Goal: Task Accomplishment & Management: Manage account settings

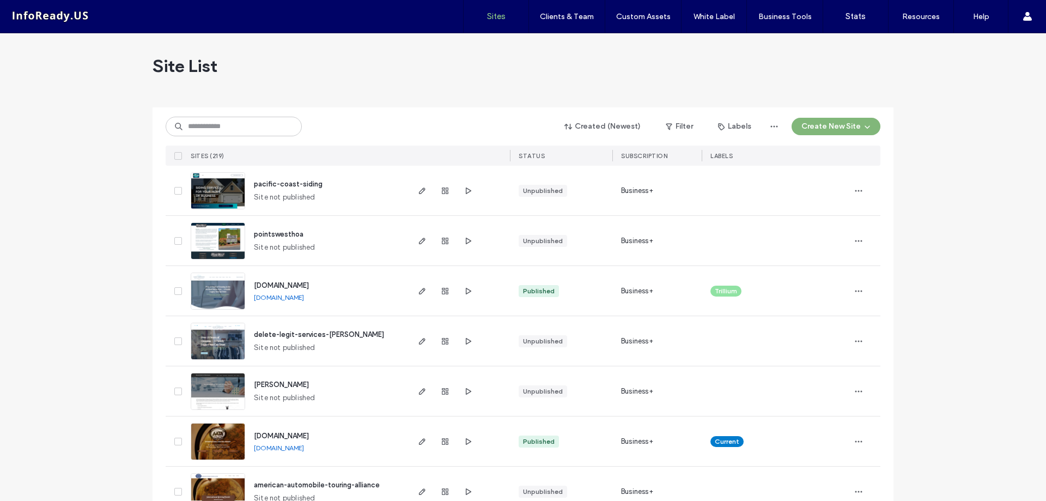
click at [831, 130] on button "Create New Site" at bounding box center [836, 126] width 89 height 17
click at [857, 203] on div "Collect content first" at bounding box center [864, 202] width 69 height 11
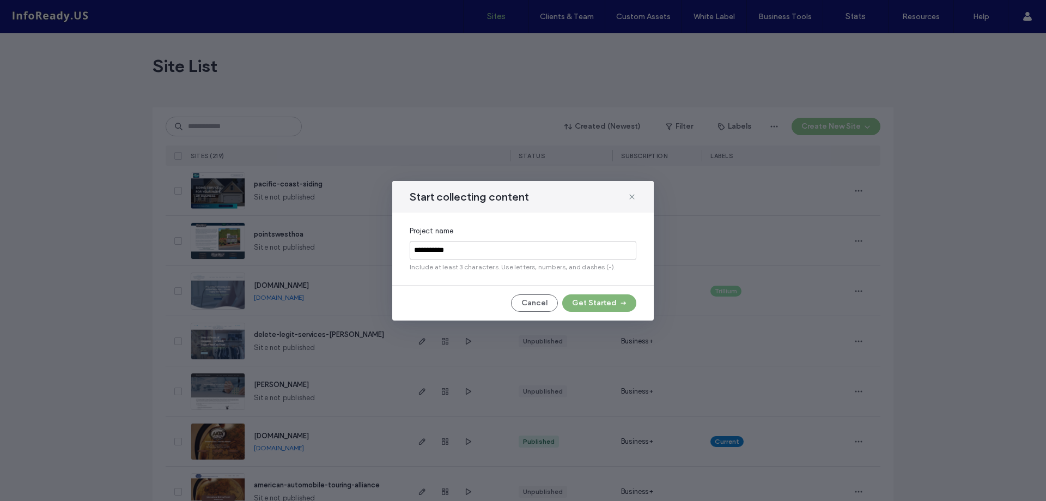
type input "**********"
click at [598, 309] on button "Get Started" at bounding box center [599, 302] width 74 height 17
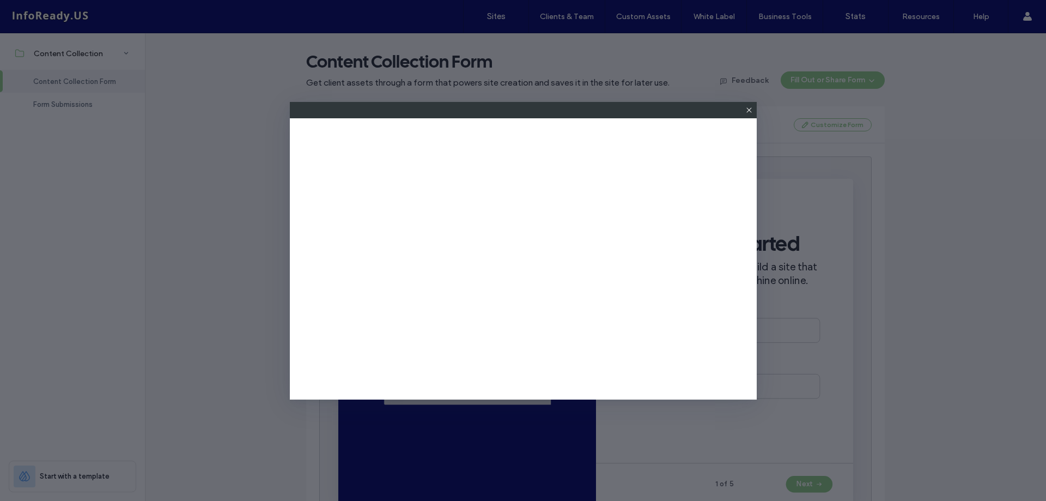
click at [746, 110] on icon at bounding box center [749, 110] width 9 height 9
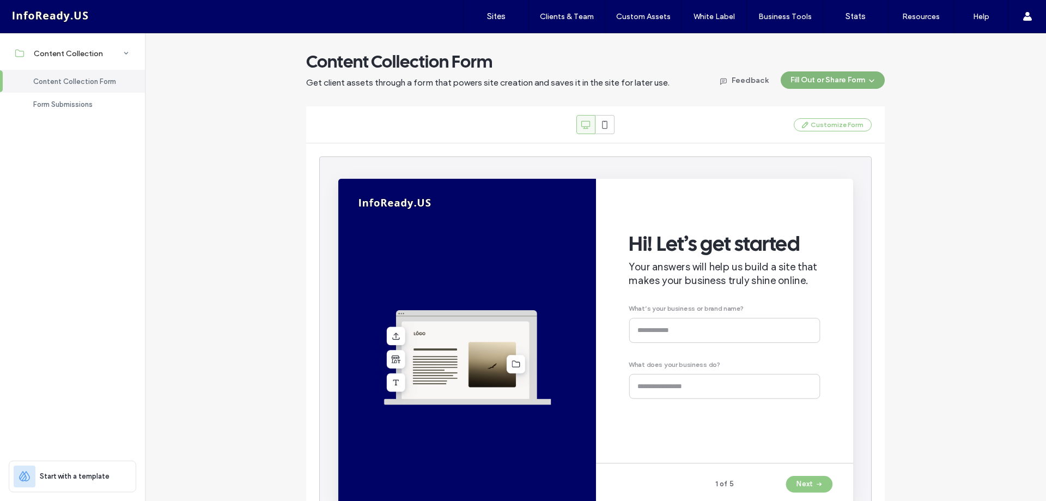
click at [836, 78] on button "Fill Out or Share Form" at bounding box center [833, 79] width 104 height 17
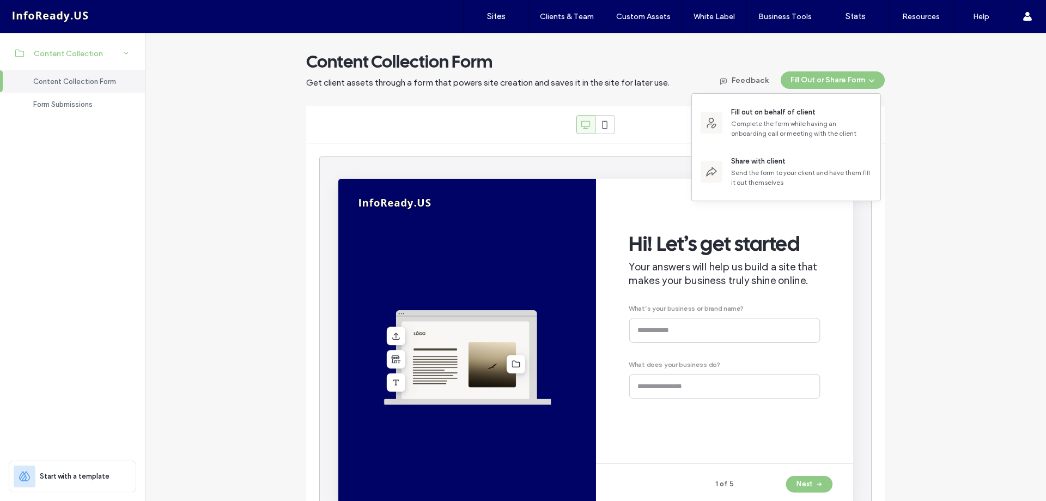
click at [105, 54] on div "Content Collection" at bounding box center [72, 53] width 145 height 24
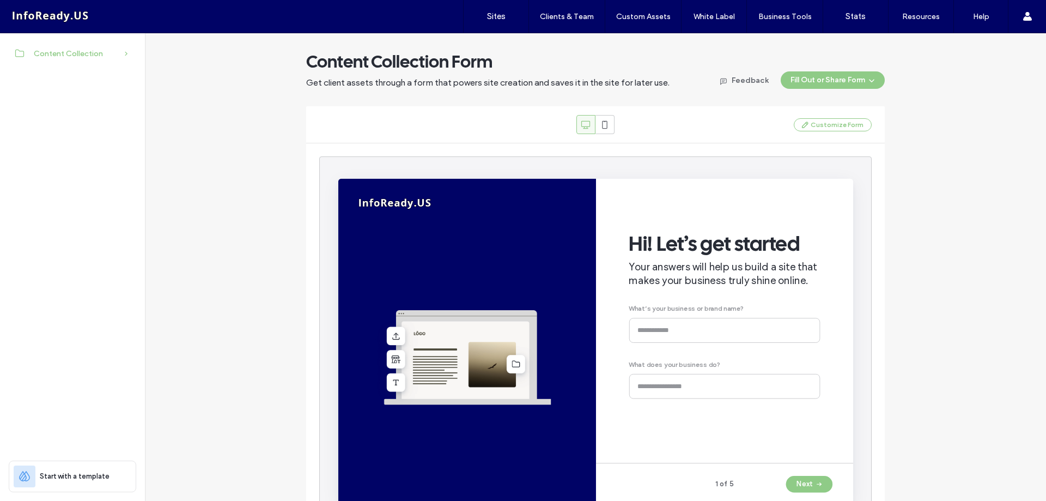
click at [105, 54] on div "Content Collection" at bounding box center [72, 53] width 145 height 24
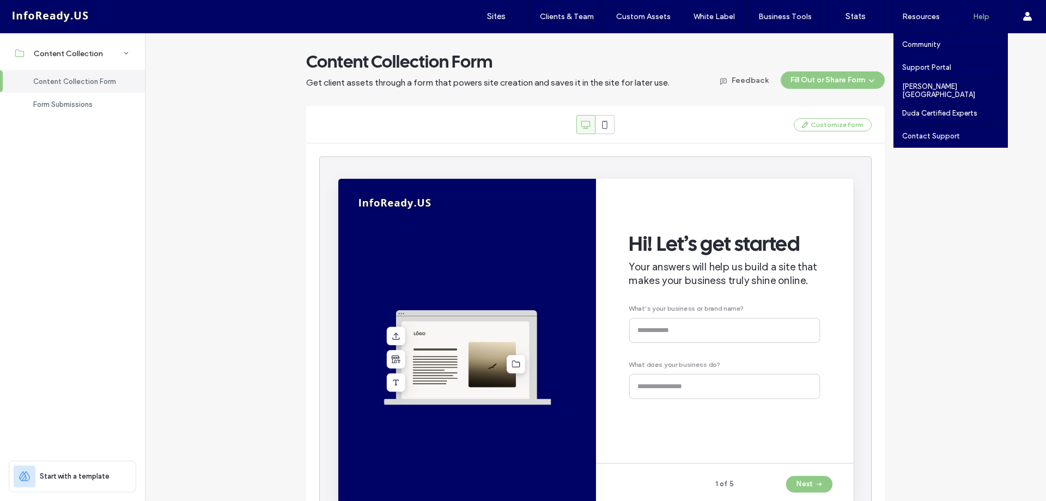
click at [974, 19] on label "Help" at bounding box center [981, 16] width 16 height 9
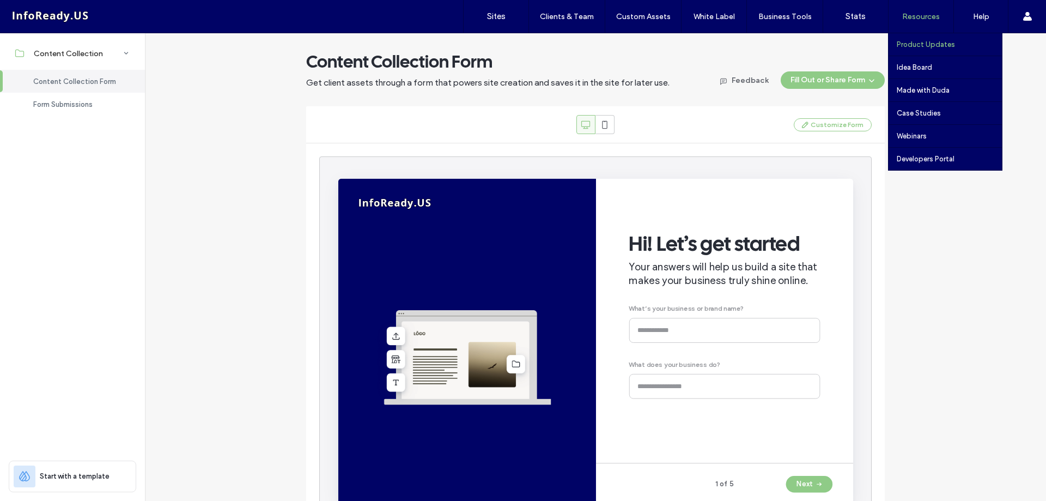
click at [914, 41] on label "Product Updates" at bounding box center [926, 44] width 58 height 8
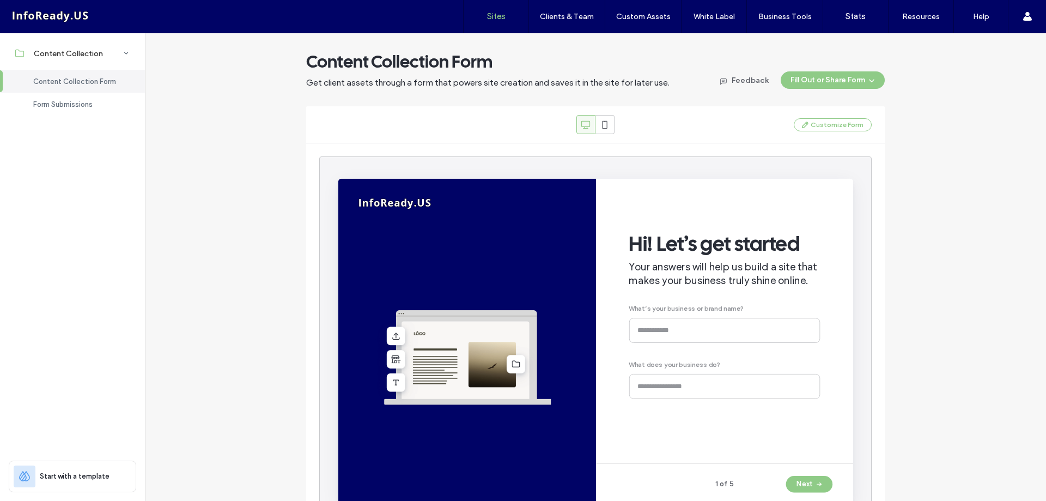
click at [499, 19] on label "Sites" at bounding box center [496, 16] width 19 height 10
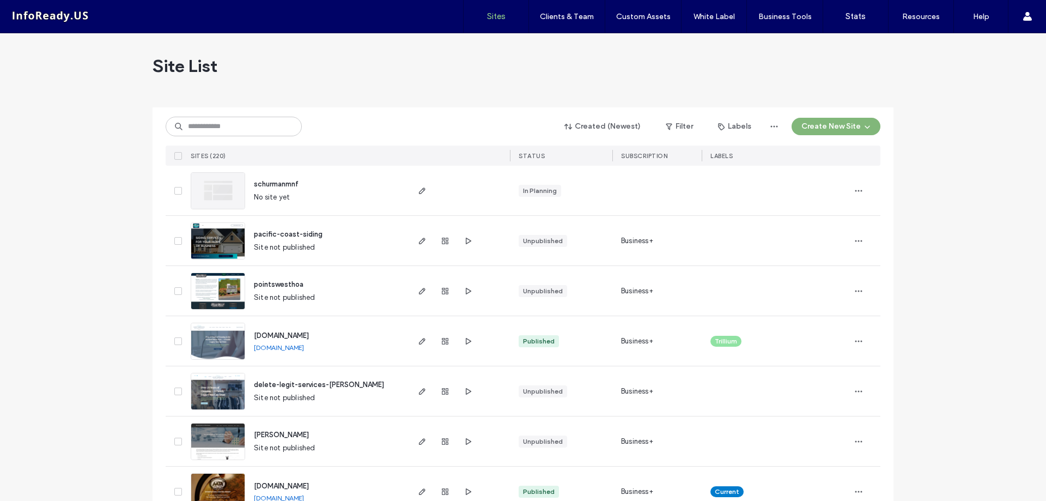
click at [812, 127] on button "Create New Site" at bounding box center [836, 126] width 89 height 17
click at [847, 167] on div "Start with a template" at bounding box center [865, 163] width 70 height 11
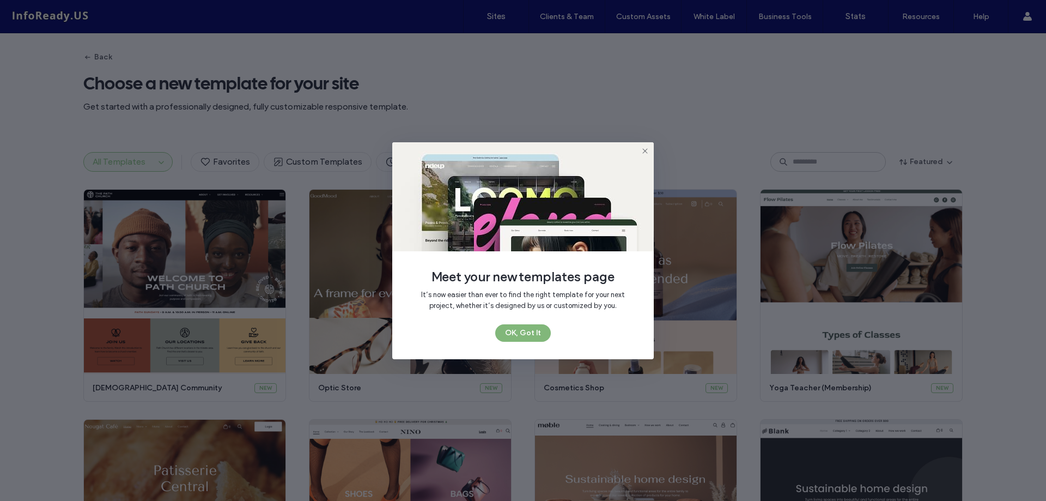
click at [530, 332] on button "OK, Got It" at bounding box center [523, 332] width 56 height 17
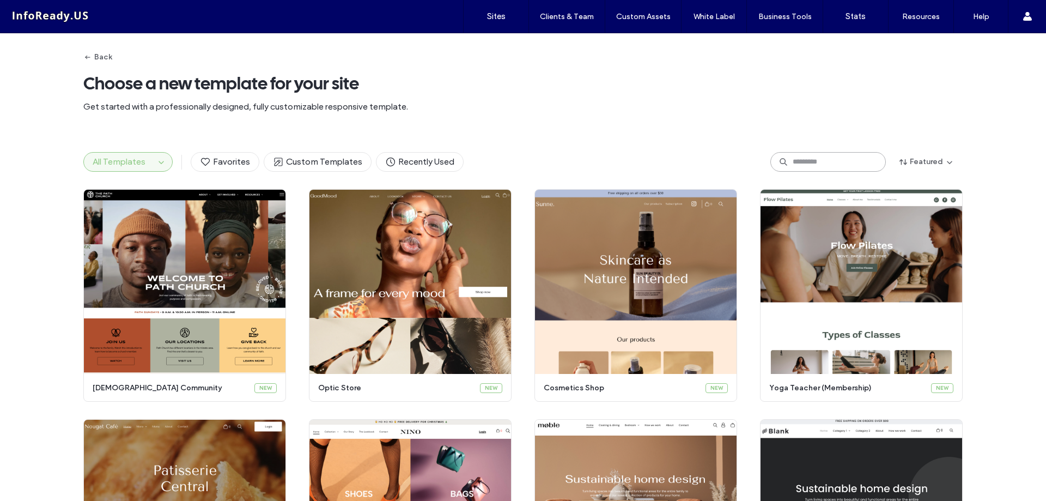
click at [815, 162] on input at bounding box center [828, 162] width 116 height 20
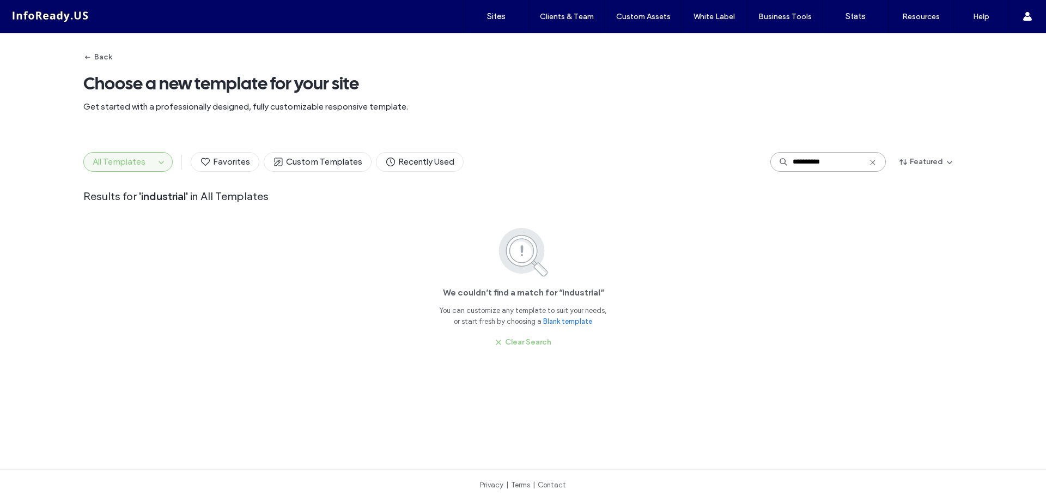
type input "**********"
click at [137, 163] on span "All Templates" at bounding box center [119, 161] width 53 height 10
click at [872, 161] on icon at bounding box center [872, 162] width 9 height 9
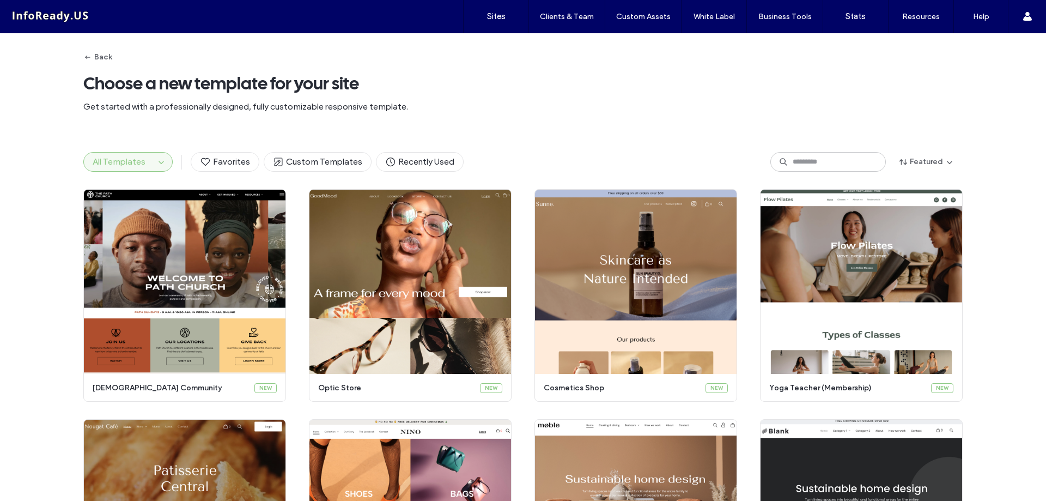
click at [125, 161] on span "All Templates" at bounding box center [119, 161] width 53 height 10
click at [157, 161] on icon "button" at bounding box center [161, 161] width 9 height 9
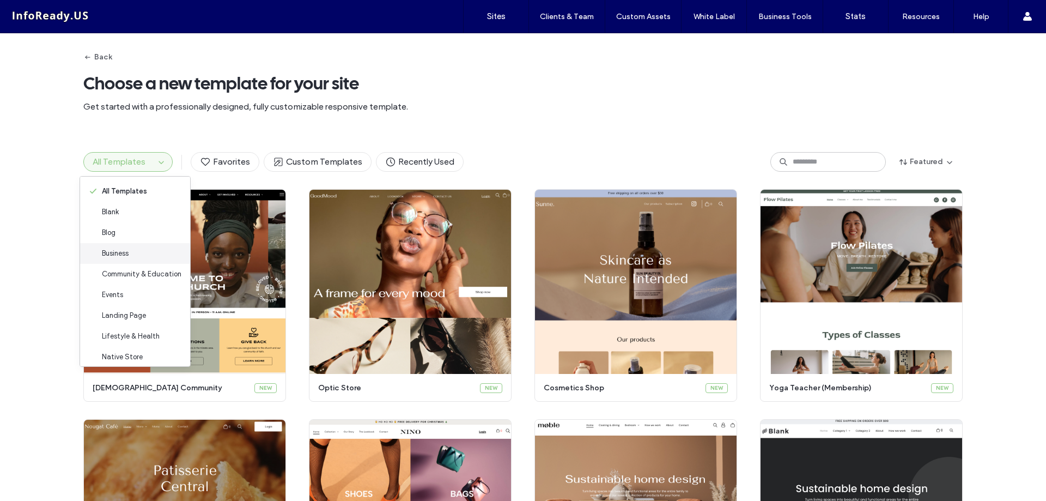
click at [129, 258] on span "Business" at bounding box center [115, 253] width 27 height 11
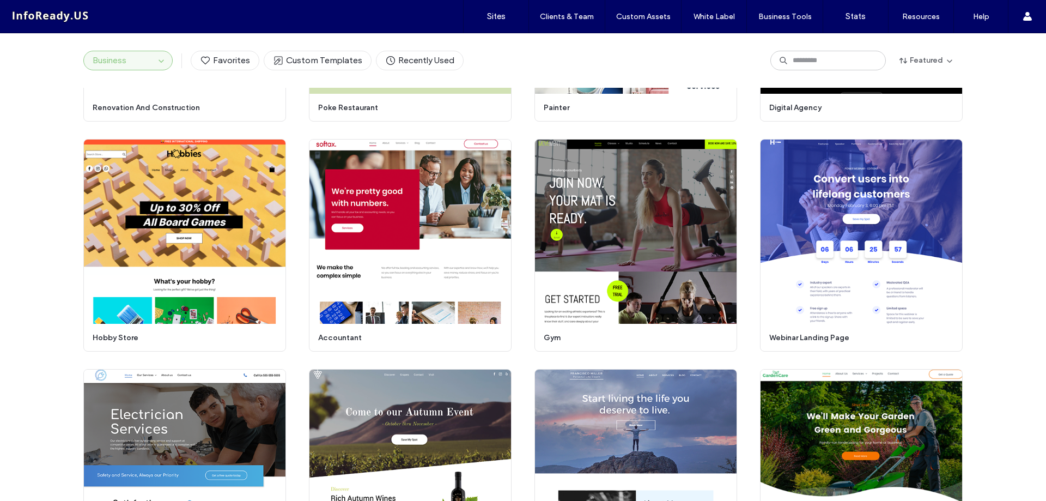
scroll to position [1187, 0]
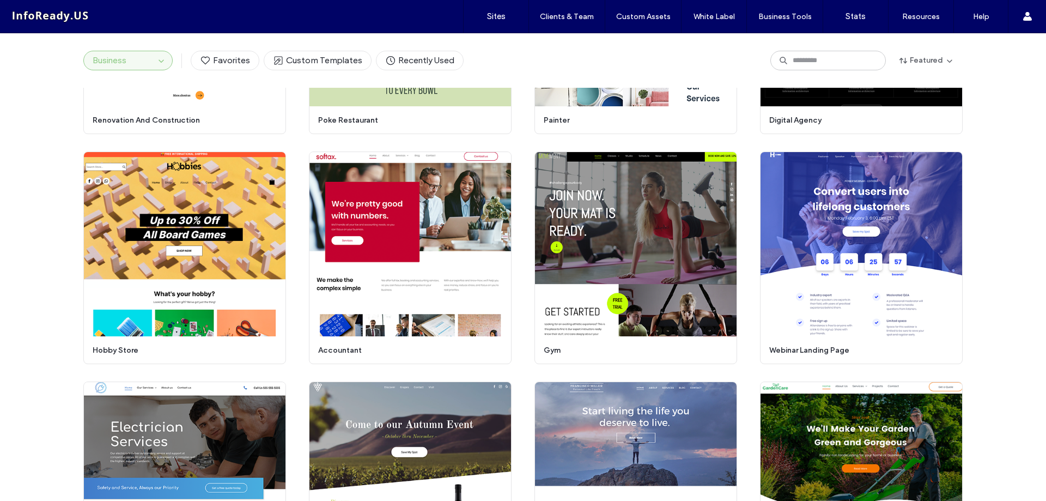
click at [135, 66] on button "Business" at bounding box center [119, 60] width 71 height 19
click at [158, 66] on span "button" at bounding box center [161, 60] width 13 height 13
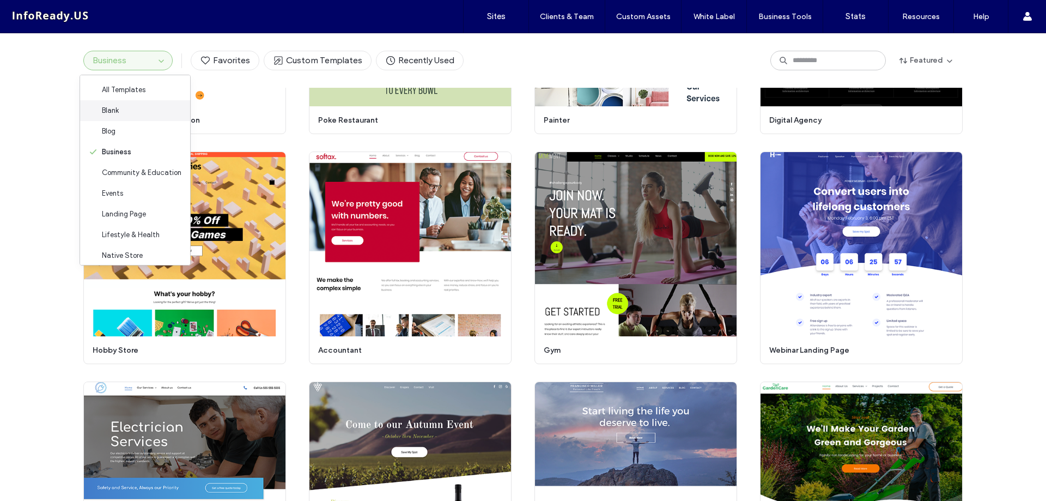
click at [138, 102] on div "Blank" at bounding box center [135, 110] width 110 height 21
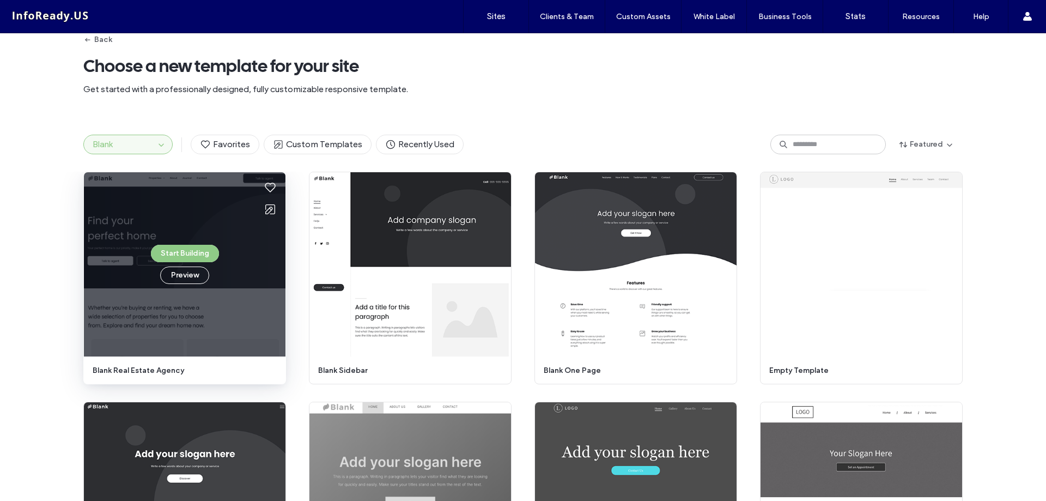
scroll to position [0, 0]
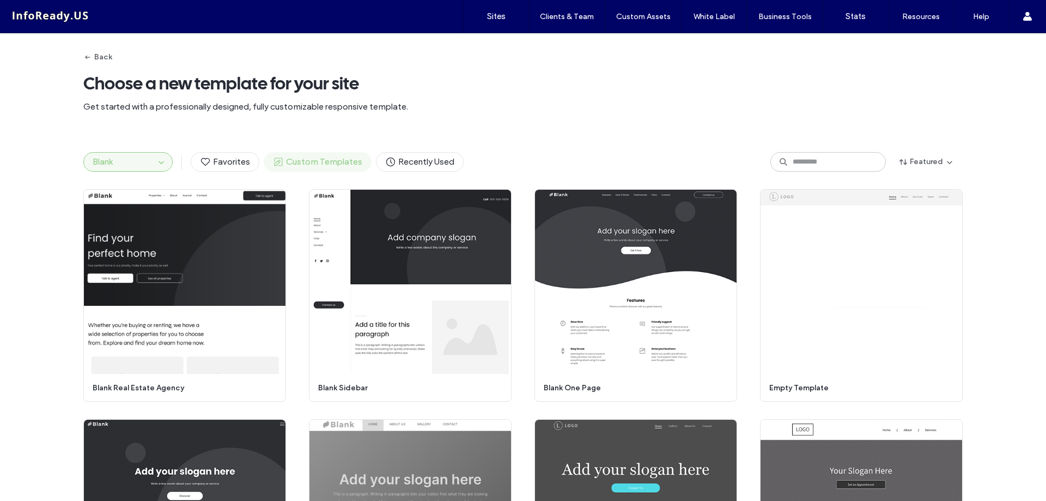
click at [295, 159] on span "Custom Templates" at bounding box center [317, 162] width 89 height 12
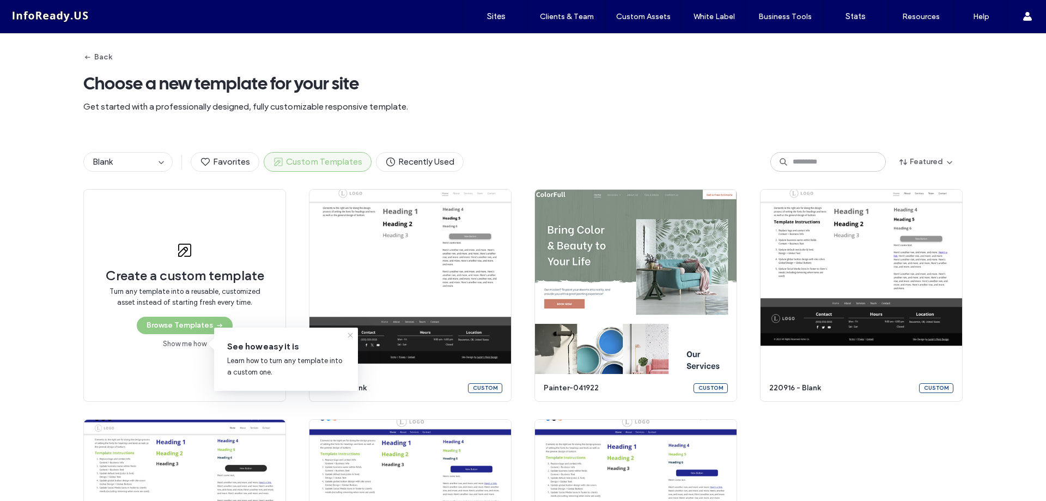
click at [350, 335] on icon at bounding box center [350, 335] width 9 height 9
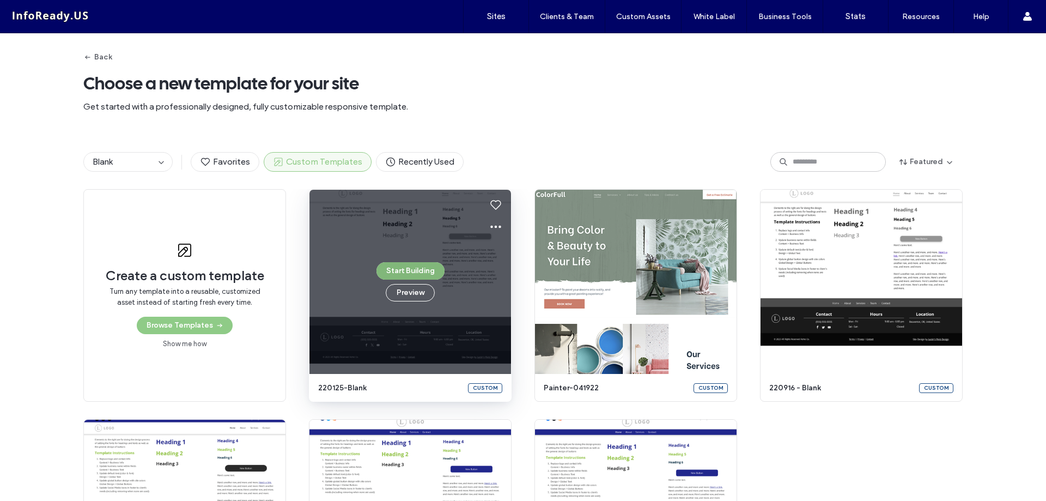
click at [391, 271] on button "Start Building" at bounding box center [410, 270] width 68 height 17
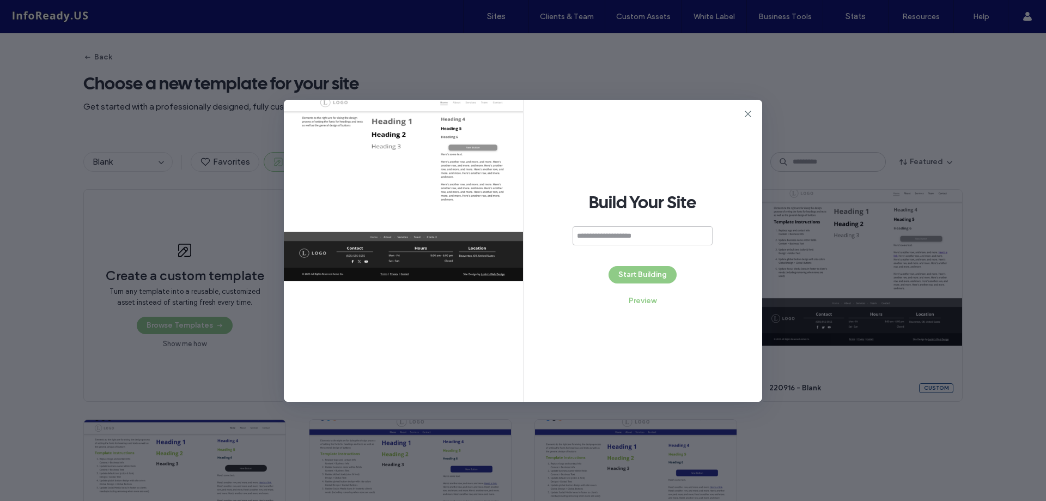
click at [646, 238] on input at bounding box center [643, 235] width 140 height 19
drag, startPoint x: 636, startPoint y: 237, endPoint x: 615, endPoint y: 237, distance: 21.8
click at [615, 237] on input "**********" at bounding box center [643, 235] width 140 height 19
type input "**********"
click at [644, 270] on button "Start Building" at bounding box center [643, 274] width 68 height 17
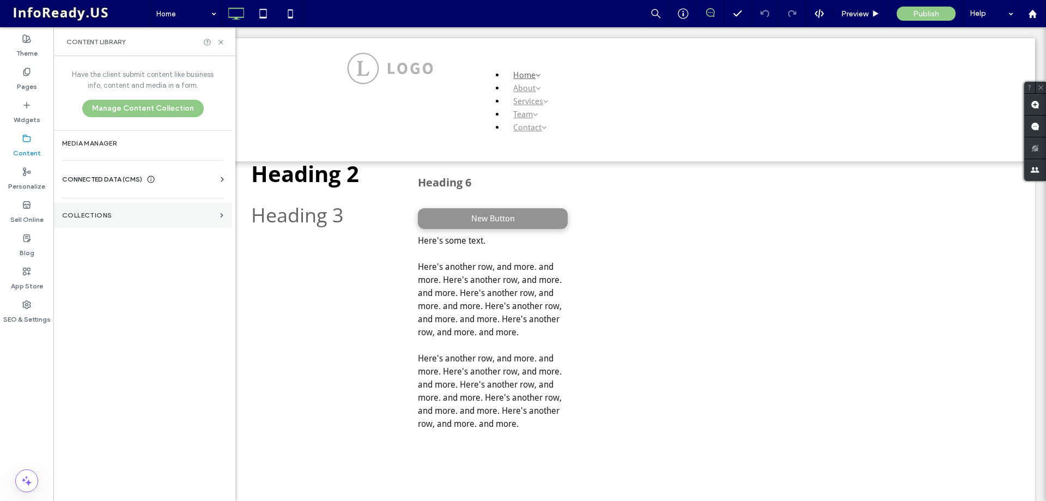
click at [132, 212] on label "Collections" at bounding box center [139, 215] width 154 height 8
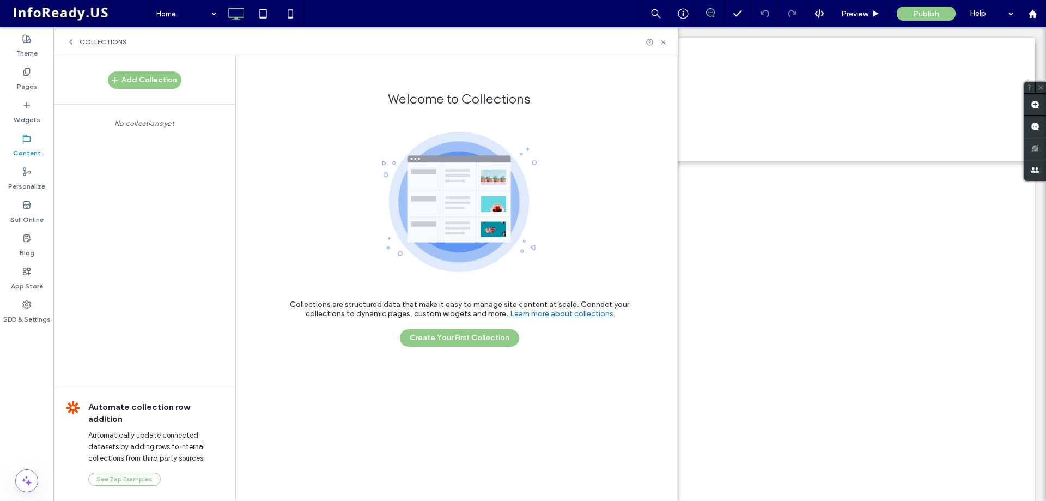
click at [72, 44] on icon at bounding box center [70, 42] width 9 height 9
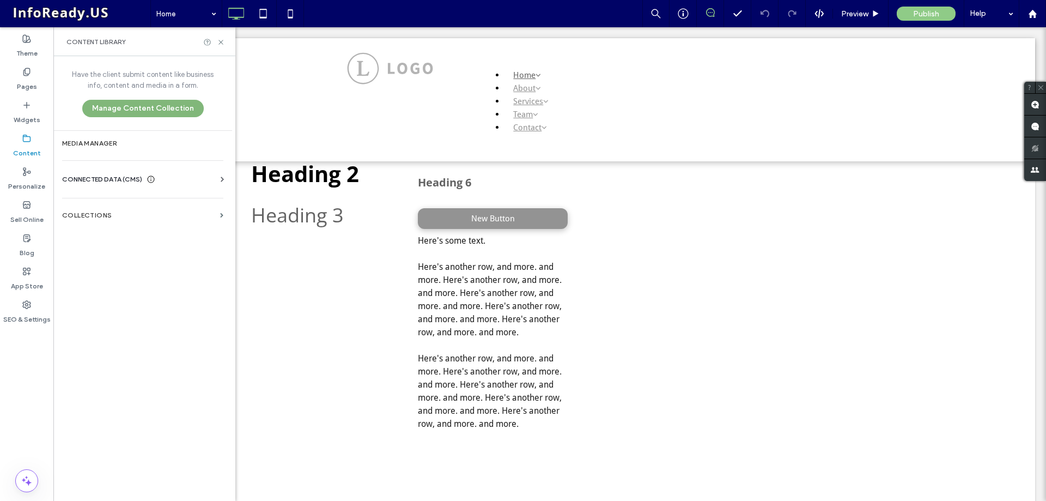
click at [134, 111] on button "Manage Content Collection" at bounding box center [142, 108] width 121 height 17
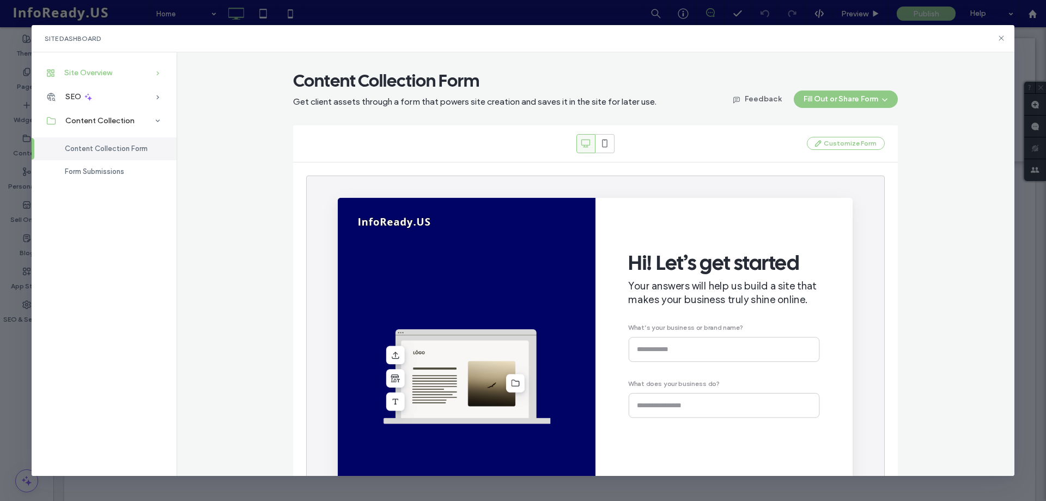
click at [148, 74] on div "Site Overview" at bounding box center [104, 73] width 145 height 24
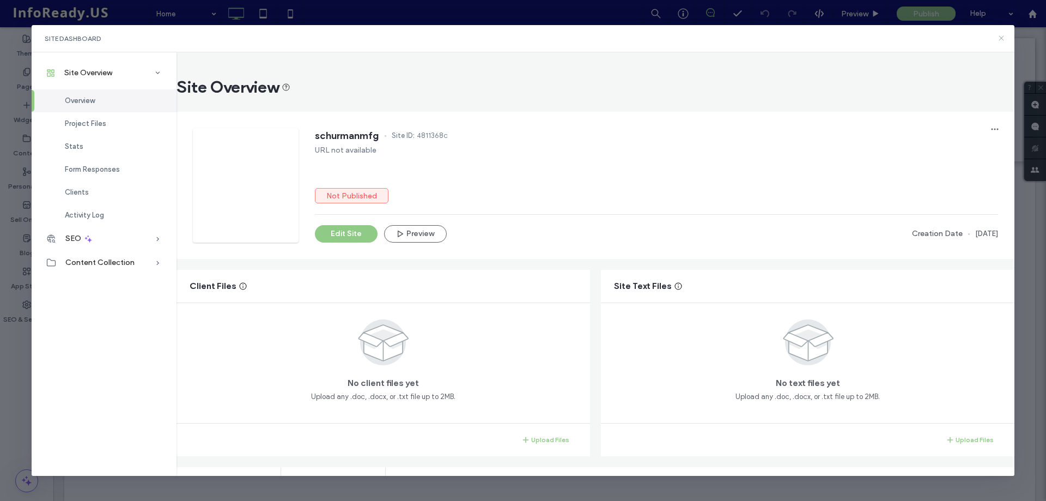
click at [1002, 34] on icon at bounding box center [1001, 38] width 9 height 9
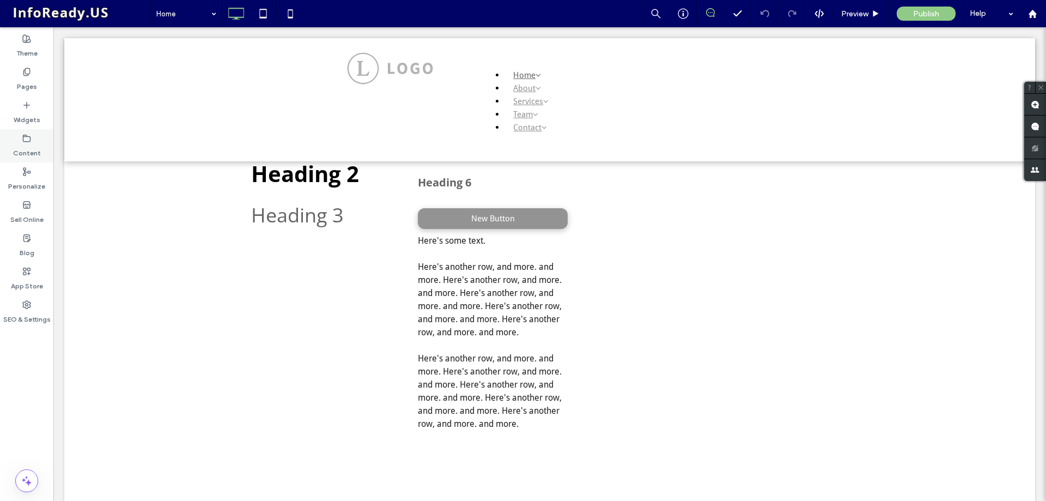
click at [32, 144] on label "Content" at bounding box center [27, 150] width 28 height 15
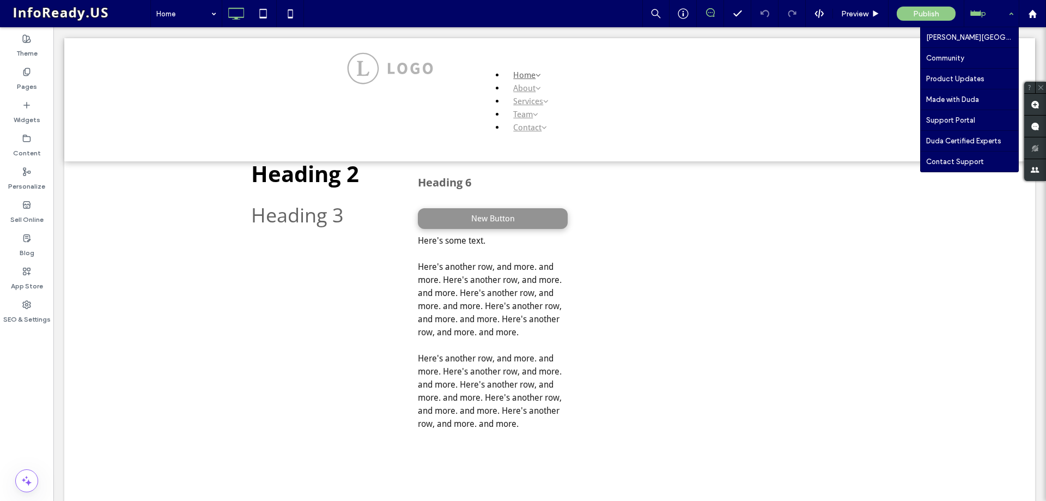
click at [987, 13] on div "Help" at bounding box center [991, 13] width 54 height 27
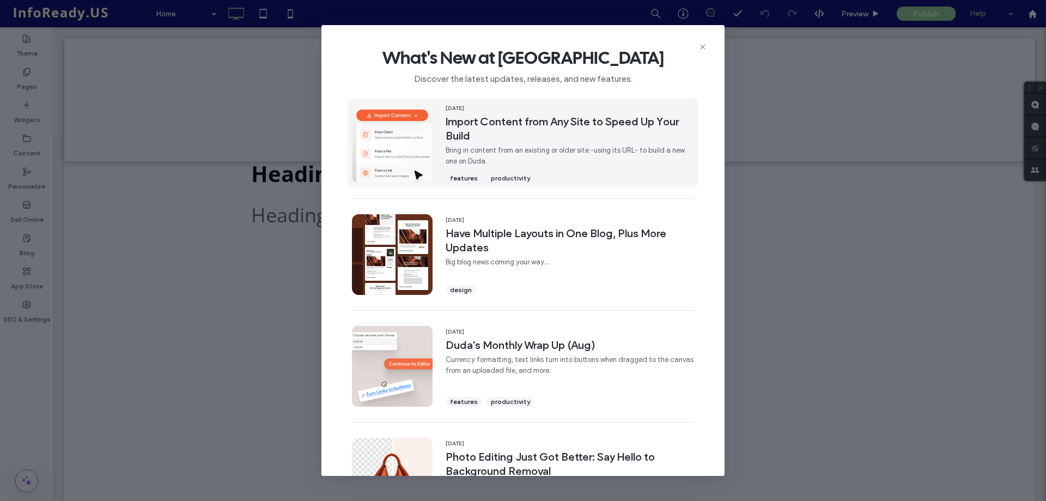
click at [520, 121] on span "Import Content from Any Site to Speed Up Your Build" at bounding box center [570, 128] width 248 height 28
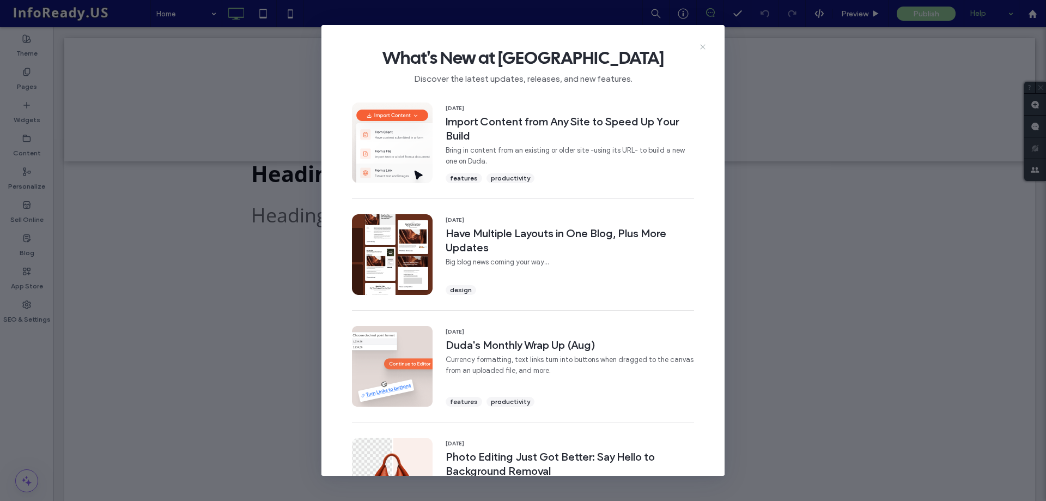
click at [701, 46] on icon at bounding box center [702, 46] width 9 height 9
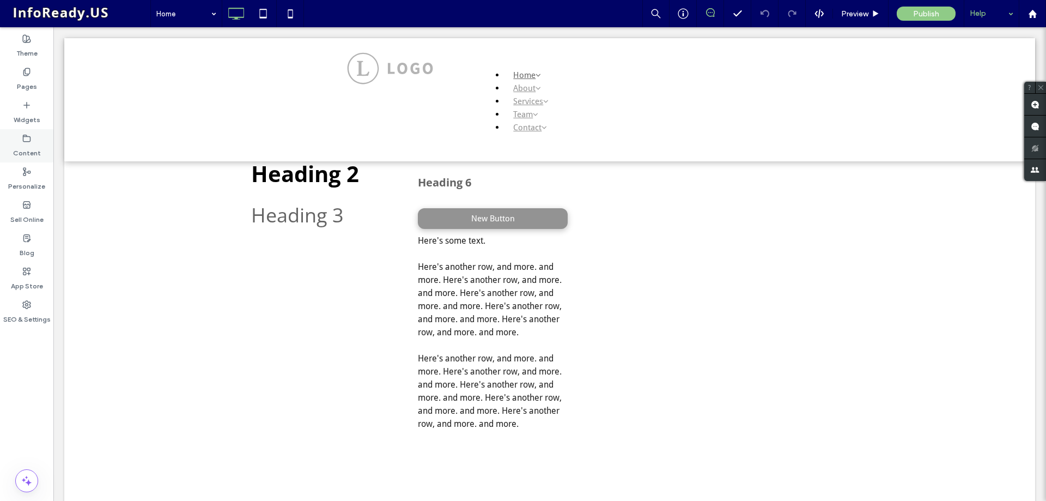
click at [32, 138] on div "Content" at bounding box center [26, 145] width 53 height 33
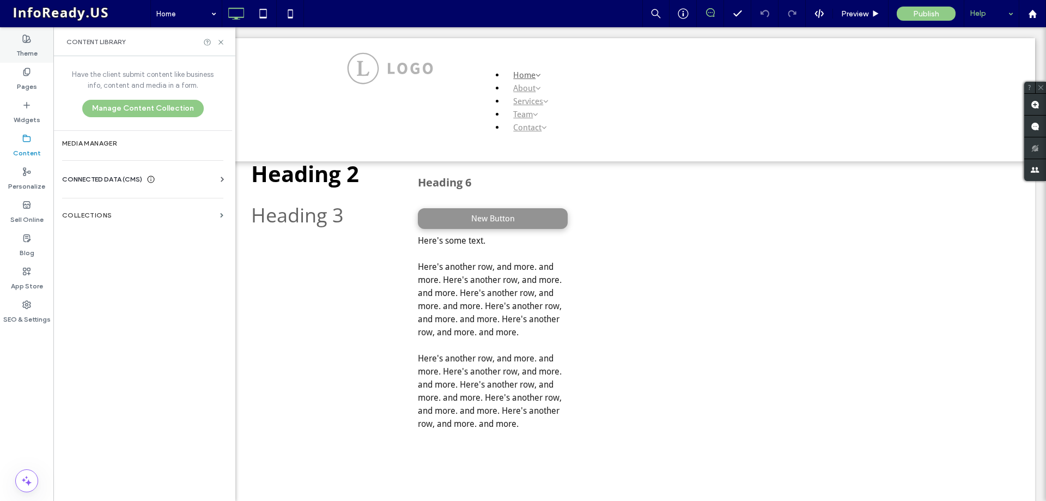
click at [33, 52] on label "Theme" at bounding box center [26, 50] width 21 height 15
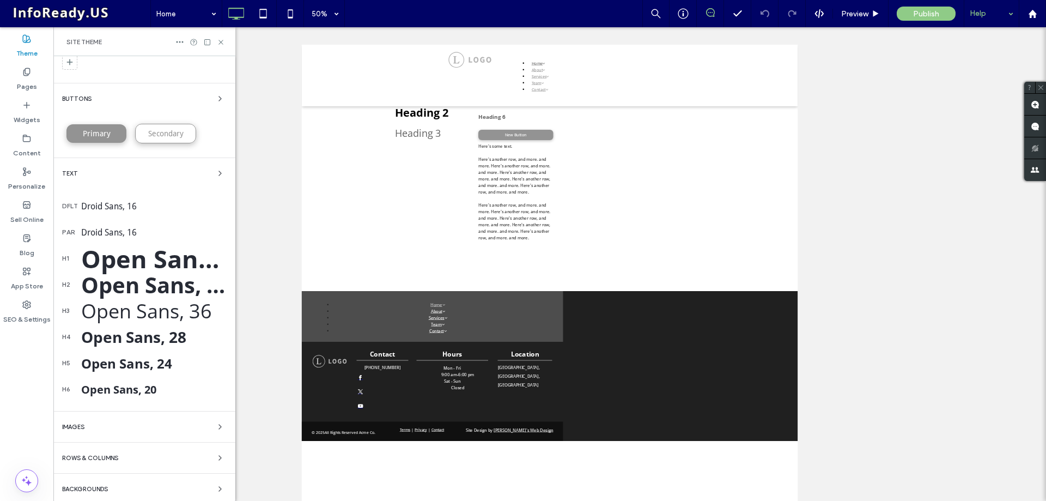
scroll to position [71, 0]
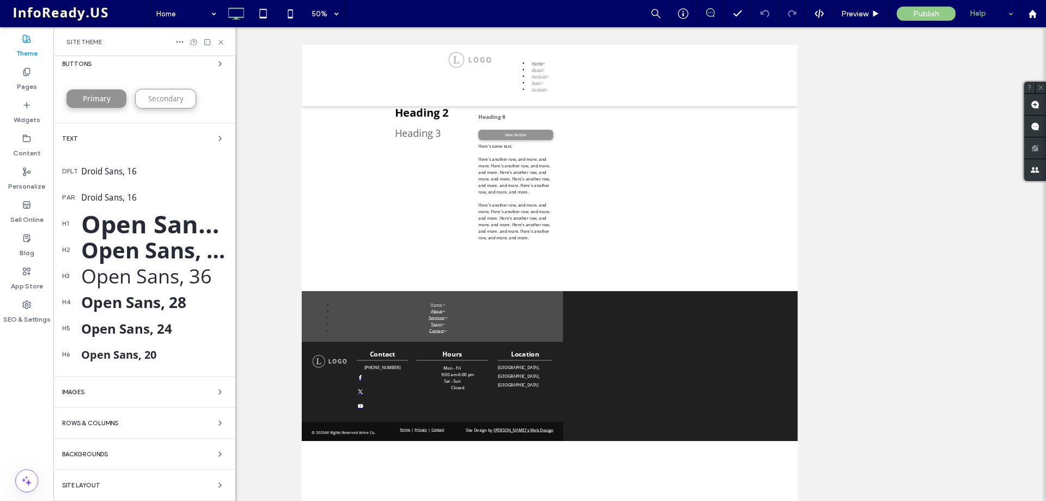
click at [165, 484] on div "Site Layout" at bounding box center [144, 484] width 165 height 13
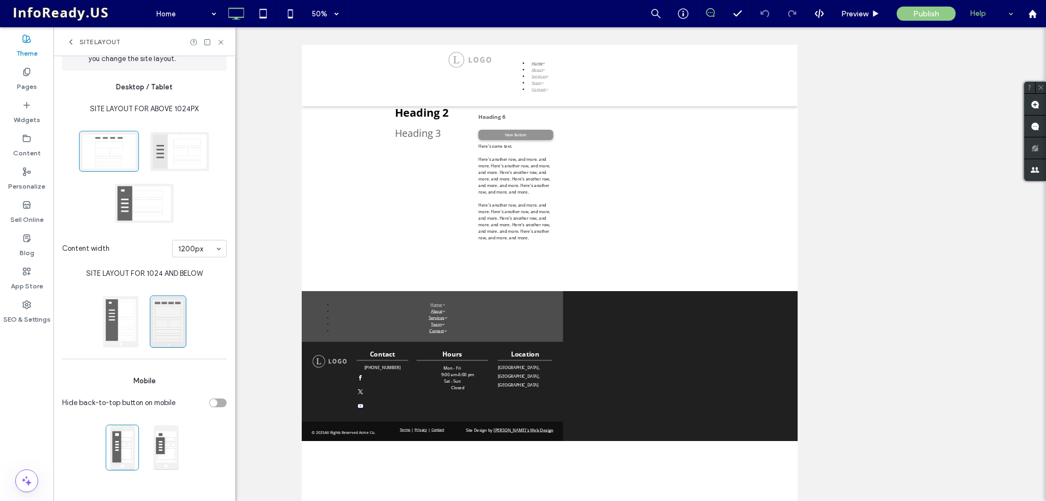
scroll to position [0, 0]
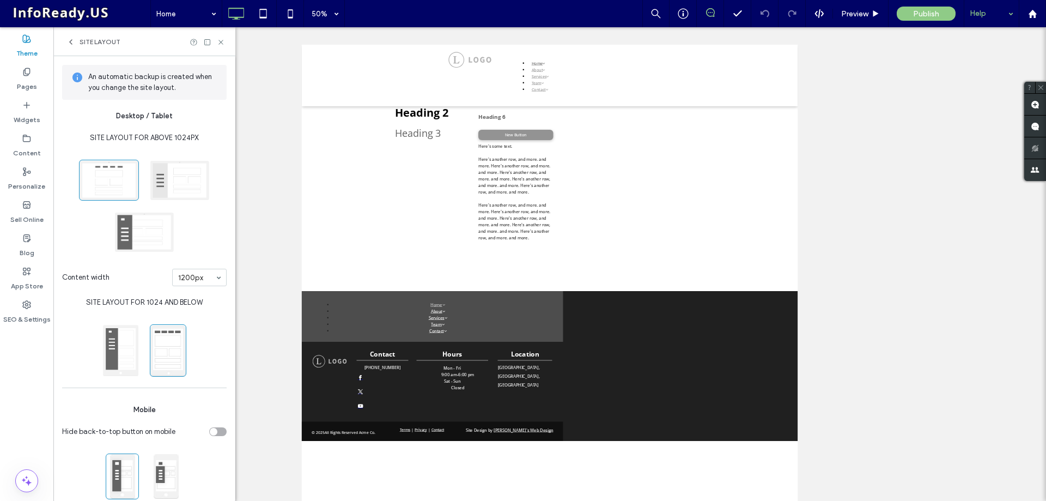
click at [33, 46] on label "Theme" at bounding box center [26, 50] width 21 height 15
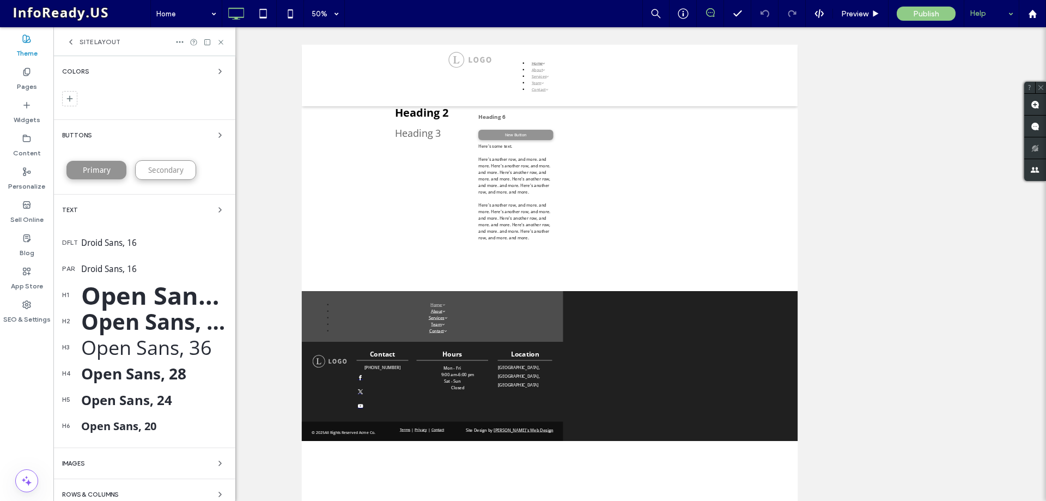
click at [71, 44] on use at bounding box center [71, 42] width 2 height 4
click at [178, 44] on icon at bounding box center [179, 42] width 9 height 9
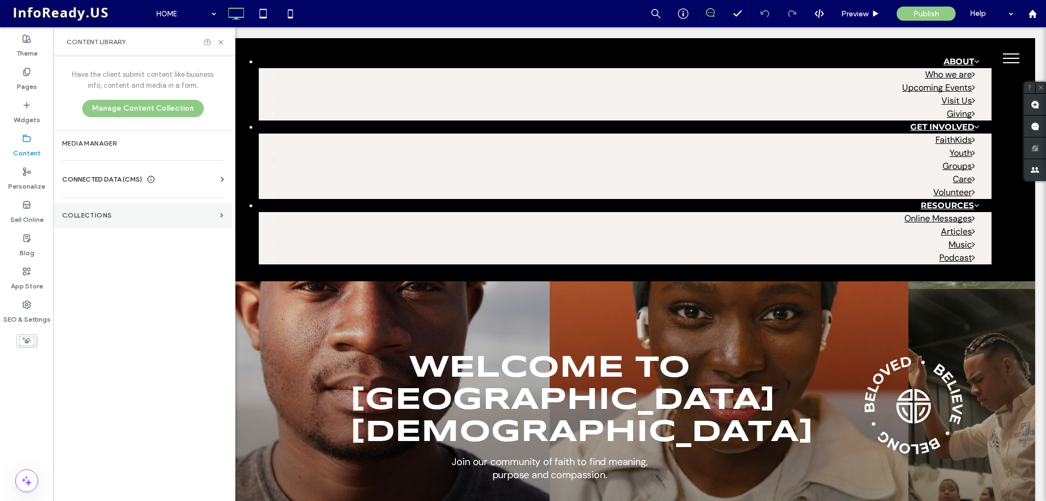
click at [120, 214] on label "Collections" at bounding box center [139, 215] width 154 height 8
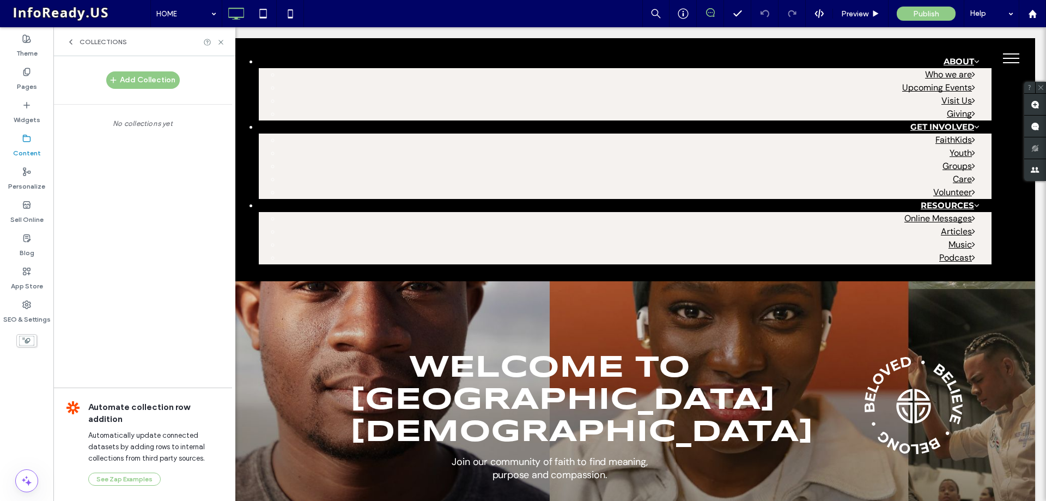
click at [71, 40] on use at bounding box center [71, 42] width 2 height 4
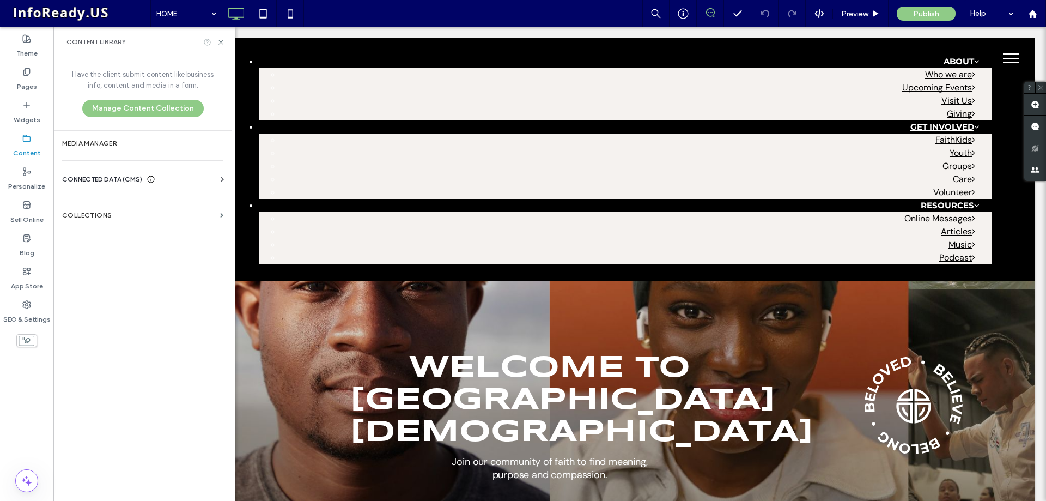
click at [208, 42] on use at bounding box center [207, 42] width 7 height 7
click at [1029, 15] on icon at bounding box center [1032, 13] width 9 height 9
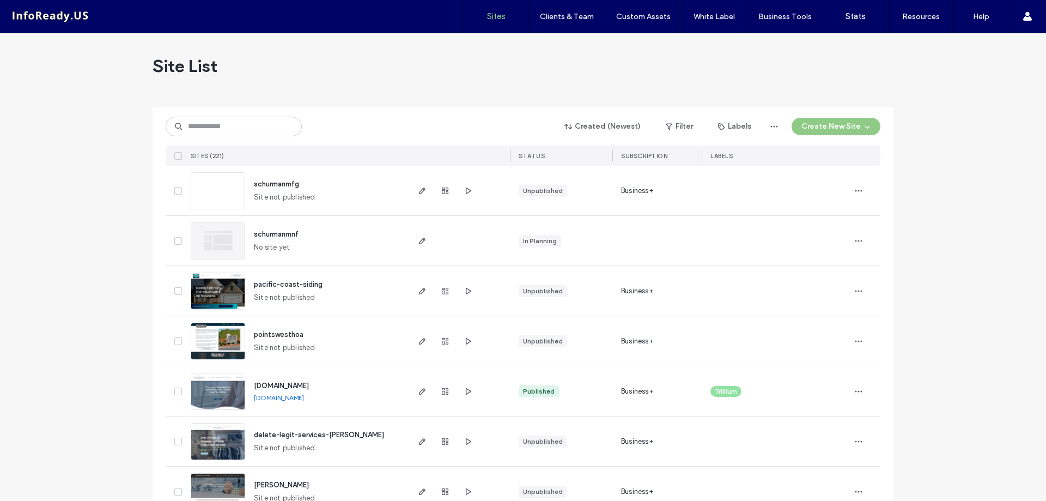
click at [176, 191] on icon at bounding box center [178, 190] width 4 height 3
click at [176, 241] on icon at bounding box center [178, 240] width 4 height 3
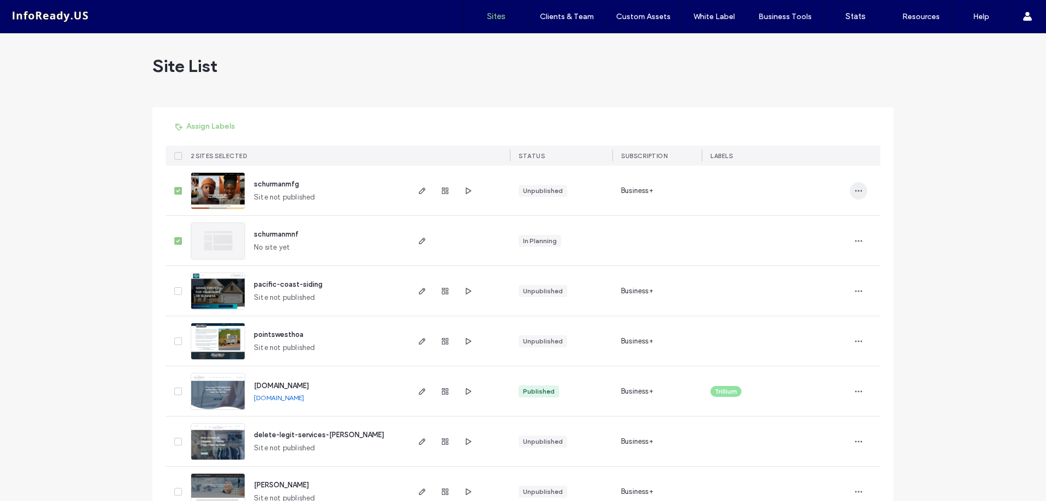
click at [854, 191] on icon "button" at bounding box center [858, 190] width 9 height 9
click at [817, 326] on span "Delete Site" at bounding box center [805, 329] width 36 height 11
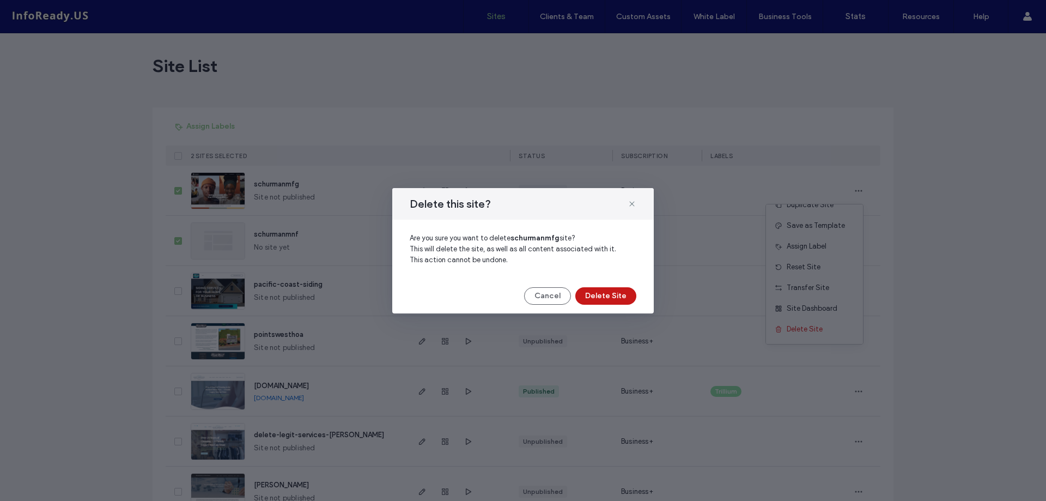
click at [608, 293] on button "Delete Site" at bounding box center [605, 295] width 61 height 17
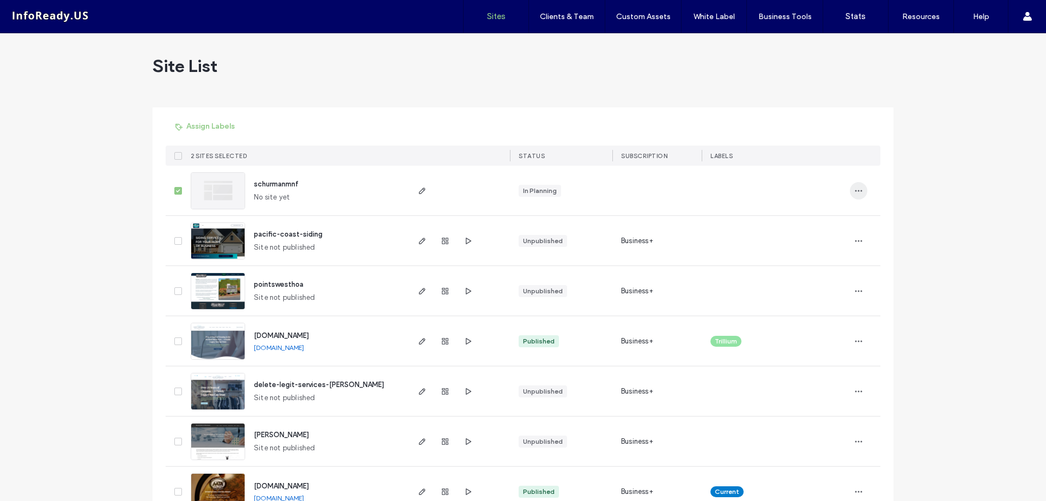
click at [856, 192] on icon "button" at bounding box center [858, 190] width 9 height 9
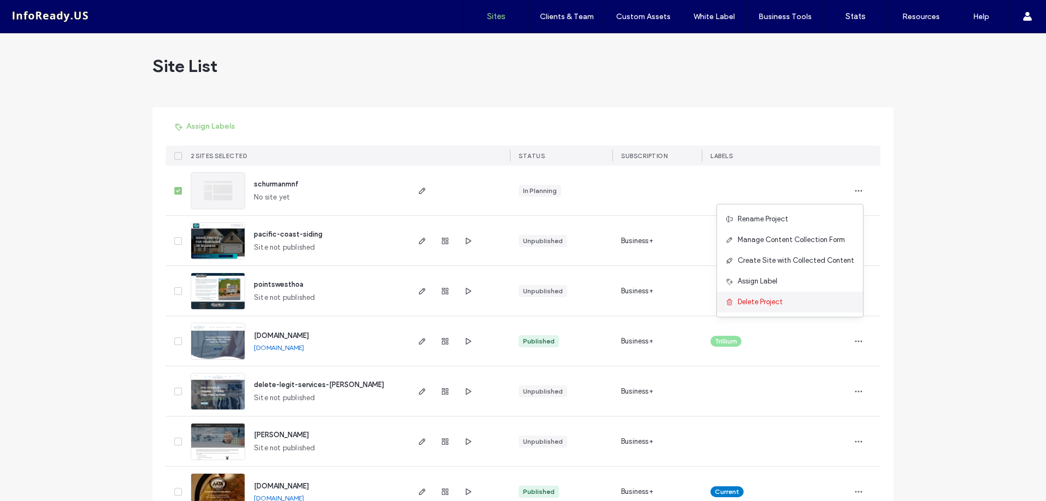
click at [788, 298] on div "Delete Project" at bounding box center [790, 301] width 146 height 21
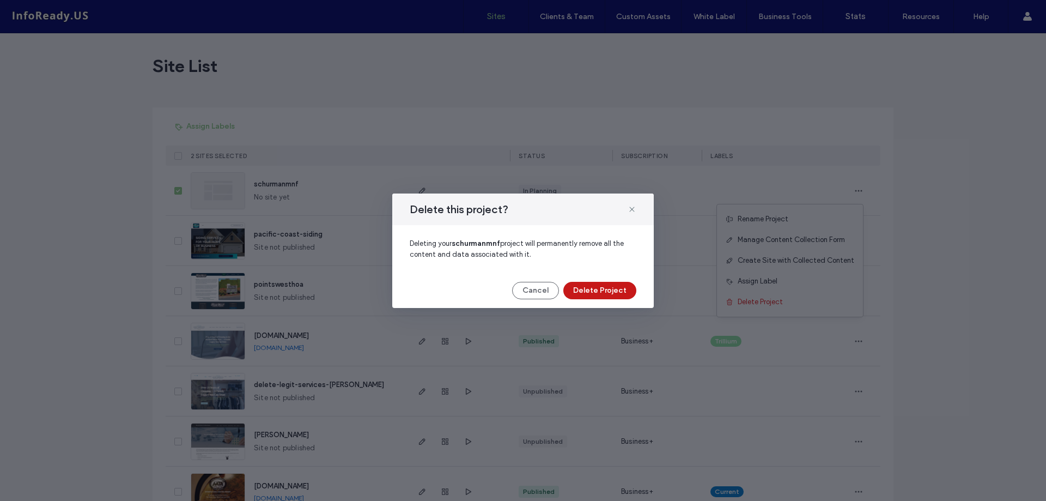
click at [625, 291] on button "Delete Project" at bounding box center [599, 290] width 73 height 17
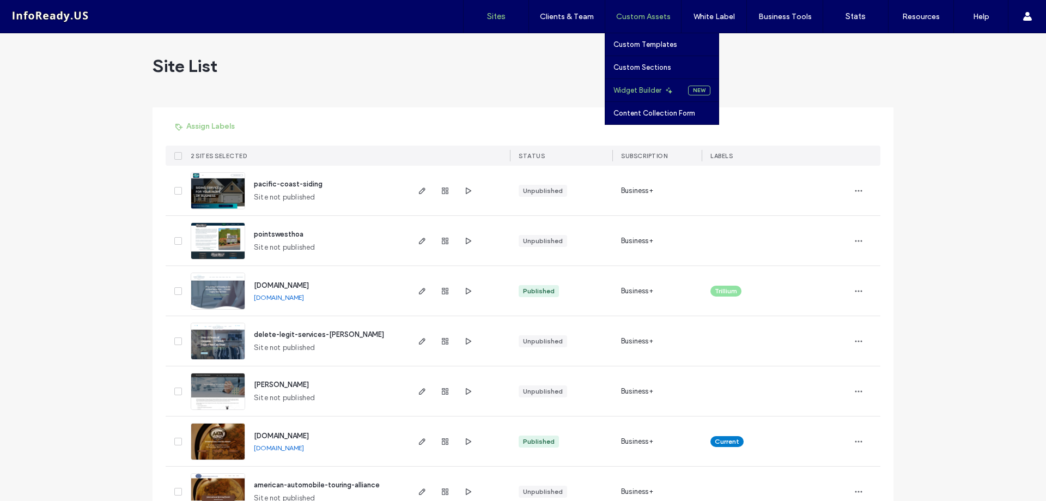
click at [635, 92] on label "Widget Builder" at bounding box center [637, 90] width 48 height 8
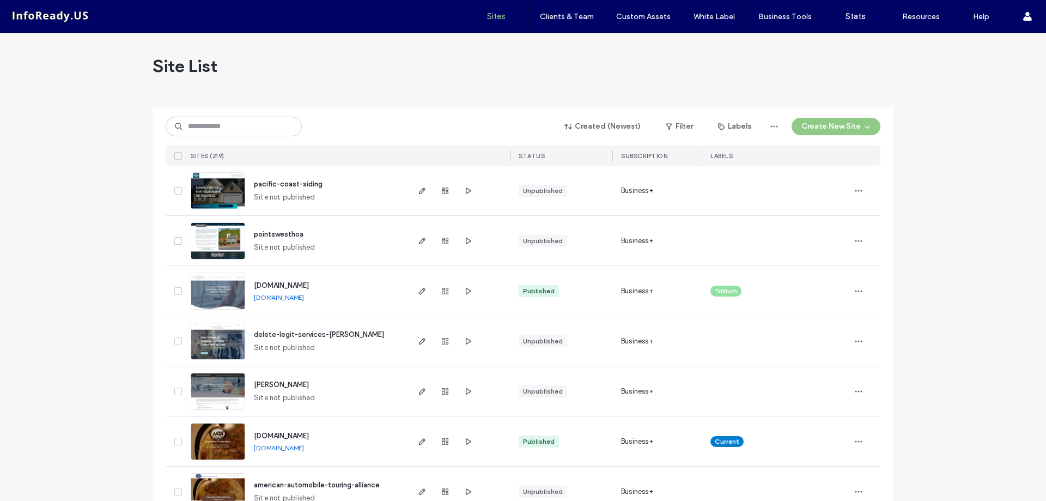
click at [221, 241] on img at bounding box center [217, 260] width 53 height 74
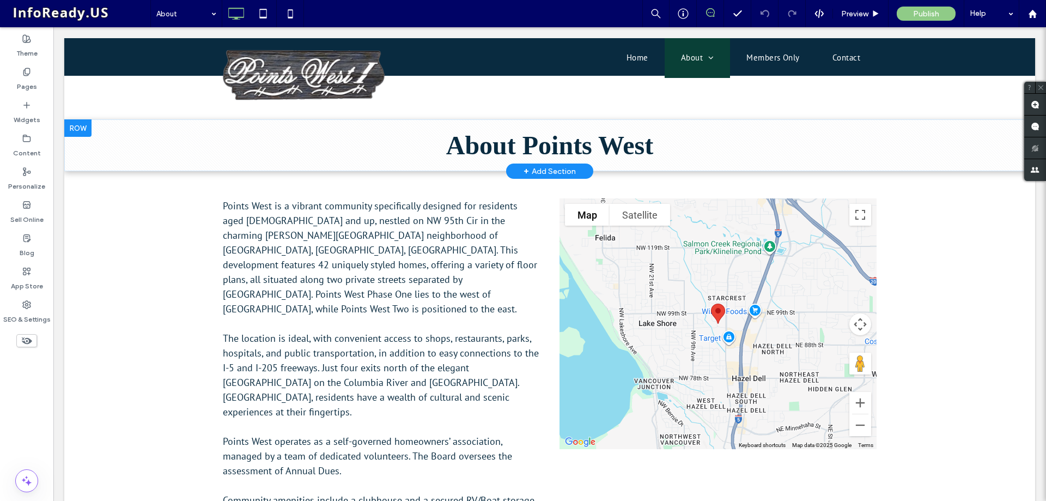
click at [90, 127] on div at bounding box center [77, 127] width 27 height 17
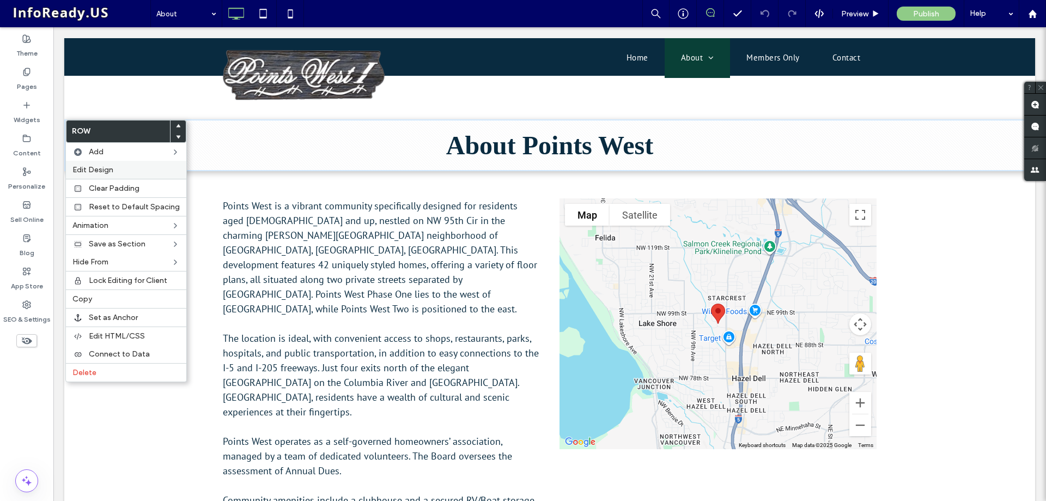
click at [121, 170] on label "Edit Design" at bounding box center [125, 169] width 107 height 9
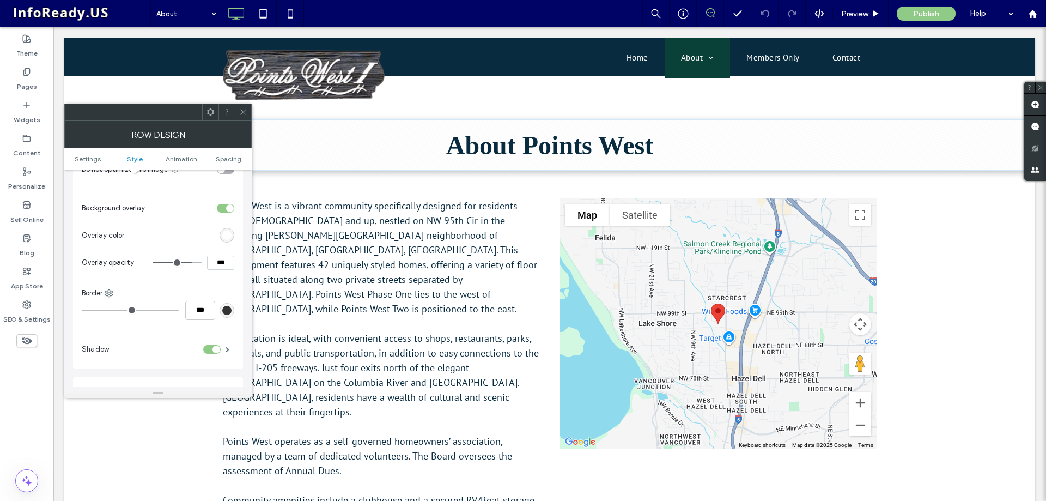
scroll to position [490, 0]
click at [226, 345] on span at bounding box center [228, 343] width 4 height 5
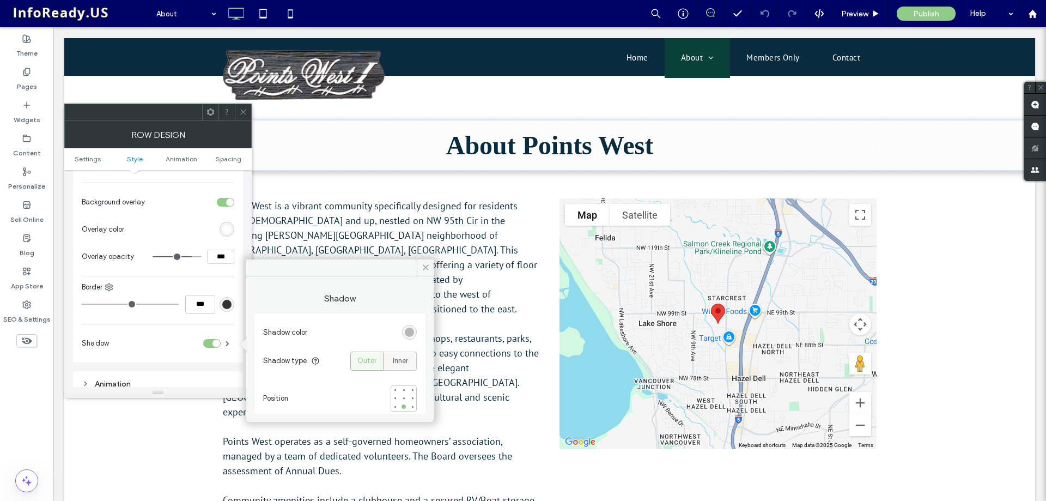
click at [398, 365] on span "Inner" at bounding box center [400, 360] width 15 height 11
click at [247, 110] on icon at bounding box center [243, 112] width 8 height 8
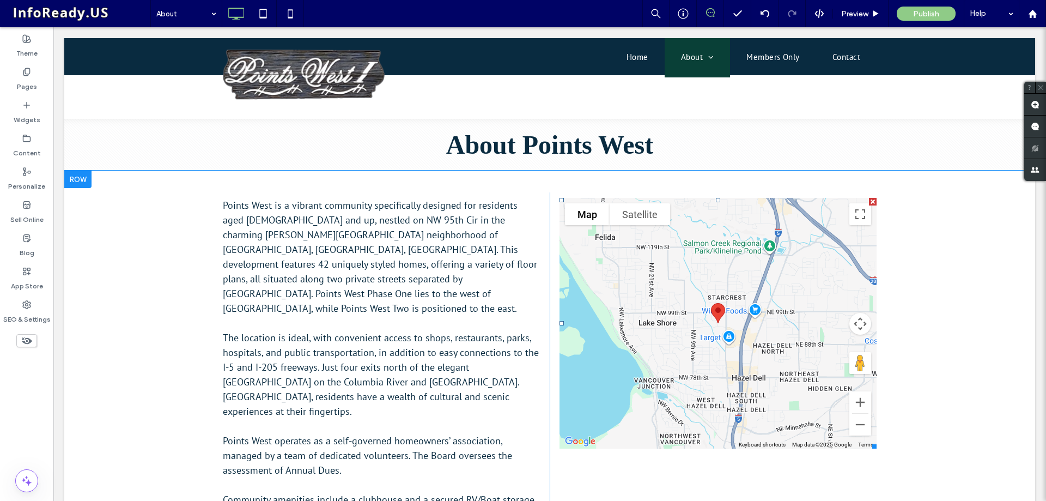
scroll to position [0, 0]
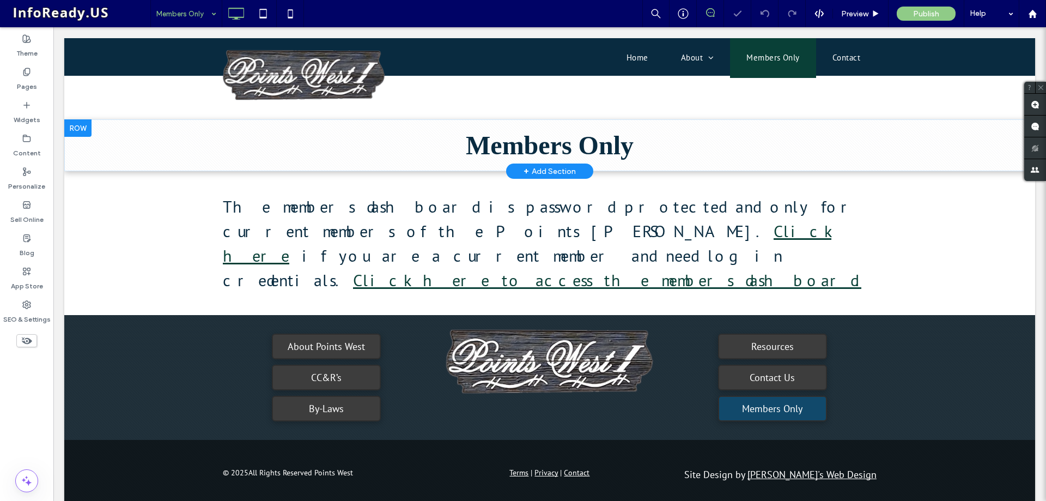
click at [75, 132] on div at bounding box center [77, 127] width 27 height 17
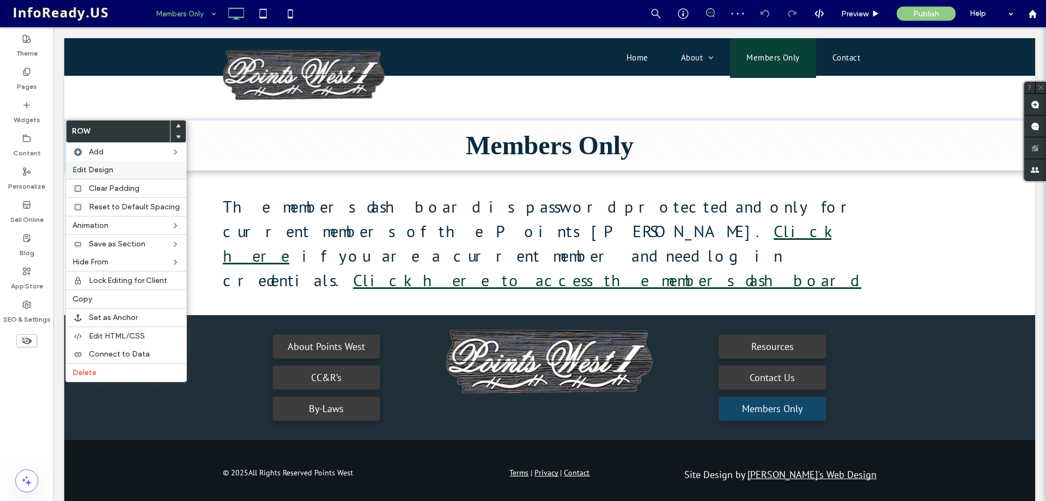
click at [110, 168] on span "Edit Design" at bounding box center [92, 169] width 41 height 9
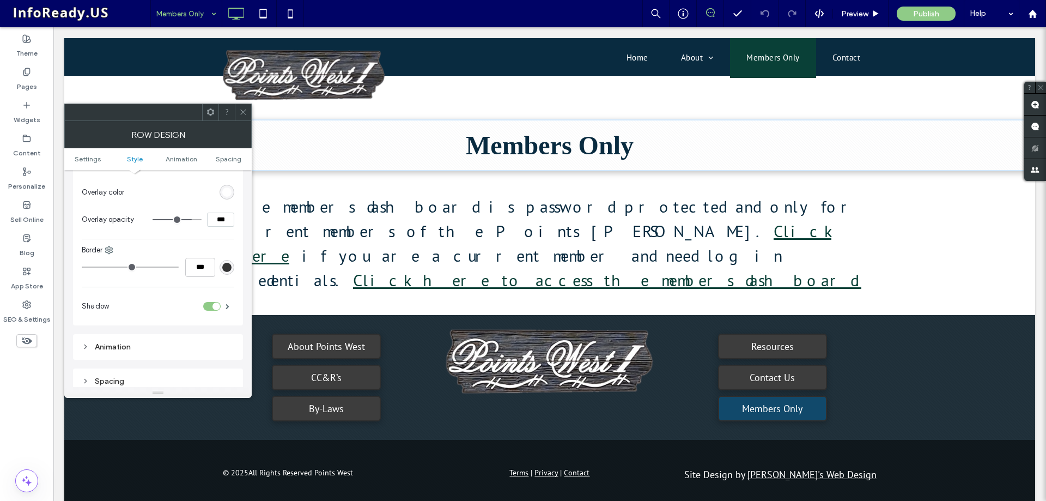
scroll to position [545, 0]
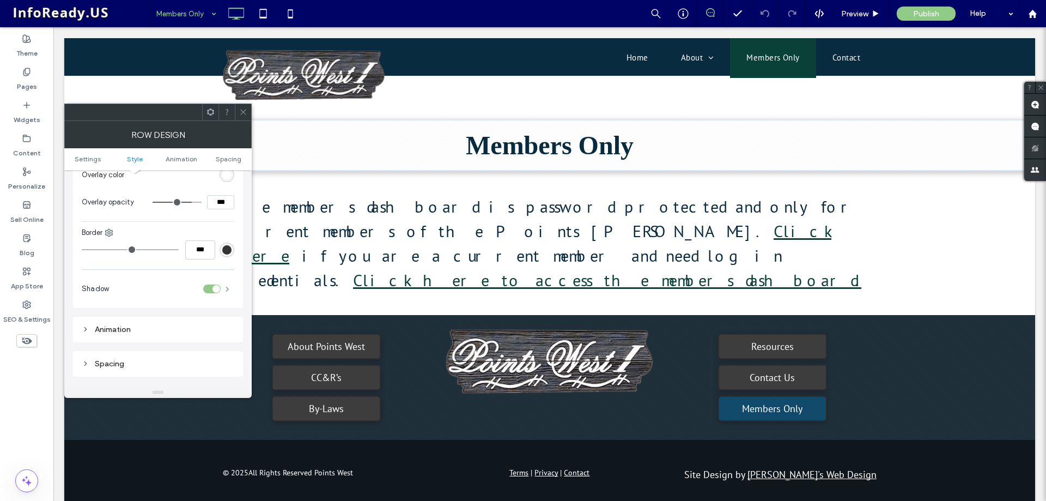
click at [226, 289] on span at bounding box center [228, 288] width 4 height 5
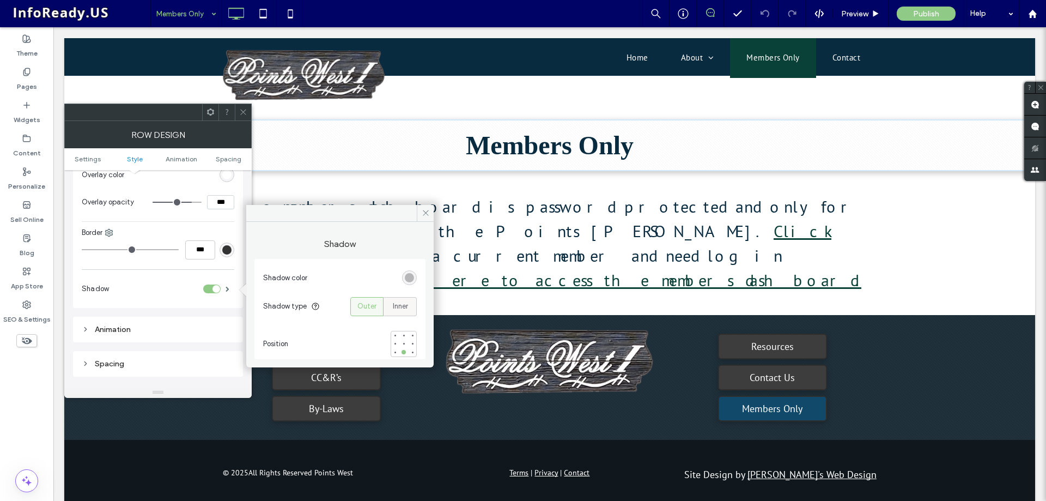
click at [402, 308] on span "Inner" at bounding box center [400, 306] width 15 height 11
click at [243, 111] on icon at bounding box center [243, 112] width 8 height 8
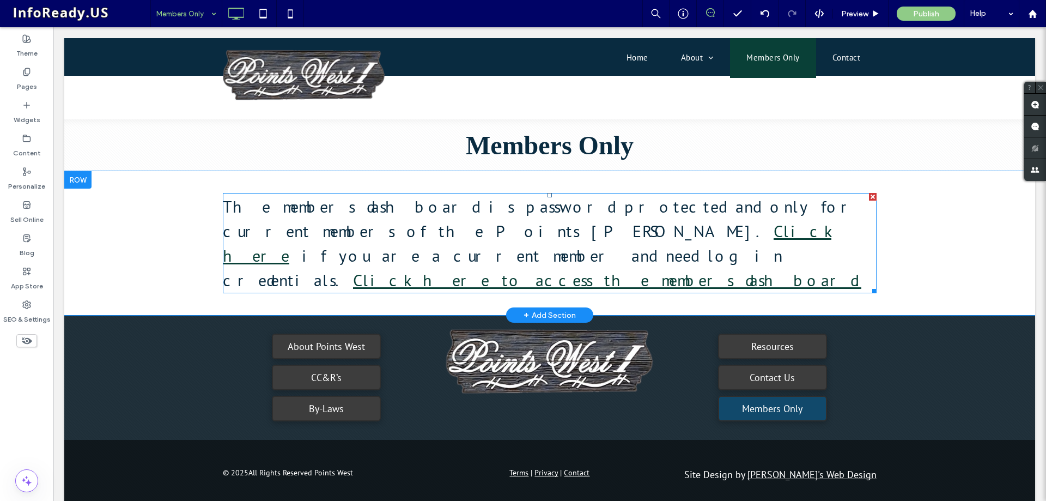
click at [498, 245] on span "if you are a current member and need login credentials." at bounding box center [503, 268] width 560 height 46
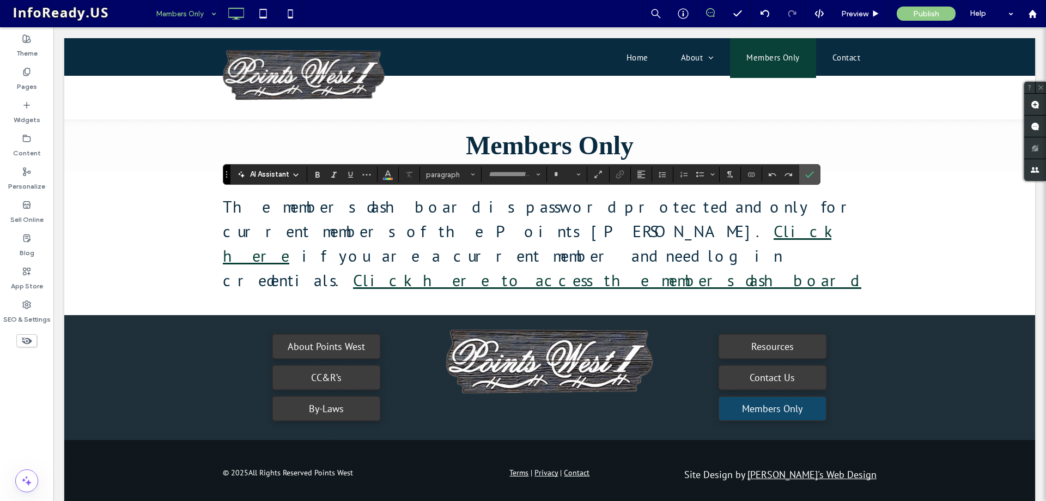
type input "*******"
type input "**"
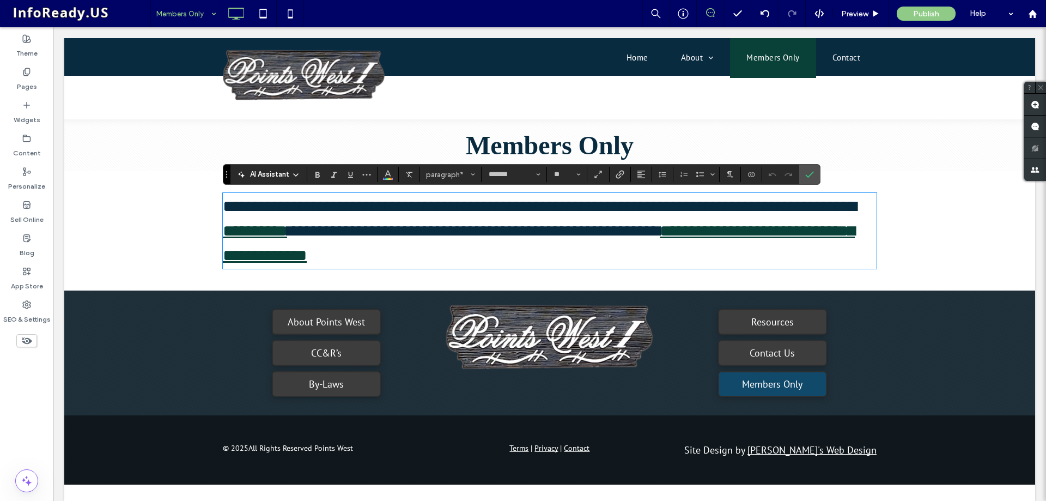
click at [476, 228] on span "**********" at bounding box center [473, 231] width 373 height 16
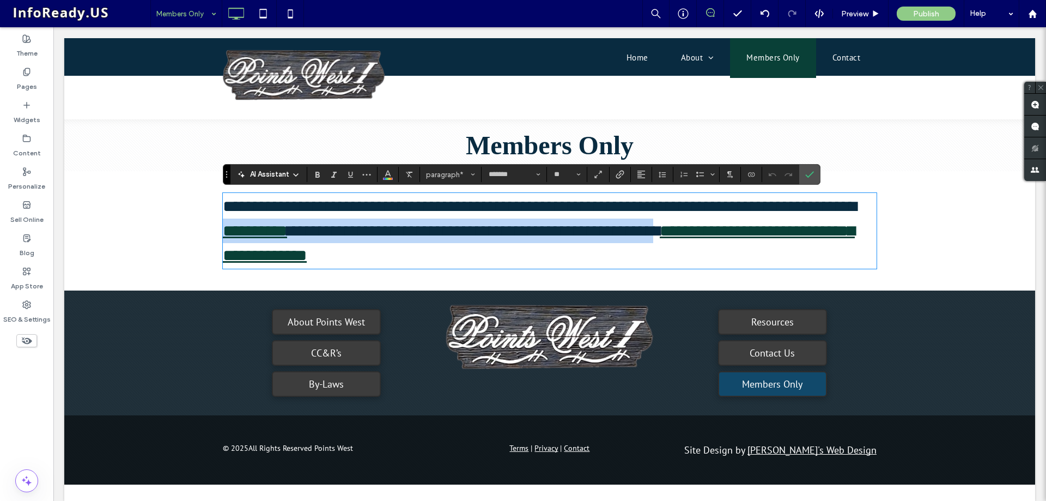
drag, startPoint x: 299, startPoint y: 230, endPoint x: 755, endPoint y: 238, distance: 456.6
click at [755, 238] on p "**********" at bounding box center [550, 231] width 654 height 74
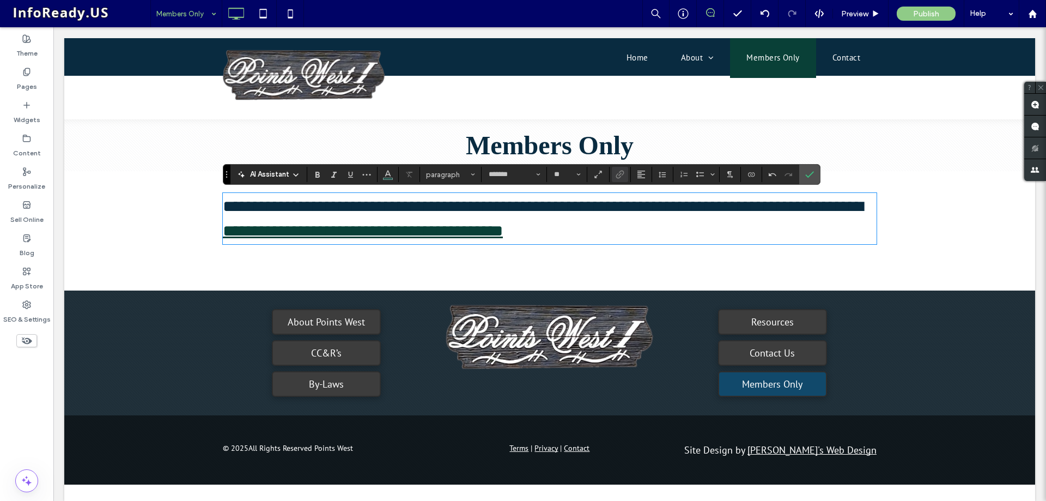
click at [702, 232] on p "**********" at bounding box center [550, 218] width 654 height 49
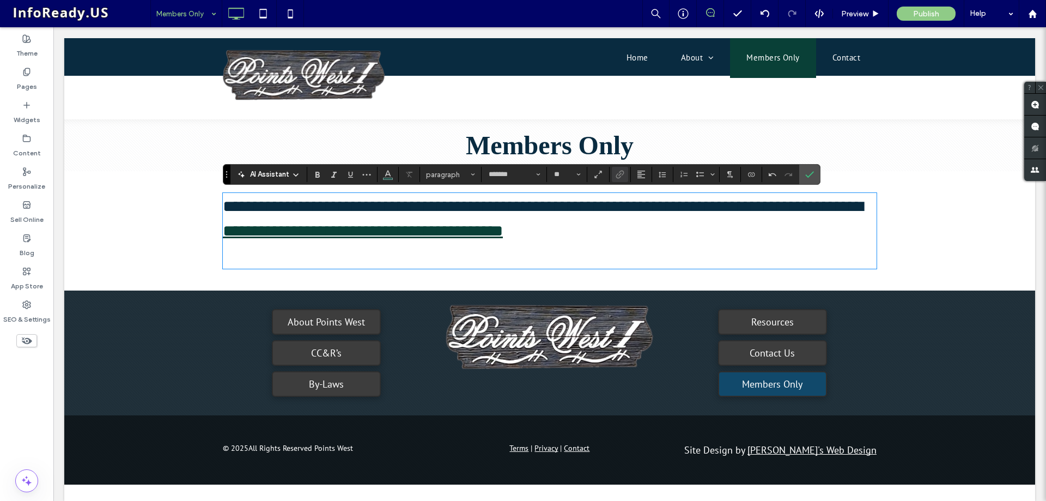
type input "**"
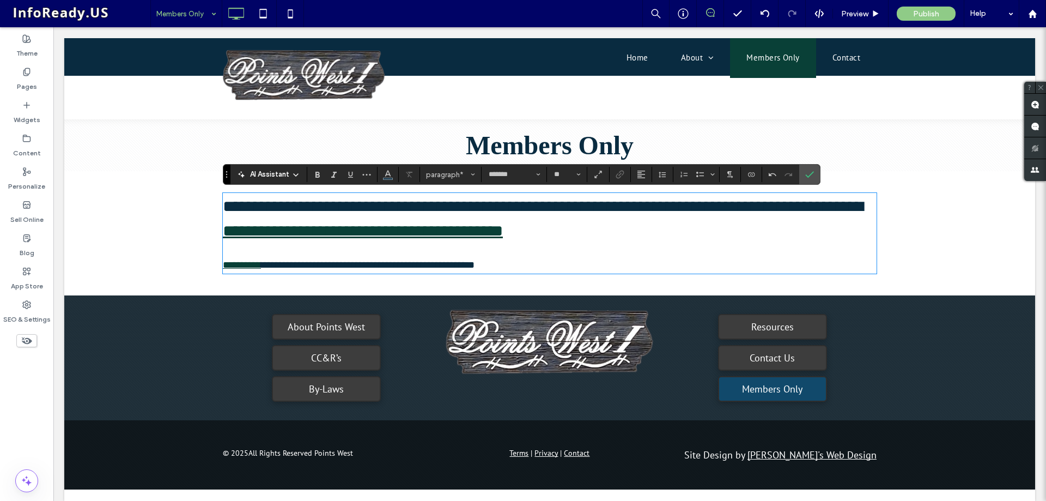
scroll to position [0, 0]
drag, startPoint x: 260, startPoint y: 263, endPoint x: 217, endPoint y: 265, distance: 43.1
click at [217, 265] on div "**********" at bounding box center [549, 233] width 971 height 124
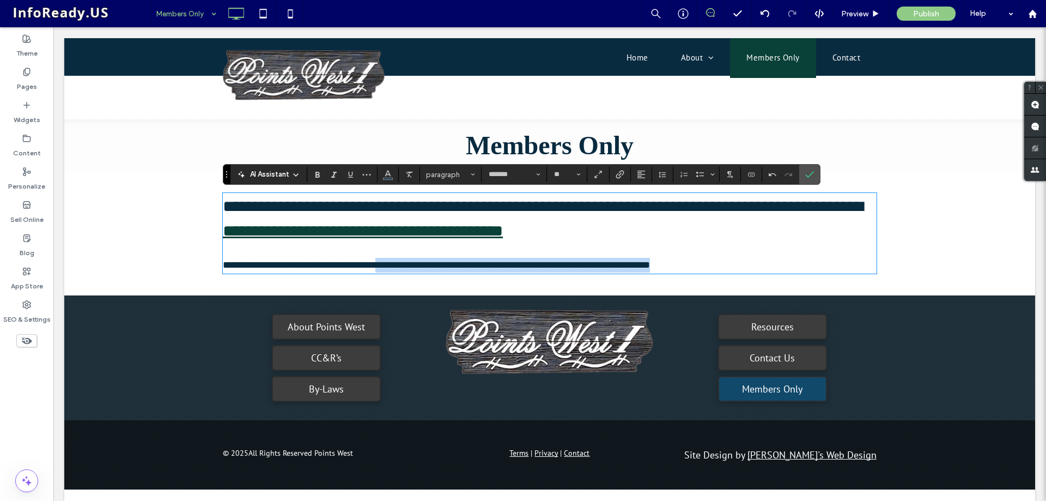
drag, startPoint x: 712, startPoint y: 269, endPoint x: 403, endPoint y: 268, distance: 308.9
click at [403, 268] on p "**********" at bounding box center [550, 265] width 654 height 15
drag, startPoint x: 489, startPoint y: 266, endPoint x: 402, endPoint y: 261, distance: 87.9
click at [402, 261] on p "**********" at bounding box center [550, 265] width 654 height 15
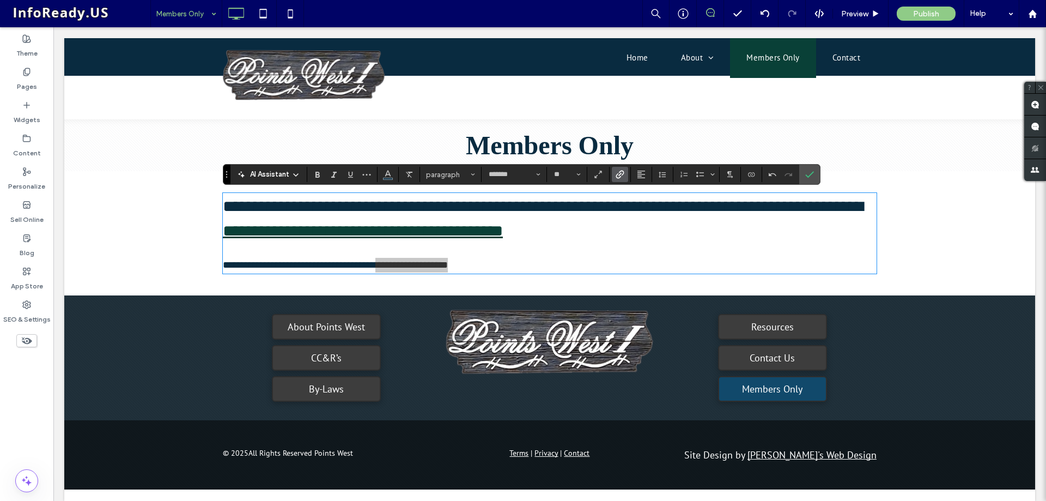
click at [621, 170] on icon "Link" at bounding box center [620, 174] width 9 height 9
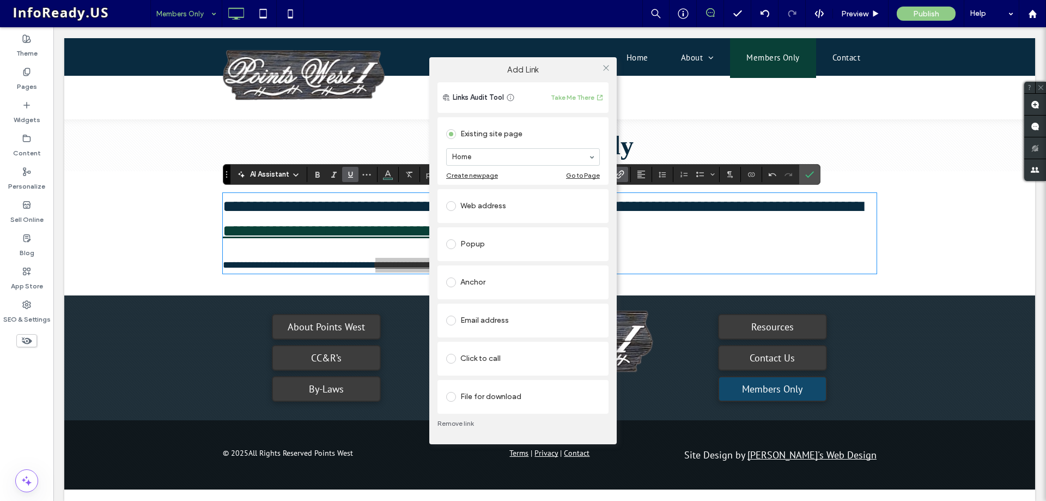
click at [525, 241] on div "Popup" at bounding box center [523, 243] width 154 height 17
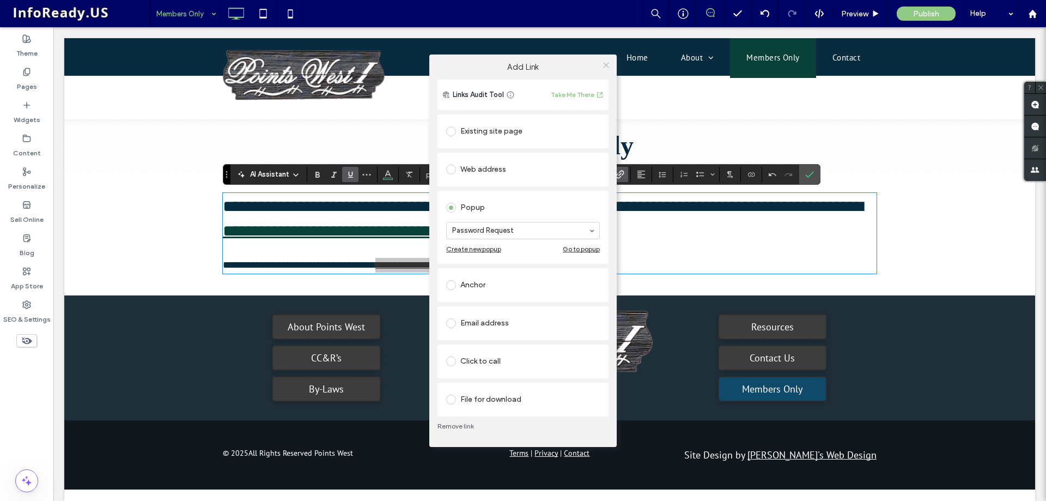
click at [603, 66] on icon at bounding box center [606, 65] width 8 height 8
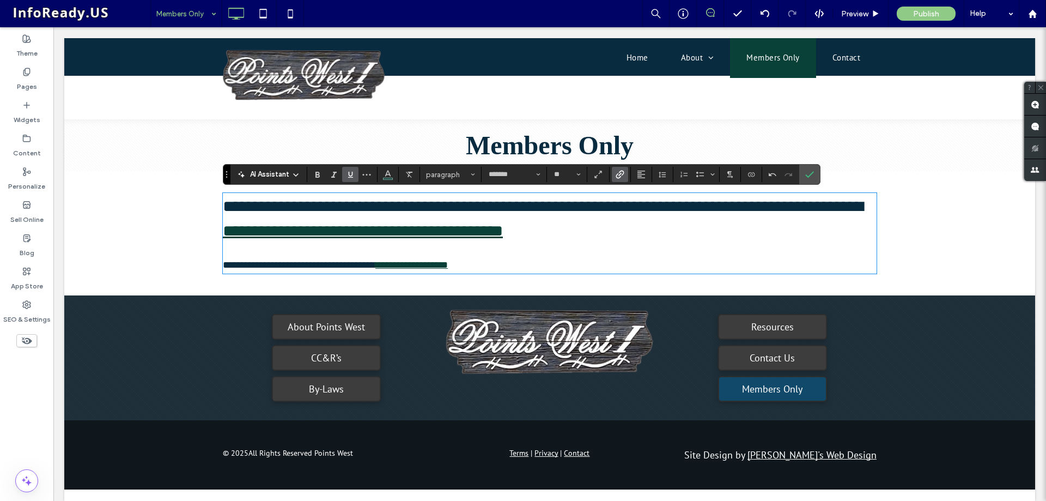
click at [694, 244] on p at bounding box center [550, 250] width 654 height 15
drag, startPoint x: 806, startPoint y: 174, endPoint x: 750, endPoint y: 152, distance: 60.2
click at [806, 174] on icon "Confirm" at bounding box center [809, 174] width 9 height 9
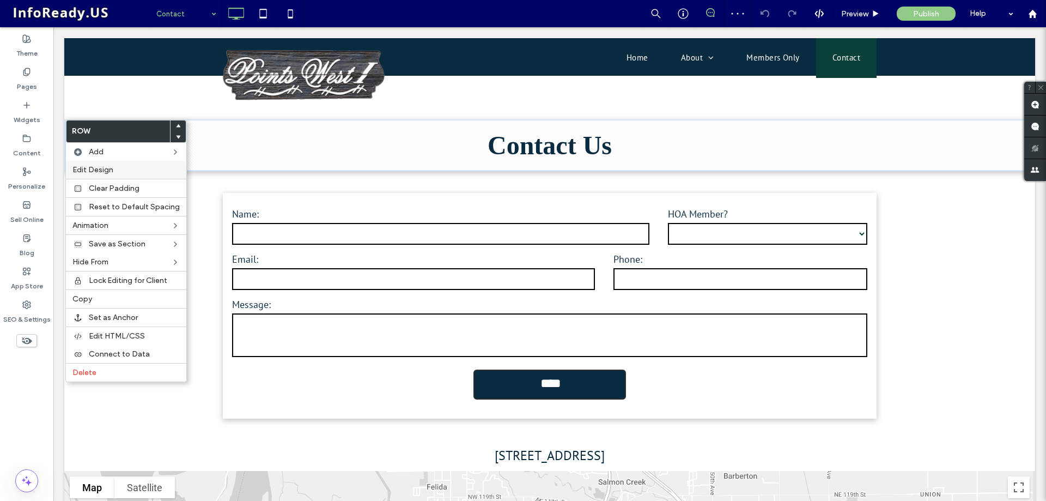
click at [112, 167] on span "Edit Design" at bounding box center [92, 169] width 41 height 9
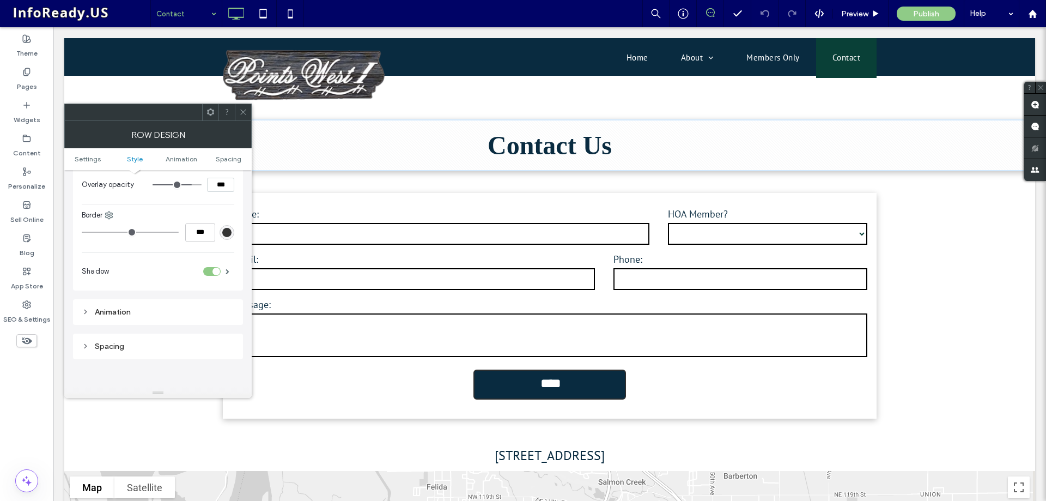
scroll to position [545, 0]
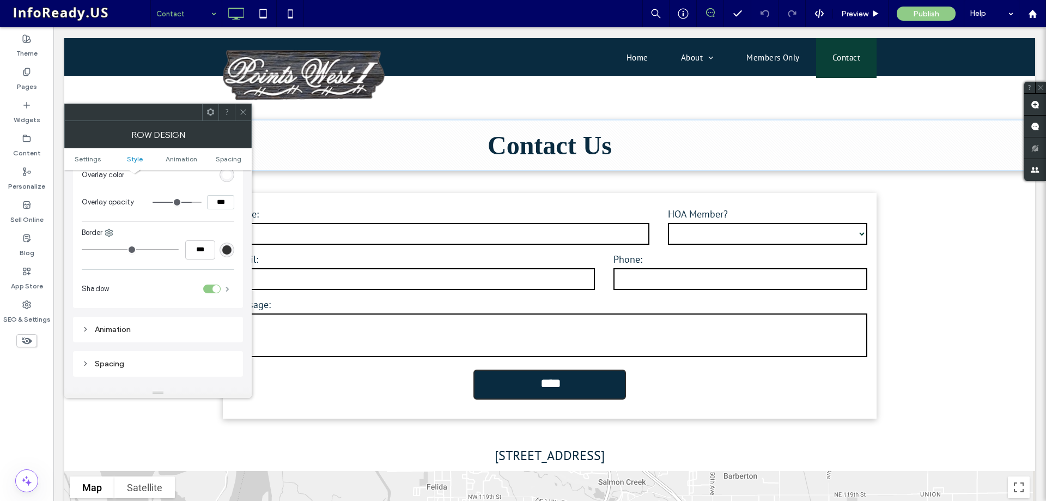
click at [229, 288] on span at bounding box center [228, 288] width 4 height 5
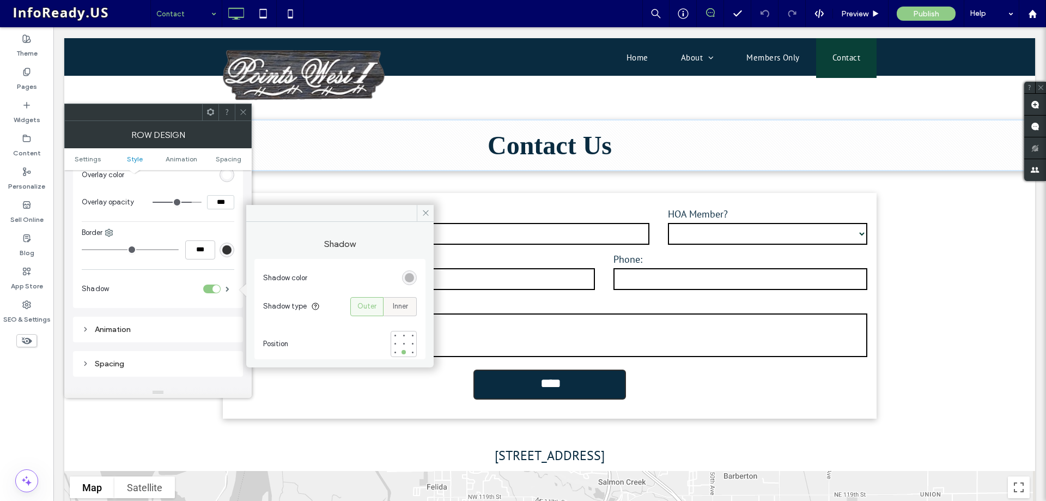
click at [396, 309] on span "Inner" at bounding box center [400, 306] width 15 height 11
click at [244, 108] on icon at bounding box center [243, 112] width 8 height 8
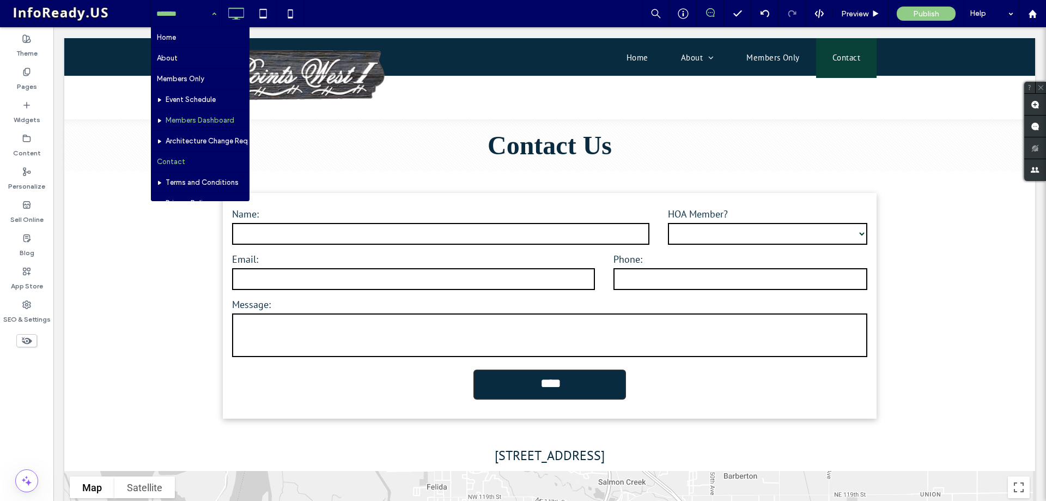
scroll to position [53, 0]
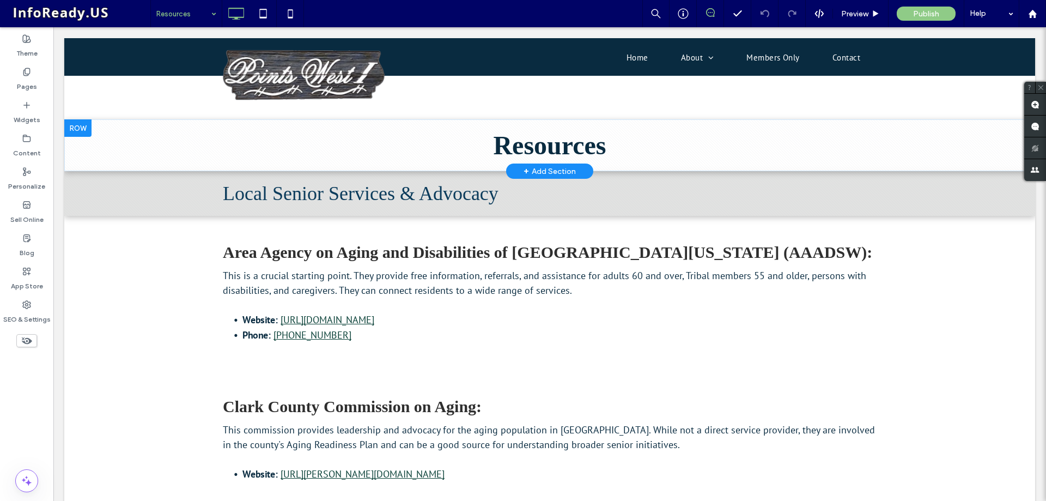
click at [78, 130] on div at bounding box center [77, 127] width 27 height 17
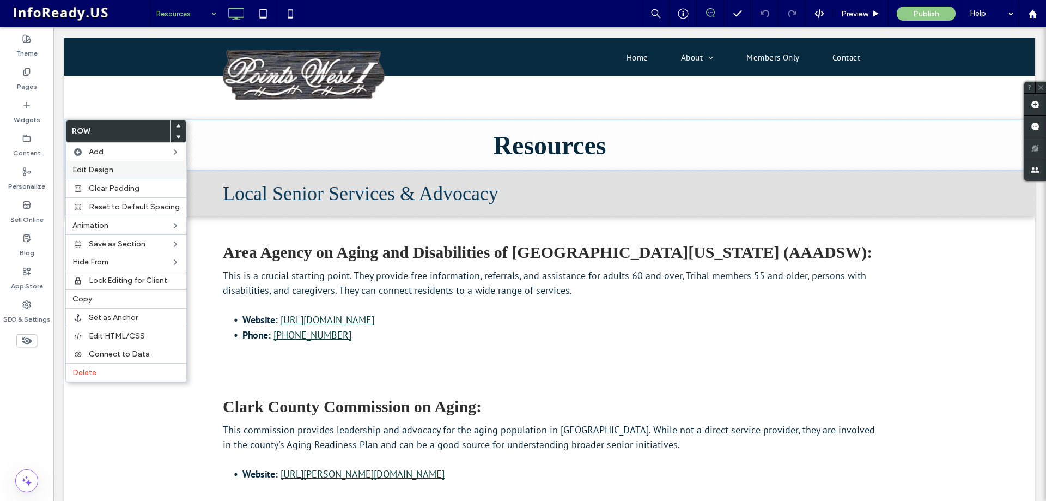
click at [97, 167] on span "Edit Design" at bounding box center [92, 169] width 41 height 9
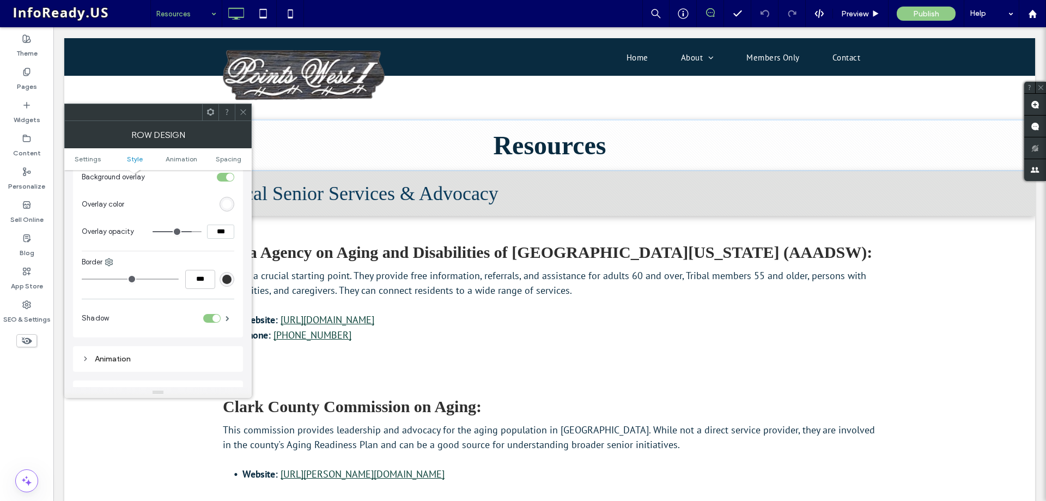
scroll to position [499, 0]
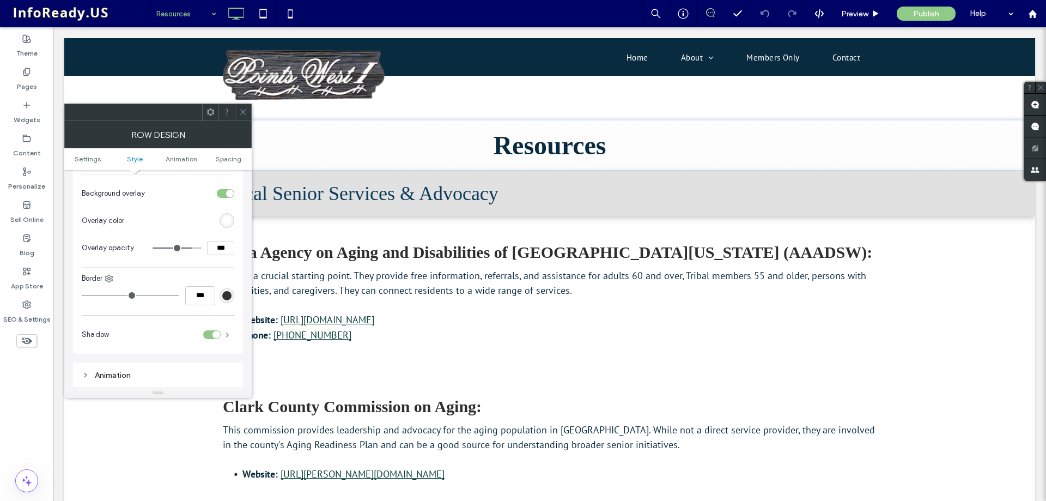
click at [227, 332] on span at bounding box center [228, 334] width 4 height 5
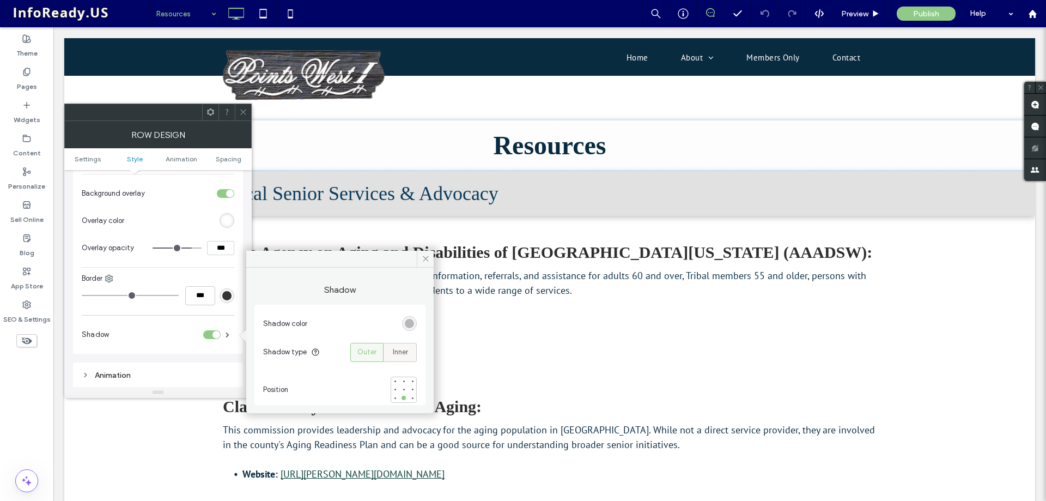
click at [405, 349] on span "Inner" at bounding box center [400, 352] width 15 height 11
click at [428, 263] on span at bounding box center [425, 259] width 17 height 16
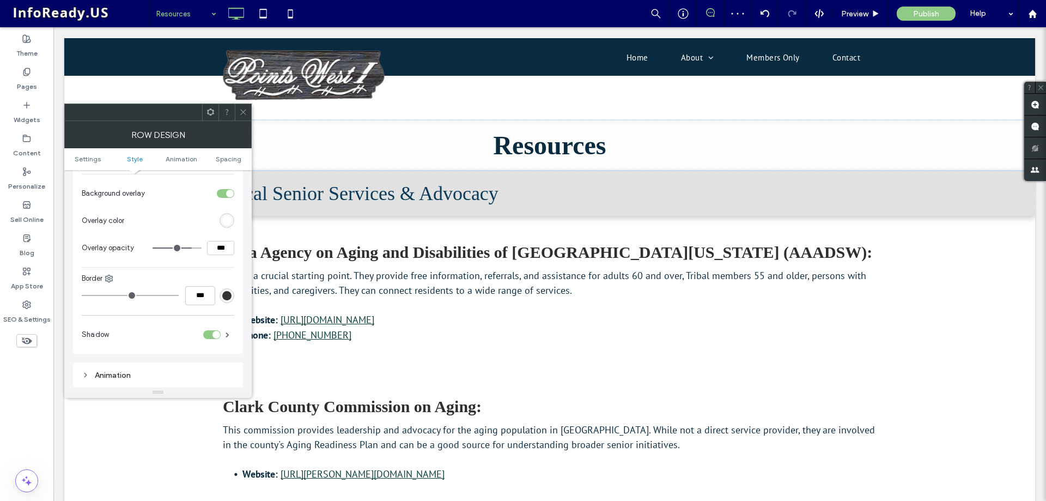
click at [248, 112] on div at bounding box center [243, 112] width 16 height 16
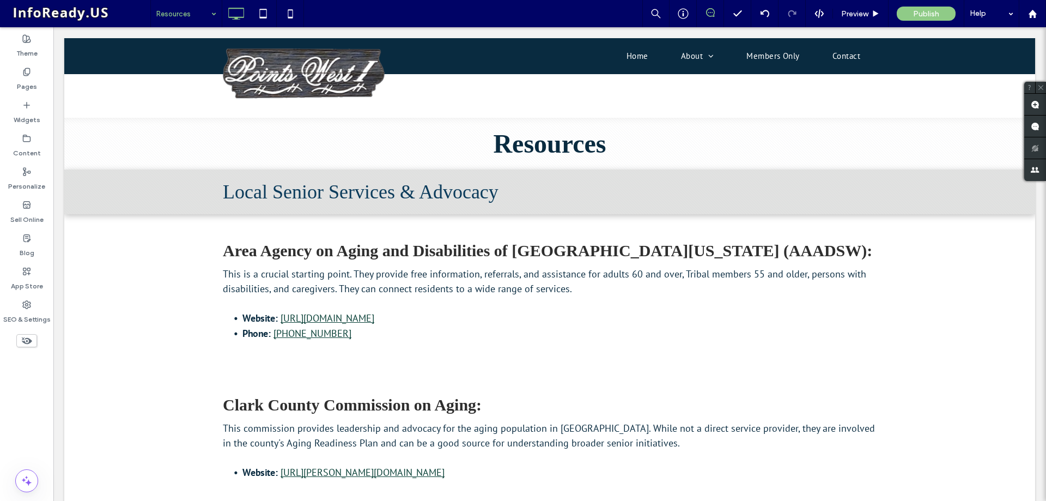
scroll to position [0, 0]
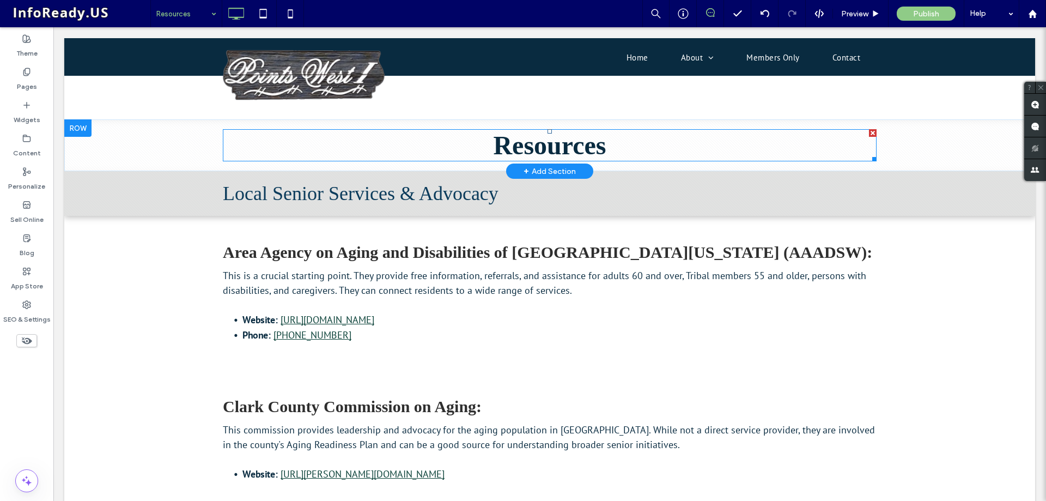
click at [599, 144] on span "Resources" at bounding box center [549, 145] width 113 height 29
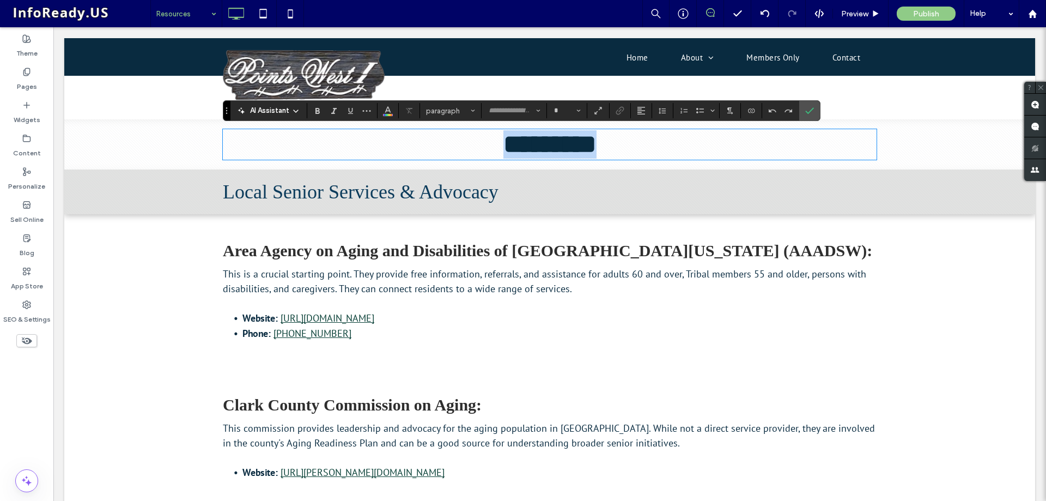
type input "*******"
type input "**"
click at [633, 144] on h1 "*********" at bounding box center [550, 144] width 654 height 28
drag, startPoint x: 812, startPoint y: 114, endPoint x: 745, endPoint y: 102, distance: 68.6
click at [812, 114] on icon "Confirm" at bounding box center [809, 110] width 9 height 9
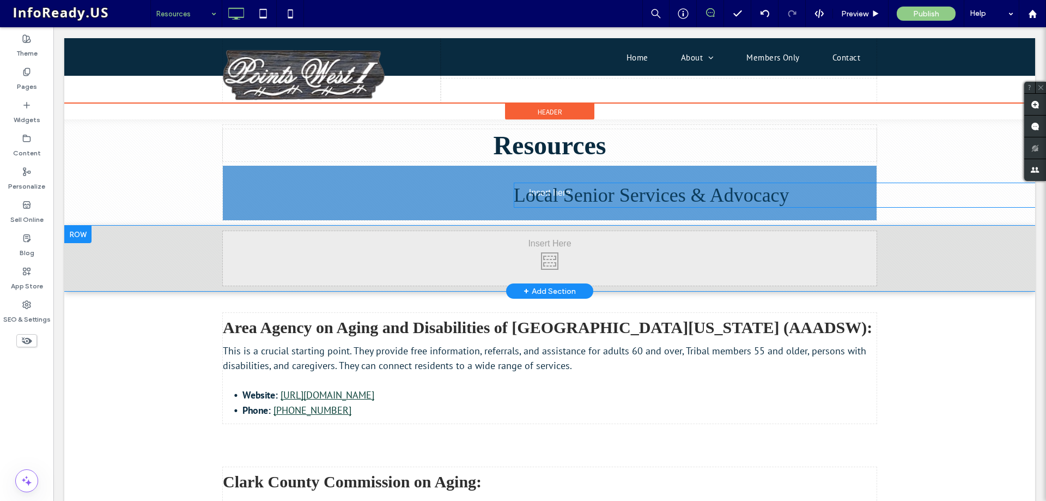
drag, startPoint x: 359, startPoint y: 195, endPoint x: 580, endPoint y: 196, distance: 220.7
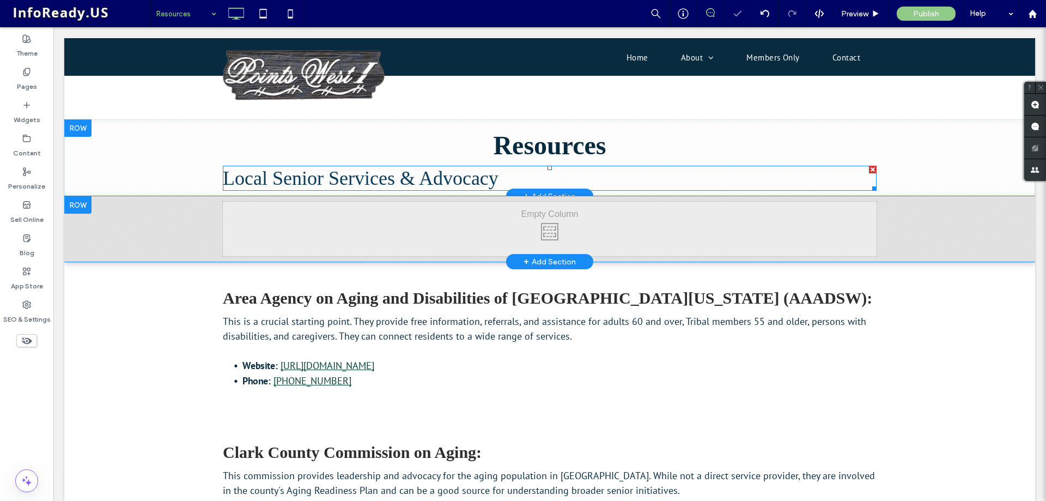
click at [405, 181] on span "Local Senior Services & Advocacy" at bounding box center [361, 178] width 276 height 22
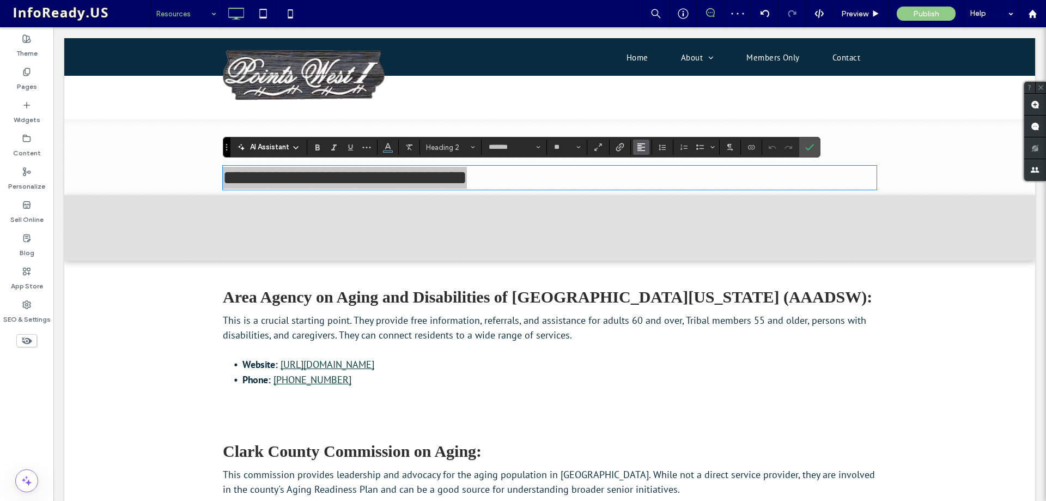
click at [646, 148] on button "Alignment" at bounding box center [641, 146] width 16 height 15
click at [651, 178] on icon "ui.textEditor.alignment.center" at bounding box center [649, 181] width 9 height 9
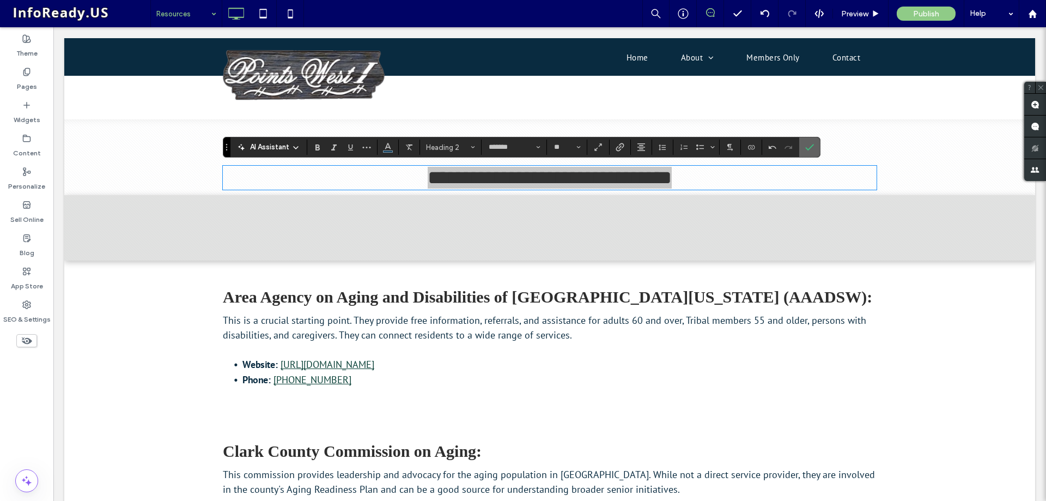
click at [806, 147] on icon "Confirm" at bounding box center [809, 147] width 9 height 9
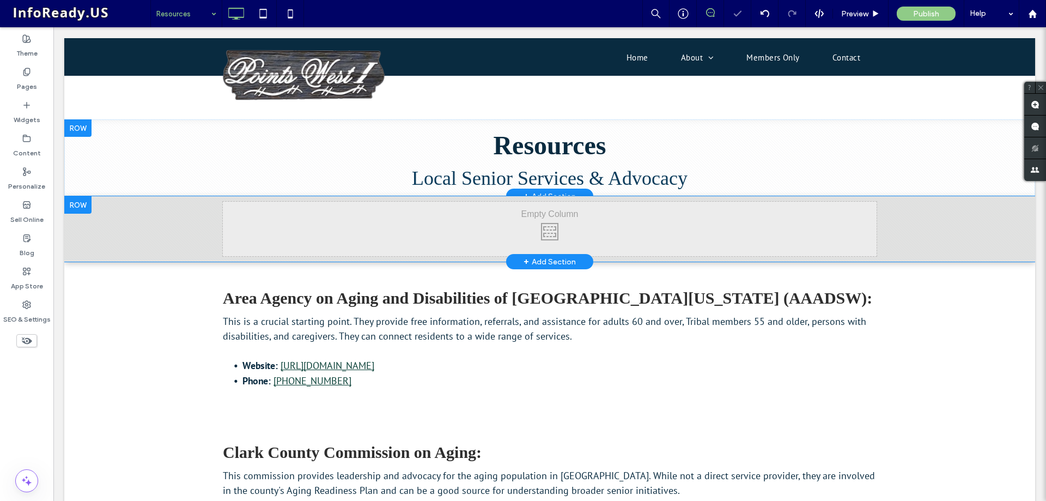
click at [71, 208] on div at bounding box center [77, 204] width 27 height 17
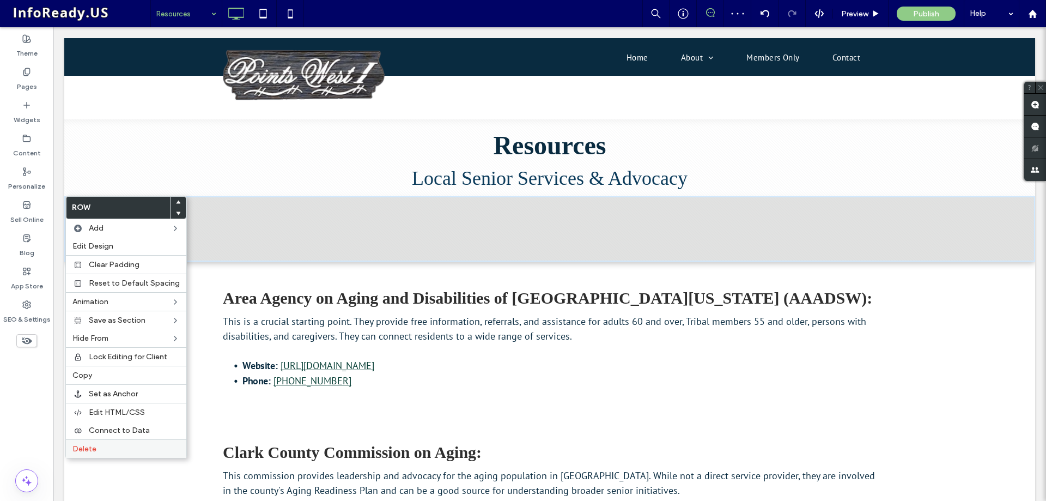
click at [96, 448] on label "Delete" at bounding box center [125, 448] width 107 height 9
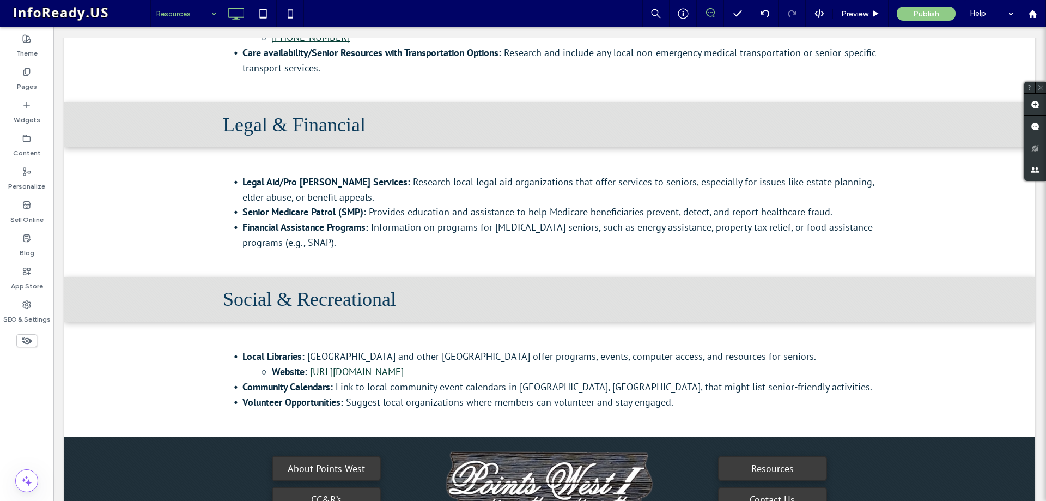
scroll to position [1743, 0]
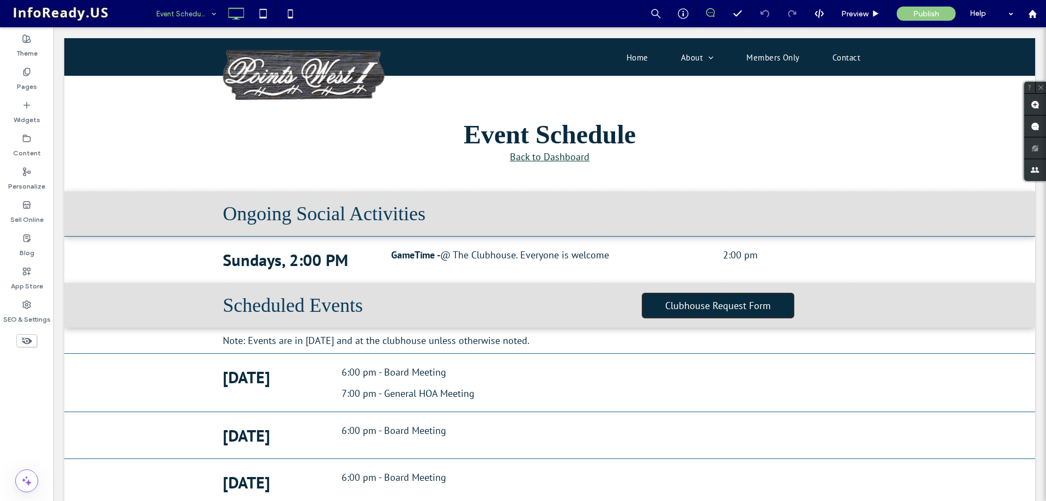
click at [187, 8] on input at bounding box center [183, 13] width 54 height 27
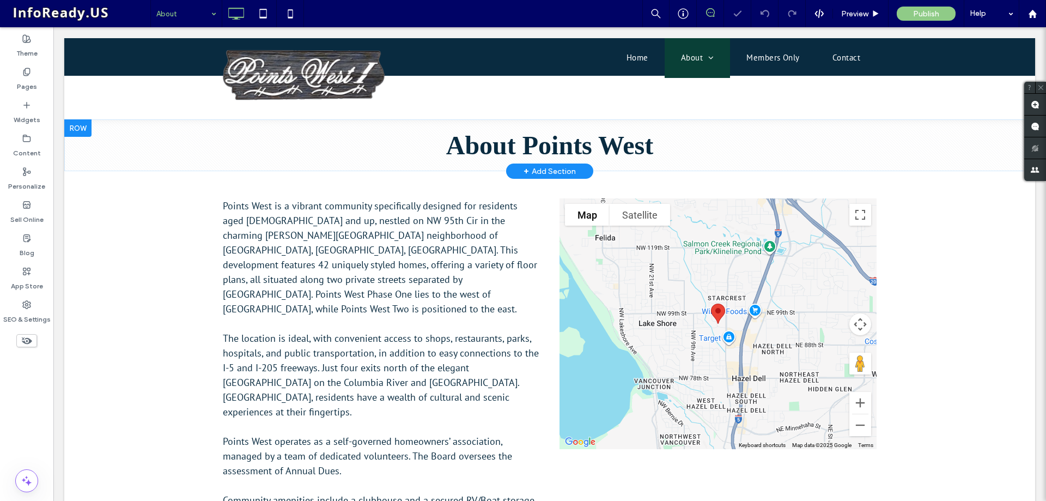
click at [83, 133] on div at bounding box center [77, 127] width 27 height 17
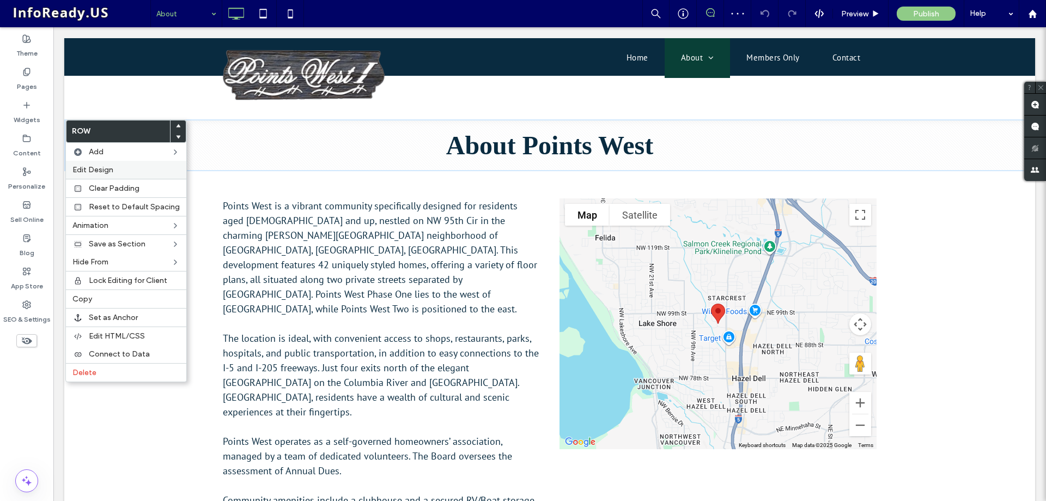
click at [105, 171] on span "Edit Design" at bounding box center [92, 169] width 41 height 9
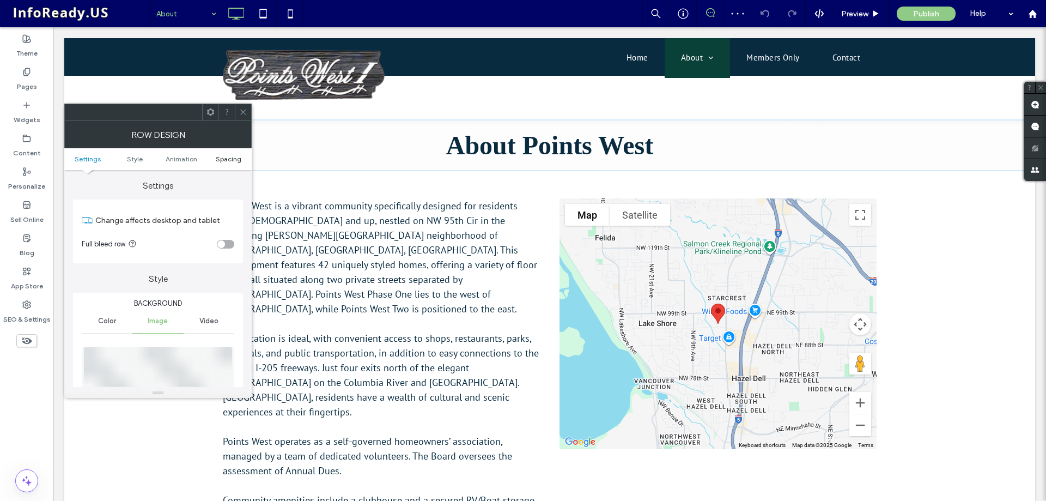
click at [224, 155] on span "Spacing" at bounding box center [229, 159] width 26 height 8
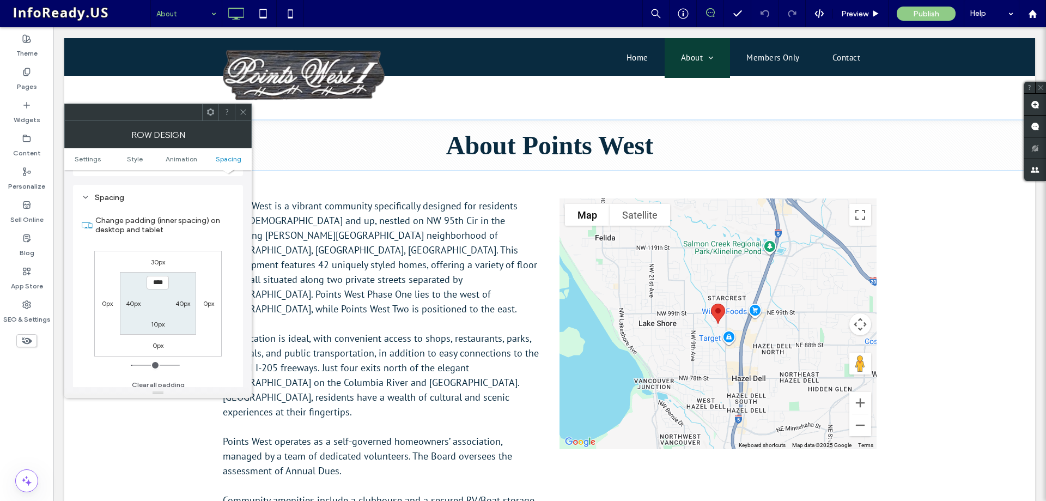
scroll to position [717, 0]
click at [243, 118] on span at bounding box center [243, 112] width 8 height 16
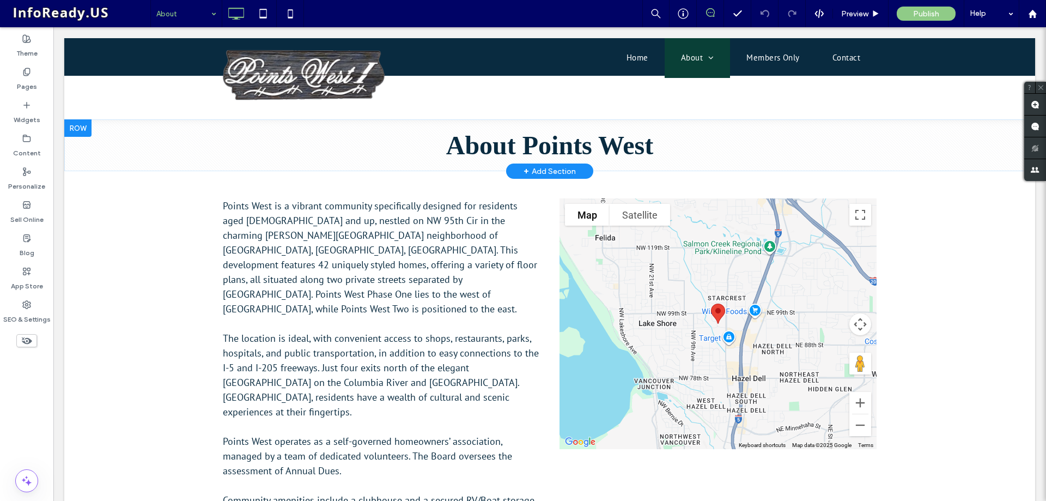
click at [82, 132] on div at bounding box center [77, 127] width 27 height 17
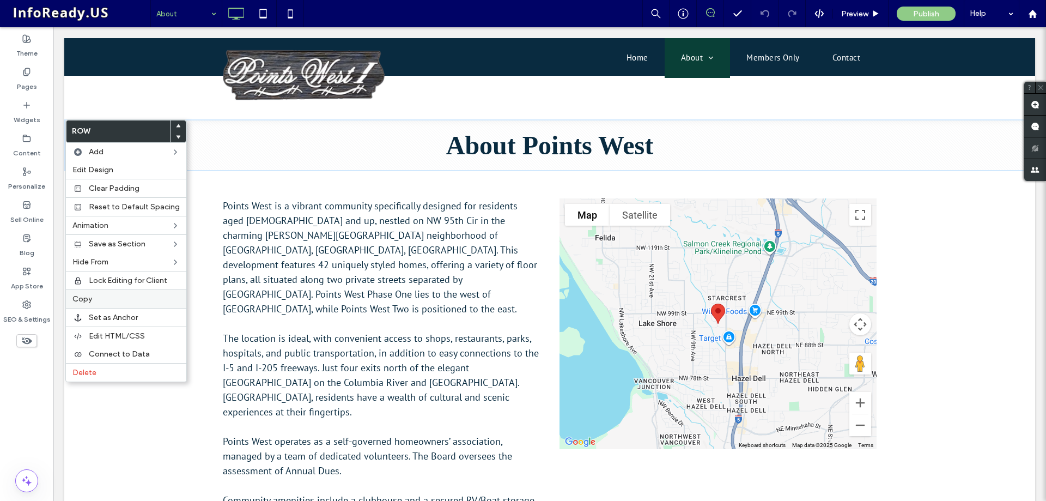
click at [122, 306] on div "Copy" at bounding box center [126, 298] width 120 height 19
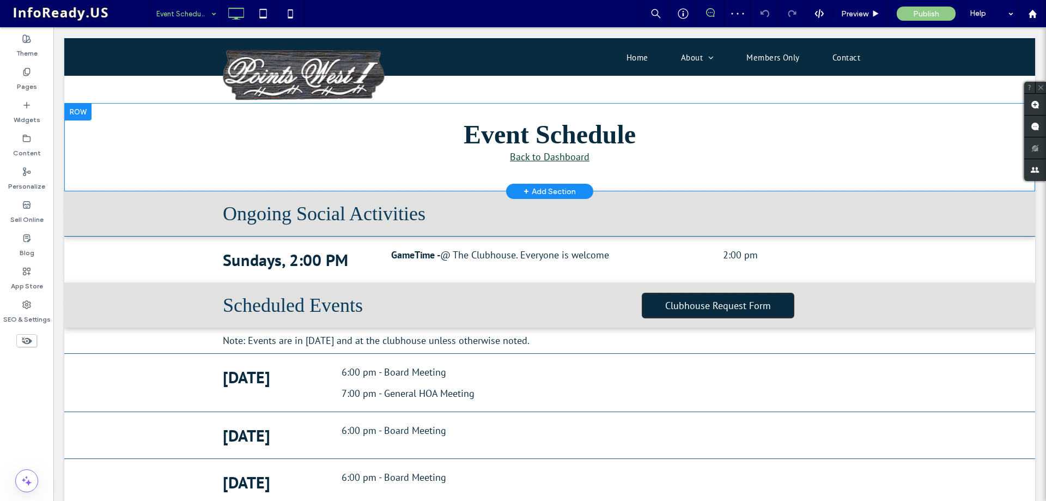
click at [87, 118] on div at bounding box center [77, 111] width 27 height 17
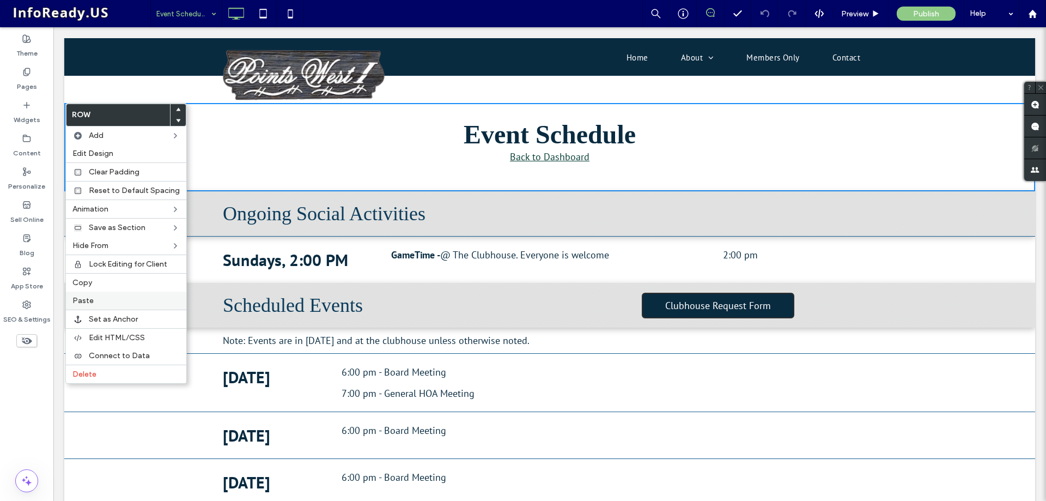
click at [104, 304] on label "Paste" at bounding box center [125, 300] width 107 height 9
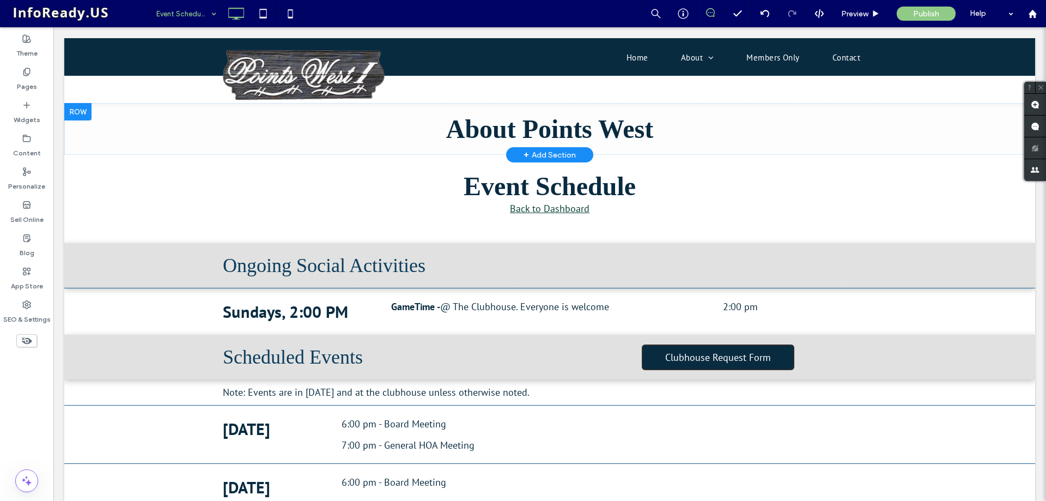
click at [81, 114] on div at bounding box center [77, 111] width 27 height 17
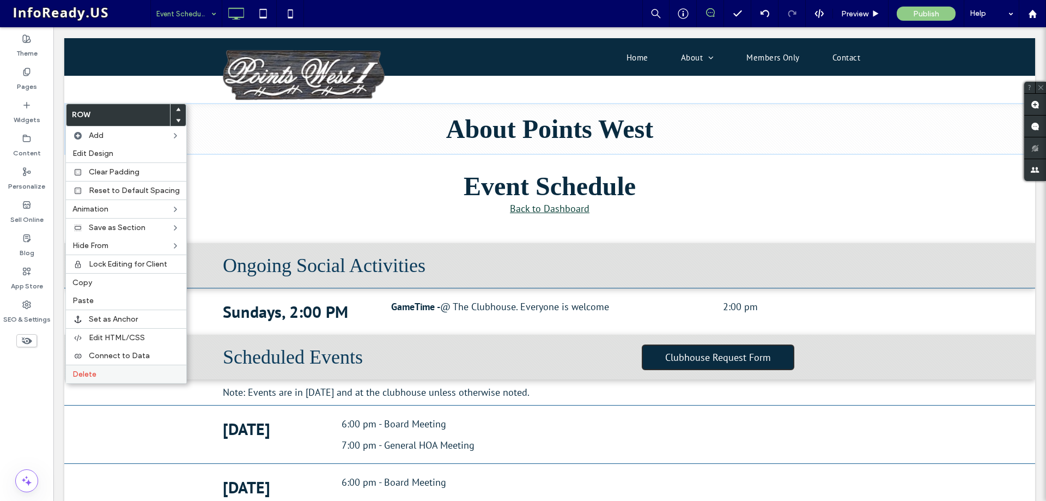
click at [95, 369] on span "Delete" at bounding box center [84, 373] width 24 height 9
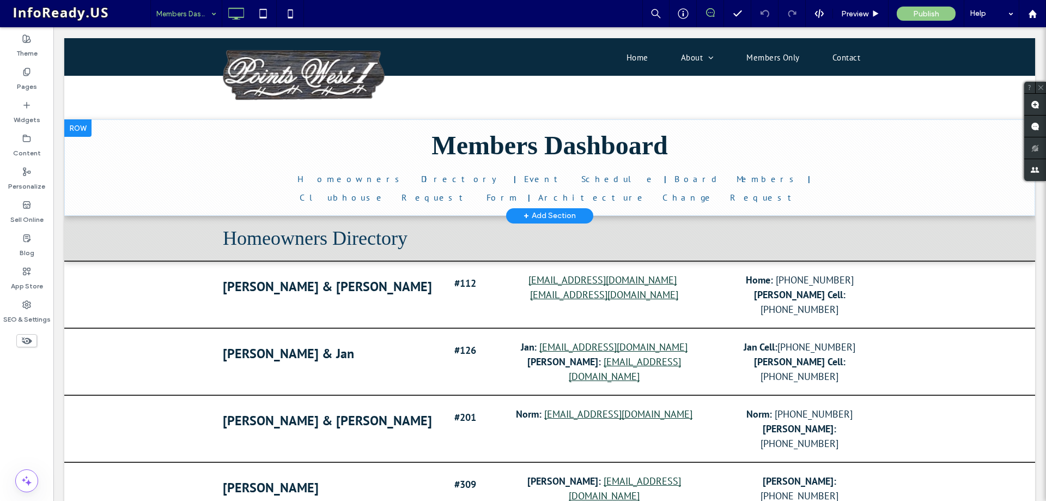
click at [78, 129] on div at bounding box center [77, 127] width 27 height 17
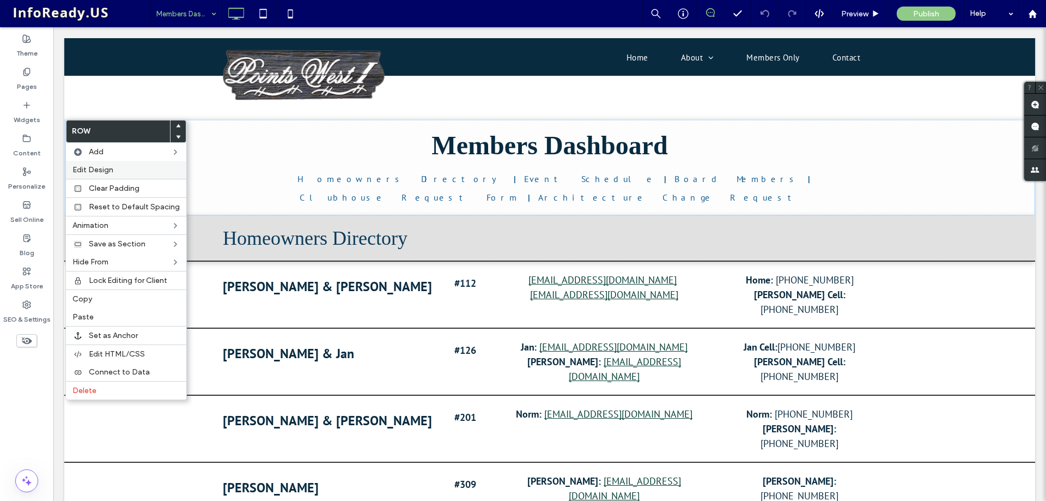
click at [97, 165] on div "Edit Design" at bounding box center [126, 170] width 120 height 18
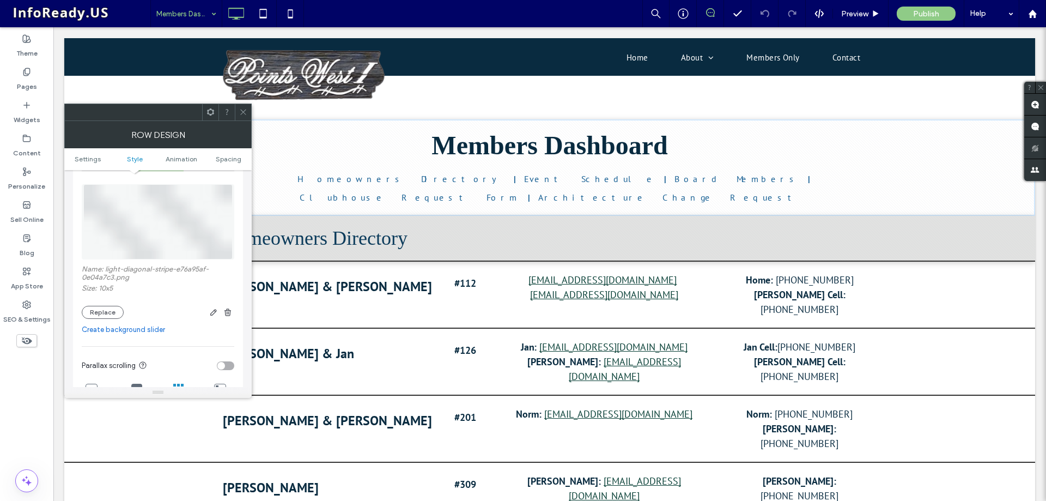
scroll to position [163, 0]
click at [228, 313] on icon "button" at bounding box center [227, 311] width 9 height 9
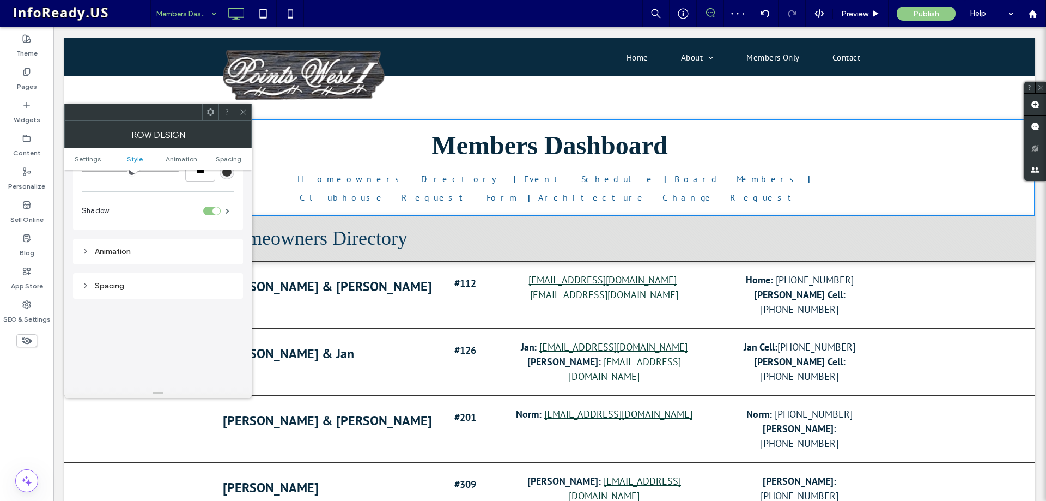
scroll to position [218, 0]
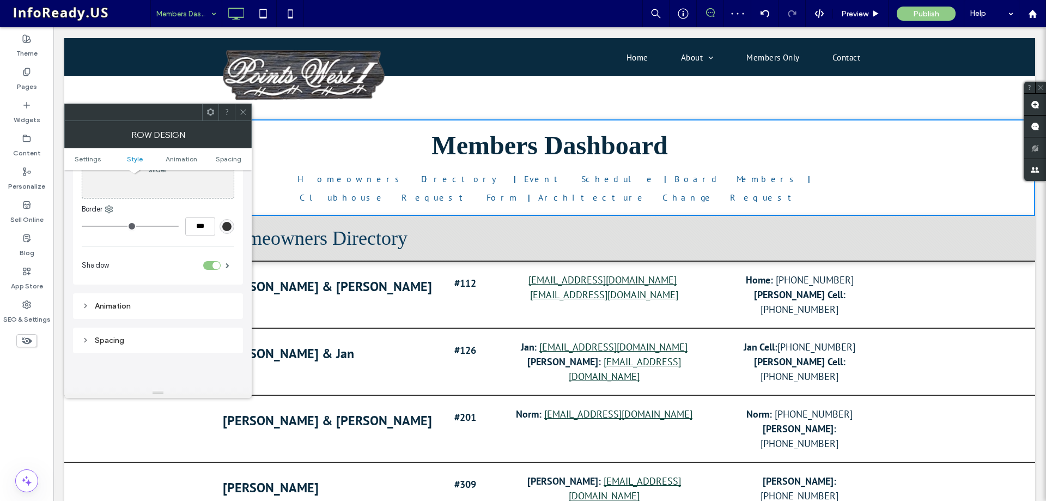
click at [210, 267] on div "toggle" at bounding box center [211, 265] width 17 height 9
click at [242, 108] on icon at bounding box center [243, 112] width 8 height 8
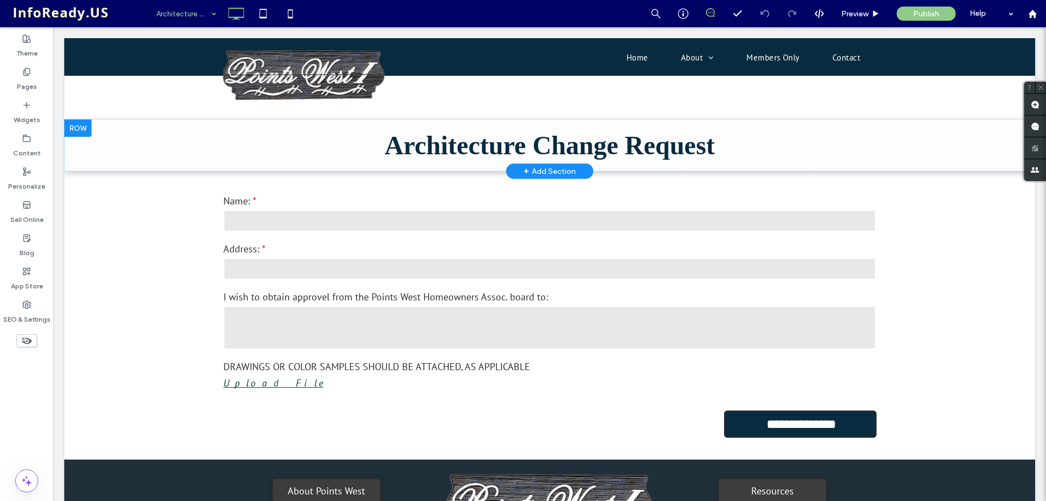
click at [81, 127] on div at bounding box center [77, 127] width 27 height 17
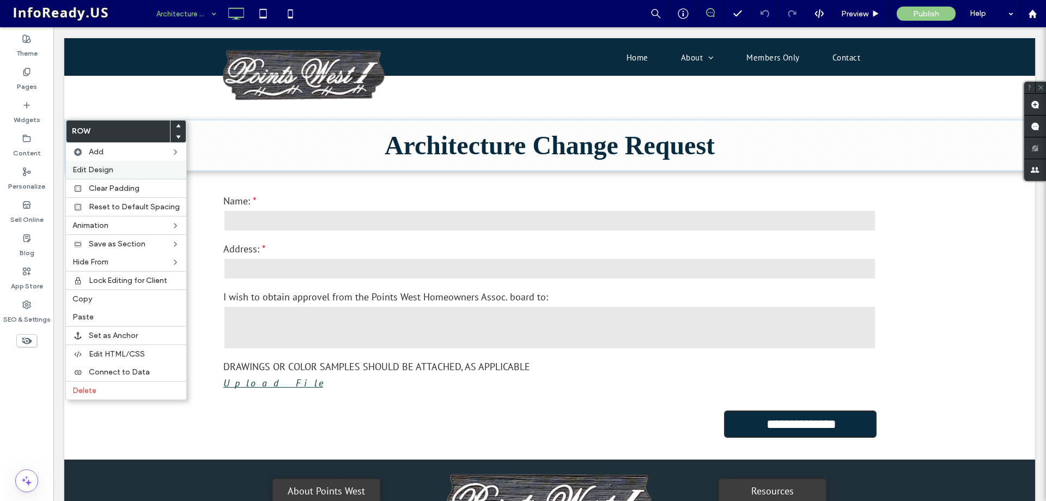
click at [105, 168] on span "Edit Design" at bounding box center [92, 169] width 41 height 9
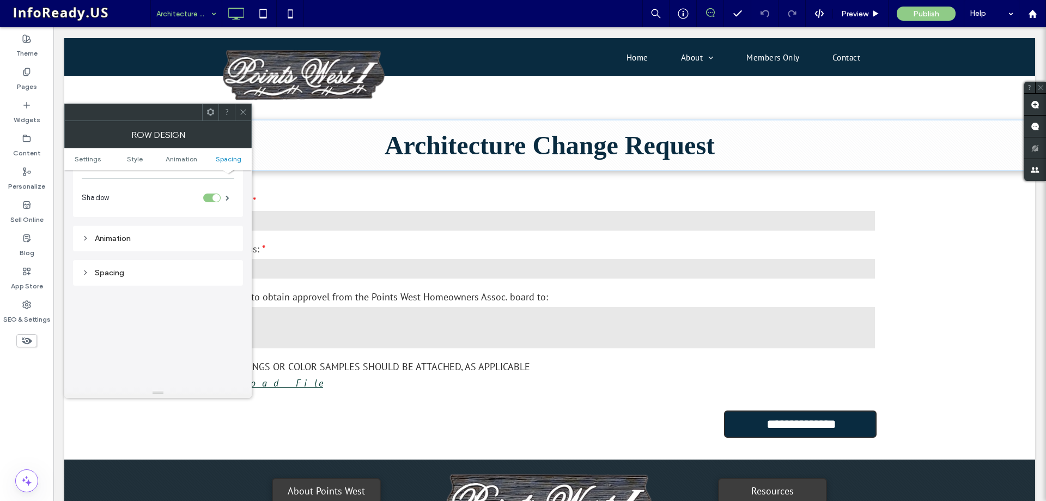
scroll to position [554, 0]
click at [226, 280] on span at bounding box center [228, 279] width 4 height 5
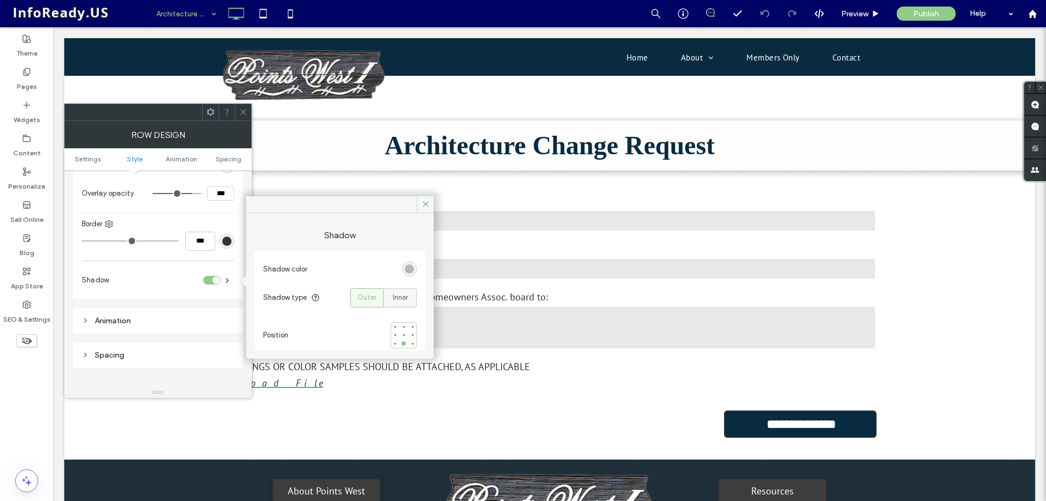
click at [408, 301] on span "Inner" at bounding box center [400, 297] width 15 height 11
click at [246, 107] on span at bounding box center [243, 112] width 8 height 16
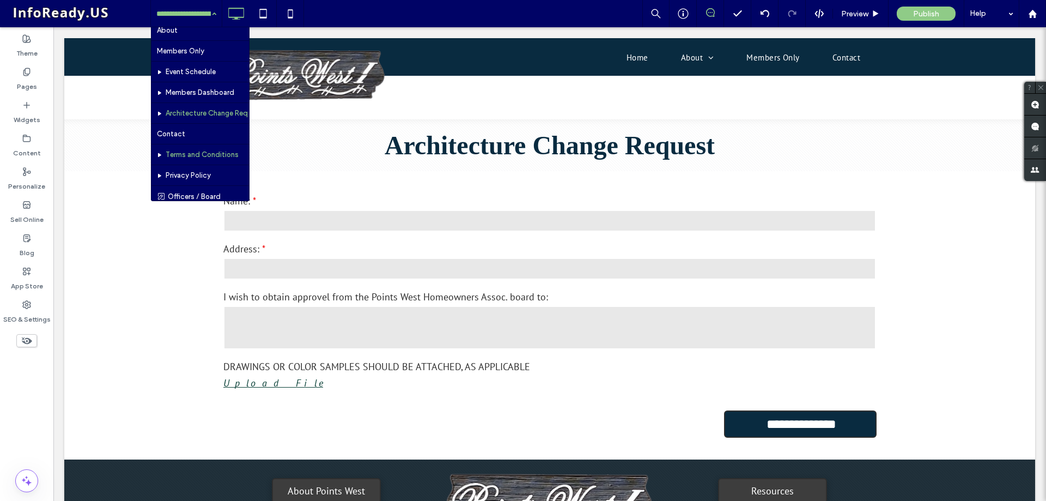
scroll to position [53, 0]
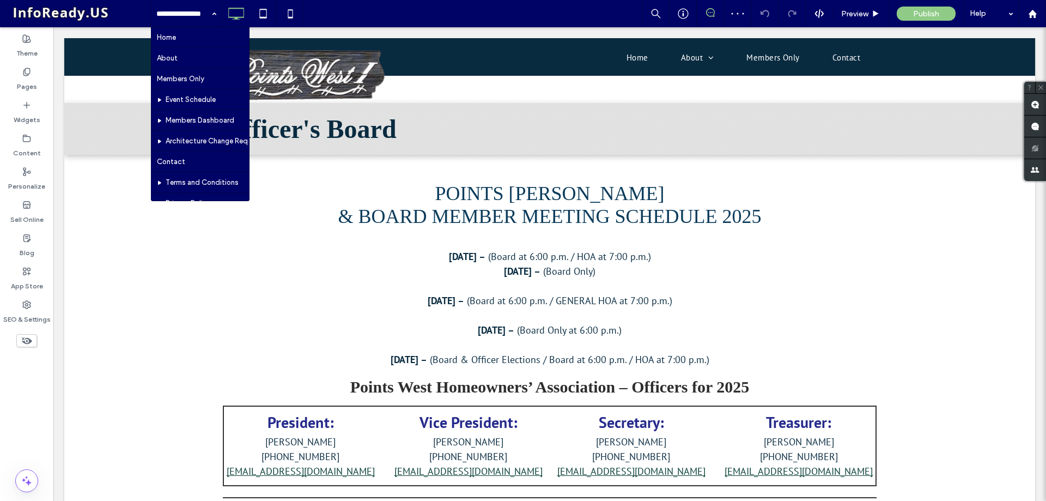
click at [197, 17] on input at bounding box center [183, 13] width 54 height 27
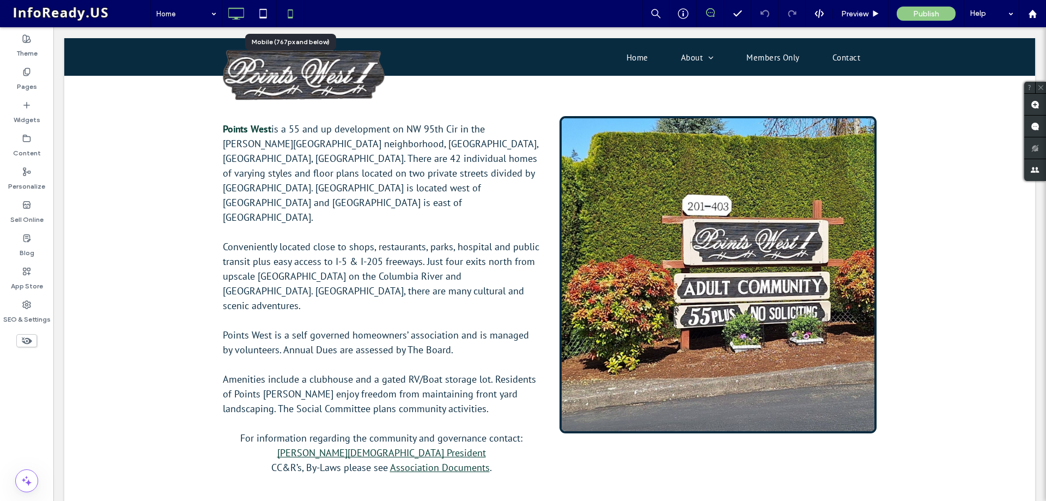
click at [297, 16] on icon at bounding box center [291, 14] width 22 height 22
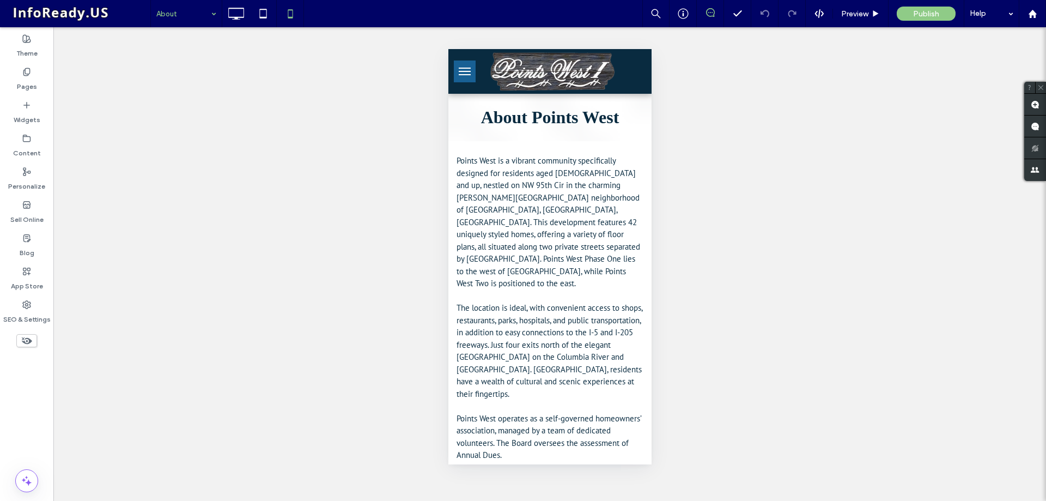
click at [202, 17] on input at bounding box center [183, 13] width 54 height 27
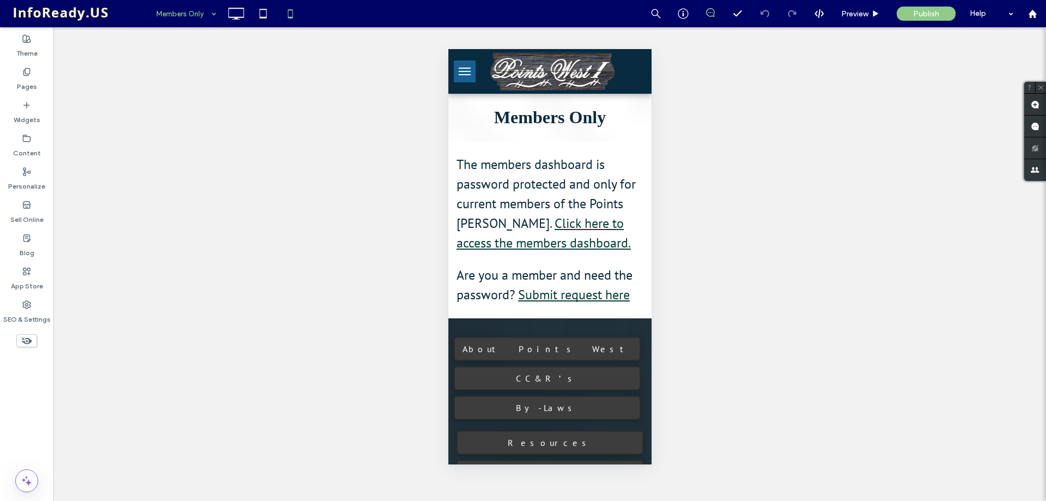
click at [200, 14] on input at bounding box center [183, 13] width 54 height 27
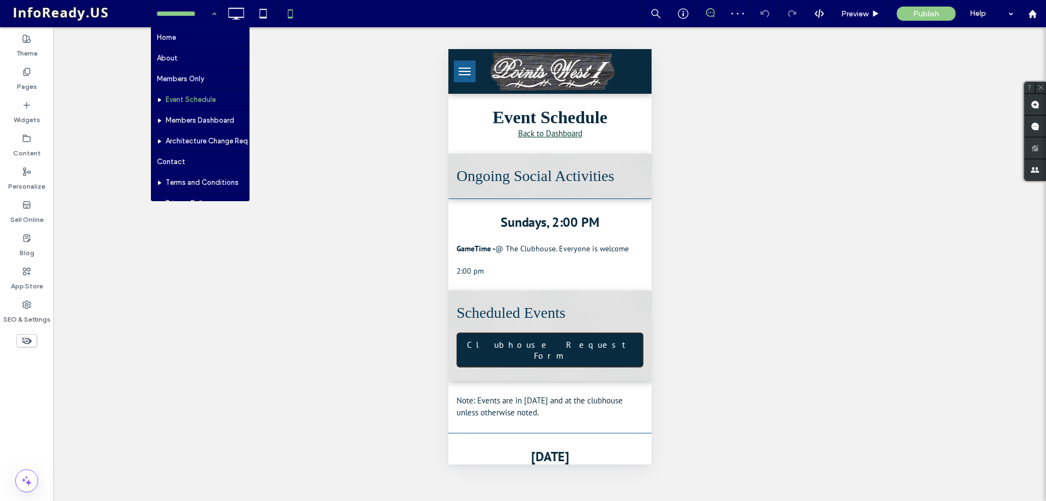
click at [178, 10] on input at bounding box center [183, 13] width 54 height 27
click at [238, 14] on icon at bounding box center [236, 14] width 22 height 22
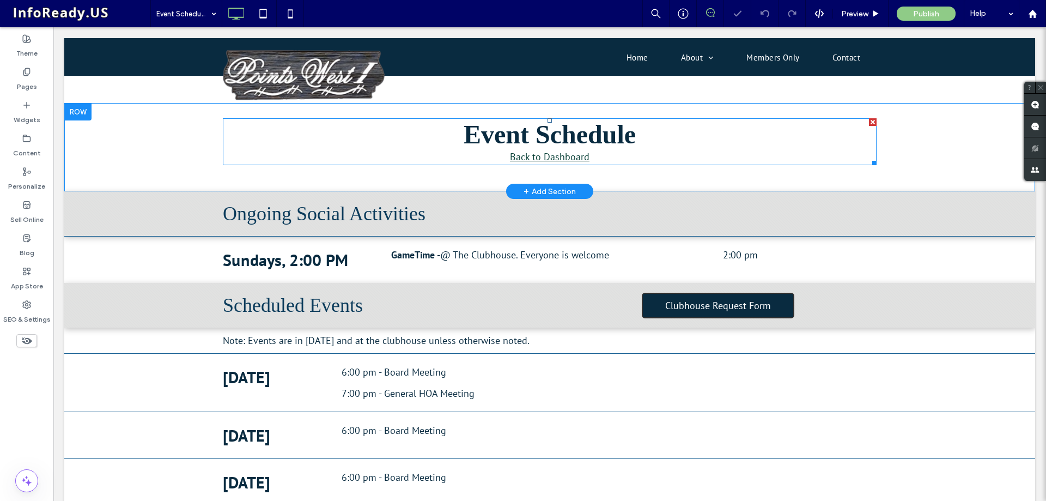
click at [616, 140] on span "Event Schedule" at bounding box center [550, 134] width 172 height 29
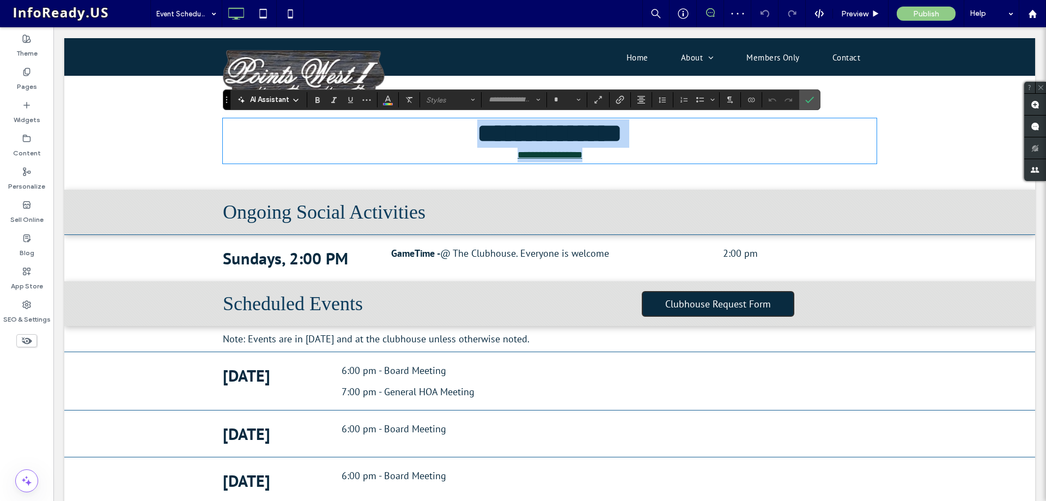
click at [592, 159] on p "**********" at bounding box center [550, 155] width 654 height 15
type input "*******"
type input "**"
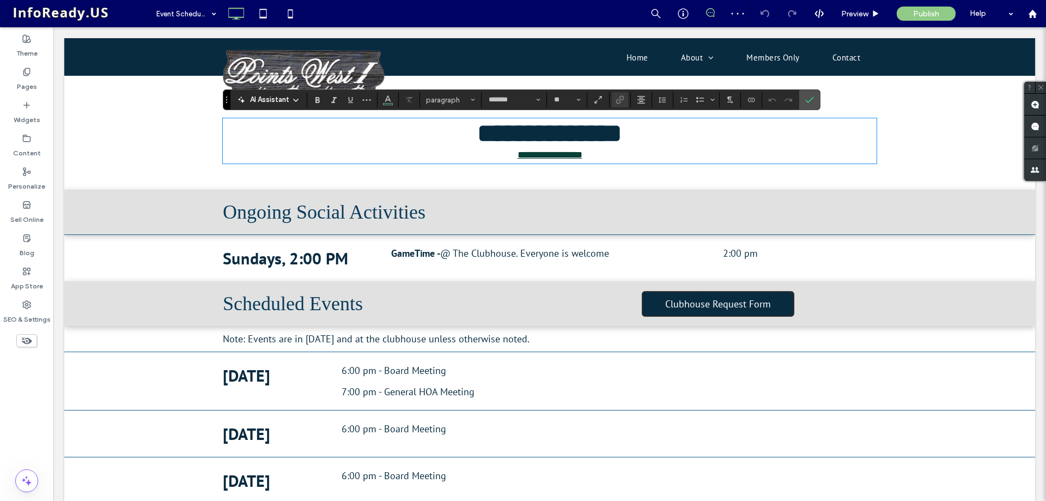
click at [592, 159] on p "**********" at bounding box center [550, 155] width 654 height 15
drag, startPoint x: 598, startPoint y: 159, endPoint x: 495, endPoint y: 155, distance: 103.0
click at [495, 155] on p "**********" at bounding box center [550, 155] width 654 height 15
copy link "**********"
click at [810, 100] on use "Confirm" at bounding box center [809, 99] width 9 height 7
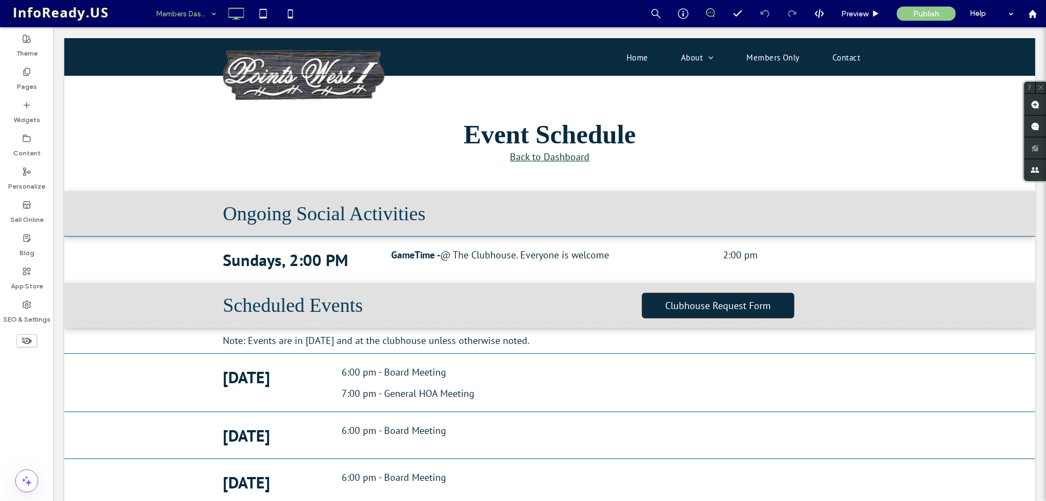
click at [199, 16] on input at bounding box center [183, 13] width 54 height 27
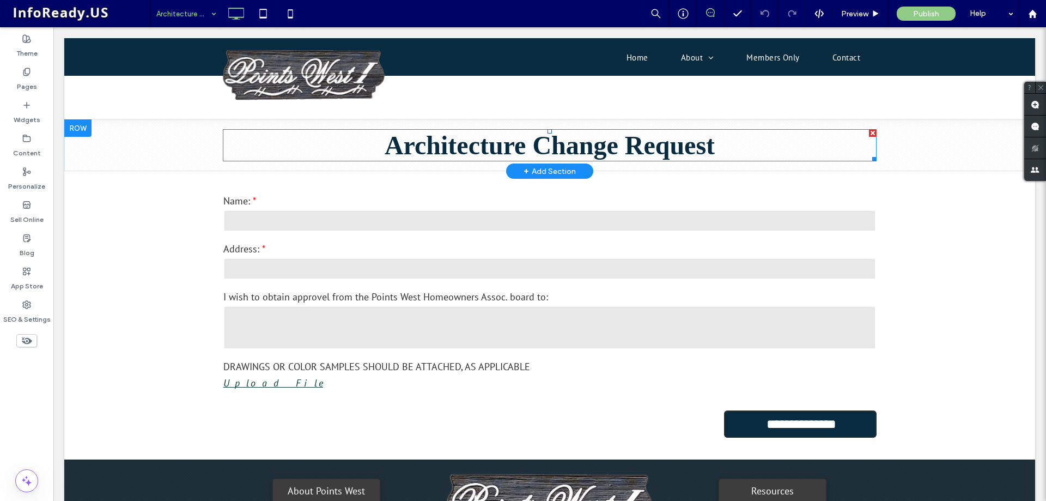
click at [590, 158] on span "Architecture Change Request" at bounding box center [550, 145] width 330 height 29
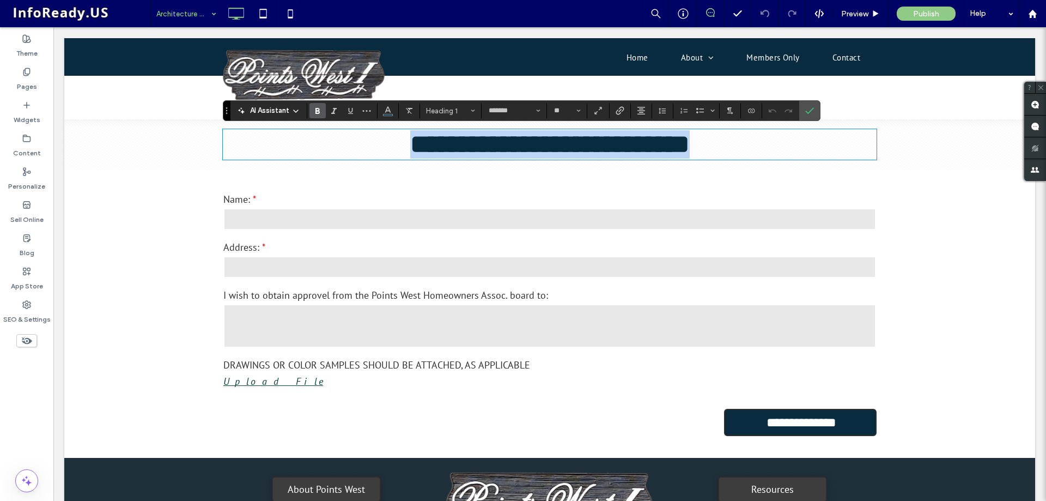
click at [744, 147] on h1 "**********" at bounding box center [550, 144] width 654 height 28
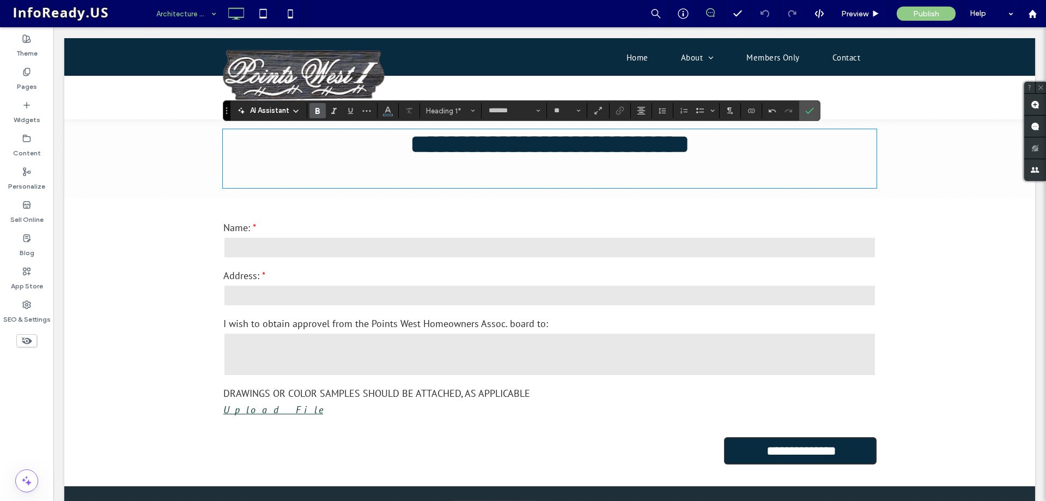
type input "*******"
type input "**"
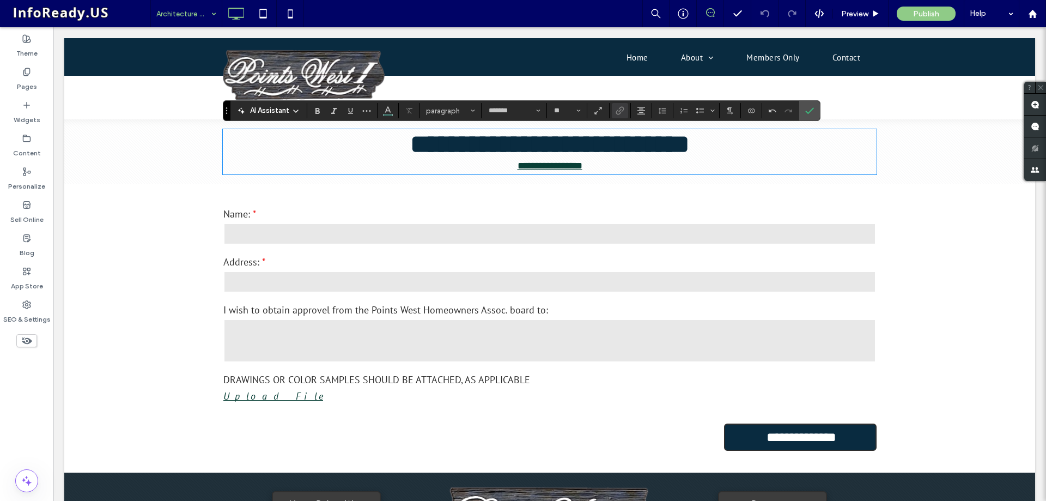
click at [571, 168] on link "**********" at bounding box center [550, 166] width 65 height 10
drag, startPoint x: 598, startPoint y: 171, endPoint x: 505, endPoint y: 178, distance: 93.9
click at [505, 178] on div "**********" at bounding box center [550, 152] width 654 height 54
click at [618, 111] on icon "Link" at bounding box center [620, 110] width 9 height 9
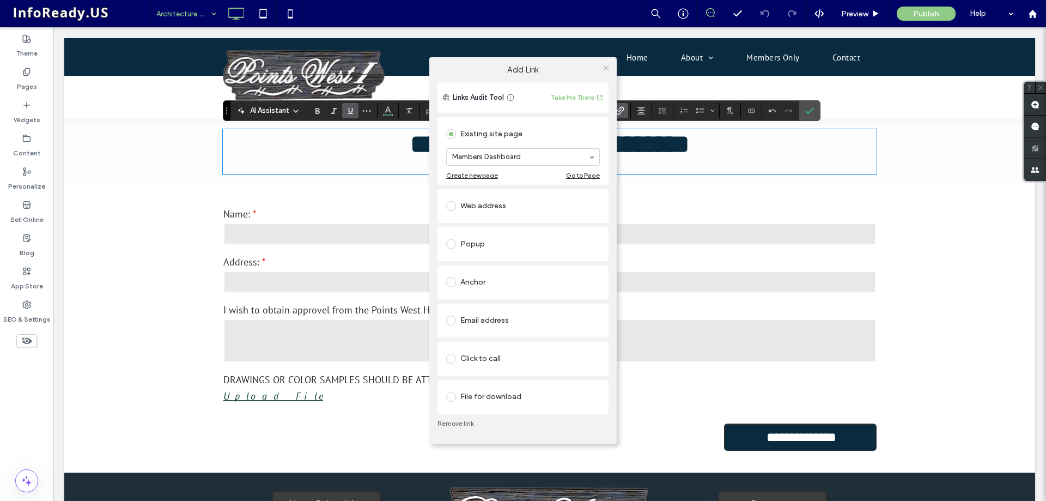
click at [606, 73] on span at bounding box center [606, 68] width 8 height 16
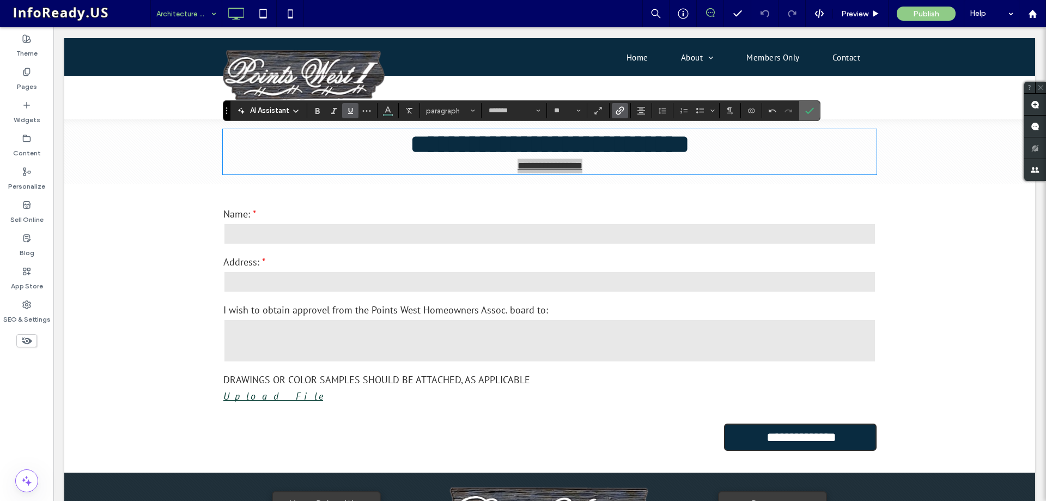
drag, startPoint x: 815, startPoint y: 110, endPoint x: 763, endPoint y: 92, distance: 55.3
click at [815, 110] on label "Confirm" at bounding box center [809, 111] width 16 height 20
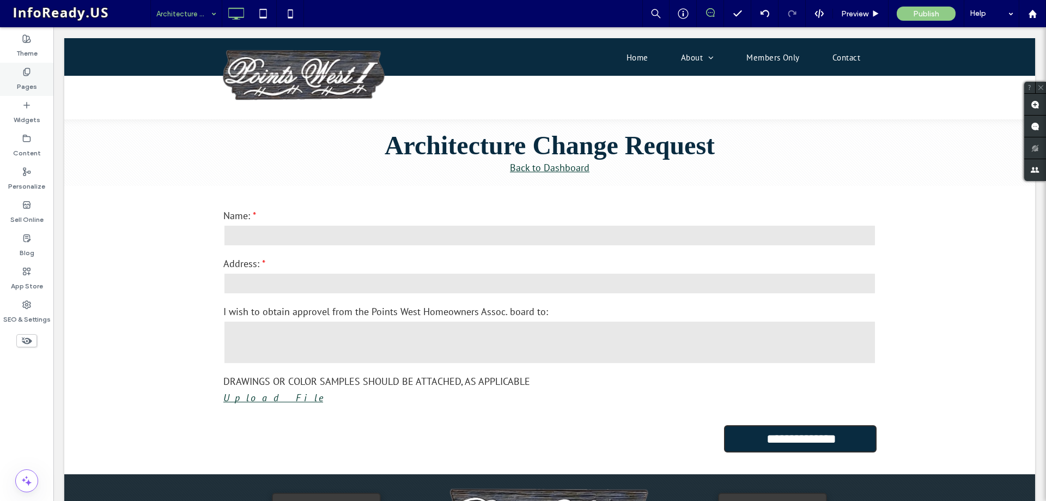
click at [24, 88] on label "Pages" at bounding box center [27, 83] width 20 height 15
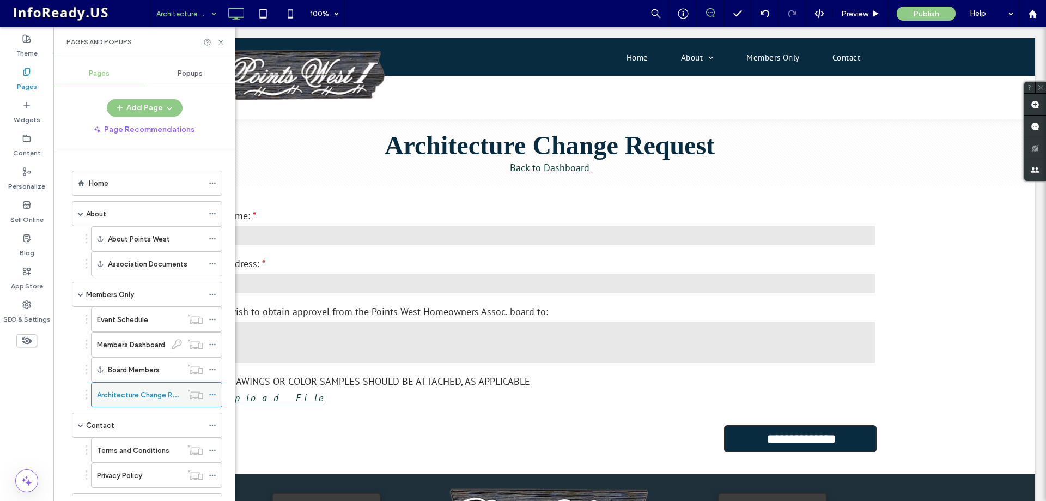
click at [214, 396] on icon at bounding box center [213, 395] width 8 height 8
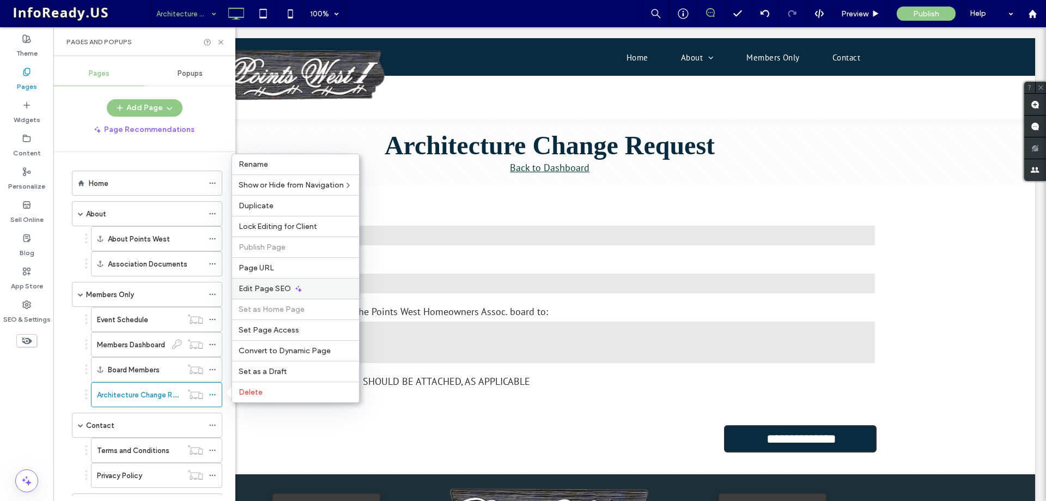
click at [284, 285] on span "Edit Page SEO" at bounding box center [265, 288] width 52 height 9
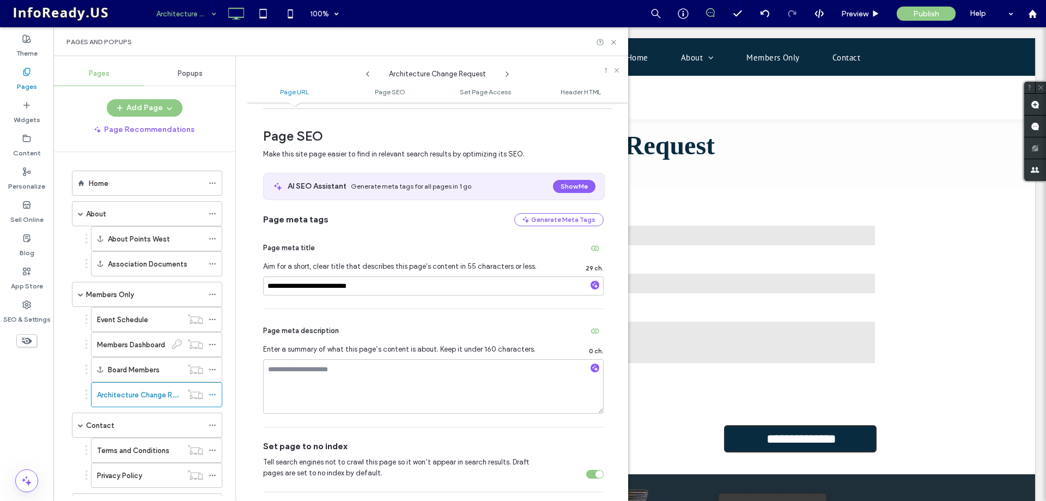
scroll to position [54, 0]
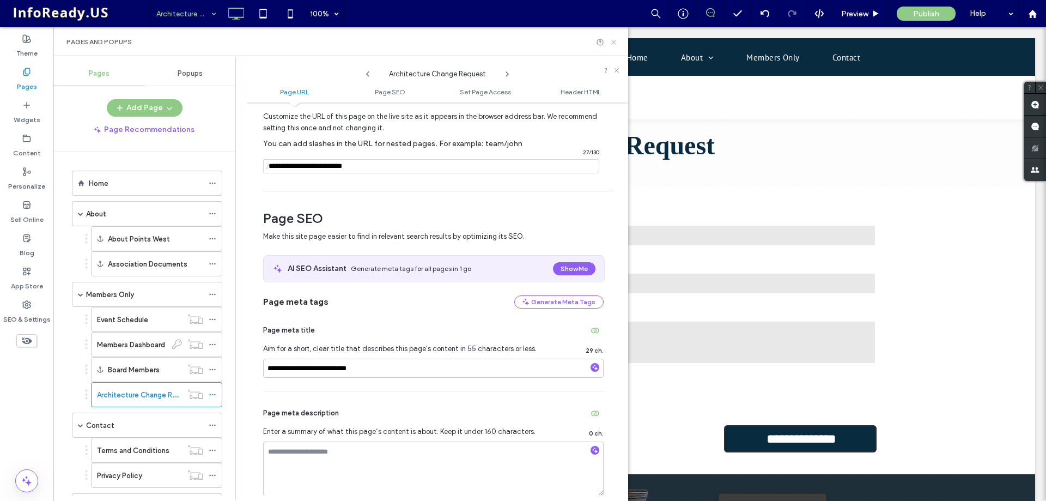
click at [612, 43] on icon at bounding box center [614, 42] width 8 height 8
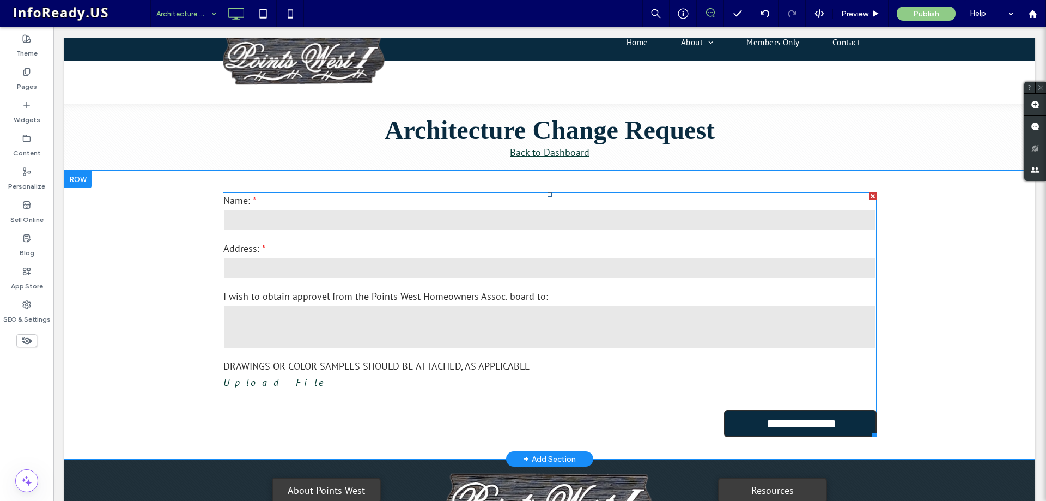
scroll to position [0, 0]
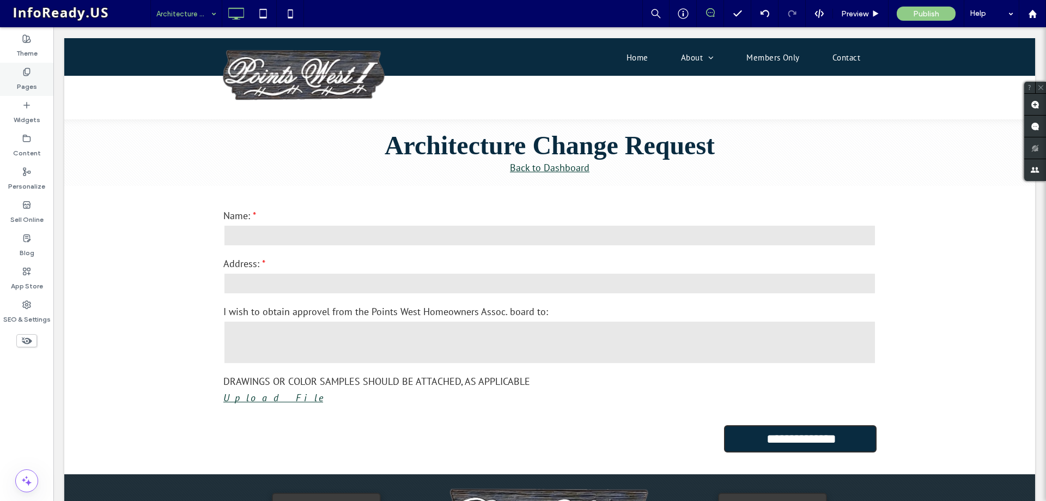
click at [32, 78] on label "Pages" at bounding box center [27, 83] width 20 height 15
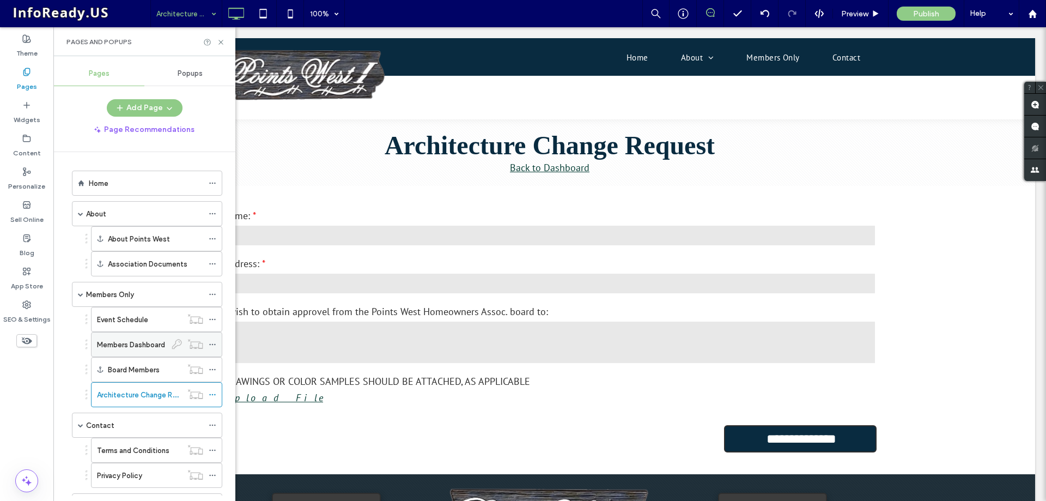
click at [153, 351] on div "Members Dashboard" at bounding box center [131, 344] width 69 height 24
click at [154, 320] on div "Event Schedule" at bounding box center [139, 319] width 85 height 11
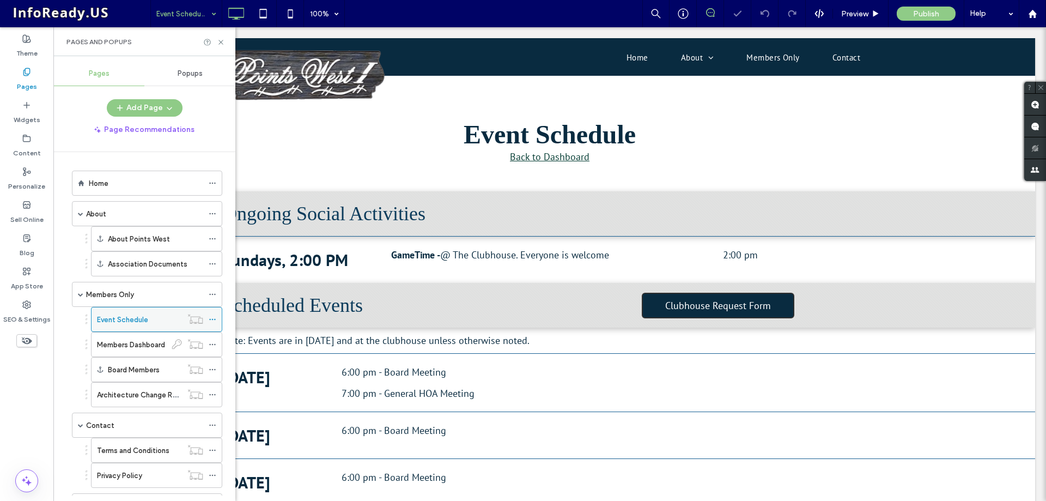
click at [214, 320] on icon at bounding box center [213, 319] width 8 height 8
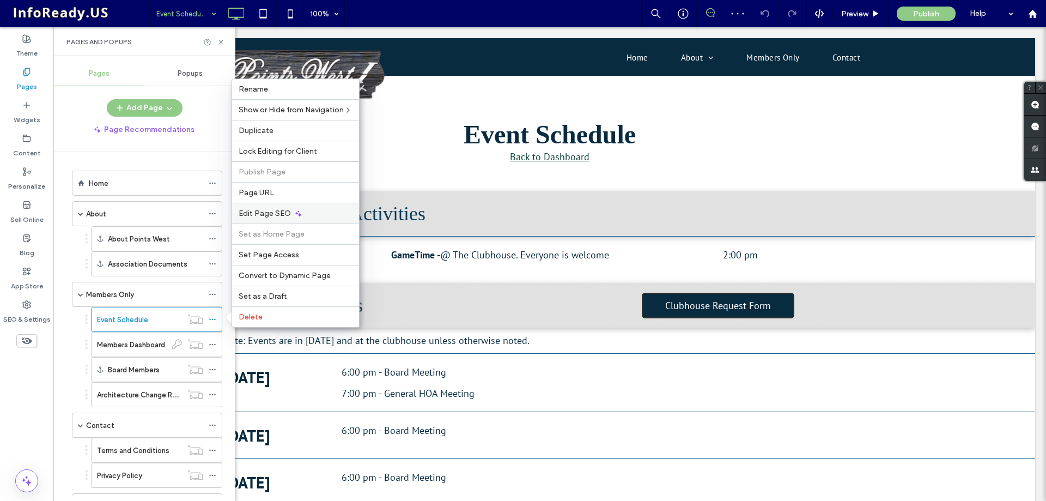
click at [283, 210] on span "Edit Page SEO" at bounding box center [265, 213] width 52 height 9
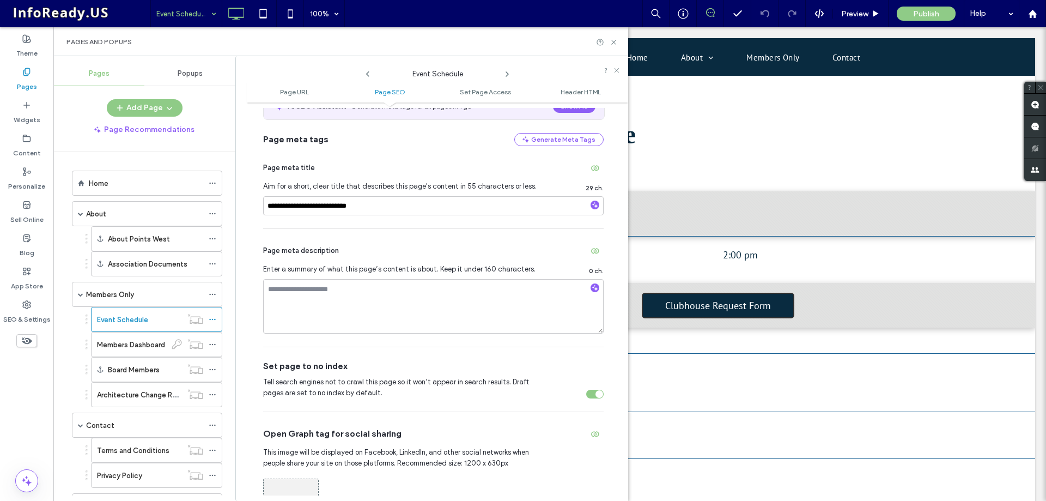
scroll to position [218, 0]
click at [132, 342] on label "Members Dashboard" at bounding box center [131, 344] width 68 height 19
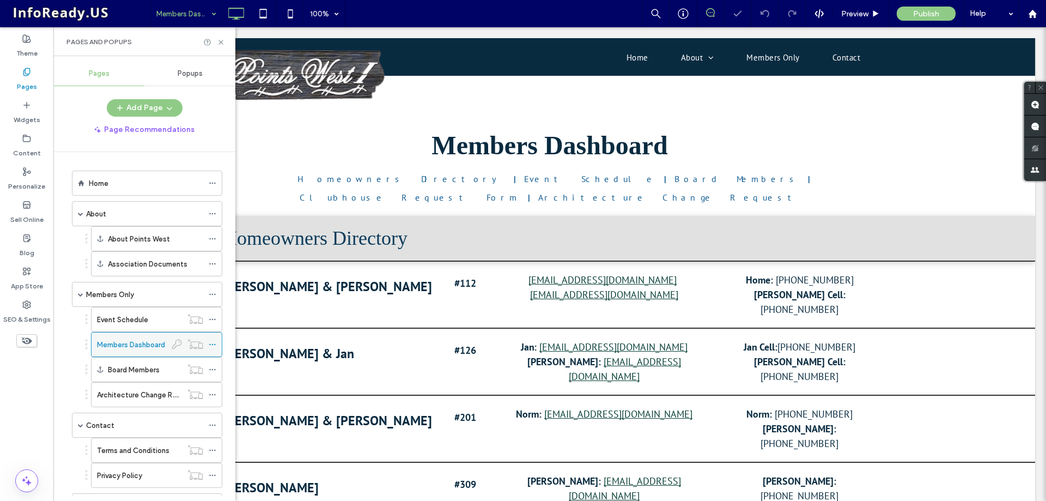
click at [216, 343] on div at bounding box center [215, 344] width 13 height 16
click at [215, 343] on icon at bounding box center [213, 345] width 8 height 8
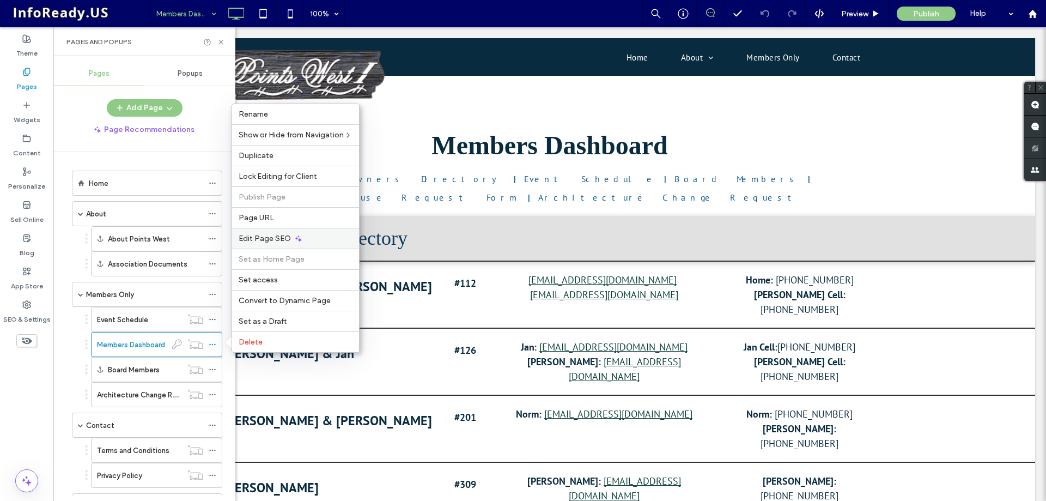
click at [317, 241] on div "Edit Page SEO" at bounding box center [295, 238] width 127 height 21
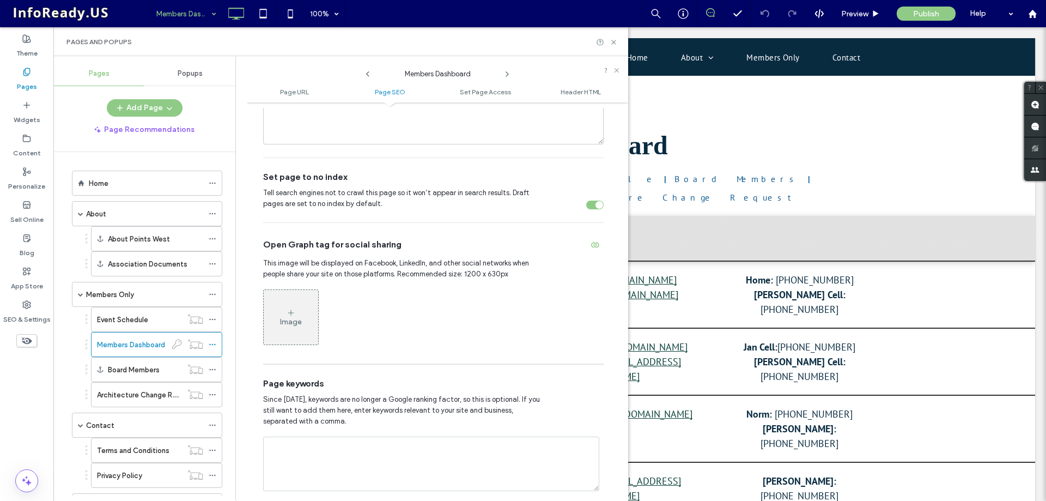
scroll to position [436, 0]
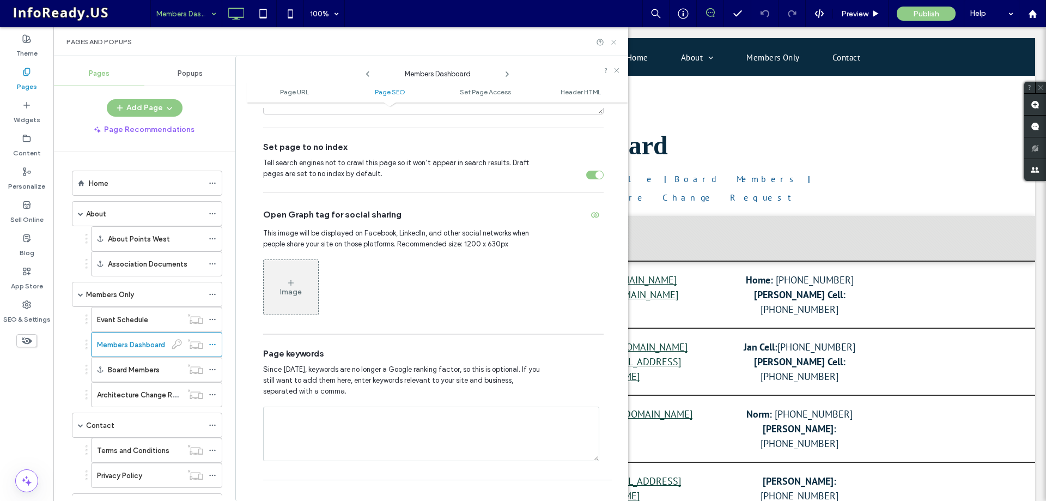
click at [616, 42] on icon at bounding box center [614, 42] width 8 height 8
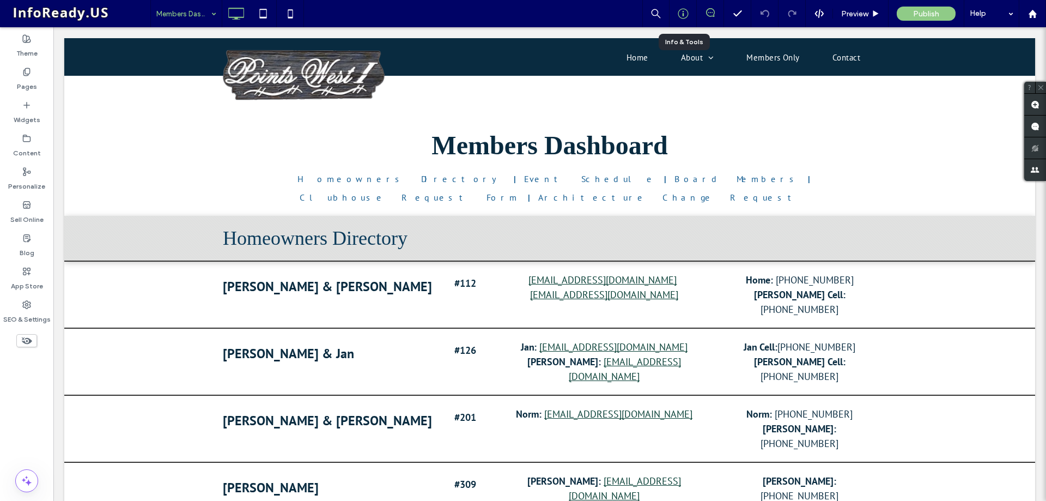
click at [680, 13] on icon at bounding box center [683, 13] width 11 height 11
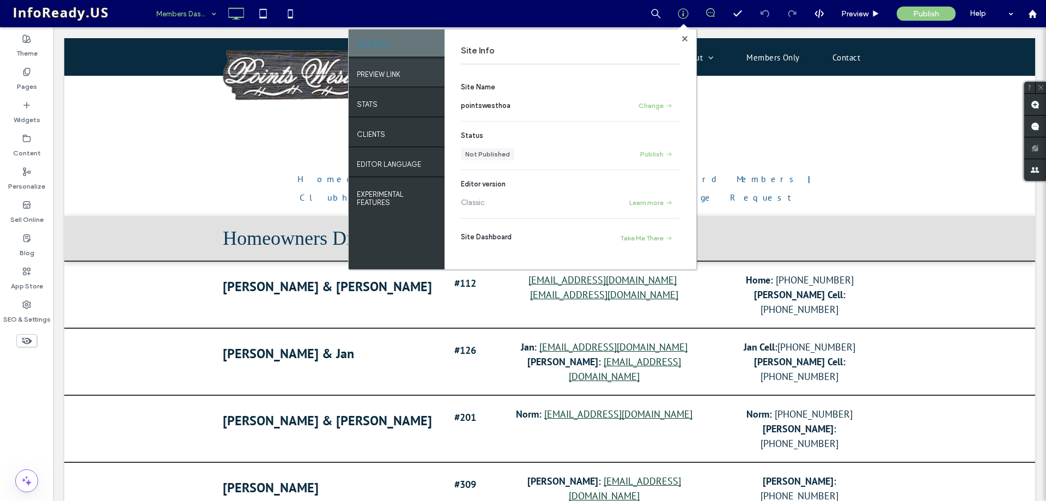
click at [392, 77] on label "PREVIEW LINK" at bounding box center [379, 72] width 44 height 14
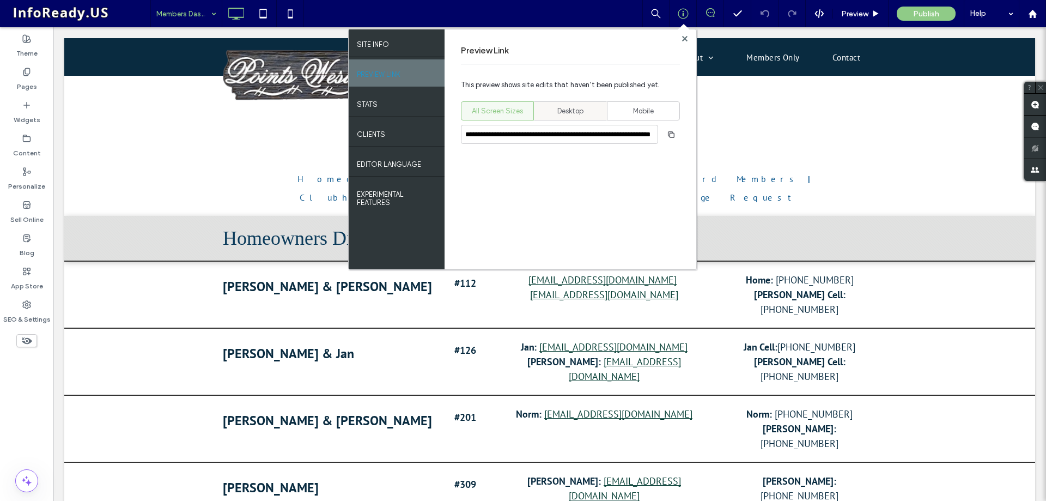
click at [574, 111] on span "Desktop" at bounding box center [570, 111] width 26 height 11
type input "**********"
click at [673, 135] on icon "button" at bounding box center [671, 134] width 9 height 9
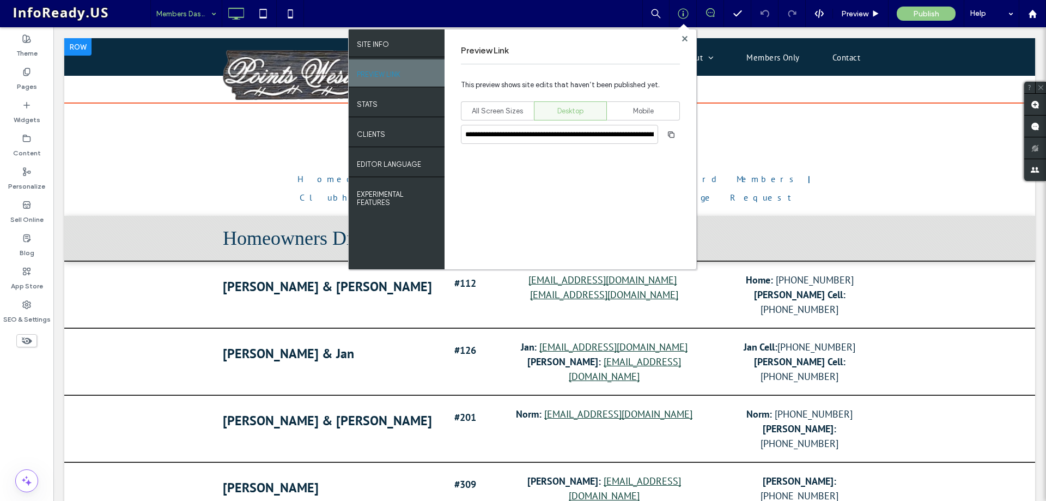
click at [156, 89] on div "Click To Paste Home About About Points West Association Documents Members Only …" at bounding box center [549, 70] width 971 height 65
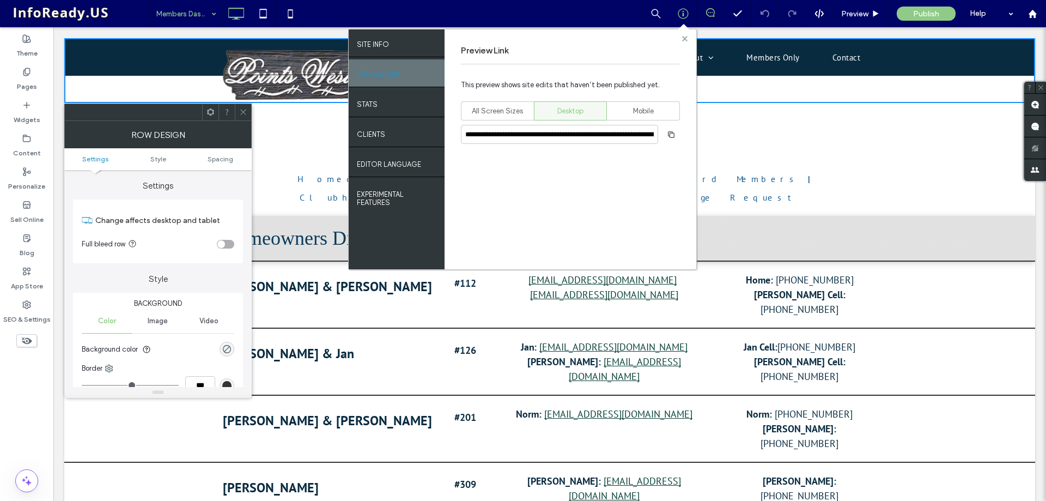
click at [685, 40] on use at bounding box center [684, 37] width 5 height 5
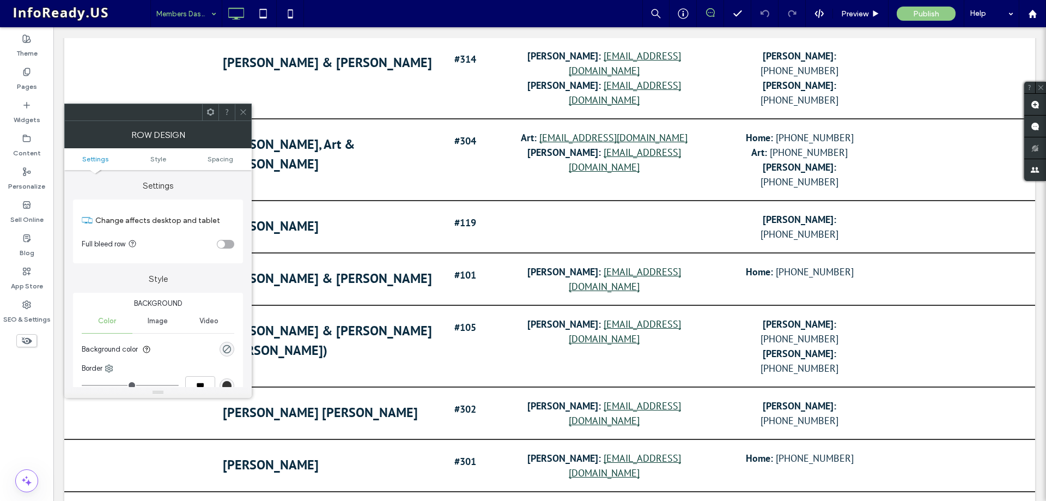
scroll to position [2289, 0]
click at [245, 112] on icon at bounding box center [243, 112] width 8 height 8
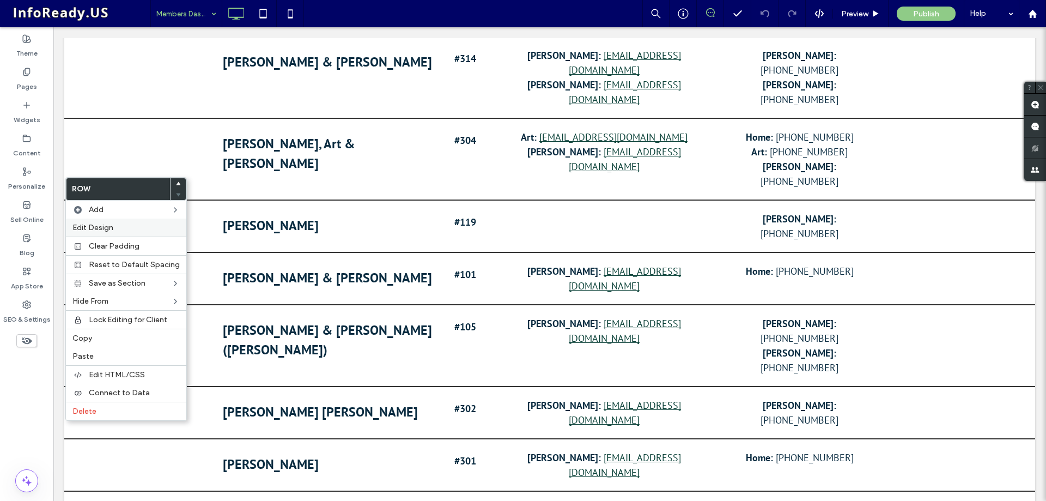
click at [123, 233] on div "Edit Design" at bounding box center [126, 227] width 120 height 18
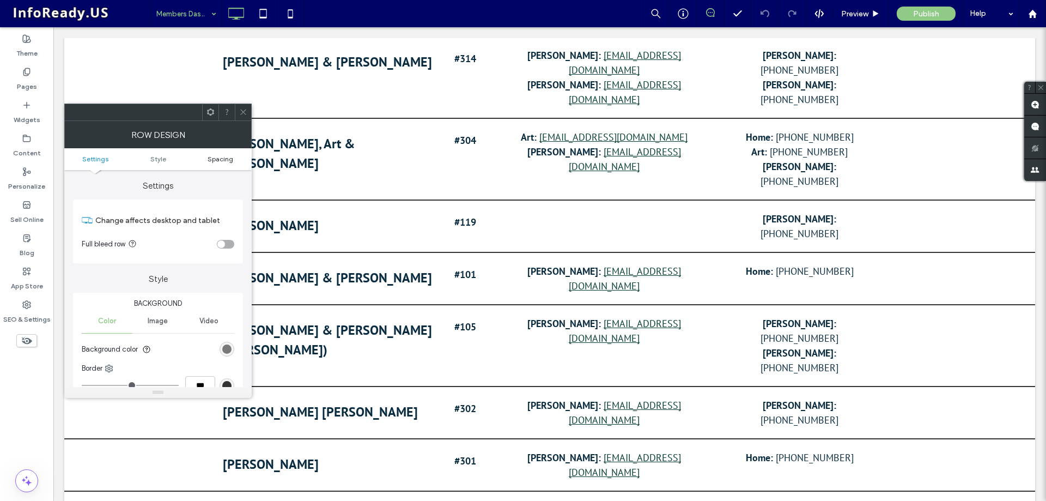
click at [224, 156] on span "Spacing" at bounding box center [221, 159] width 26 height 8
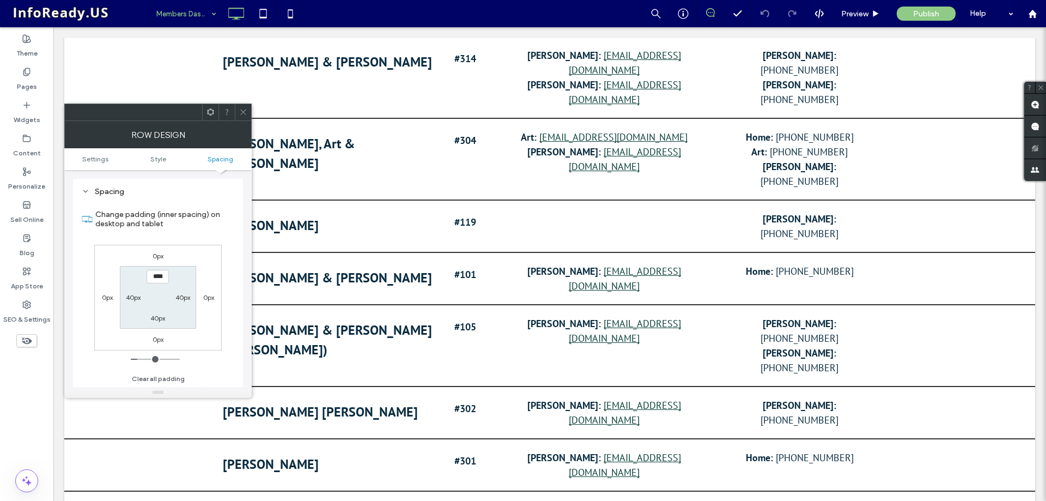
scroll to position [274, 0]
click at [154, 321] on label "40px" at bounding box center [157, 318] width 15 height 8
click at [151, 321] on input "****" at bounding box center [158, 318] width 22 height 14
type input "*****"
type input "***"
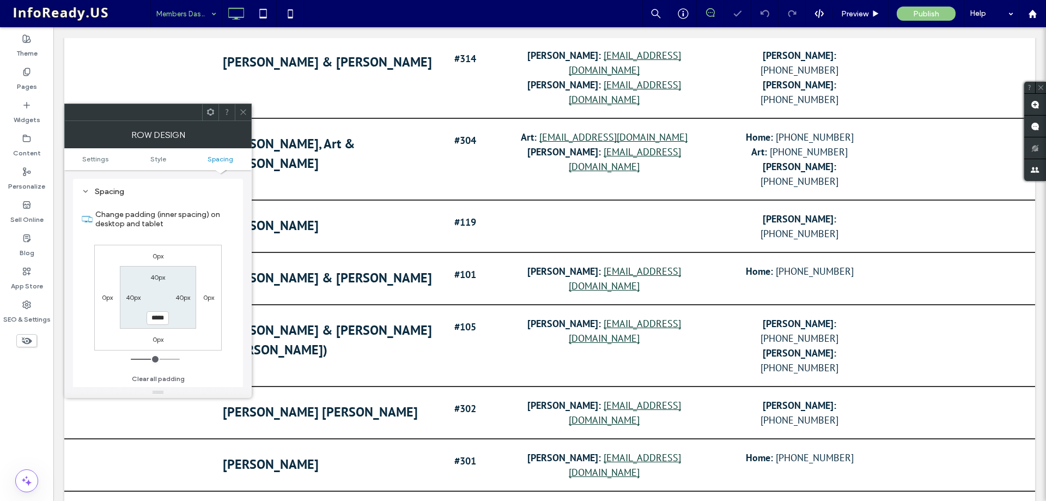
click at [209, 322] on div "0px 0px 0px 0px 40px 40px ***** 40px" at bounding box center [157, 298] width 127 height 106
click at [245, 112] on icon at bounding box center [243, 112] width 8 height 8
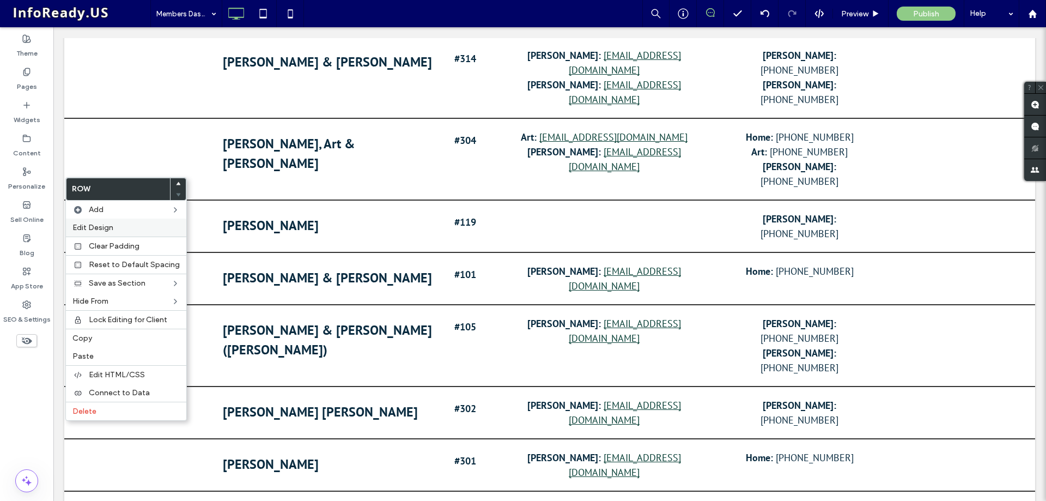
click at [103, 228] on span "Edit Design" at bounding box center [92, 227] width 41 height 9
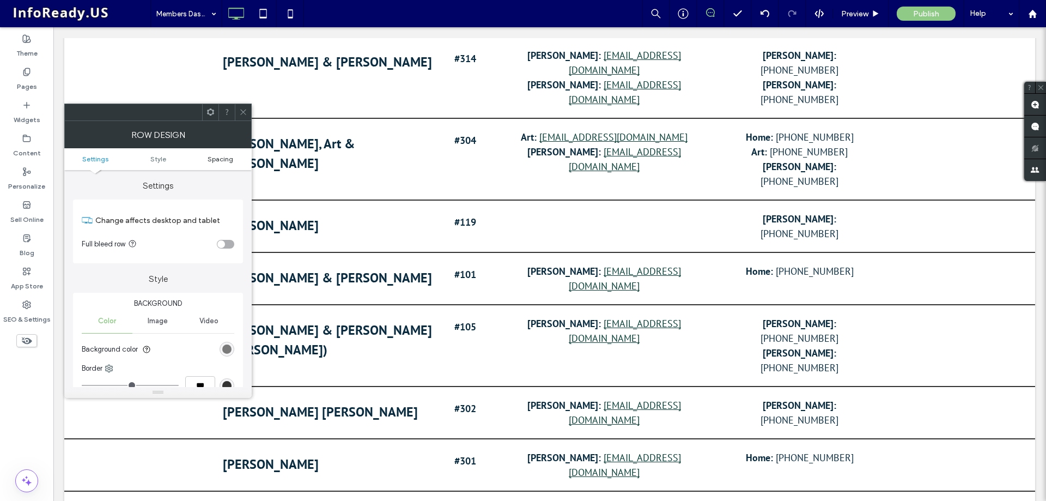
click at [217, 156] on span "Spacing" at bounding box center [221, 159] width 26 height 8
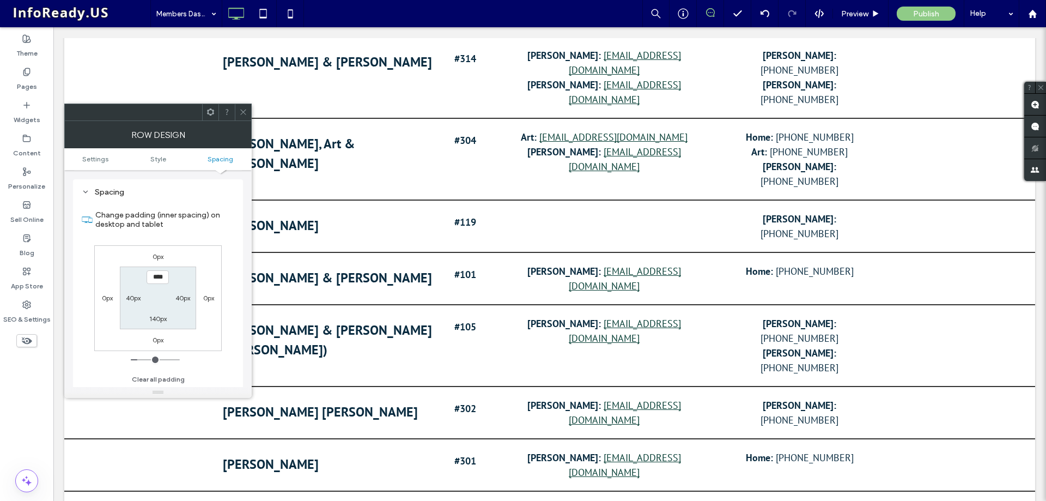
scroll to position [274, 0]
click at [151, 316] on label "140px" at bounding box center [157, 318] width 17 height 8
type input "***"
click at [148, 318] on input "*****" at bounding box center [158, 318] width 22 height 14
type input "*****"
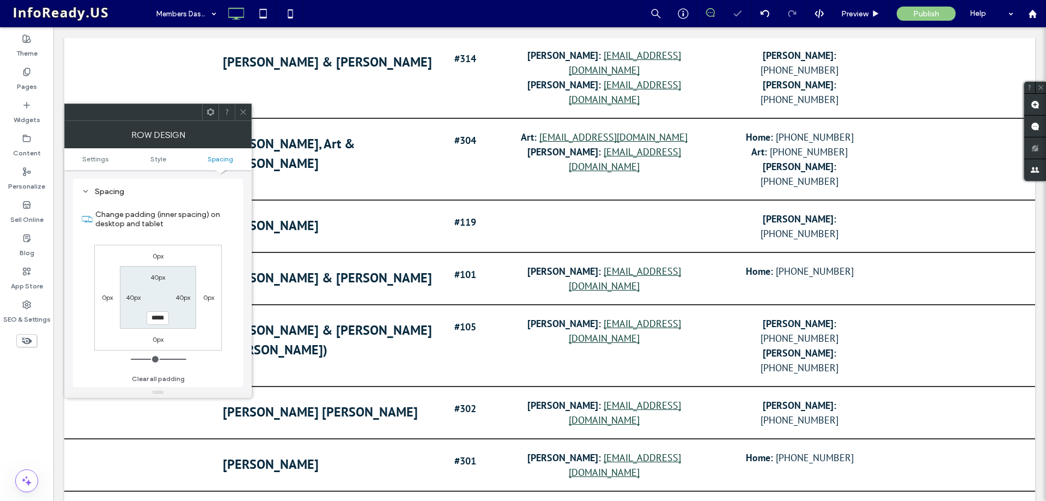
type input "***"
click at [218, 340] on div "0px 0px 0px 0px 40px 40px ***** 40px" at bounding box center [157, 298] width 127 height 106
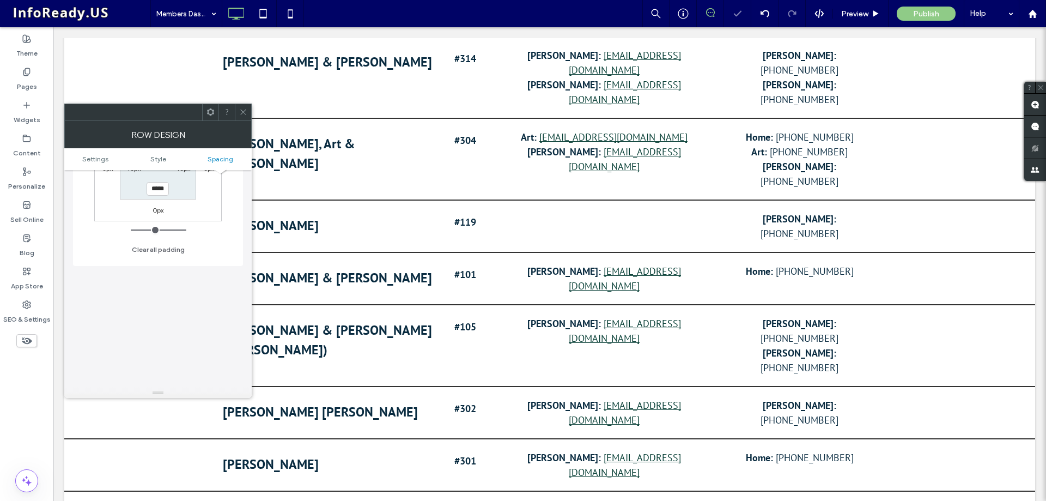
scroll to position [437, 0]
click at [241, 114] on use at bounding box center [242, 112] width 5 height 5
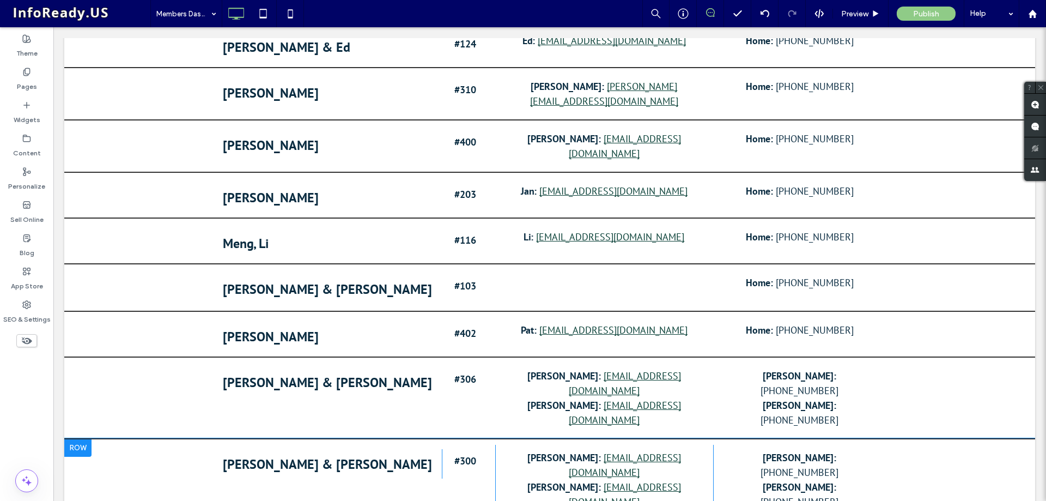
scroll to position [1254, 0]
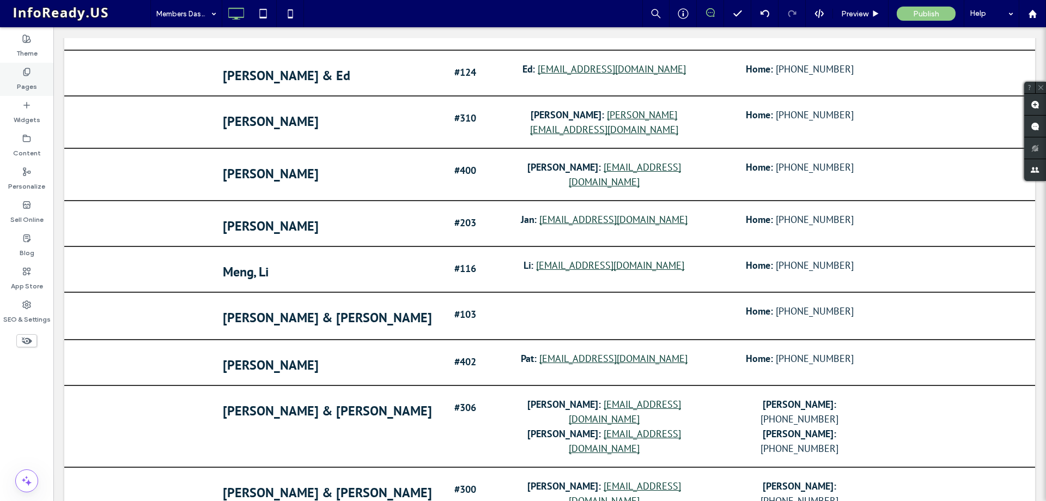
click at [28, 79] on label "Pages" at bounding box center [27, 83] width 20 height 15
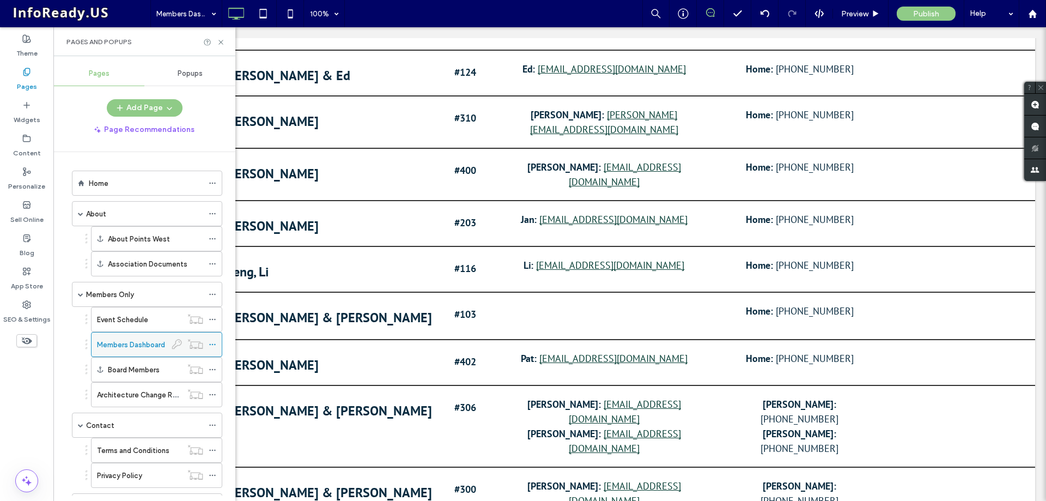
click at [129, 344] on label "Members Dashboard" at bounding box center [131, 344] width 68 height 19
drag, startPoint x: 159, startPoint y: 343, endPoint x: 161, endPoint y: 314, distance: 29.0
click at [212, 319] on use at bounding box center [212, 320] width 6 height 2
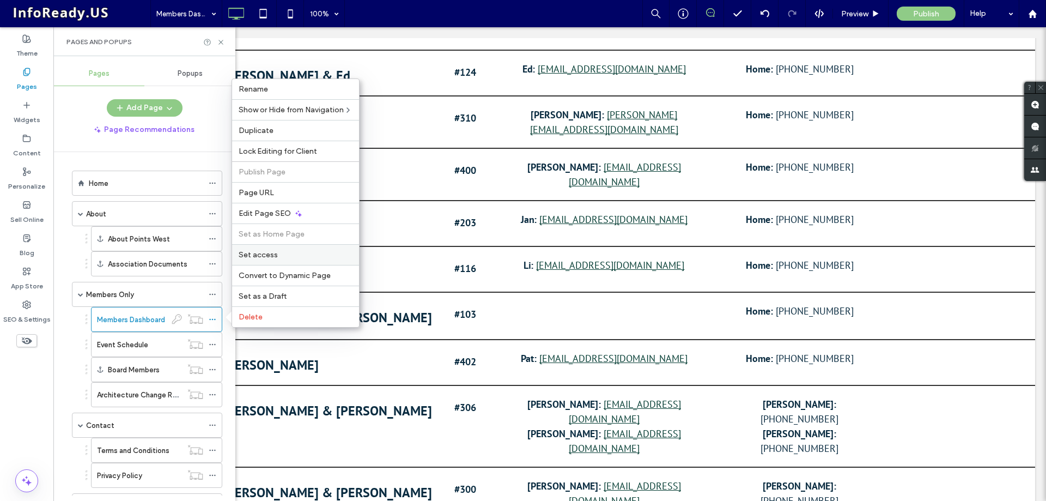
click at [287, 253] on label "Set access" at bounding box center [296, 254] width 114 height 9
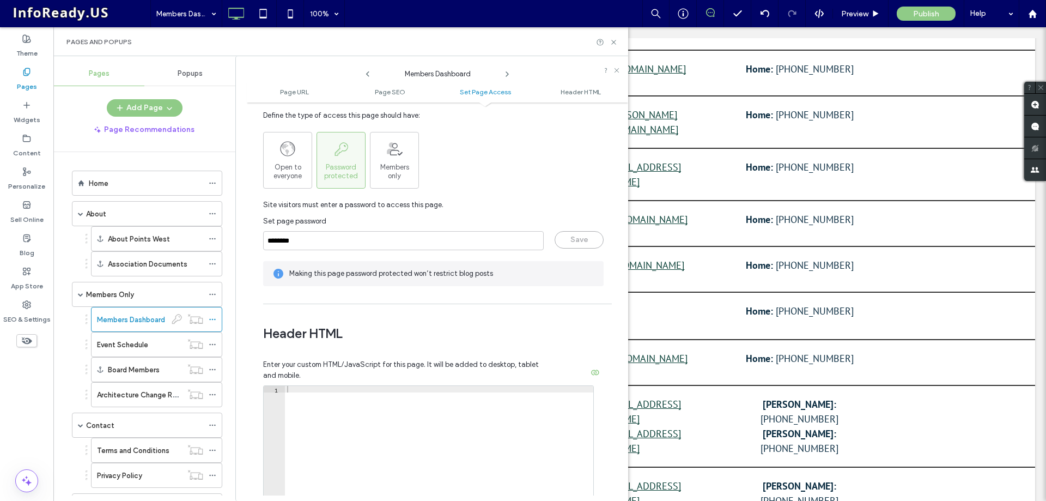
scroll to position [872, 0]
drag, startPoint x: 317, startPoint y: 239, endPoint x: 221, endPoint y: 241, distance: 95.9
click at [221, 241] on div "Pages Popups Add Page Page Recommendations Home About About Points West Associa…" at bounding box center [340, 278] width 575 height 445
click at [616, 45] on icon at bounding box center [614, 42] width 8 height 8
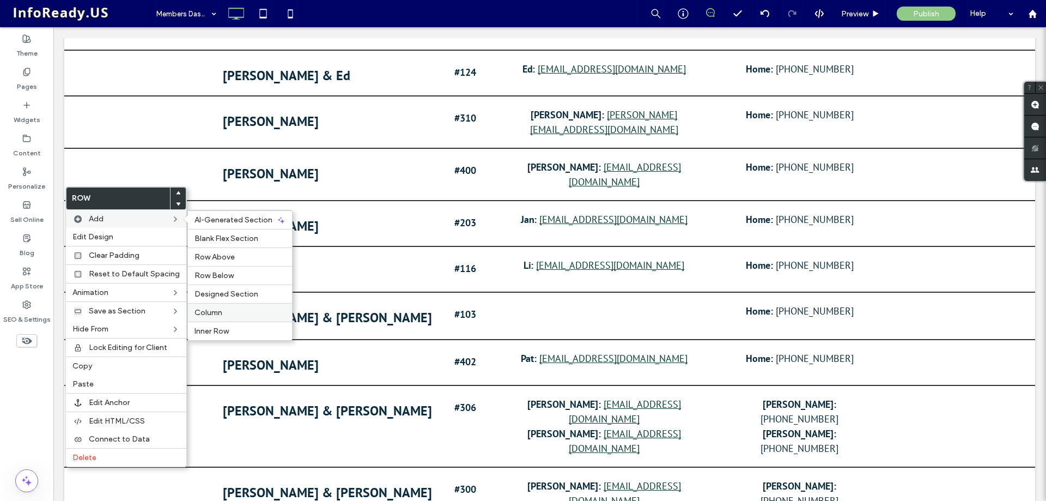
click at [221, 312] on label "Column" at bounding box center [240, 312] width 91 height 9
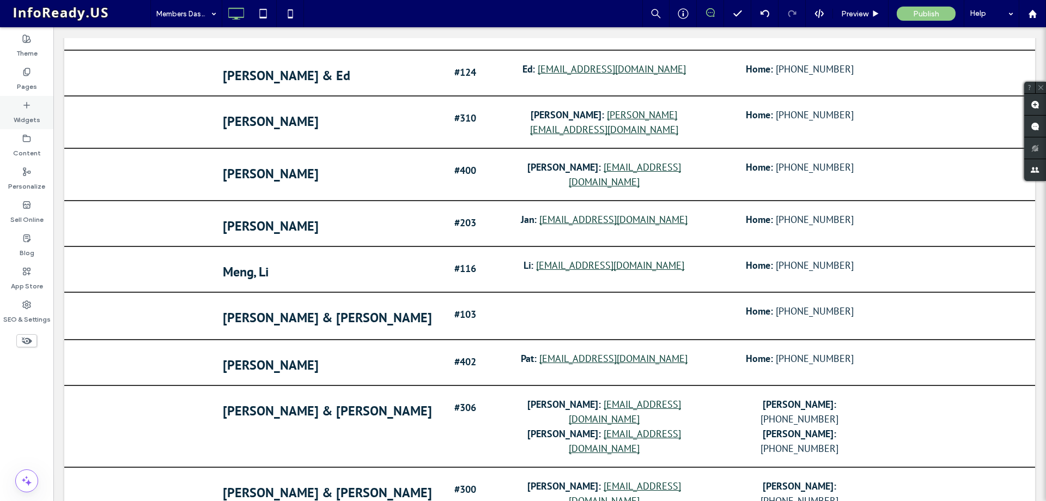
click at [27, 101] on icon at bounding box center [26, 105] width 9 height 9
type input "*******"
type input "**"
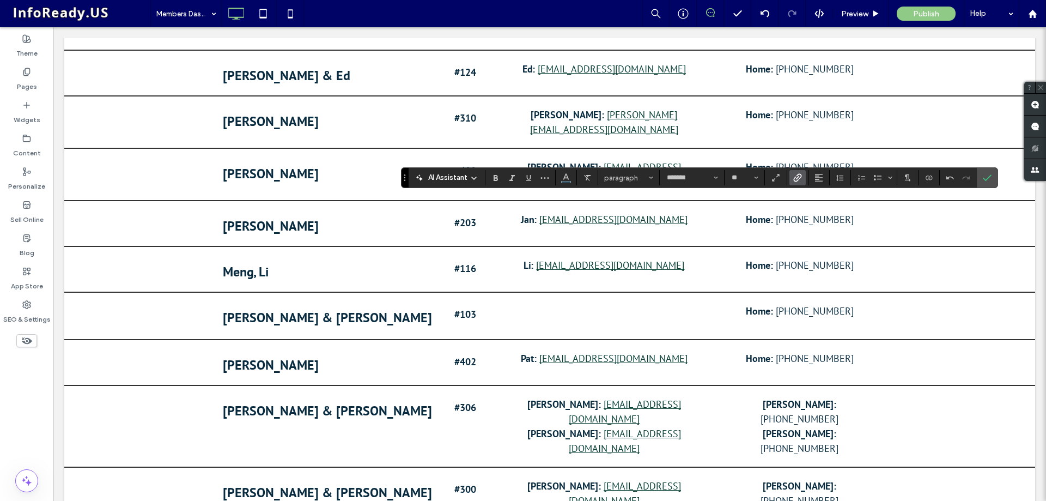
click at [789, 178] on label "Link" at bounding box center [797, 177] width 16 height 15
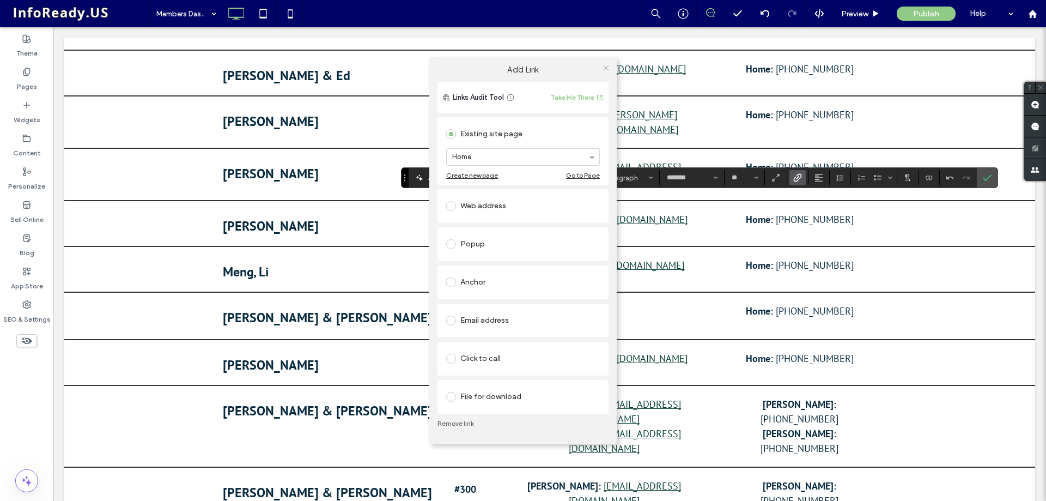
click at [605, 73] on span at bounding box center [606, 68] width 8 height 16
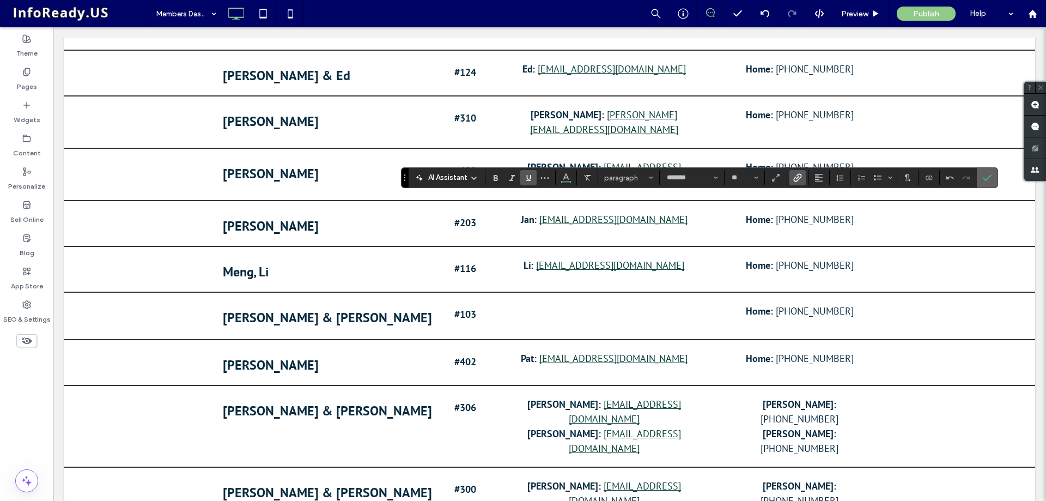
click at [987, 181] on icon "Confirm" at bounding box center [987, 177] width 9 height 9
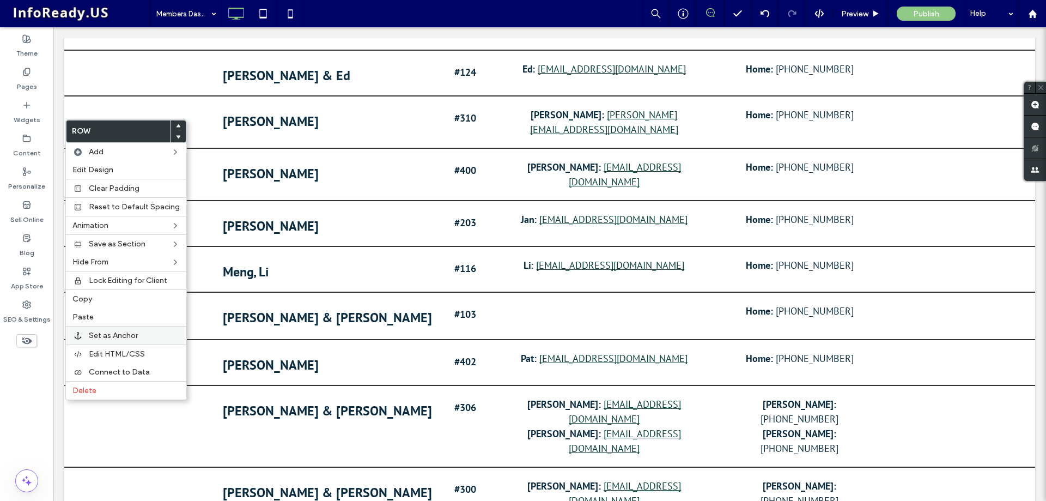
click at [132, 335] on span "Set as Anchor" at bounding box center [113, 335] width 49 height 9
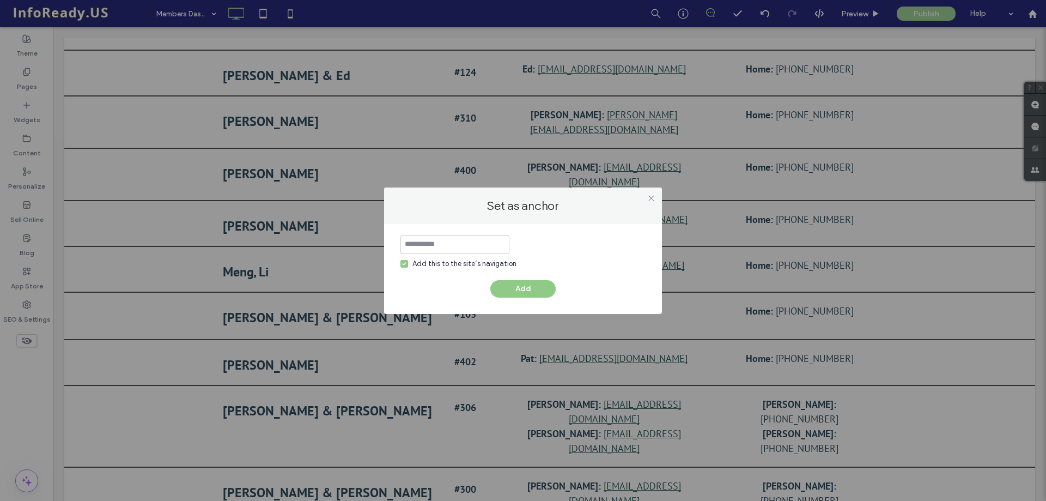
click at [405, 265] on span at bounding box center [404, 264] width 8 height 8
click at [477, 247] on input at bounding box center [454, 244] width 109 height 19
type input "***"
click at [519, 296] on button "Add" at bounding box center [522, 288] width 65 height 17
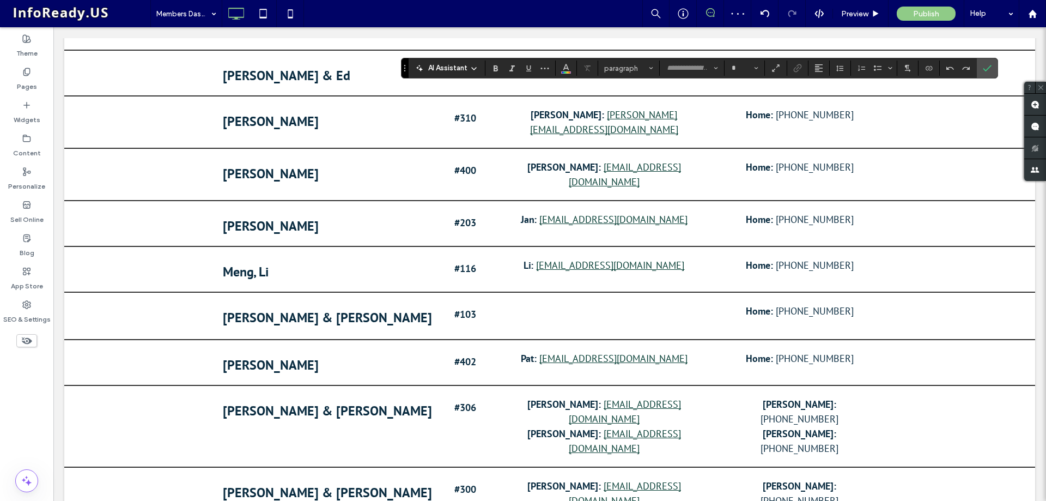
type input "*******"
type input "**"
click at [799, 63] on span "Link" at bounding box center [797, 68] width 9 height 14
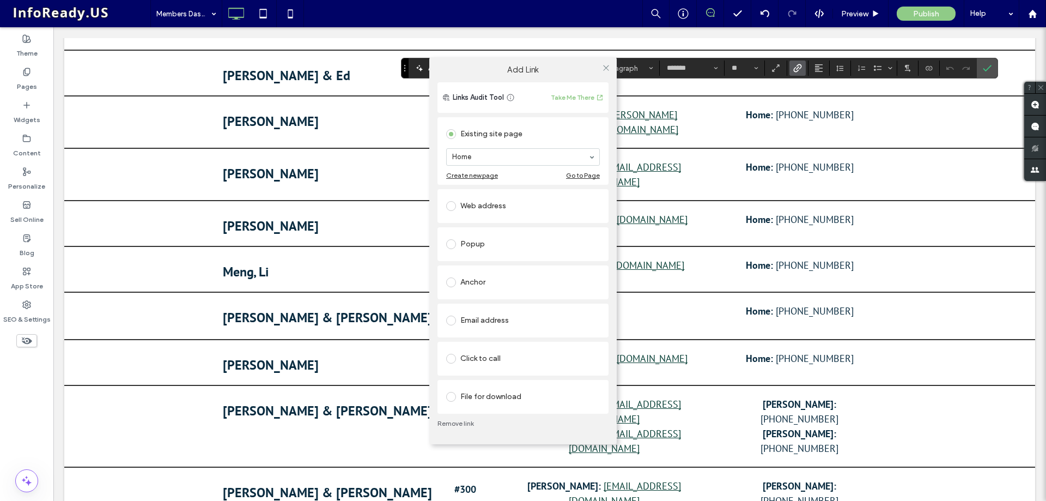
click at [495, 288] on div "Anchor" at bounding box center [523, 282] width 154 height 17
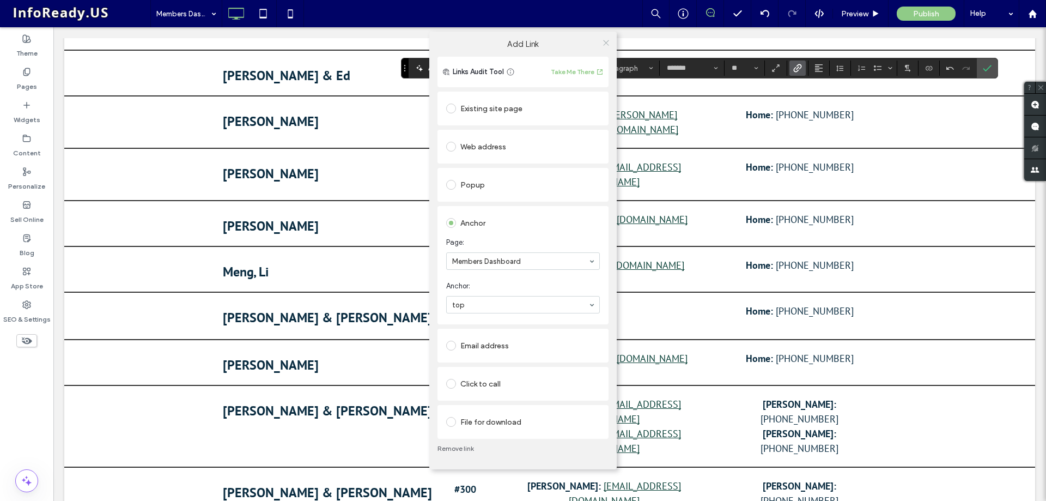
click at [605, 46] on icon at bounding box center [606, 43] width 8 height 8
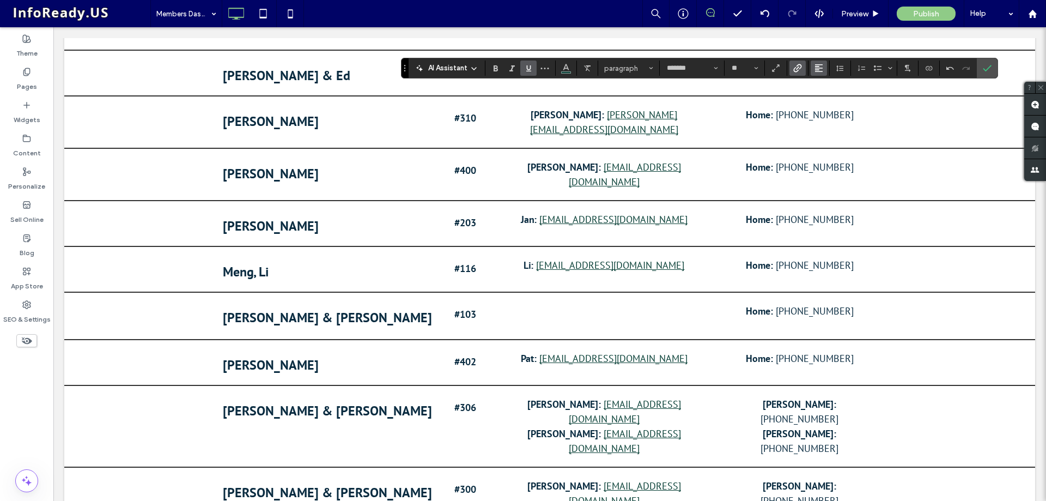
click at [823, 70] on button "Alignment" at bounding box center [819, 67] width 16 height 15
click at [837, 116] on label "ui.textEditor.alignment.right" at bounding box center [830, 118] width 38 height 16
click at [989, 69] on icon "Confirm" at bounding box center [987, 68] width 9 height 9
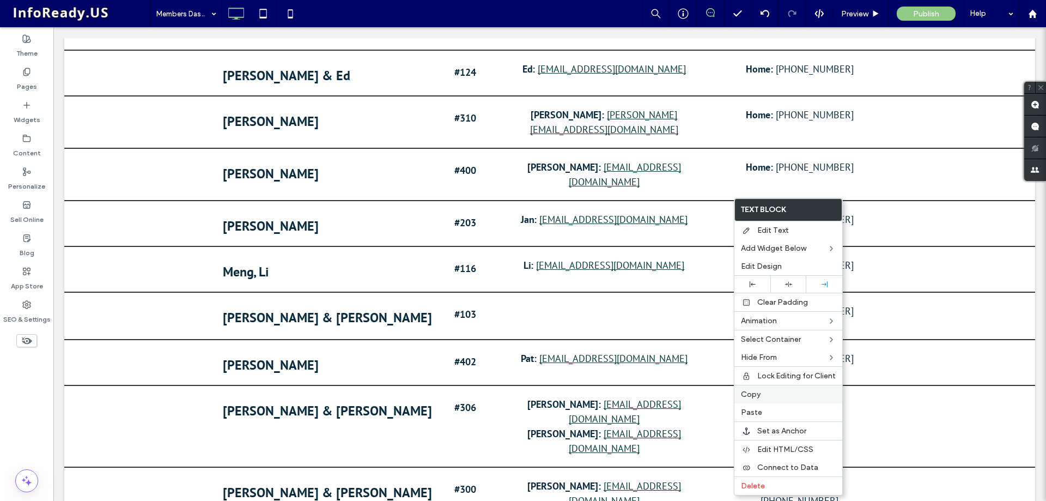
click at [785, 396] on label "Copy" at bounding box center [788, 394] width 95 height 9
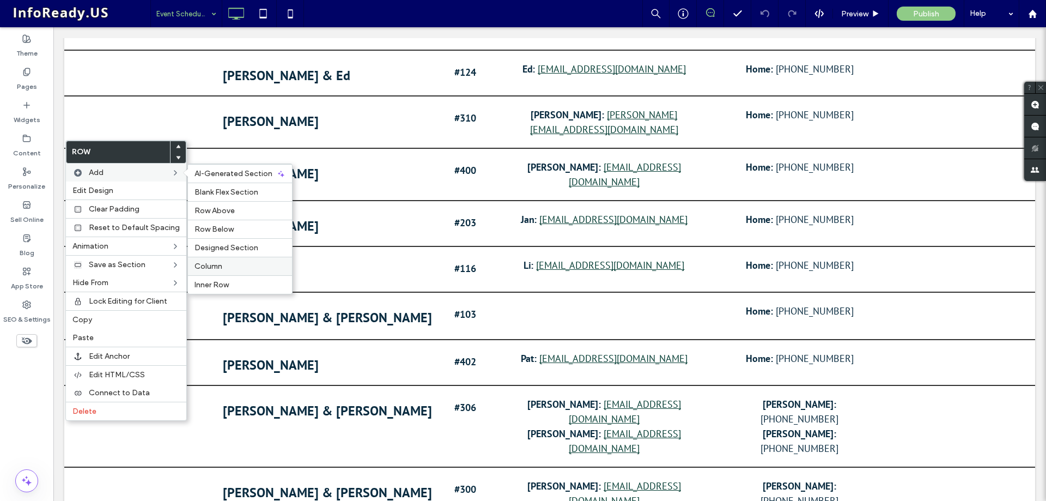
click at [209, 269] on span "Column" at bounding box center [209, 266] width 28 height 9
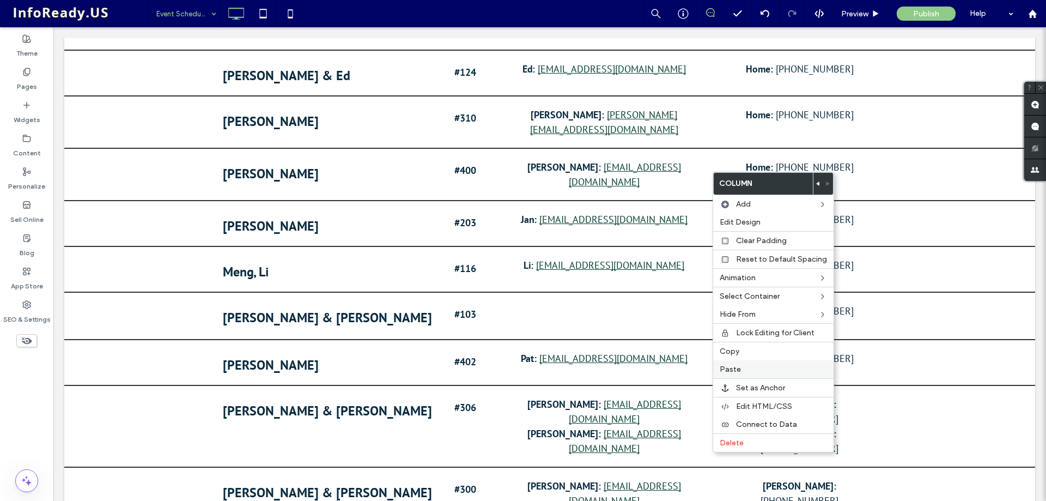
click at [763, 367] on label "Paste" at bounding box center [773, 368] width 107 height 9
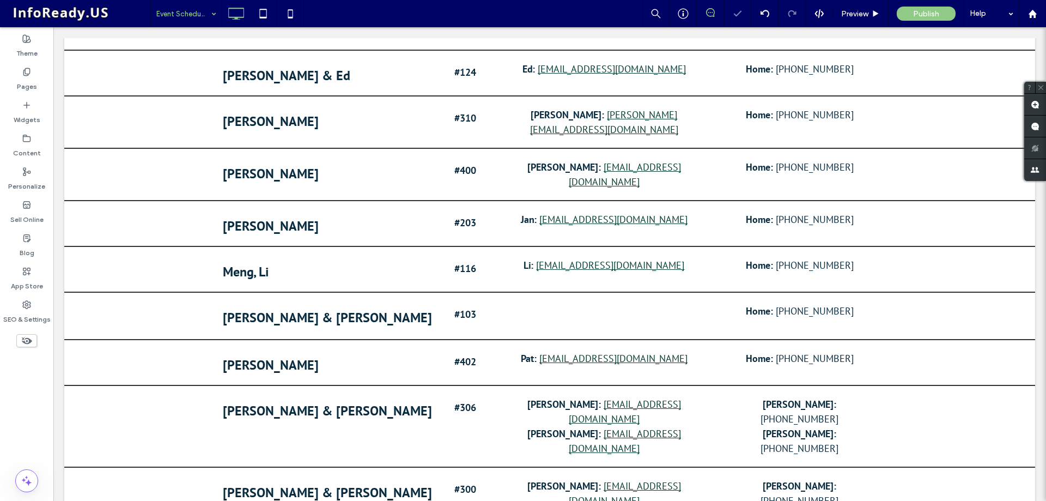
type input "*******"
type input "**"
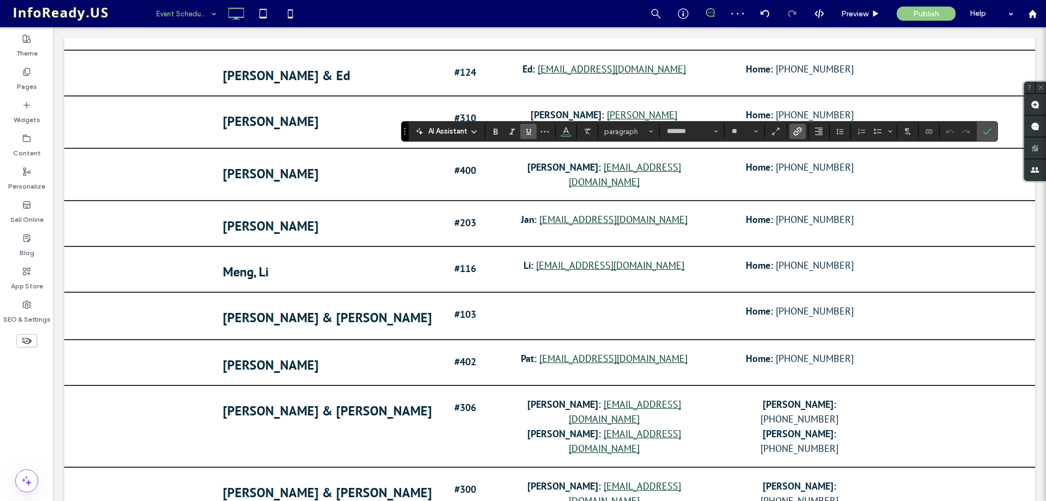
click at [800, 136] on icon "Link" at bounding box center [797, 131] width 9 height 9
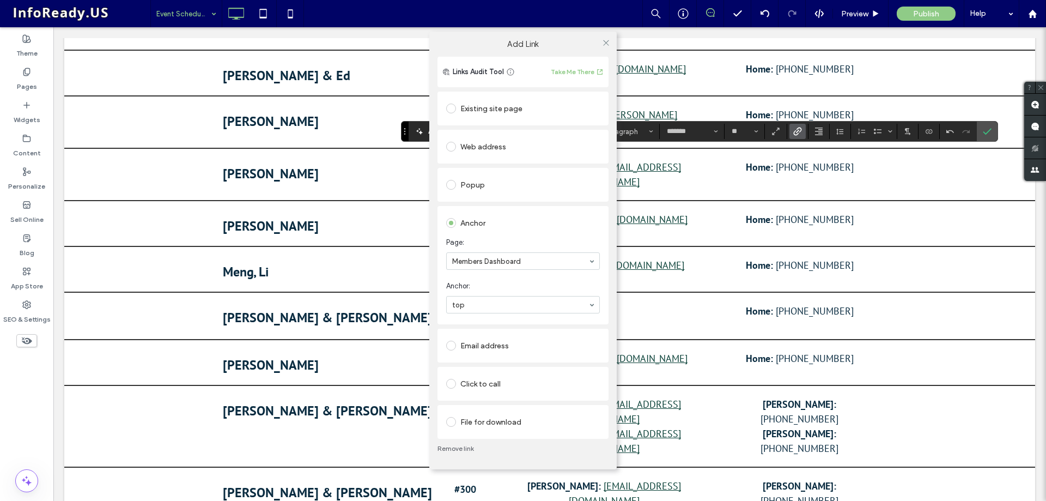
click at [512, 104] on div "Existing site page" at bounding box center [523, 108] width 154 height 17
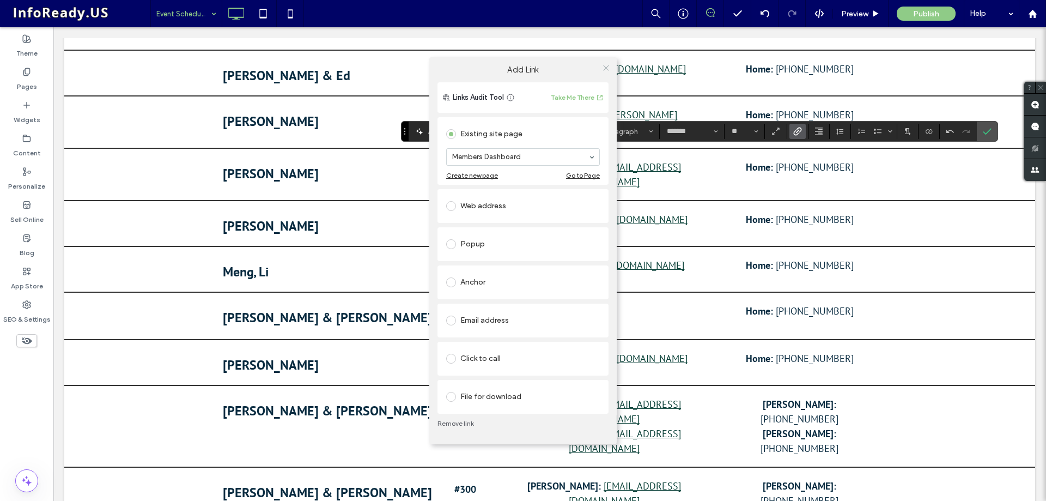
click at [606, 70] on icon at bounding box center [606, 68] width 8 height 8
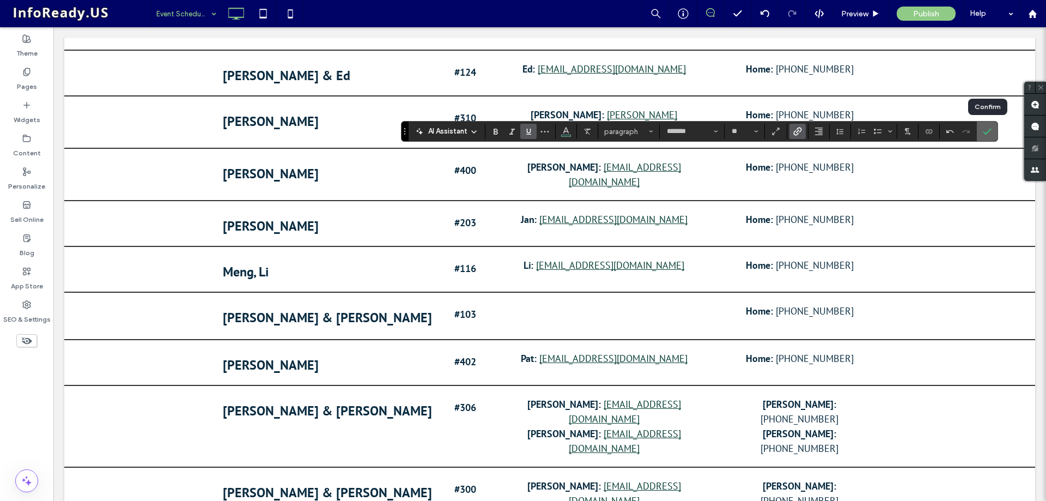
click at [988, 131] on icon "Confirm" at bounding box center [987, 131] width 9 height 9
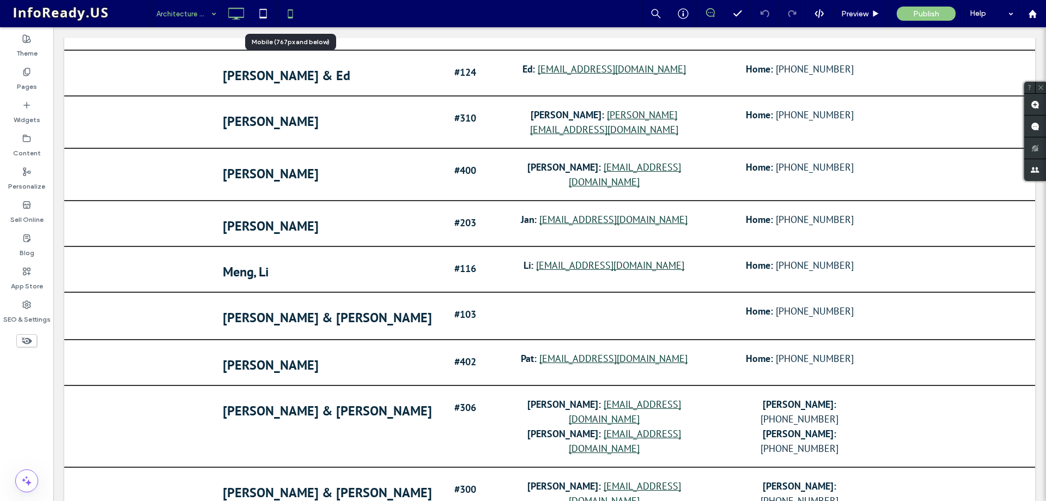
click at [295, 11] on icon at bounding box center [291, 14] width 22 height 22
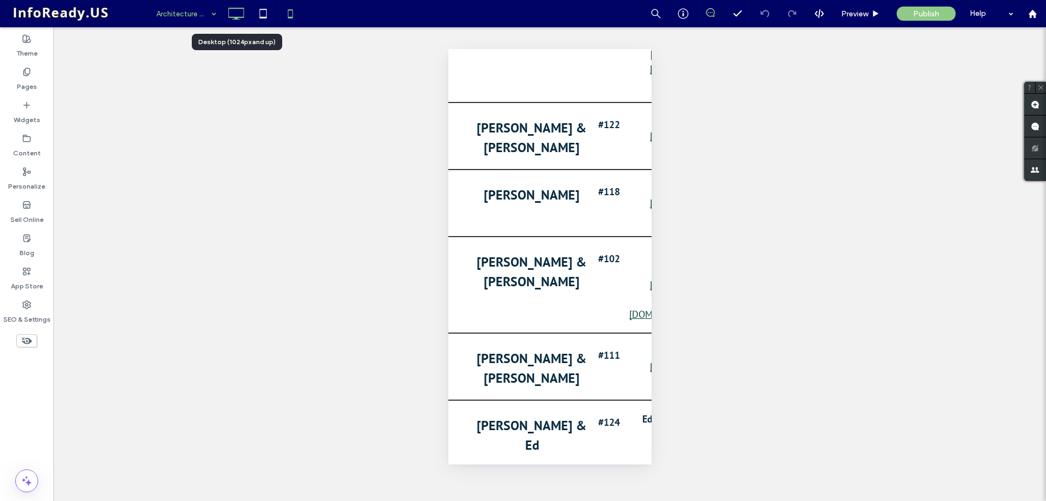
click at [232, 14] on icon at bounding box center [236, 14] width 22 height 22
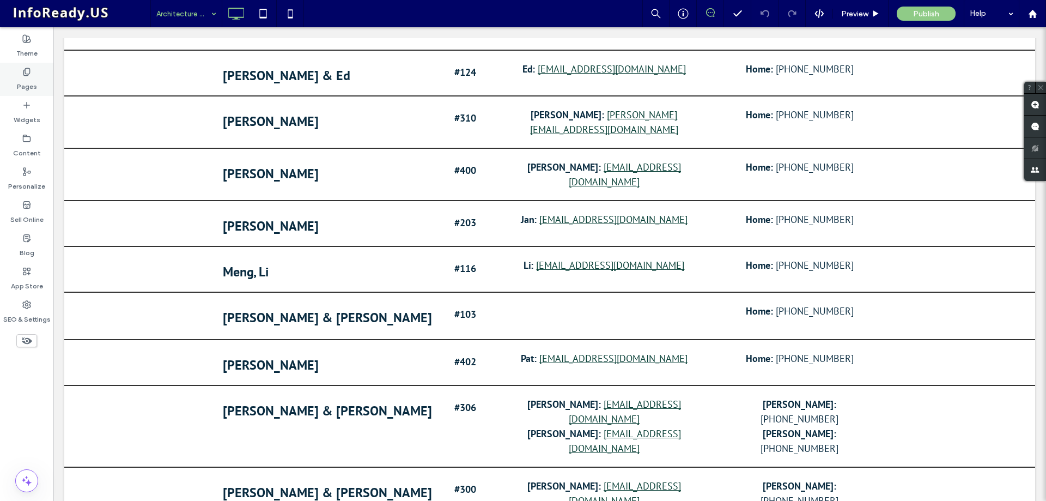
click at [34, 82] on label "Pages" at bounding box center [27, 83] width 20 height 15
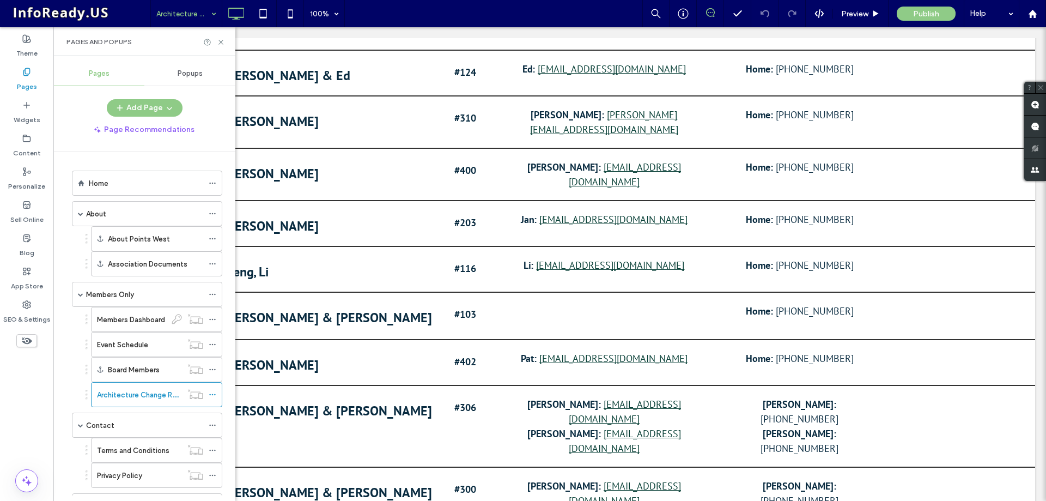
click at [191, 68] on div "Popups" at bounding box center [189, 74] width 91 height 24
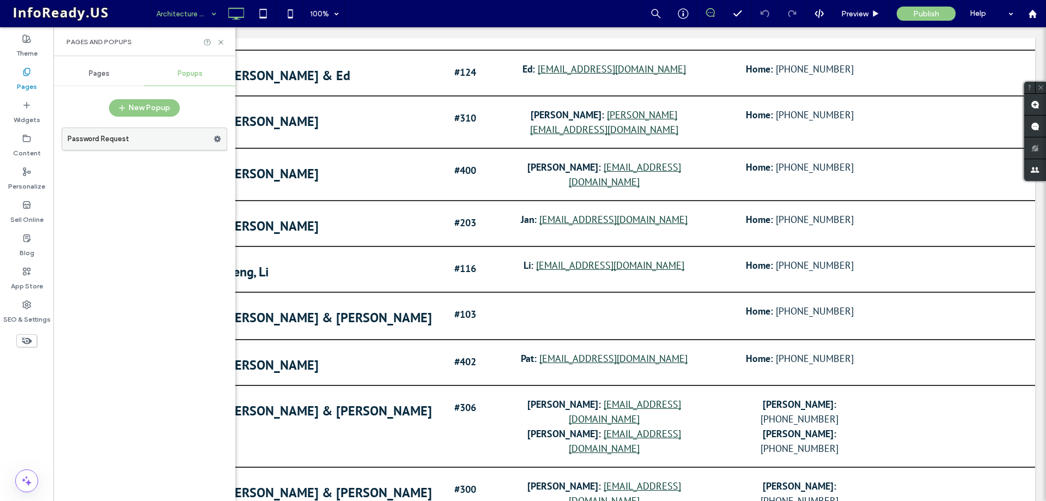
click at [165, 142] on label "Password Request" at bounding box center [141, 139] width 146 height 22
click at [217, 145] on span at bounding box center [218, 139] width 8 height 16
click at [219, 41] on icon at bounding box center [221, 42] width 8 height 8
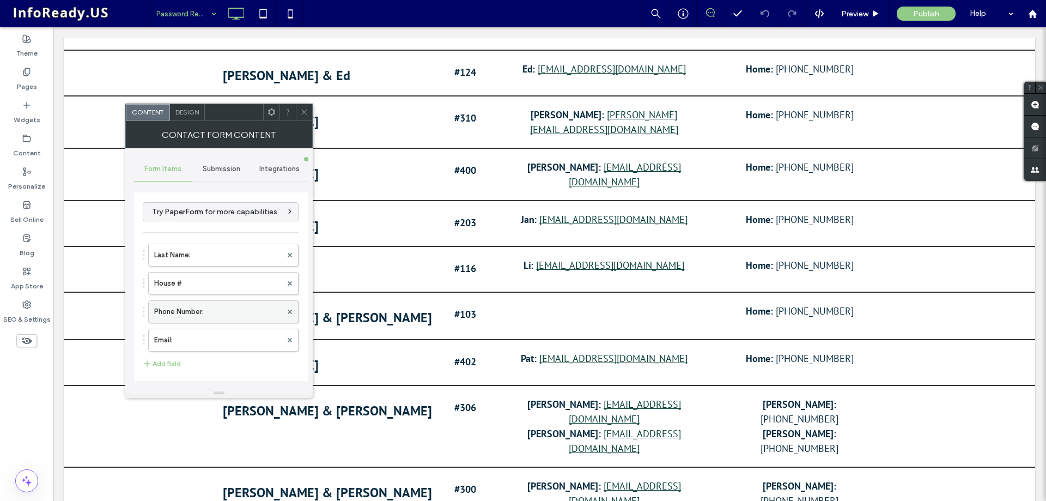
click at [204, 313] on label "Phone Number:" at bounding box center [217, 312] width 127 height 22
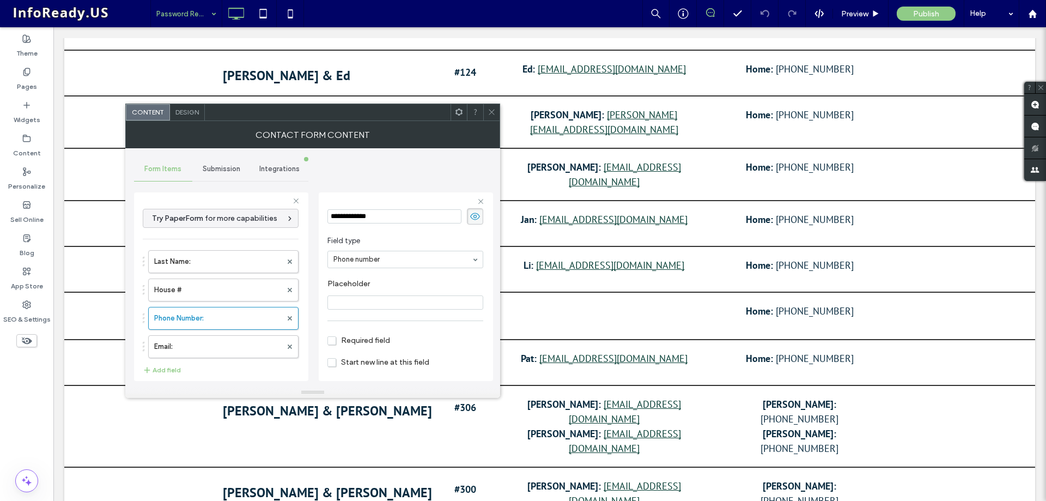
scroll to position [76, 0]
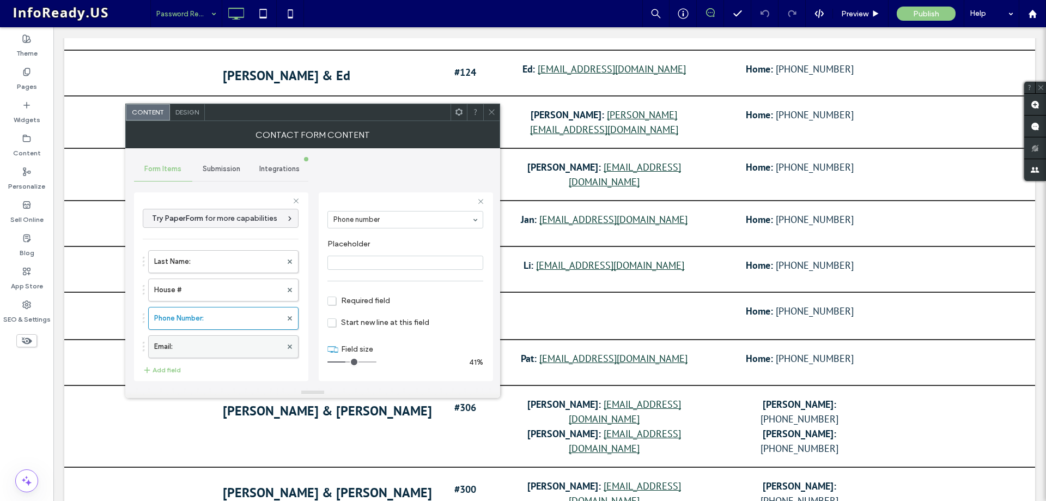
click at [231, 345] on label "Email:" at bounding box center [217, 347] width 127 height 22
click at [349, 362] on input "range" at bounding box center [351, 361] width 49 height 1
click at [255, 316] on label "Phone Number:" at bounding box center [217, 318] width 127 height 22
type input "*"
click at [491, 112] on use at bounding box center [491, 112] width 5 height 5
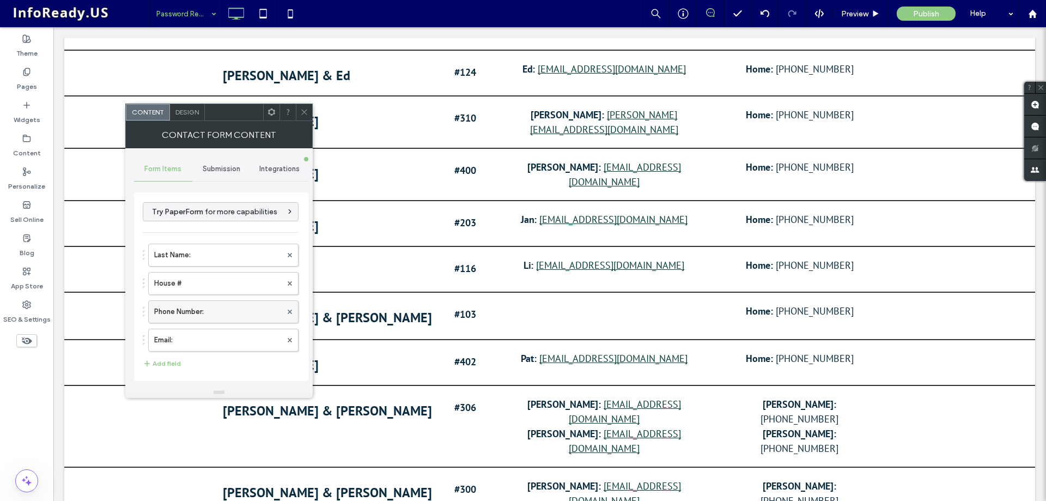
click at [199, 312] on label "Phone Number:" at bounding box center [217, 312] width 127 height 22
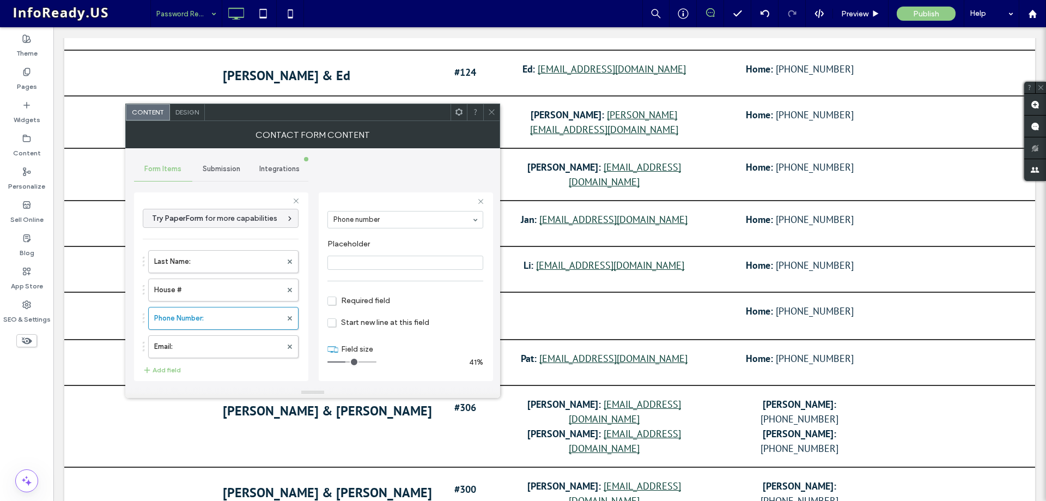
click at [333, 325] on span "Start new line at this field" at bounding box center [378, 322] width 102 height 9
drag, startPoint x: 339, startPoint y: 362, endPoint x: 351, endPoint y: 362, distance: 12.0
type input "*"
click at [351, 362] on input "range" at bounding box center [351, 361] width 49 height 1
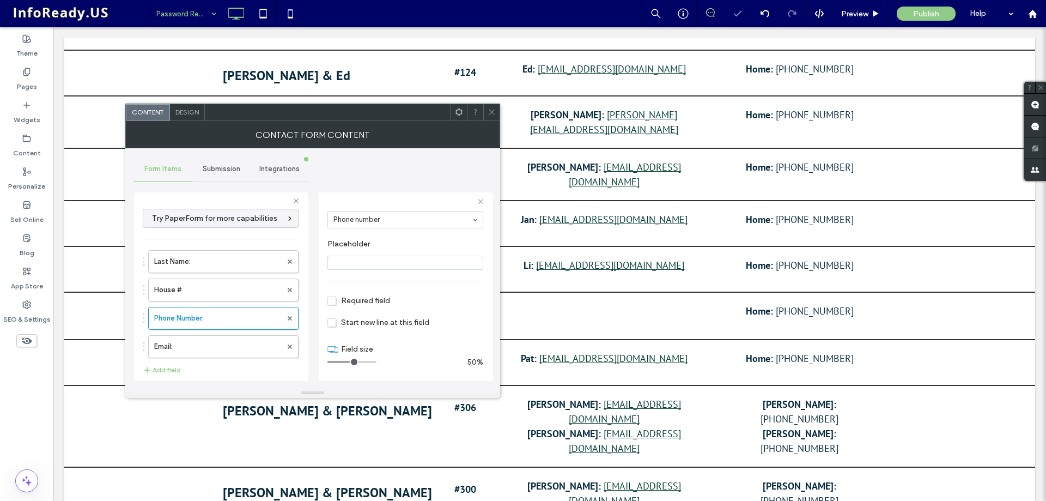
click at [492, 114] on icon at bounding box center [492, 112] width 8 height 8
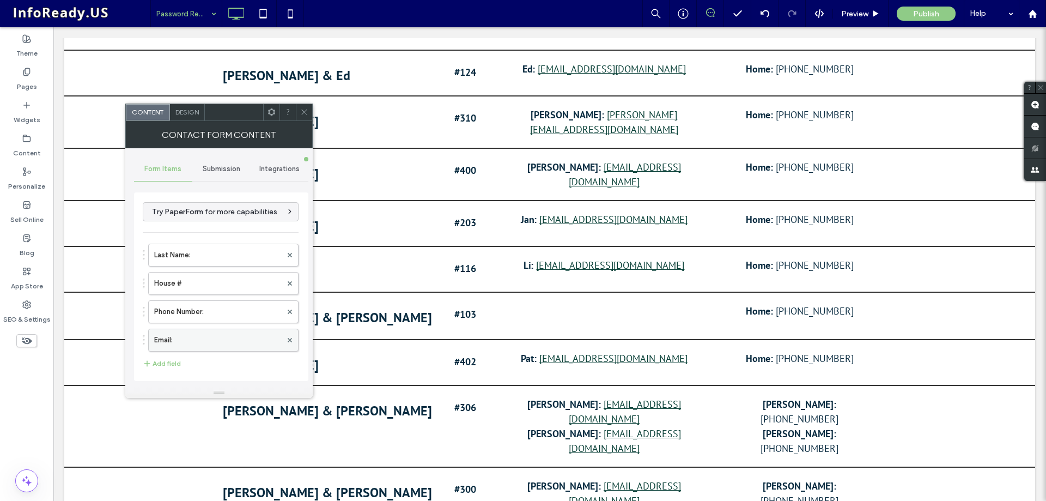
click at [230, 344] on label "Email:" at bounding box center [217, 340] width 127 height 22
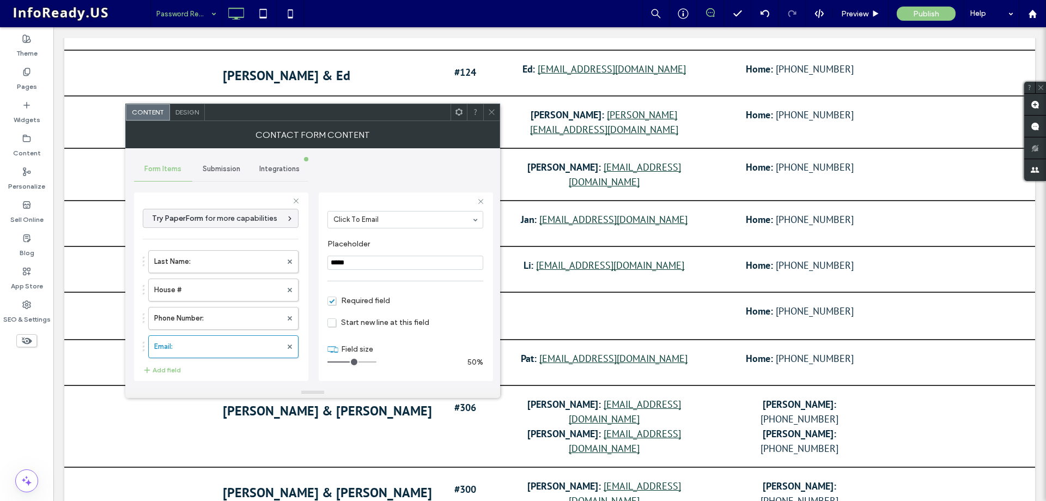
click at [331, 319] on span "Start new line at this field" at bounding box center [378, 322] width 102 height 9
click at [334, 323] on span "Start new line at this field" at bounding box center [378, 322] width 102 height 9
click at [333, 323] on span "Start new line at this field" at bounding box center [378, 322] width 102 height 9
drag, startPoint x: 349, startPoint y: 359, endPoint x: 339, endPoint y: 360, distance: 9.9
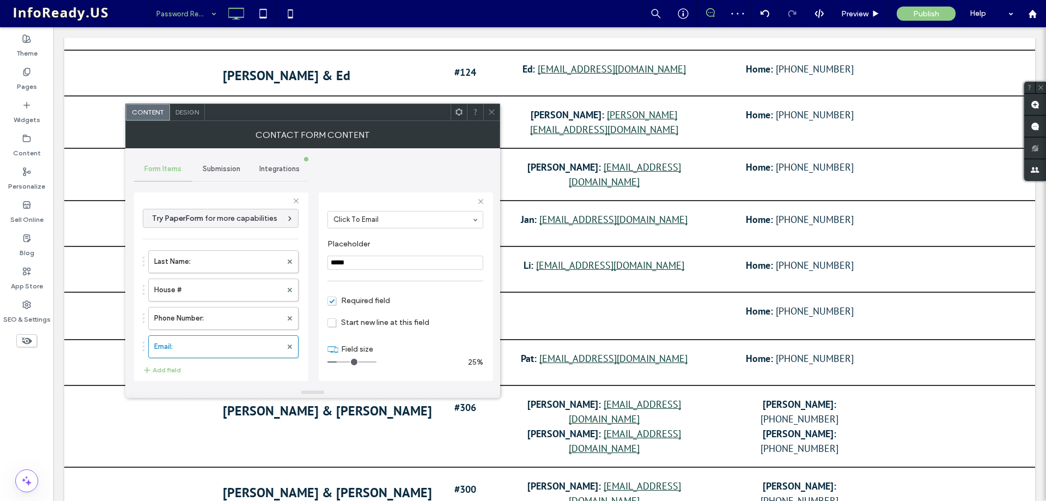
click at [339, 361] on input "range" at bounding box center [351, 361] width 49 height 1
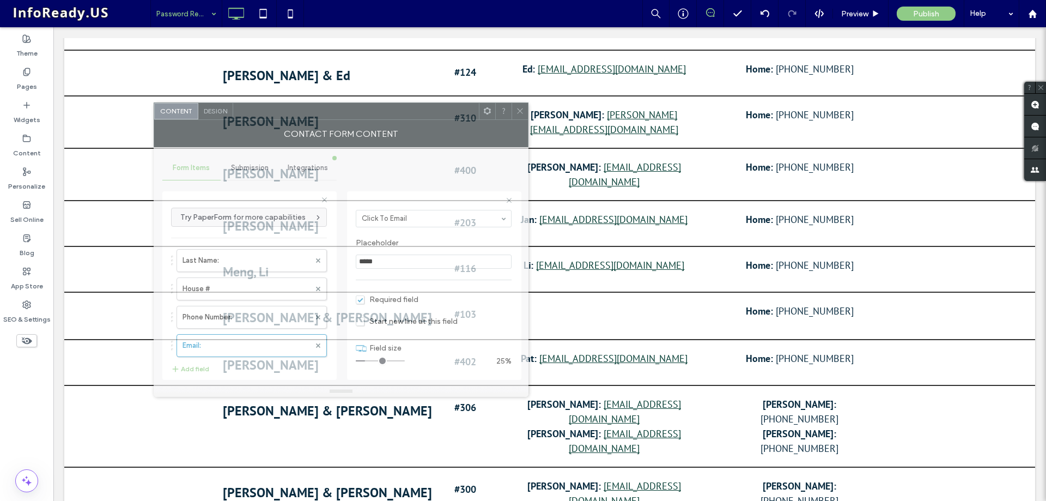
drag, startPoint x: 344, startPoint y: 113, endPoint x: 373, endPoint y: 112, distance: 28.4
click at [373, 112] on div at bounding box center [356, 111] width 246 height 16
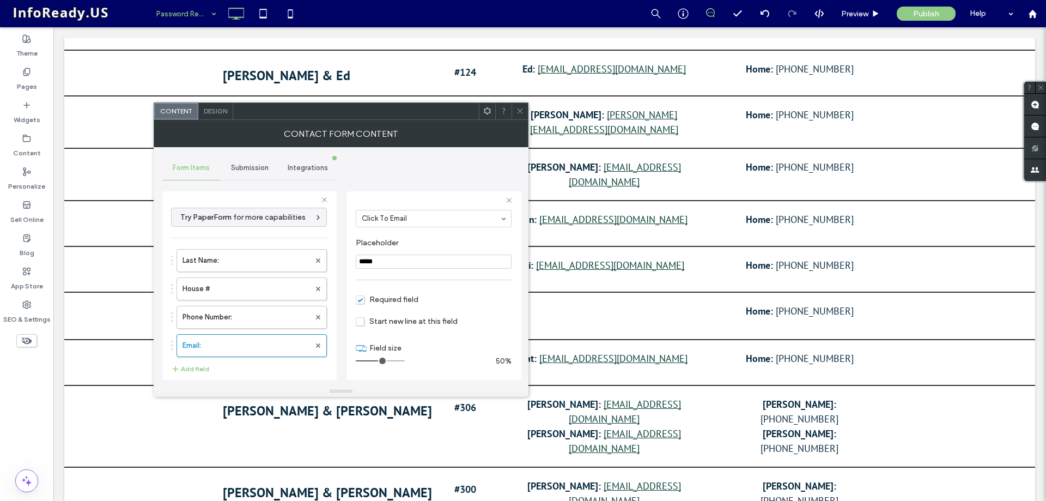
drag, startPoint x: 366, startPoint y: 361, endPoint x: 380, endPoint y: 361, distance: 13.6
type input "*"
click at [380, 361] on input "range" at bounding box center [380, 360] width 49 height 1
click at [220, 113] on span "Design" at bounding box center [215, 111] width 23 height 8
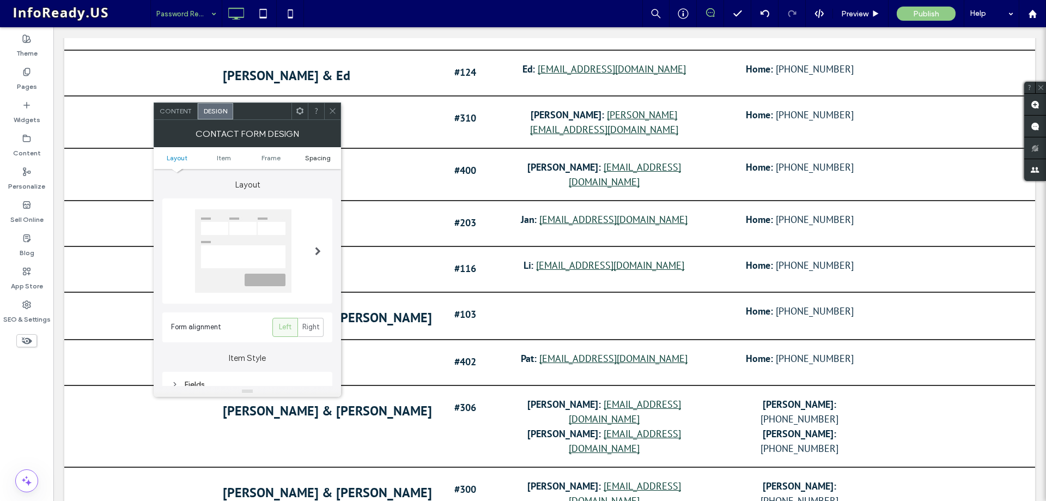
click at [310, 157] on span "Spacing" at bounding box center [318, 158] width 26 height 8
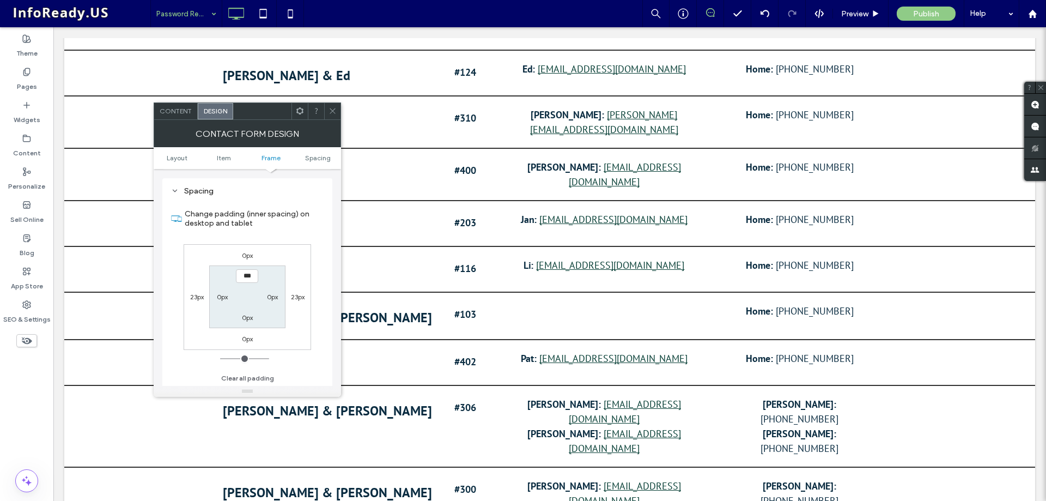
scroll to position [386, 0]
click at [192, 293] on label "23px" at bounding box center [197, 296] width 14 height 8
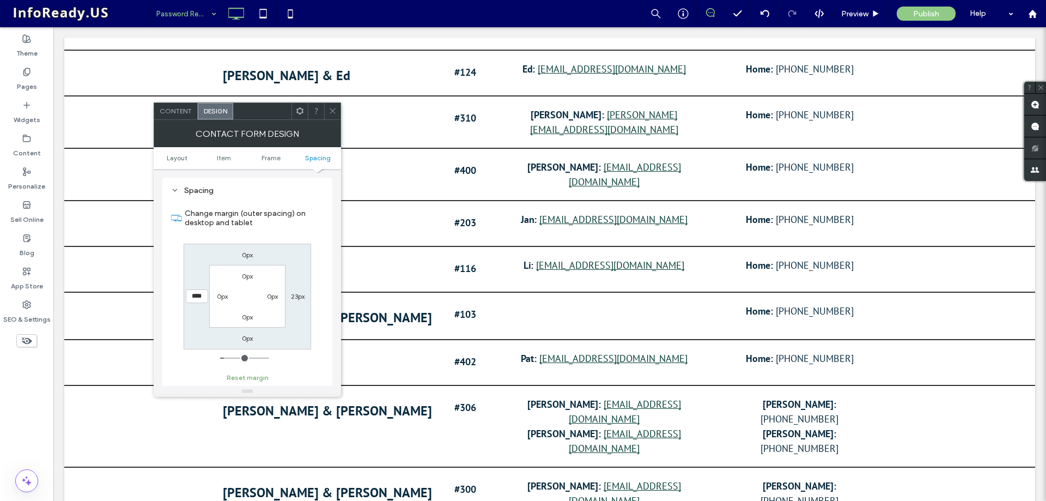
click at [263, 380] on button "Reset margin" at bounding box center [248, 377] width 42 height 13
type input "*"
type input "***"
click at [333, 113] on icon at bounding box center [333, 111] width 8 height 8
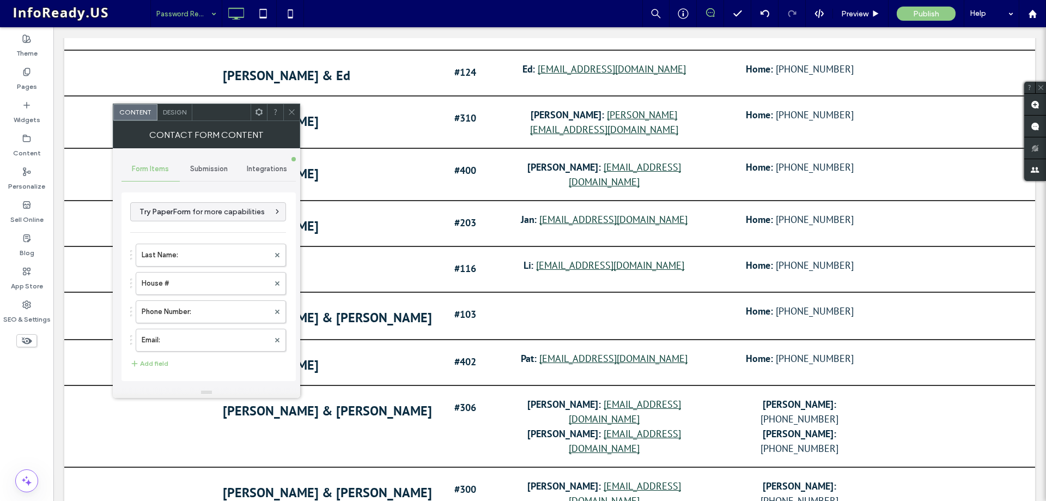
click at [174, 107] on div "Design" at bounding box center [174, 112] width 35 height 16
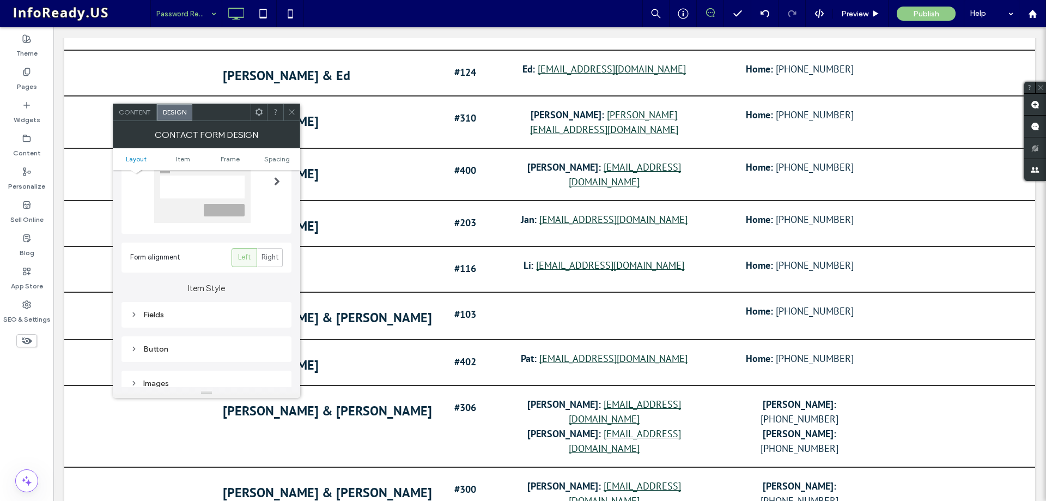
scroll to position [163, 0]
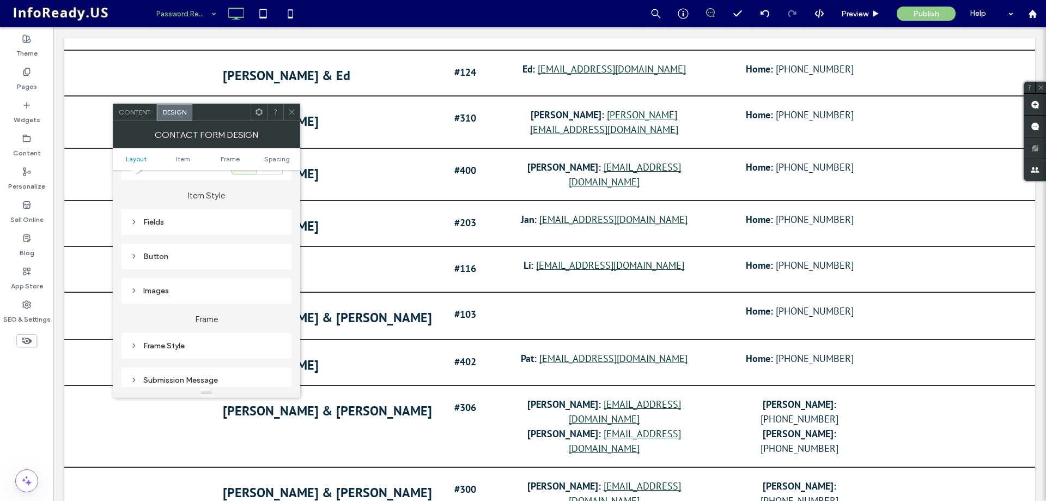
click at [133, 226] on div "Fields" at bounding box center [206, 221] width 153 height 9
click at [276, 274] on div "rgba(102, 102, 102, 0.15)" at bounding box center [275, 269] width 9 height 9
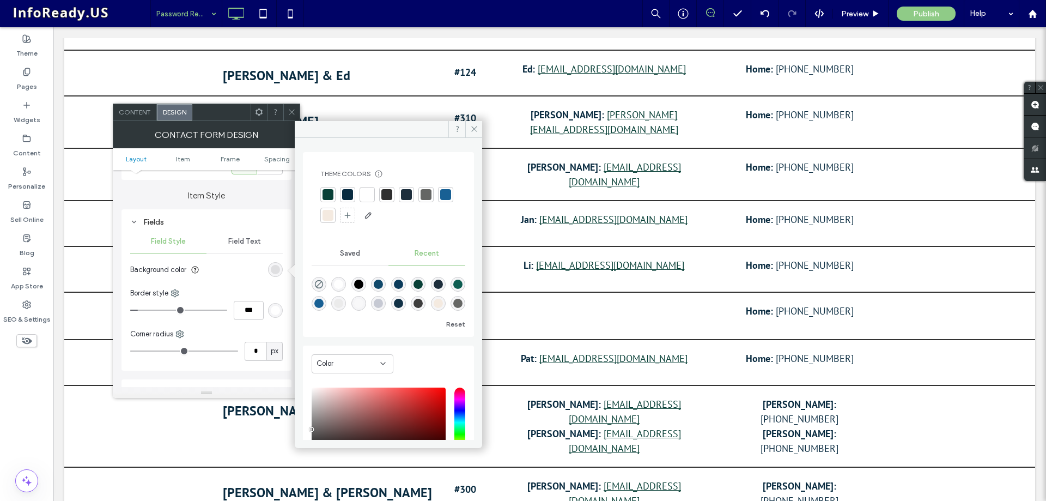
click at [338, 285] on div "rgba(255, 255, 255, 1)" at bounding box center [338, 284] width 9 height 9
type input "*******"
type input "***"
type input "****"
type input "*"
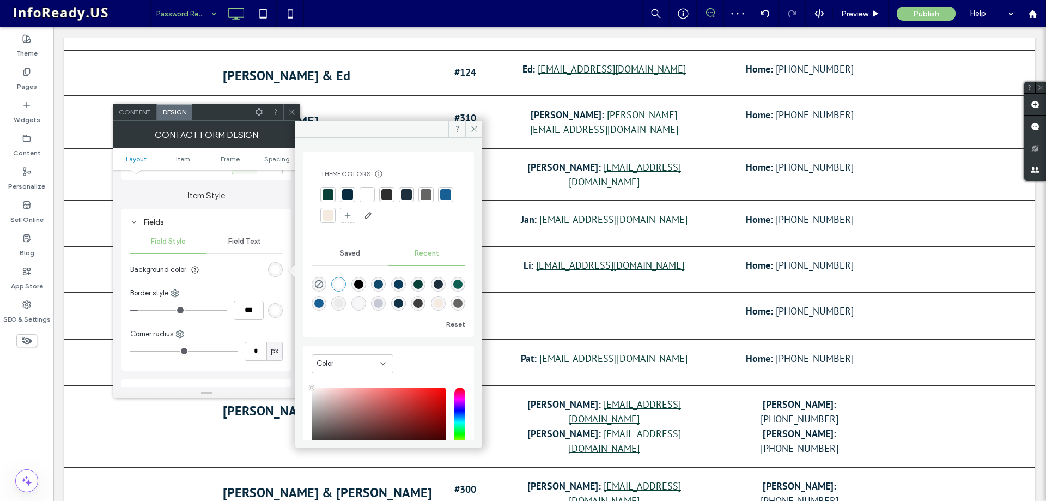
type input "***"
type input "*"
click at [138, 309] on input "range" at bounding box center [178, 309] width 97 height 1
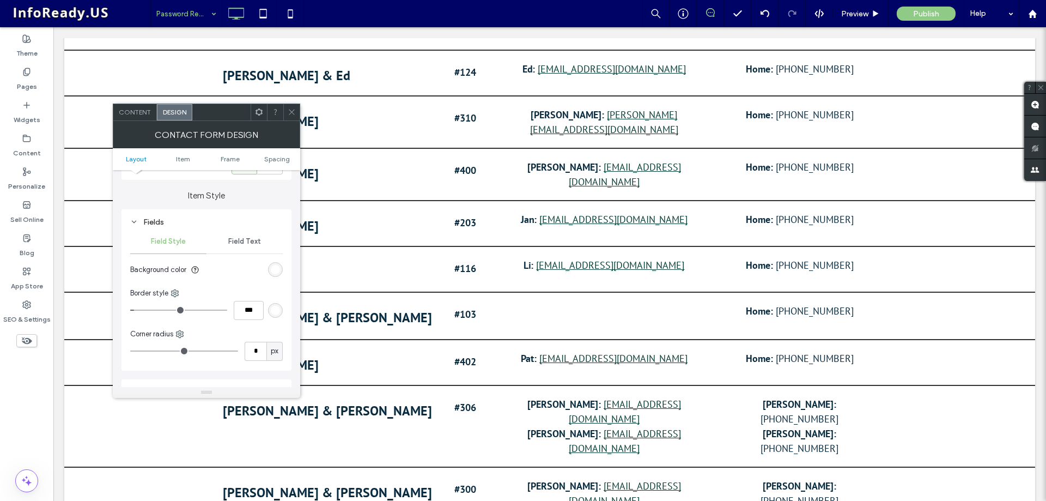
click at [231, 241] on span "Field Text" at bounding box center [244, 241] width 33 height 9
click at [147, 108] on span "Content" at bounding box center [135, 112] width 32 height 8
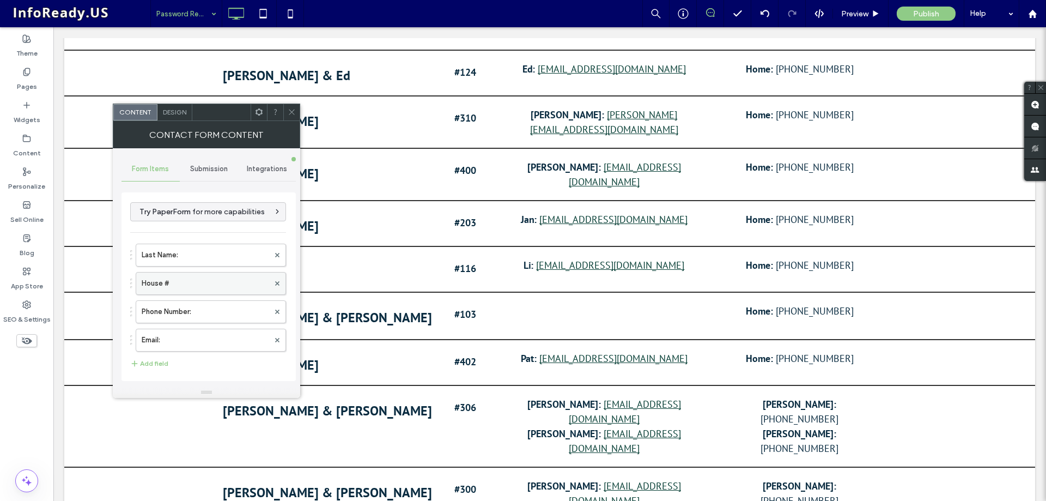
click at [217, 278] on label "House #" at bounding box center [205, 283] width 127 height 22
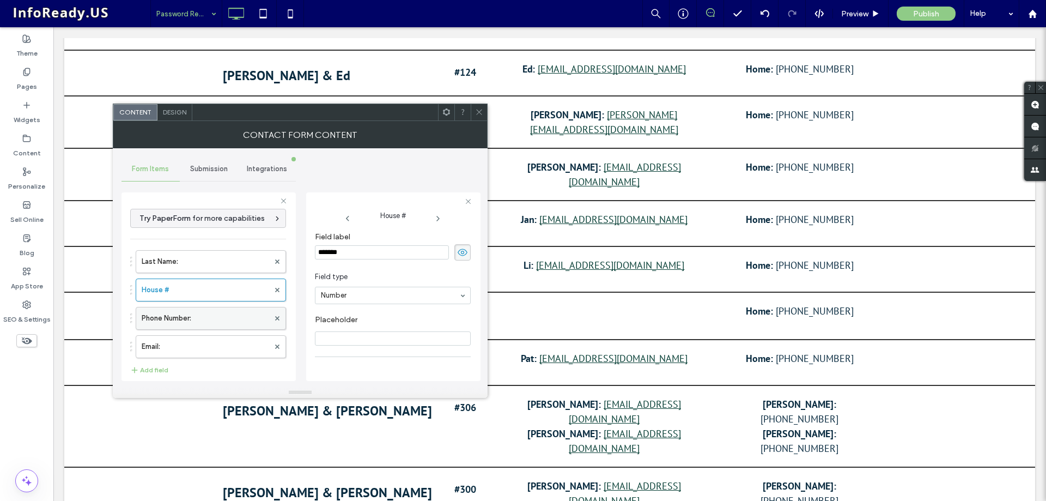
click at [212, 319] on label "Phone Number:" at bounding box center [205, 318] width 127 height 22
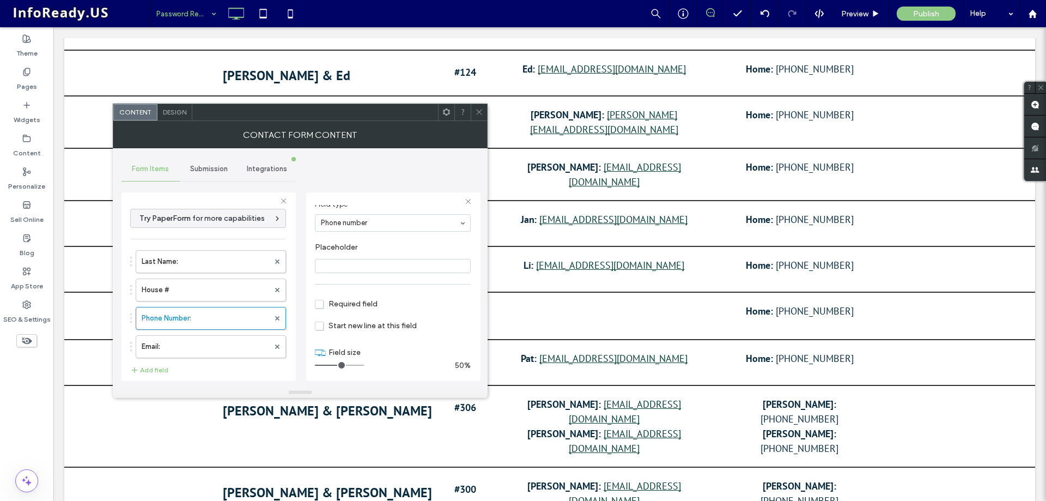
scroll to position [76, 0]
drag, startPoint x: 340, startPoint y: 362, endPoint x: 325, endPoint y: 361, distance: 14.7
click at [325, 361] on input "range" at bounding box center [339, 361] width 49 height 1
click at [257, 346] on label "Email:" at bounding box center [205, 347] width 127 height 22
drag, startPoint x: 336, startPoint y: 363, endPoint x: 326, endPoint y: 363, distance: 10.4
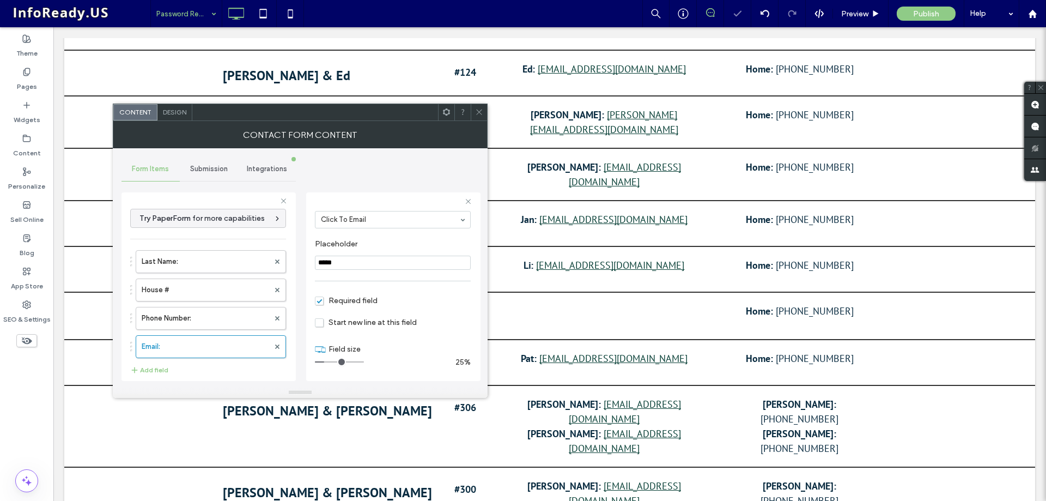
type input "*"
click at [326, 362] on input "range" at bounding box center [339, 361] width 49 height 1
click at [479, 116] on span at bounding box center [479, 112] width 8 height 16
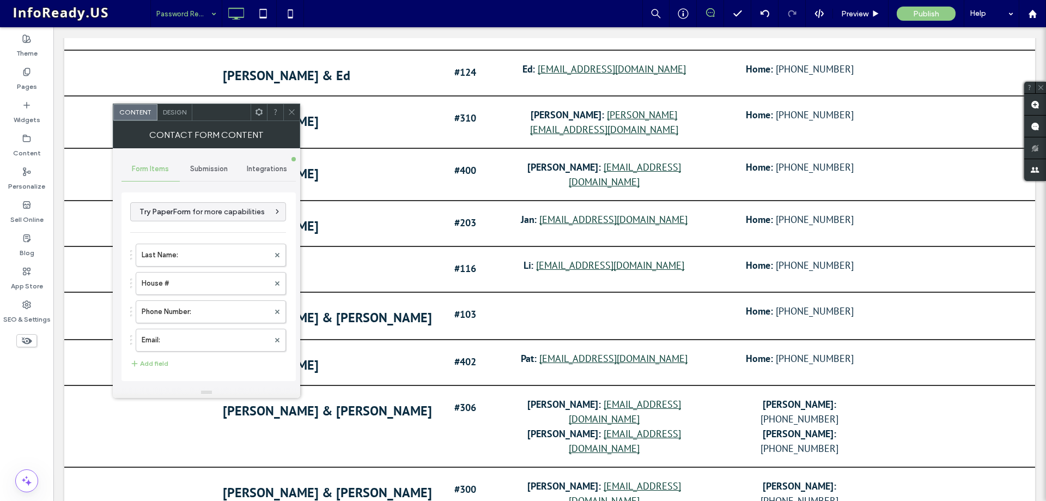
click at [172, 108] on span "Design" at bounding box center [174, 112] width 23 height 8
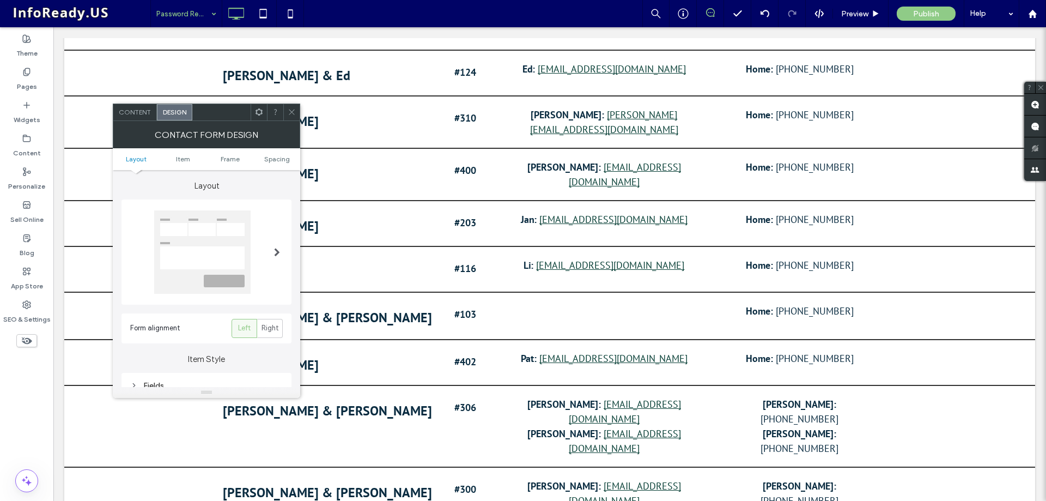
click at [232, 242] on div at bounding box center [202, 251] width 96 height 83
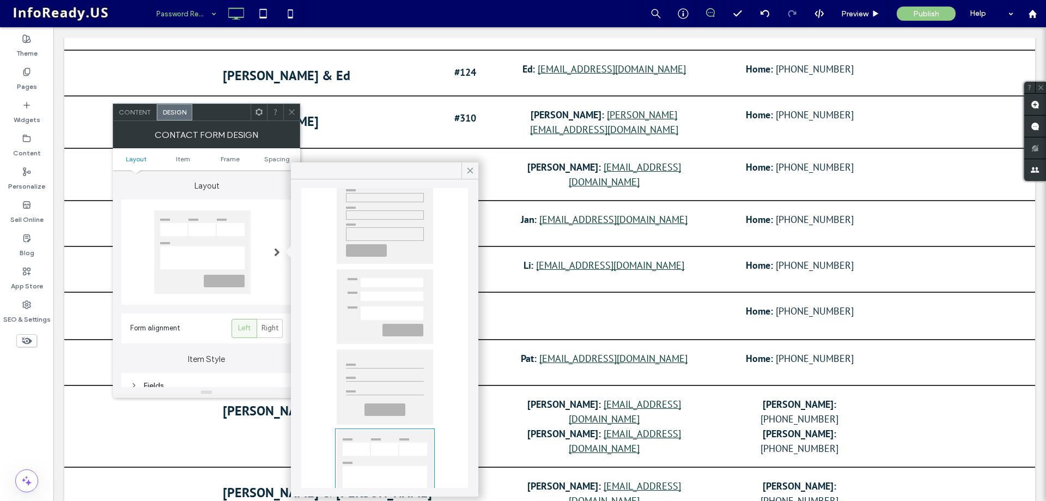
scroll to position [75, 0]
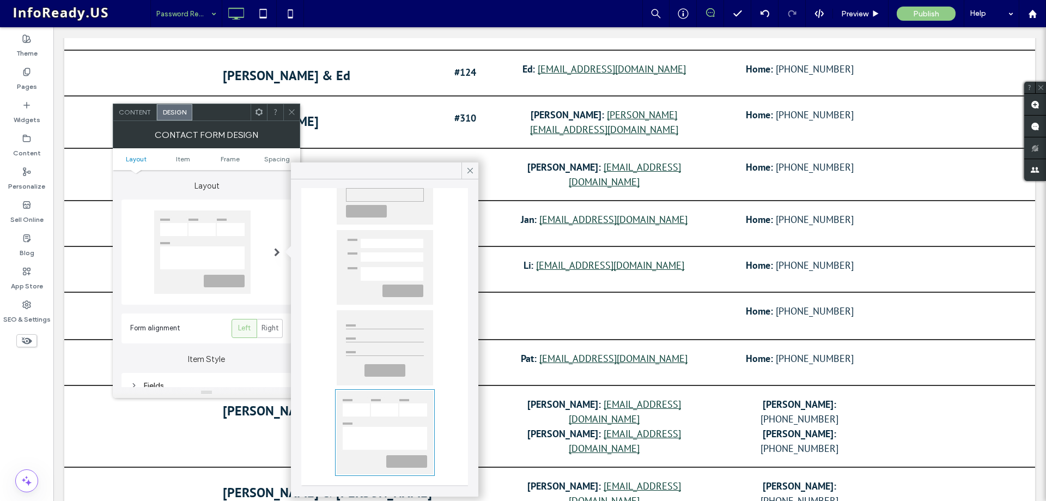
click at [392, 410] on div at bounding box center [385, 432] width 96 height 83
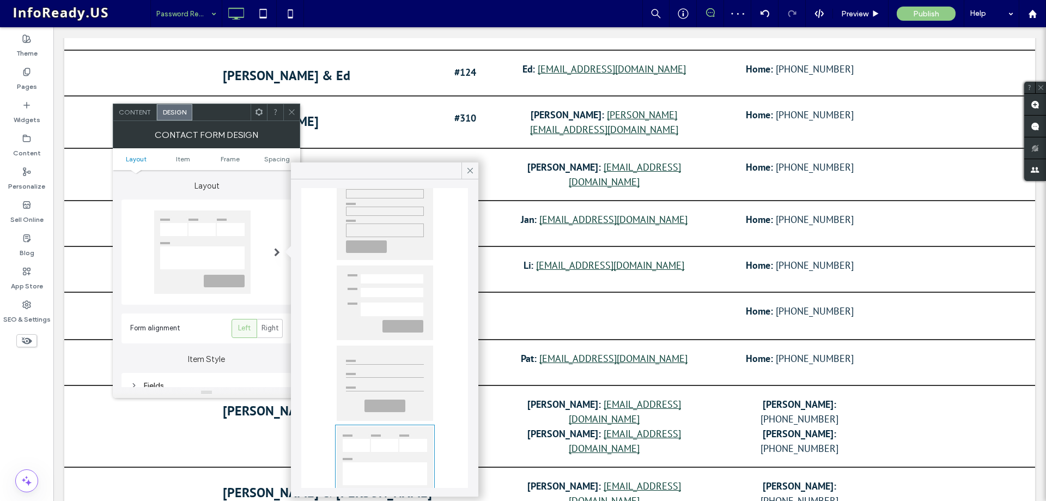
scroll to position [0, 0]
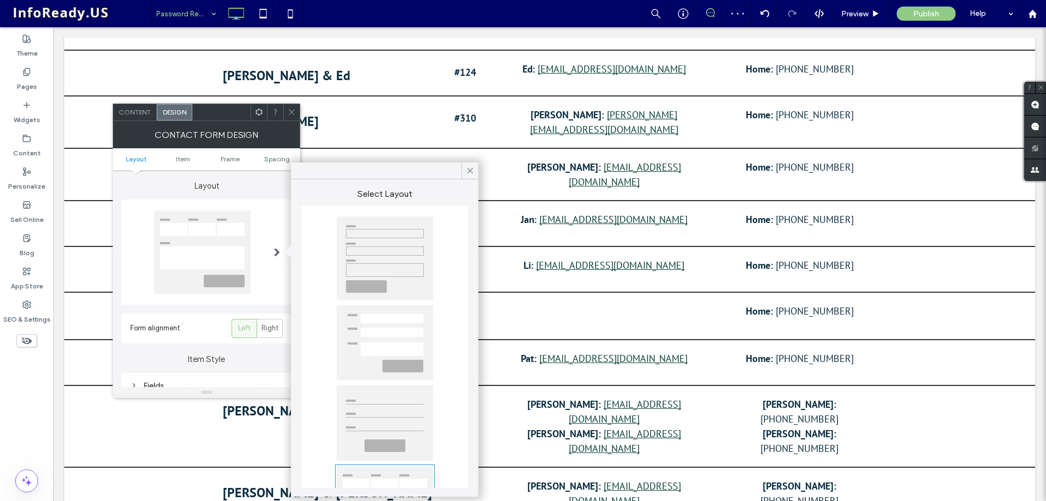
click at [393, 234] on div at bounding box center [385, 257] width 96 height 83
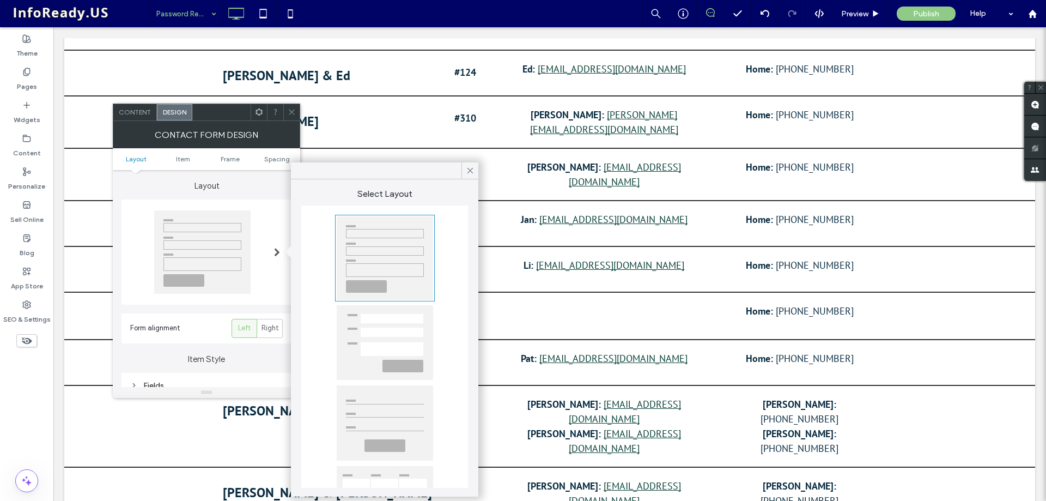
click at [390, 330] on div at bounding box center [385, 342] width 96 height 75
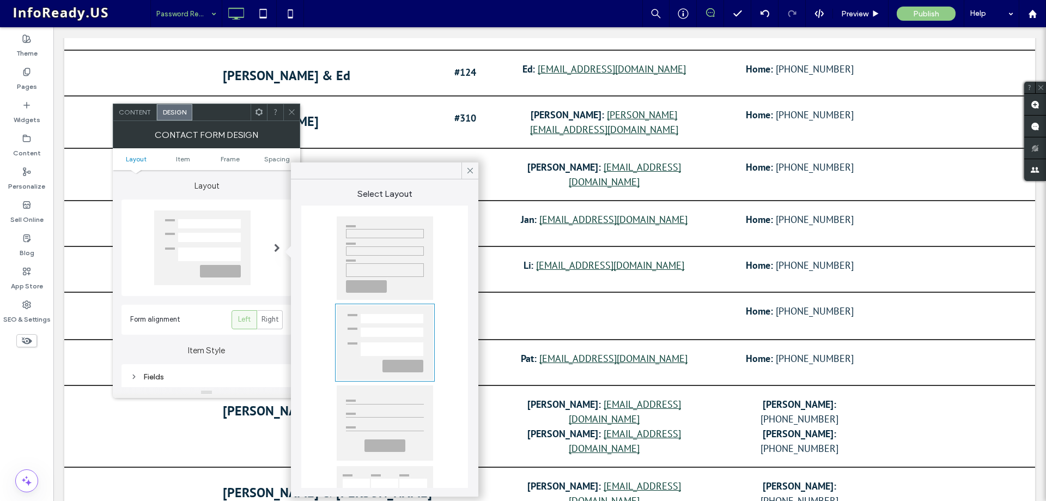
click at [265, 212] on div at bounding box center [206, 247] width 153 height 75
click at [471, 168] on icon at bounding box center [470, 171] width 10 height 10
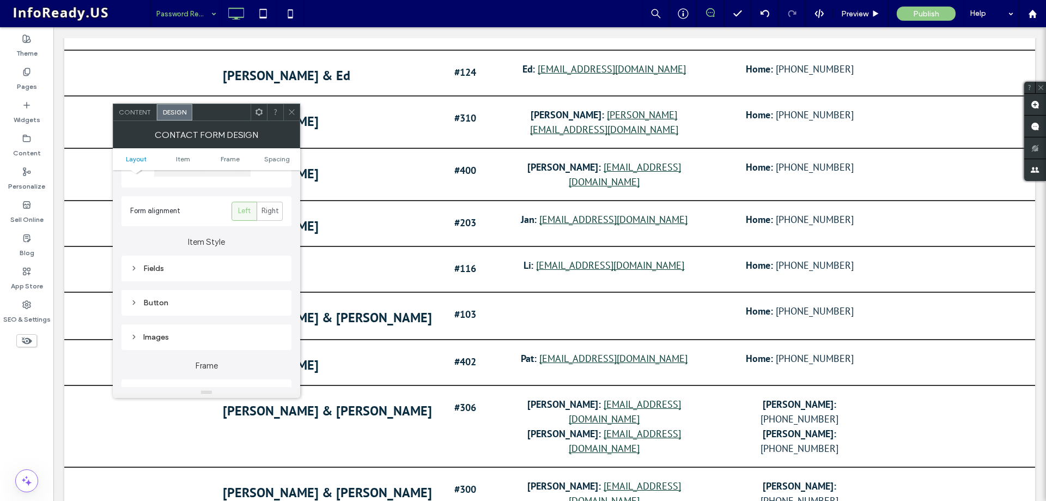
scroll to position [109, 0]
click at [148, 121] on div "Contact Form Design" at bounding box center [206, 134] width 187 height 27
click at [148, 120] on div "Content" at bounding box center [135, 112] width 44 height 16
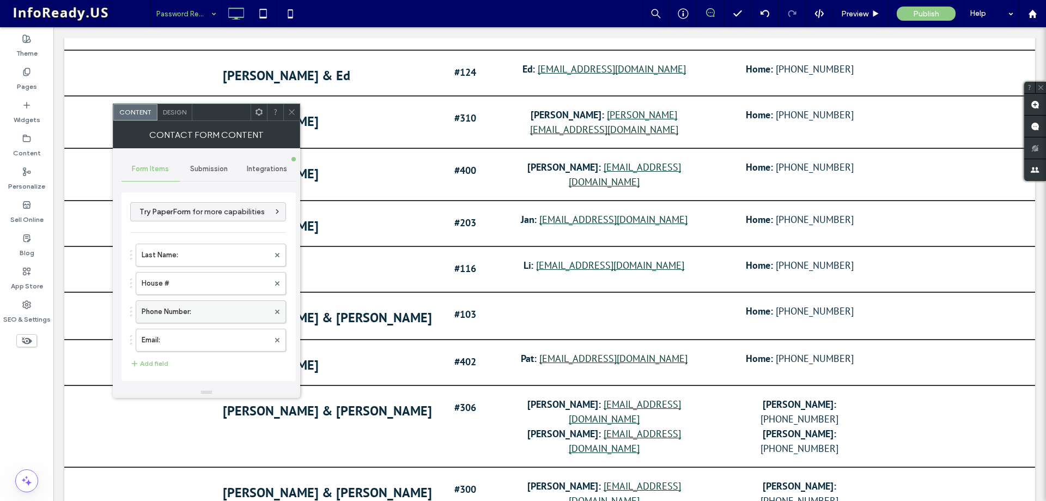
click at [201, 309] on label "Phone Number:" at bounding box center [205, 312] width 127 height 22
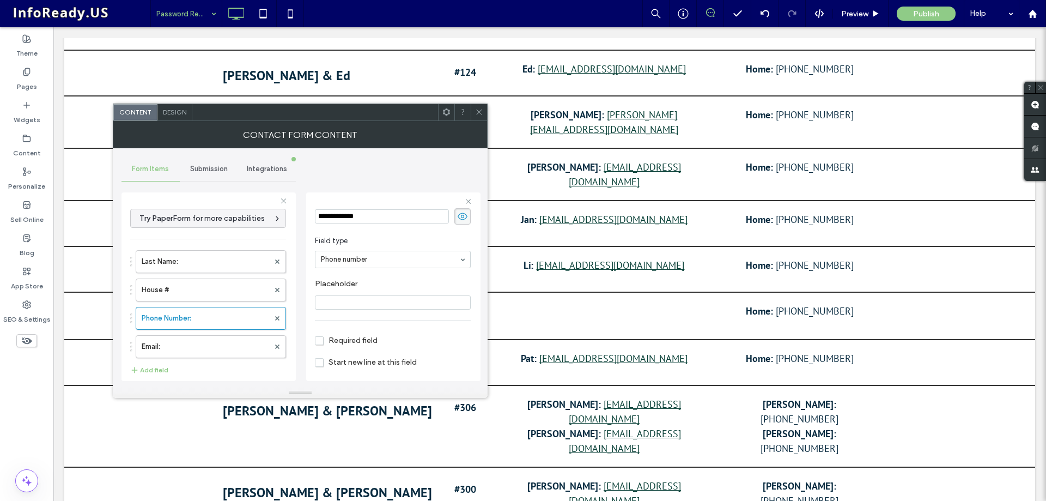
scroll to position [76, 0]
drag, startPoint x: 329, startPoint y: 361, endPoint x: 338, endPoint y: 364, distance: 9.8
click at [338, 362] on input "range" at bounding box center [339, 361] width 49 height 1
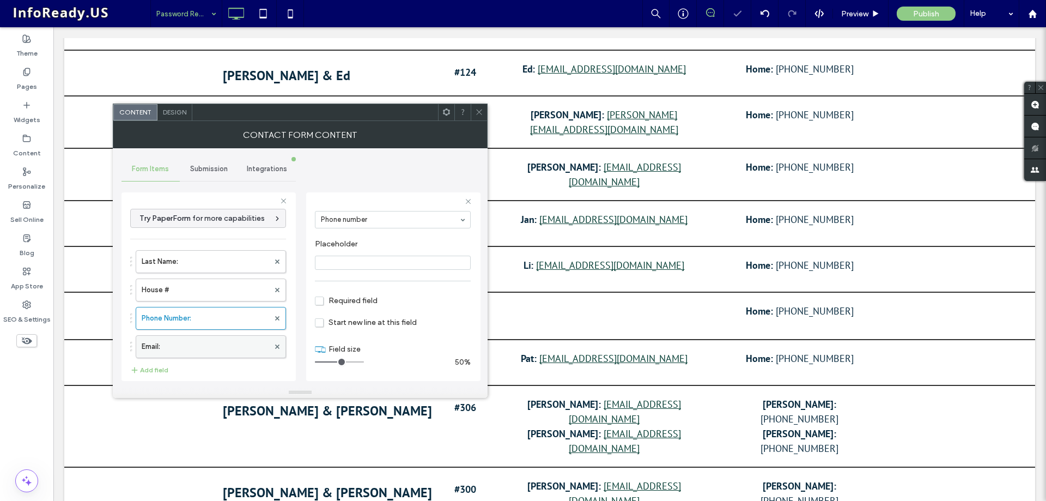
click at [255, 348] on label "Email:" at bounding box center [205, 347] width 127 height 22
drag, startPoint x: 329, startPoint y: 362, endPoint x: 338, endPoint y: 365, distance: 9.7
click at [338, 362] on input "range" at bounding box center [339, 361] width 49 height 1
click at [223, 293] on label "House #" at bounding box center [205, 290] width 127 height 22
type input "*"
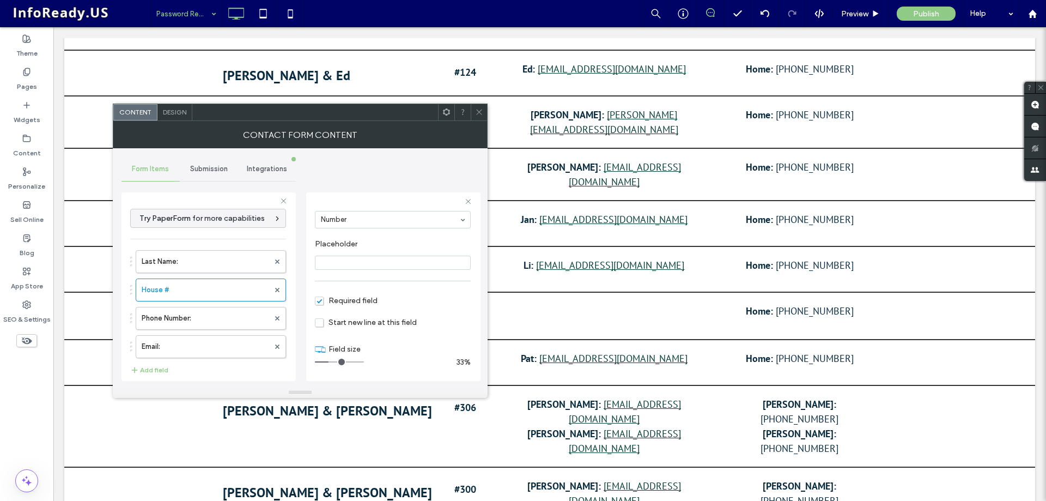
click at [330, 362] on input "range" at bounding box center [339, 361] width 49 height 1
click at [186, 109] on span "Design" at bounding box center [174, 112] width 23 height 8
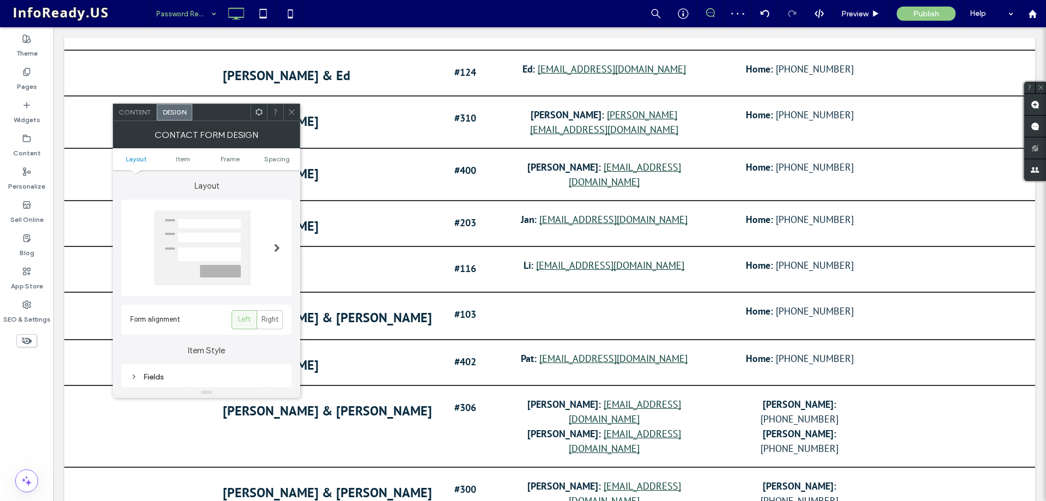
click at [229, 223] on div at bounding box center [202, 247] width 96 height 75
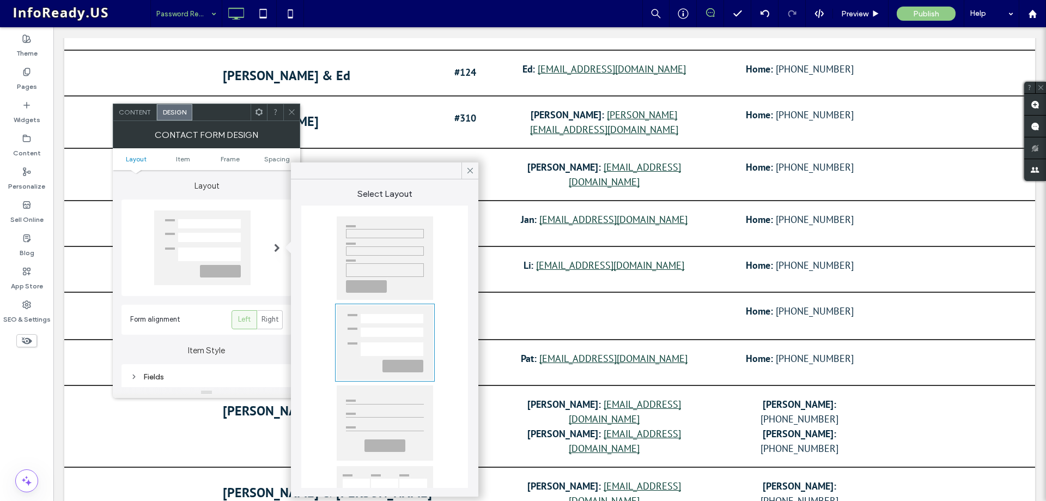
click at [402, 268] on div at bounding box center [385, 257] width 96 height 83
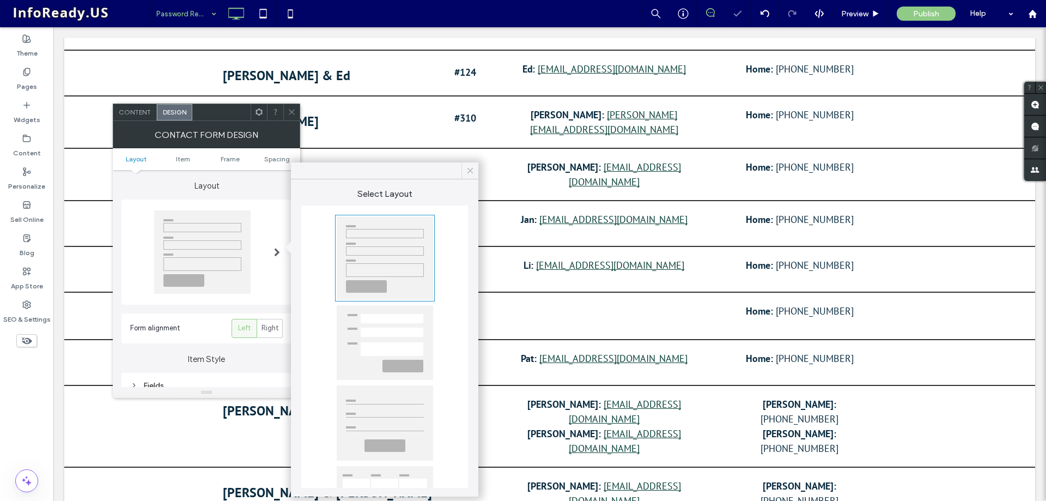
click at [467, 170] on icon at bounding box center [470, 171] width 10 height 10
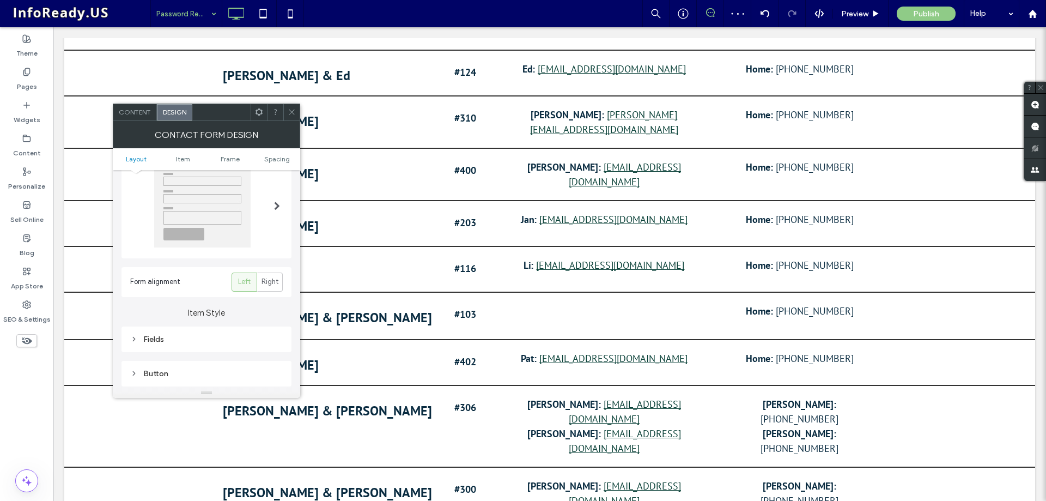
scroll to position [109, 0]
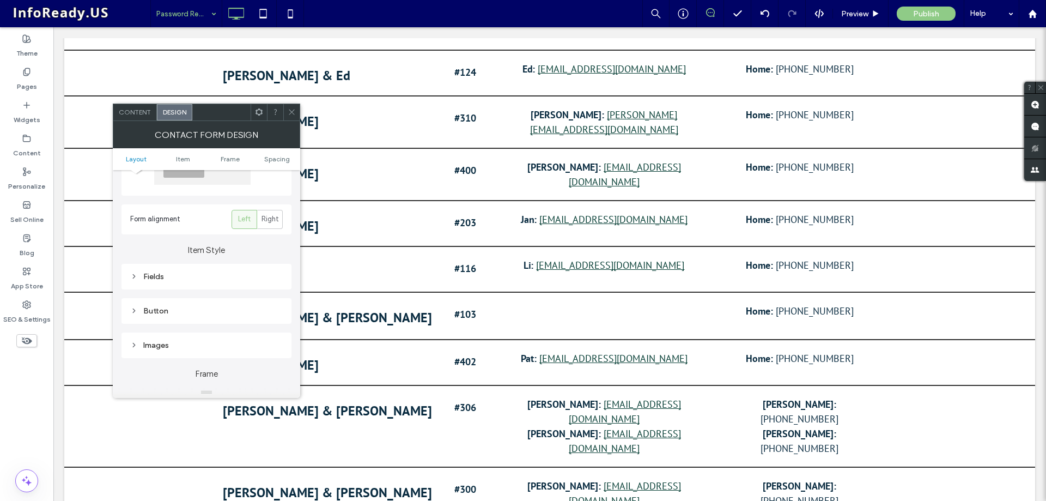
click at [217, 277] on div "Fields" at bounding box center [206, 276] width 153 height 9
click at [275, 322] on div "rgba(0, 0, 0, 0)" at bounding box center [275, 323] width 9 height 9
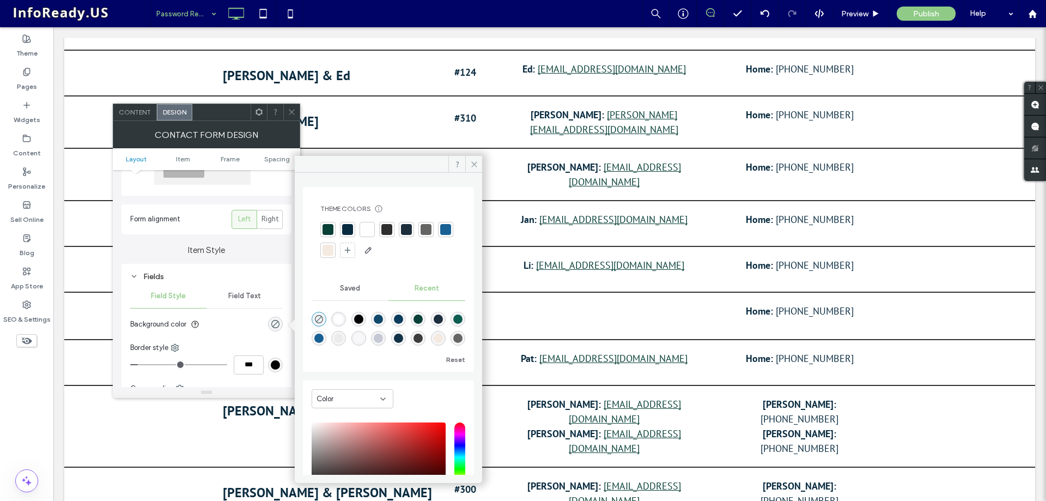
click at [368, 230] on div at bounding box center [367, 229] width 11 height 11
click at [477, 162] on icon at bounding box center [474, 164] width 8 height 8
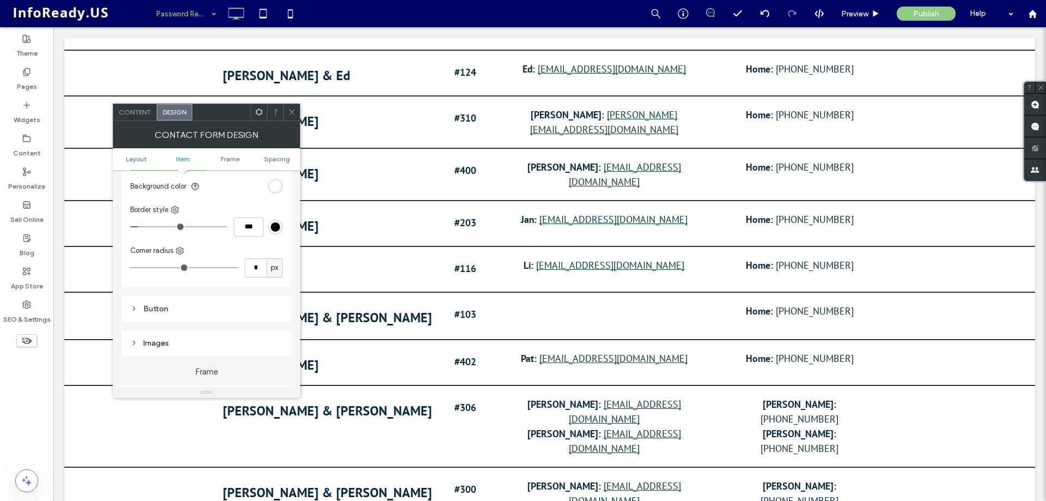
scroll to position [272, 0]
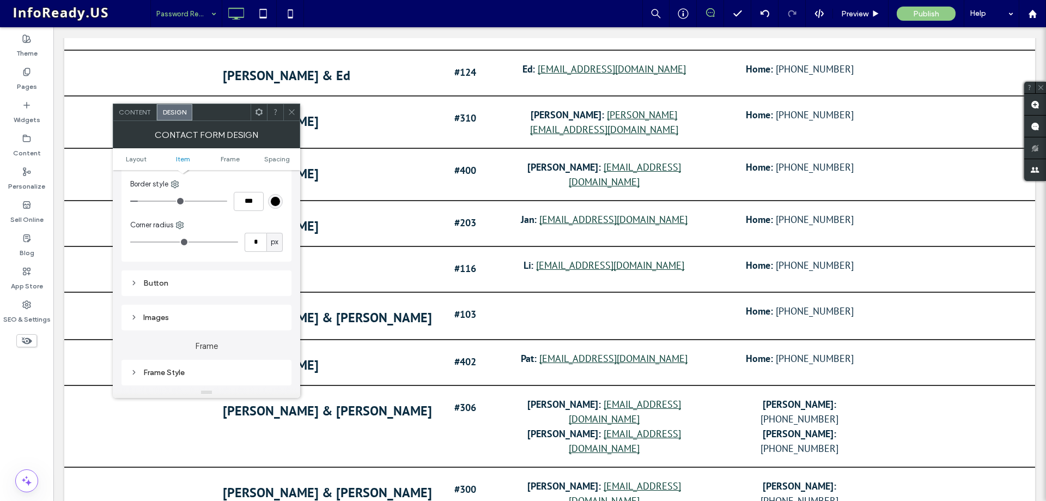
click at [145, 110] on span "Content" at bounding box center [135, 112] width 32 height 8
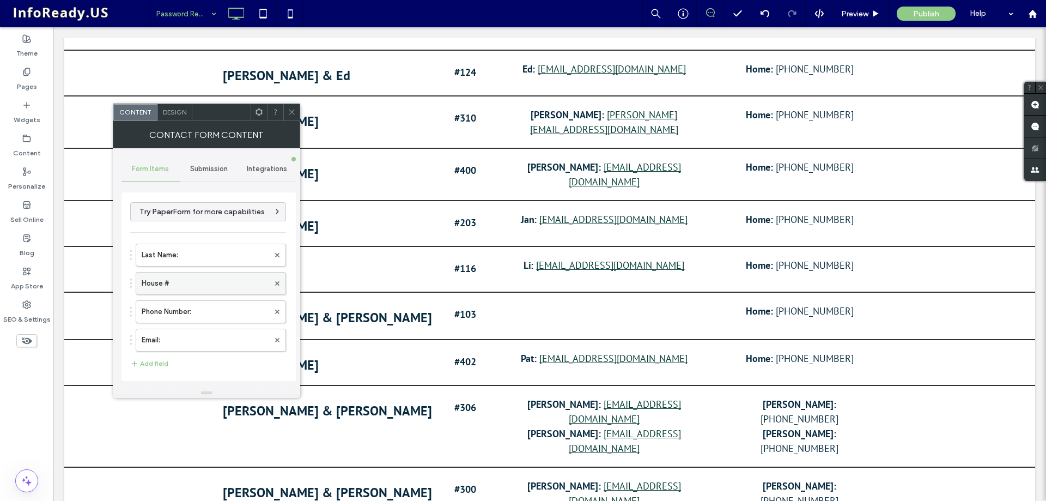
click at [210, 283] on label "House #" at bounding box center [205, 283] width 127 height 22
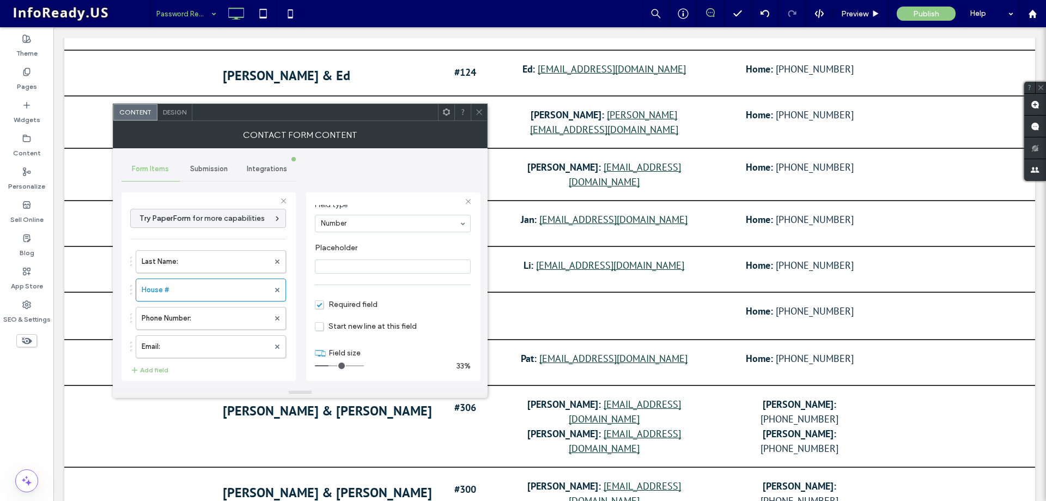
scroll to position [76, 0]
click at [326, 361] on input "range" at bounding box center [339, 361] width 49 height 1
click at [209, 321] on label "Phone Number:" at bounding box center [205, 318] width 127 height 22
click at [337, 361] on input "range" at bounding box center [339, 361] width 49 height 1
click at [325, 320] on span "Start new line at this field" at bounding box center [366, 322] width 102 height 9
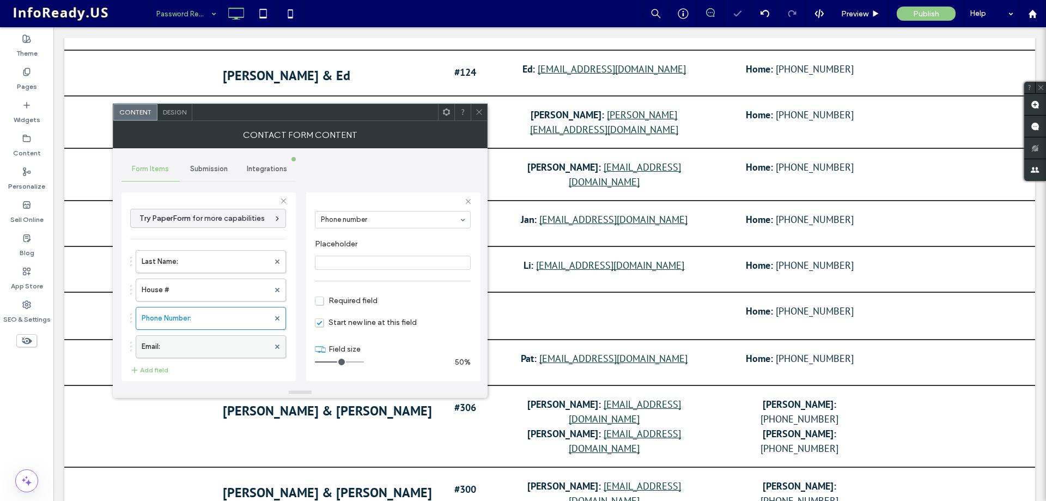
click at [238, 343] on label "Email:" at bounding box center [205, 347] width 127 height 22
click at [335, 362] on input "range" at bounding box center [339, 361] width 49 height 1
type input "*"
click at [337, 362] on input "range" at bounding box center [339, 361] width 49 height 1
click at [483, 113] on icon at bounding box center [479, 112] width 8 height 8
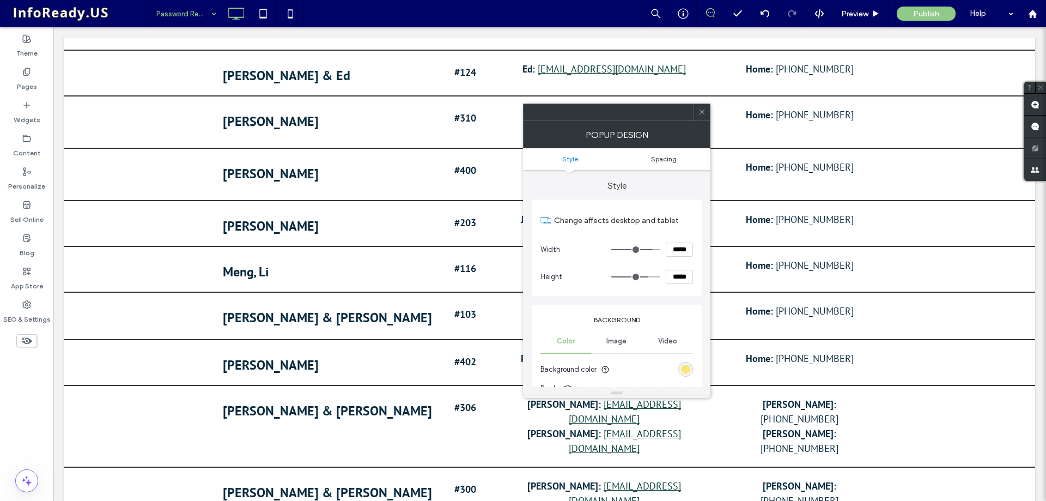
click at [669, 161] on span "Spacing" at bounding box center [664, 159] width 26 height 8
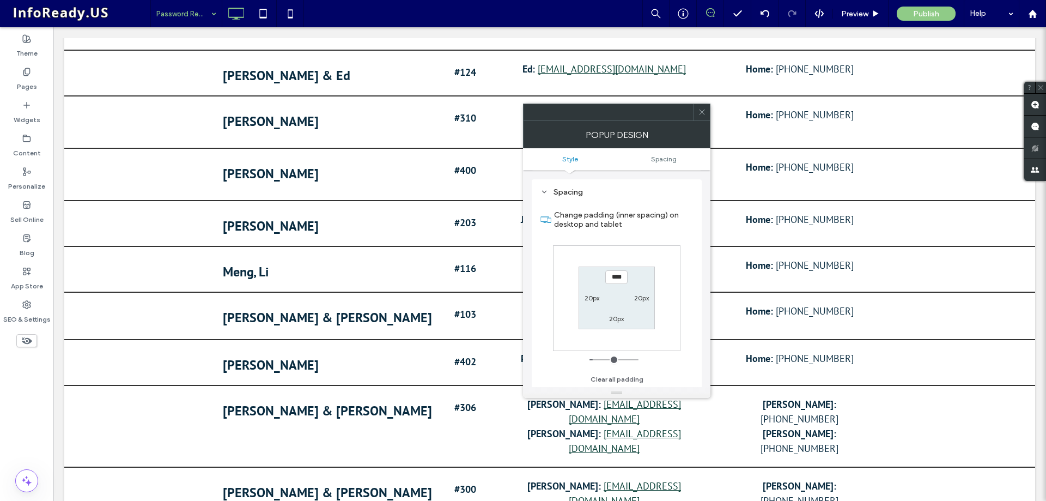
scroll to position [390, 0]
click at [590, 297] on label "20px" at bounding box center [592, 297] width 15 height 8
click at [586, 294] on input "****" at bounding box center [592, 297] width 22 height 14
type input "***"
click at [645, 296] on label "20px" at bounding box center [641, 297] width 15 height 8
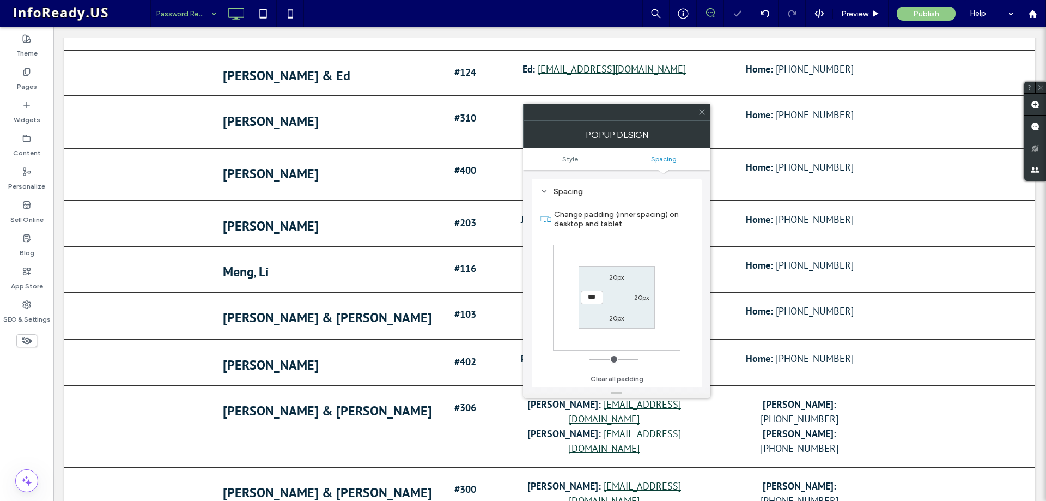
type input "**"
click at [630, 294] on div "****" at bounding box center [641, 297] width 25 height 14
click at [637, 299] on input "****" at bounding box center [641, 297] width 22 height 14
type input "*"
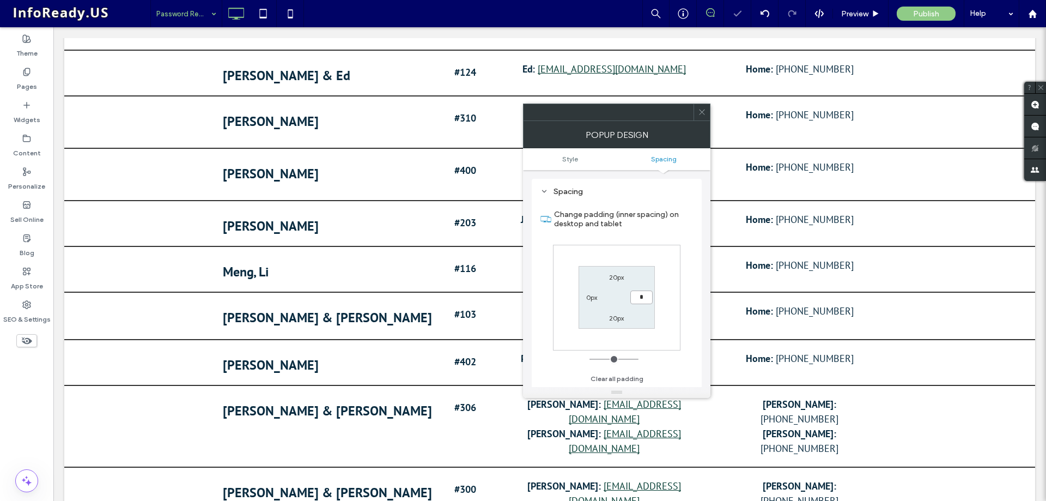
type input "***"
click at [703, 108] on icon at bounding box center [702, 112] width 8 height 8
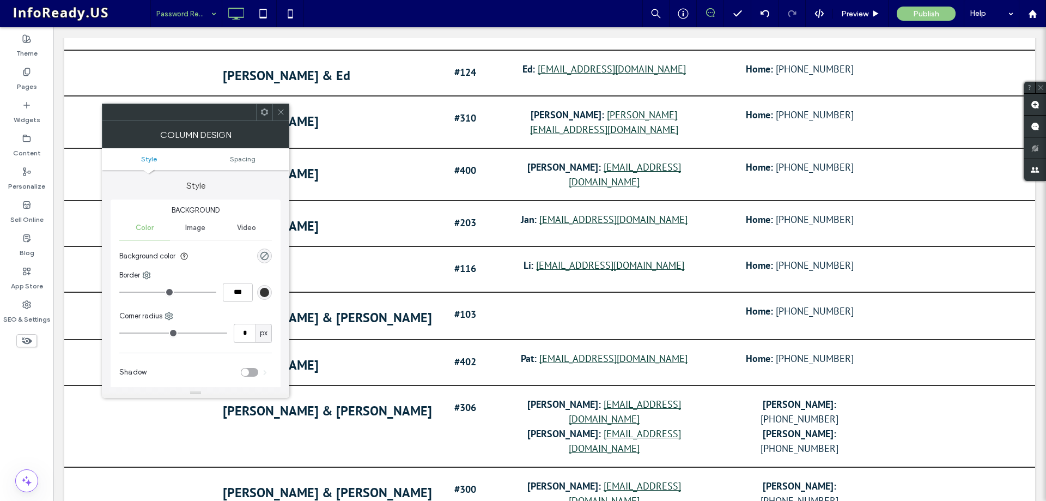
click at [282, 106] on span at bounding box center [281, 112] width 8 height 16
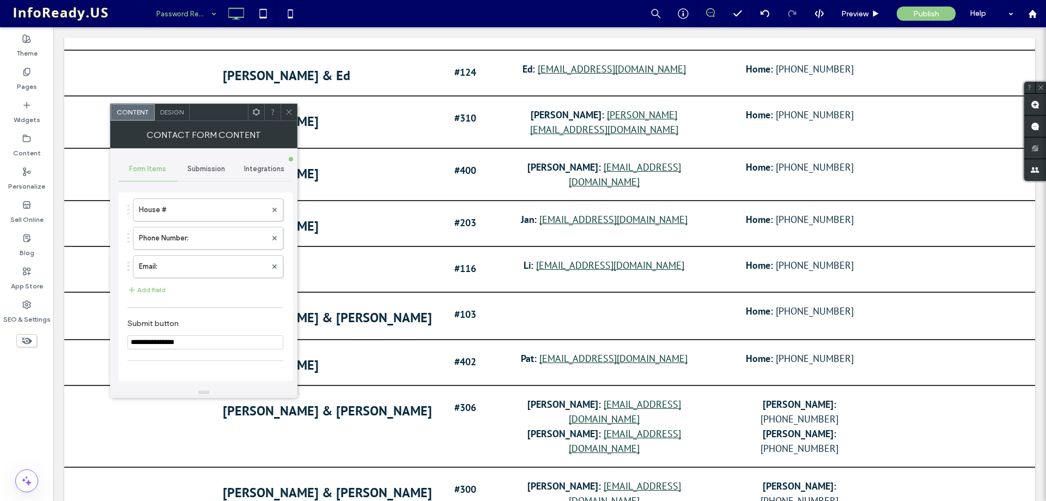
scroll to position [54, 0]
drag, startPoint x: 184, startPoint y: 285, endPoint x: 191, endPoint y: 250, distance: 35.6
click at [154, 306] on button "Add field" at bounding box center [146, 308] width 38 height 13
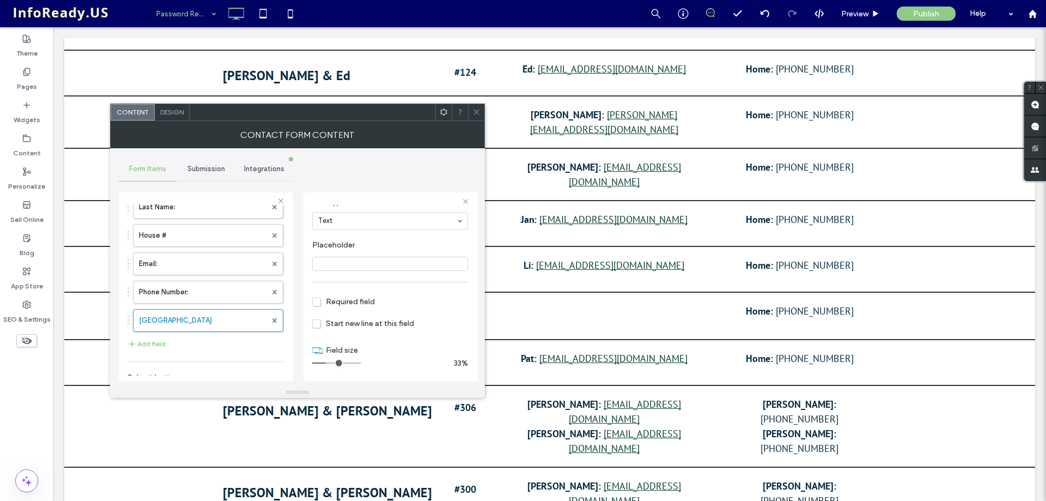
scroll to position [76, 0]
click at [443, 318] on section "Start new line at this field" at bounding box center [390, 325] width 156 height 22
click at [477, 108] on icon at bounding box center [476, 112] width 8 height 8
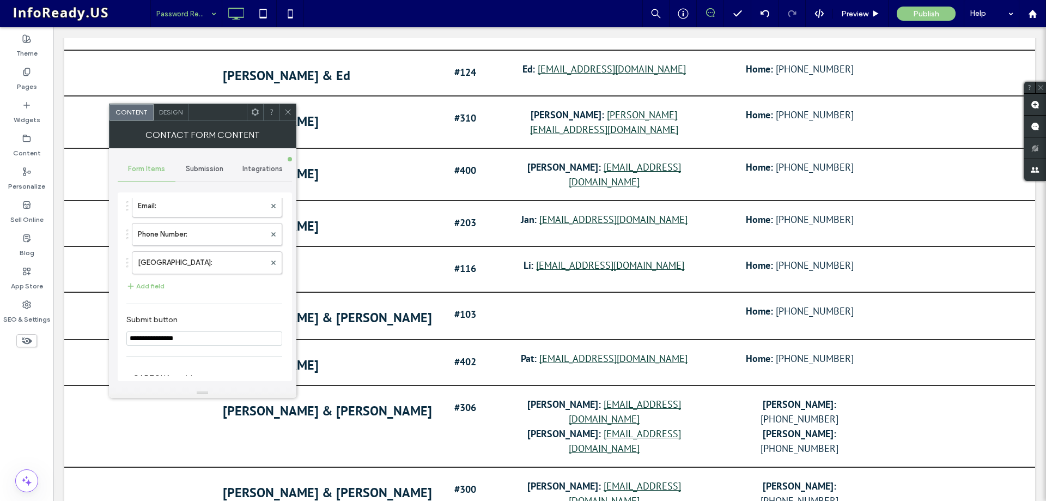
scroll to position [109, 0]
click at [151, 282] on button "Add field" at bounding box center [145, 282] width 38 height 13
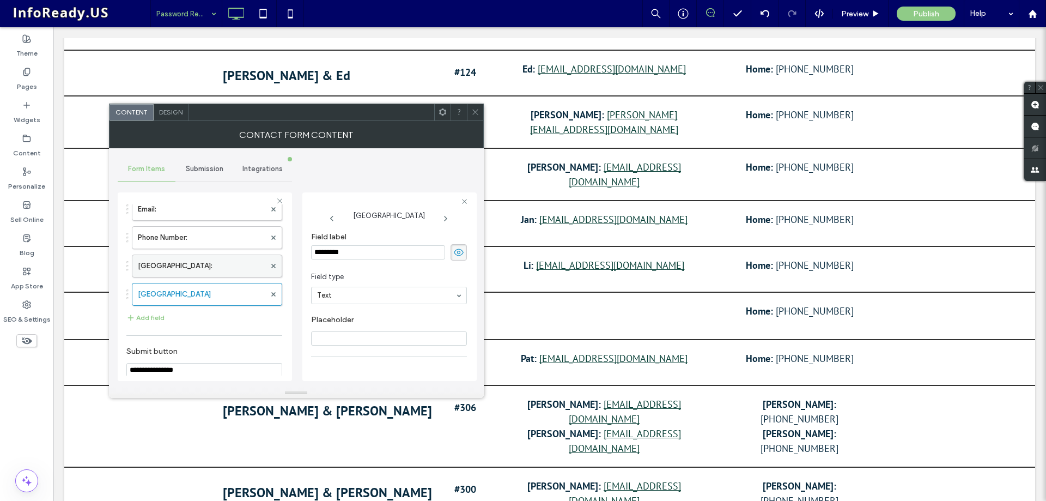
click at [217, 265] on label "New Field:" at bounding box center [201, 266] width 127 height 22
click at [361, 253] on input "**********" at bounding box center [378, 252] width 134 height 14
click at [222, 299] on label "New Field" at bounding box center [201, 294] width 127 height 22
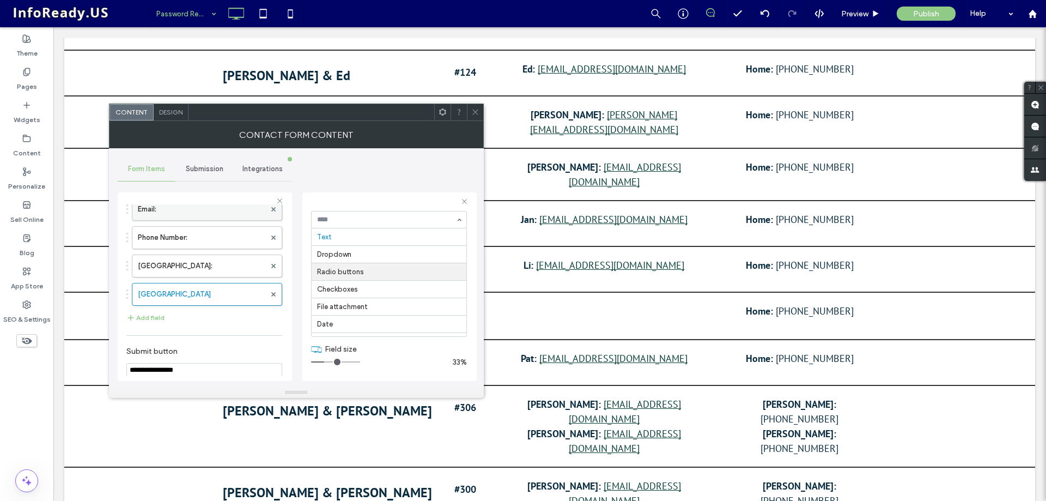
click at [220, 210] on label "Email:" at bounding box center [201, 209] width 127 height 22
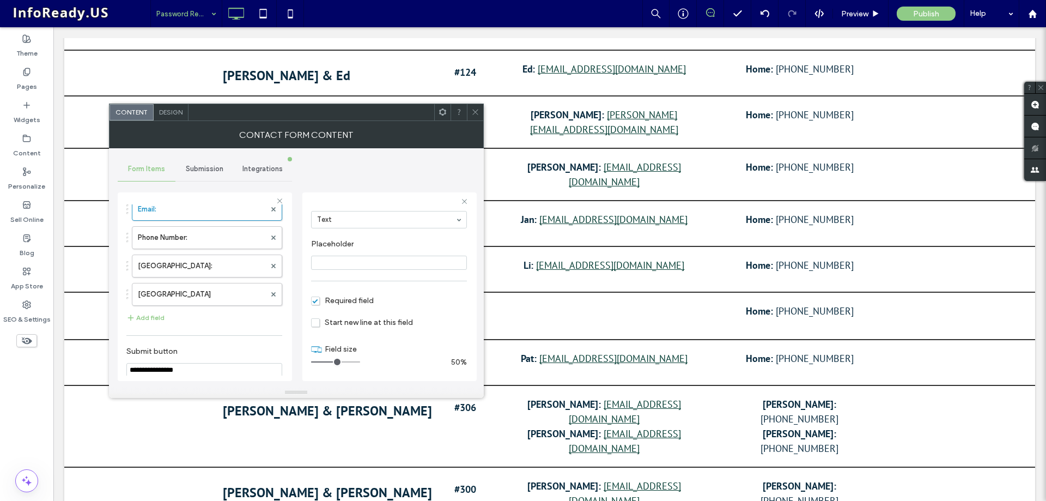
click at [335, 361] on input "range" at bounding box center [335, 361] width 49 height 1
click at [222, 255] on label "New Field:" at bounding box center [201, 266] width 127 height 22
type input "*"
click at [213, 286] on label "New Field" at bounding box center [201, 294] width 127 height 22
click at [362, 214] on div at bounding box center [389, 219] width 155 height 16
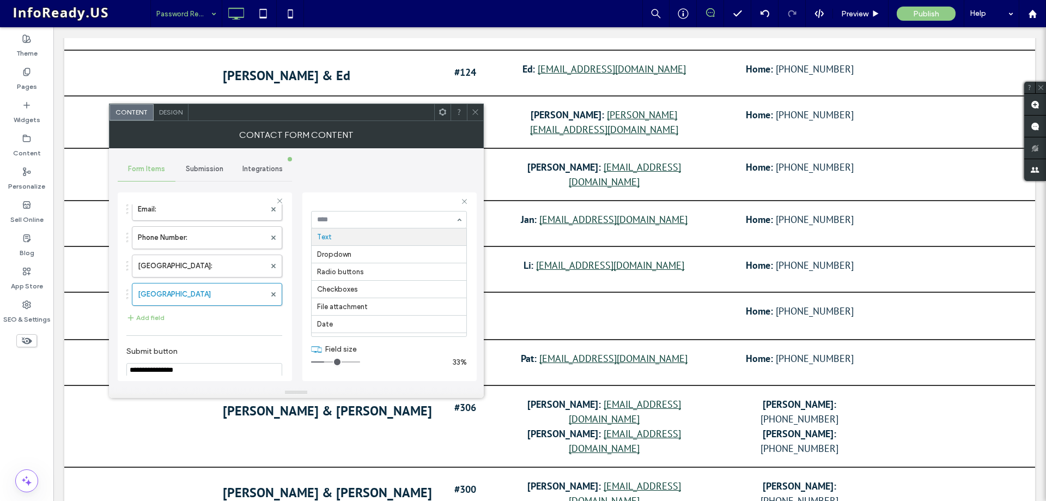
click at [297, 225] on div "**********" at bounding box center [296, 267] width 357 height 239
click at [299, 234] on div "**********" at bounding box center [296, 267] width 357 height 239
click at [254, 276] on label "New Field:" at bounding box center [201, 266] width 127 height 22
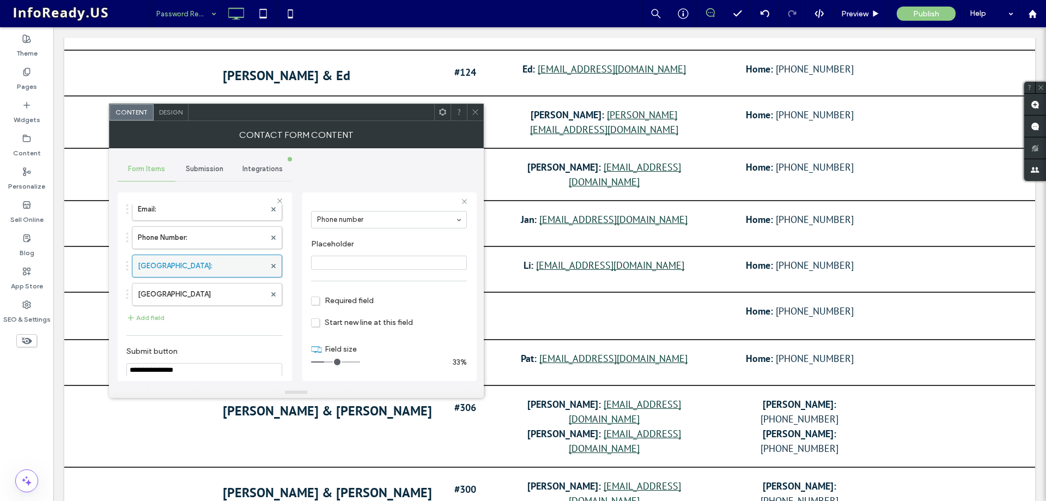
click at [270, 266] on div at bounding box center [273, 266] width 16 height 16
click at [271, 266] on icon at bounding box center [273, 266] width 4 height 4
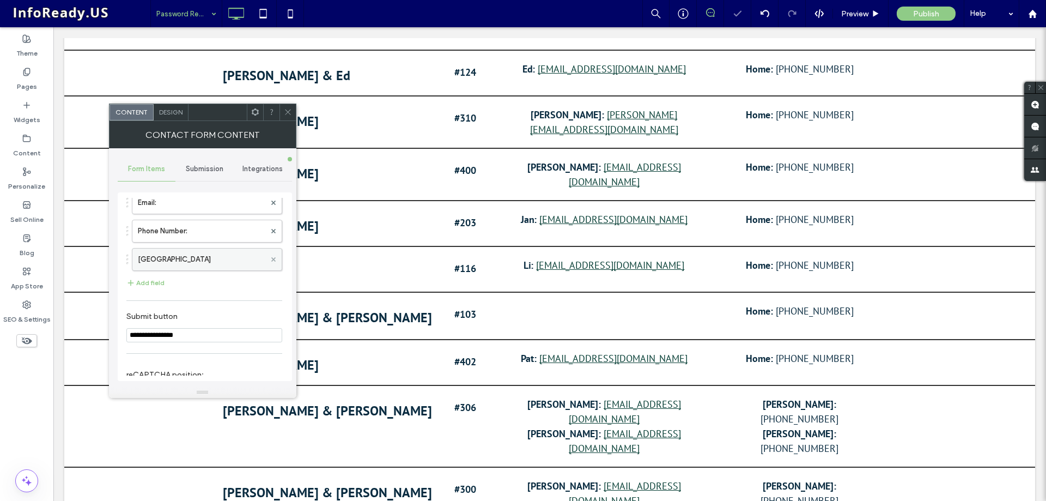
click at [271, 262] on span at bounding box center [273, 259] width 4 height 16
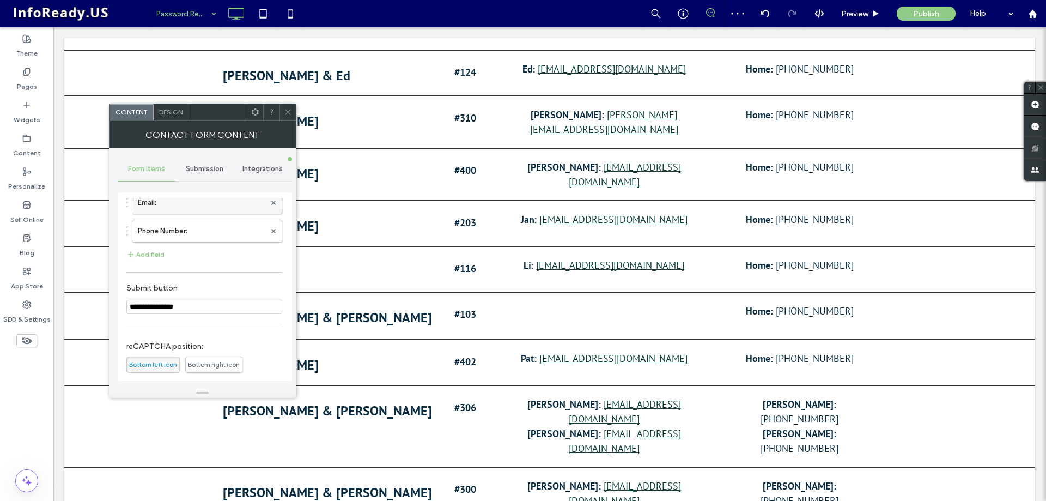
click at [195, 206] on label "Email:" at bounding box center [201, 203] width 127 height 22
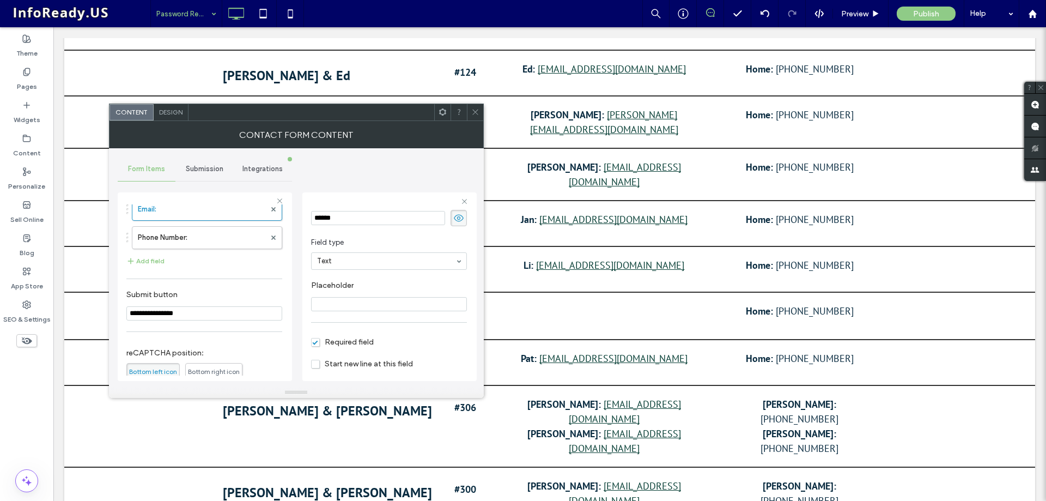
scroll to position [76, 0]
drag, startPoint x: 333, startPoint y: 361, endPoint x: 438, endPoint y: 364, distance: 104.1
click at [360, 362] on input "range" at bounding box center [335, 361] width 49 height 1
click at [182, 241] on label "Phone Number:" at bounding box center [201, 238] width 127 height 22
drag, startPoint x: 333, startPoint y: 363, endPoint x: 435, endPoint y: 366, distance: 101.9
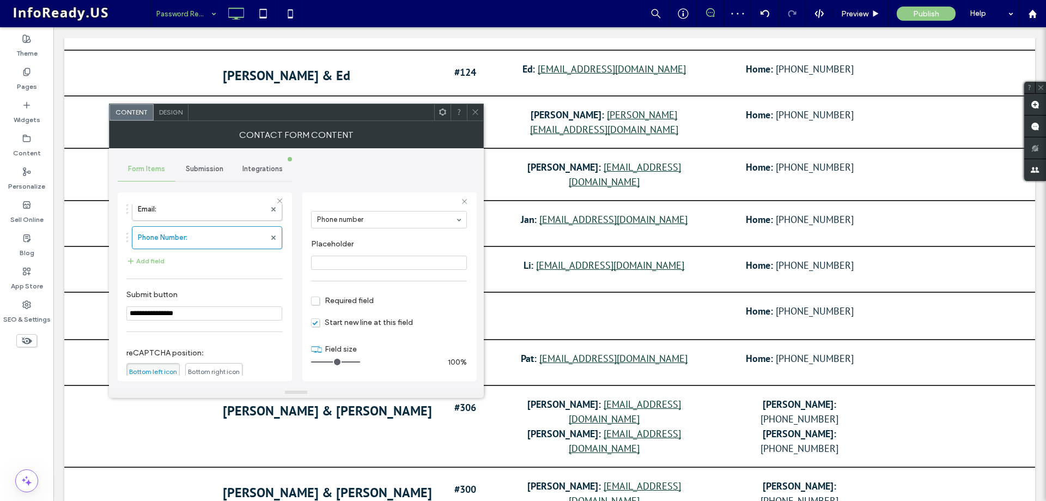
type input "**"
click at [360, 362] on input "range" at bounding box center [335, 361] width 49 height 1
click at [475, 116] on span at bounding box center [475, 112] width 8 height 16
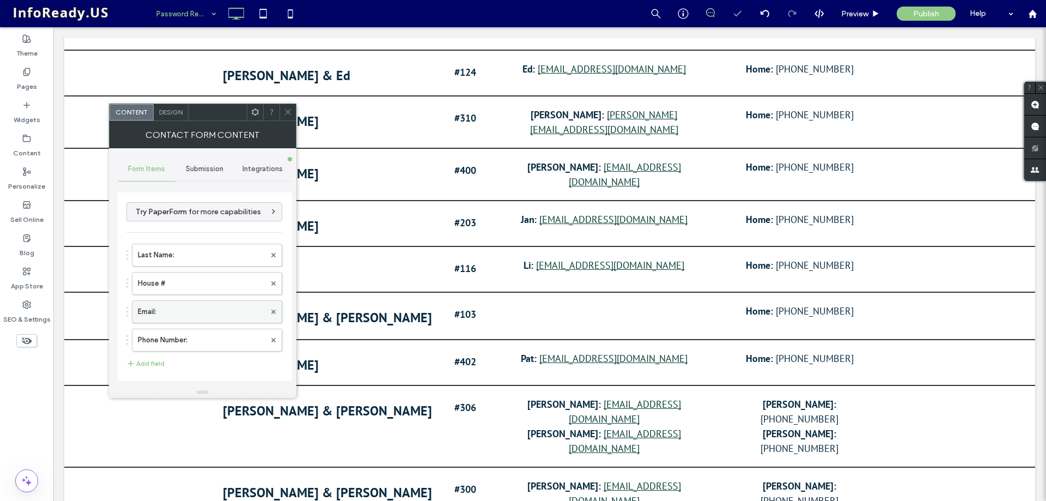
click at [212, 312] on label "Email:" at bounding box center [201, 312] width 127 height 22
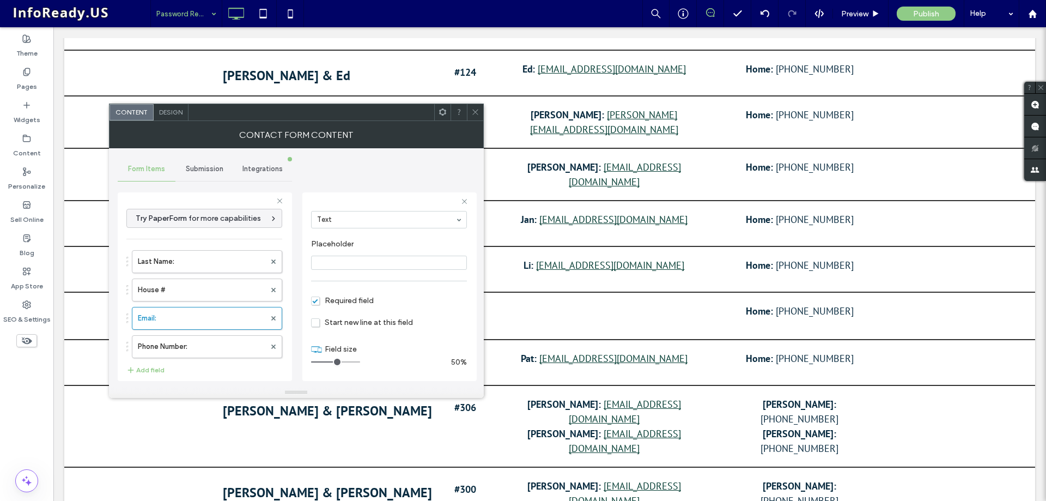
drag, startPoint x: 355, startPoint y: 361, endPoint x: 333, endPoint y: 365, distance: 22.7
click at [333, 362] on input "range" at bounding box center [335, 361] width 49 height 1
click at [211, 343] on label "Phone Number:" at bounding box center [201, 347] width 127 height 22
drag, startPoint x: 353, startPoint y: 361, endPoint x: 333, endPoint y: 363, distance: 19.8
type input "*"
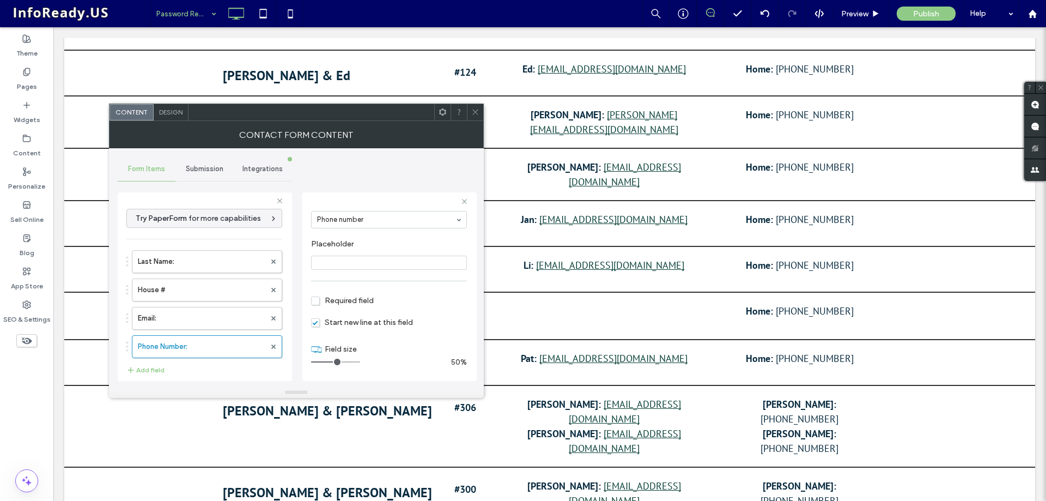
click at [333, 362] on input "range" at bounding box center [335, 361] width 49 height 1
click at [479, 118] on div at bounding box center [475, 112] width 16 height 16
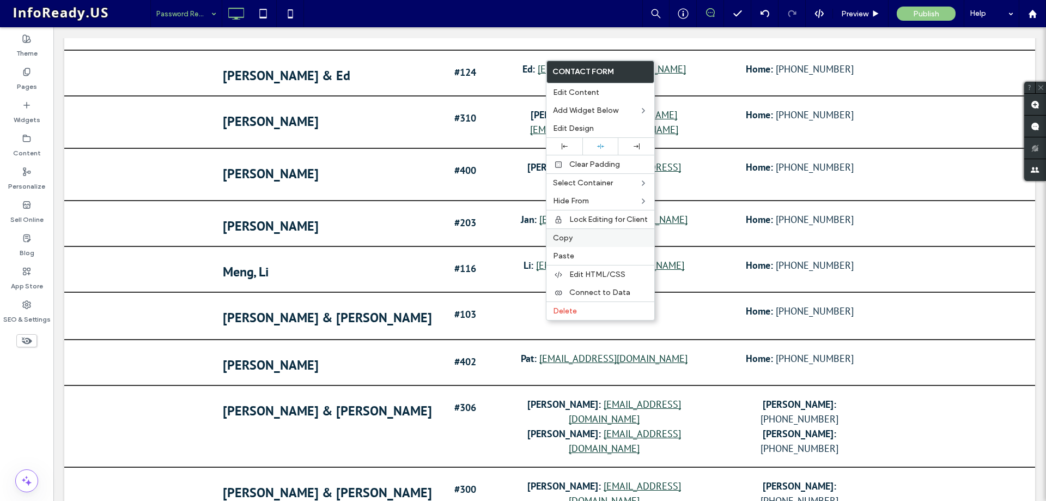
click at [579, 236] on label "Copy" at bounding box center [600, 237] width 95 height 9
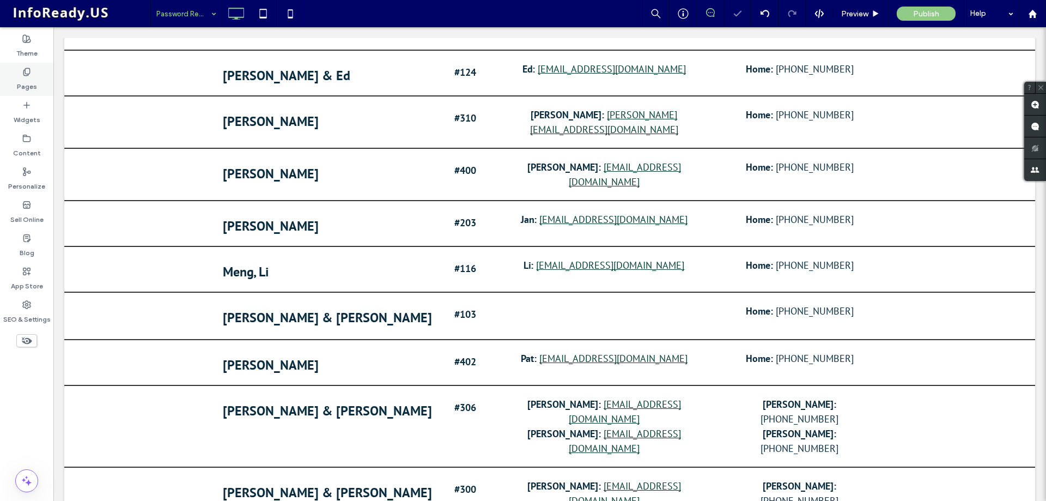
click at [28, 75] on use at bounding box center [26, 71] width 6 height 7
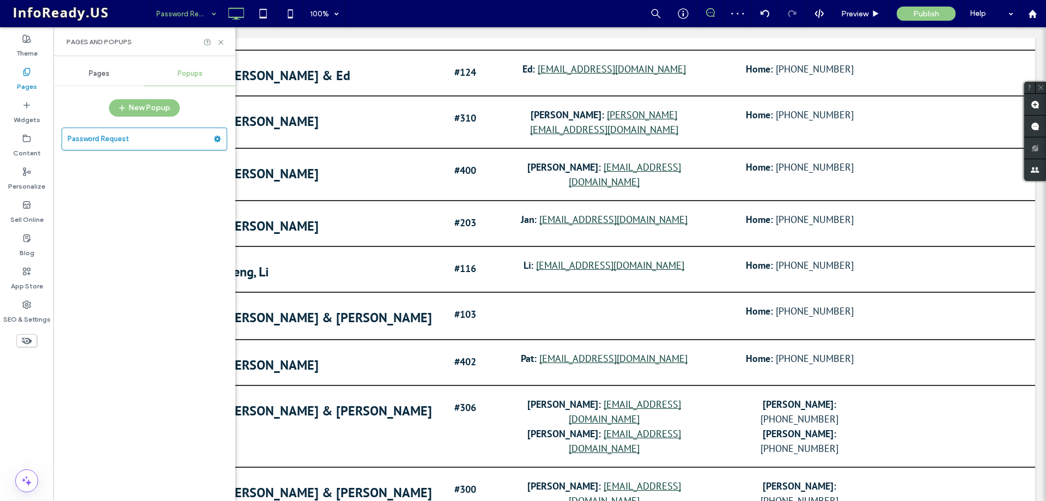
click at [101, 76] on span "Pages" at bounding box center [99, 73] width 21 height 9
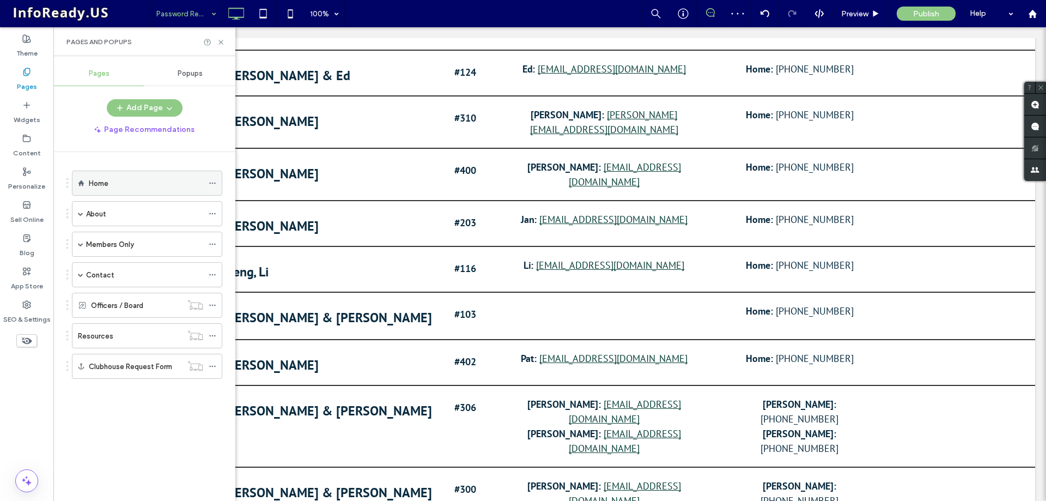
click at [91, 174] on div "Home" at bounding box center [146, 183] width 114 height 24
click at [223, 40] on icon at bounding box center [221, 42] width 8 height 8
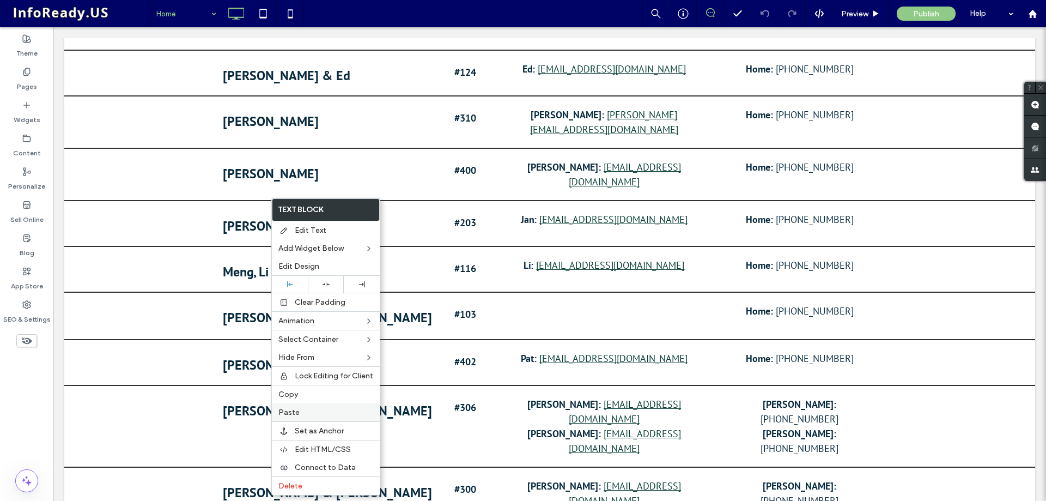
click at [306, 410] on label "Paste" at bounding box center [325, 412] width 95 height 9
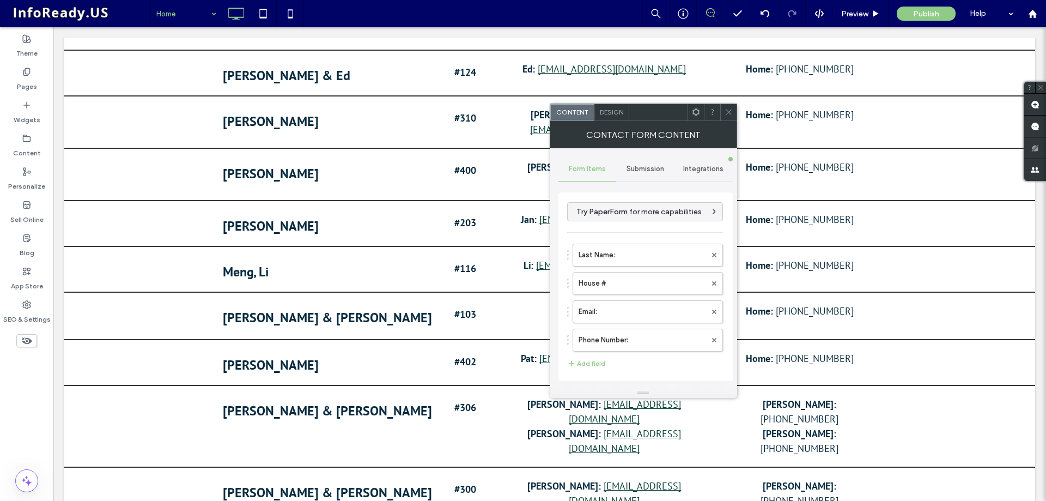
click at [613, 111] on span "Design" at bounding box center [611, 112] width 23 height 8
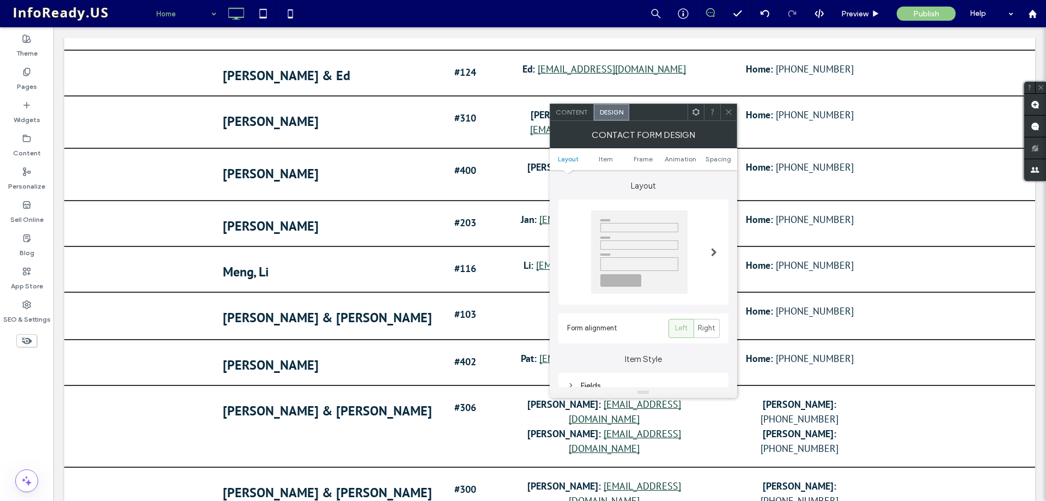
click at [667, 253] on div at bounding box center [639, 251] width 96 height 83
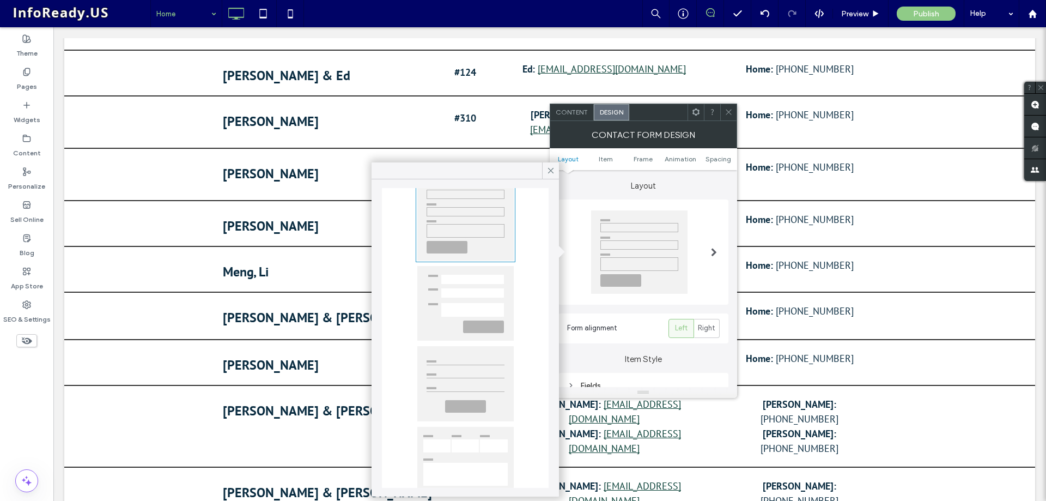
scroll to position [75, 0]
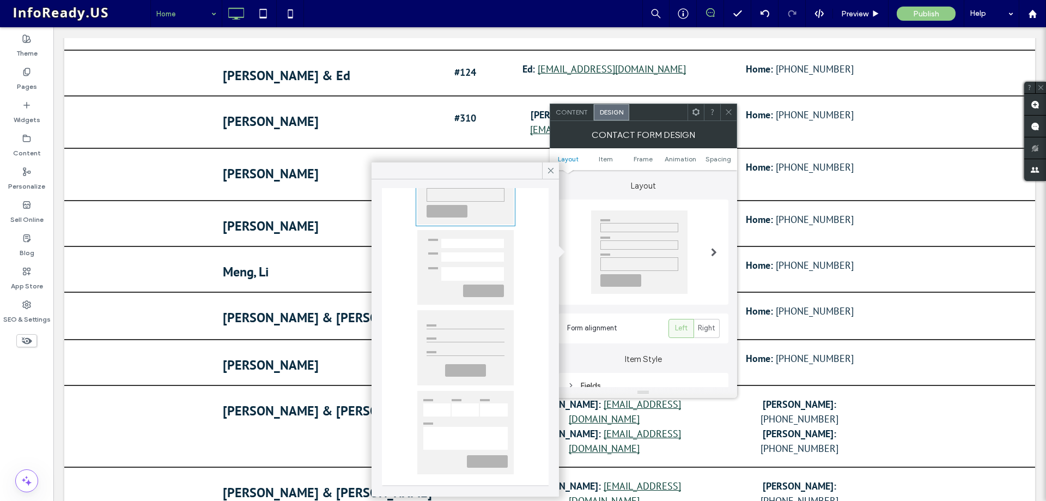
click at [465, 402] on div at bounding box center [465, 432] width 96 height 83
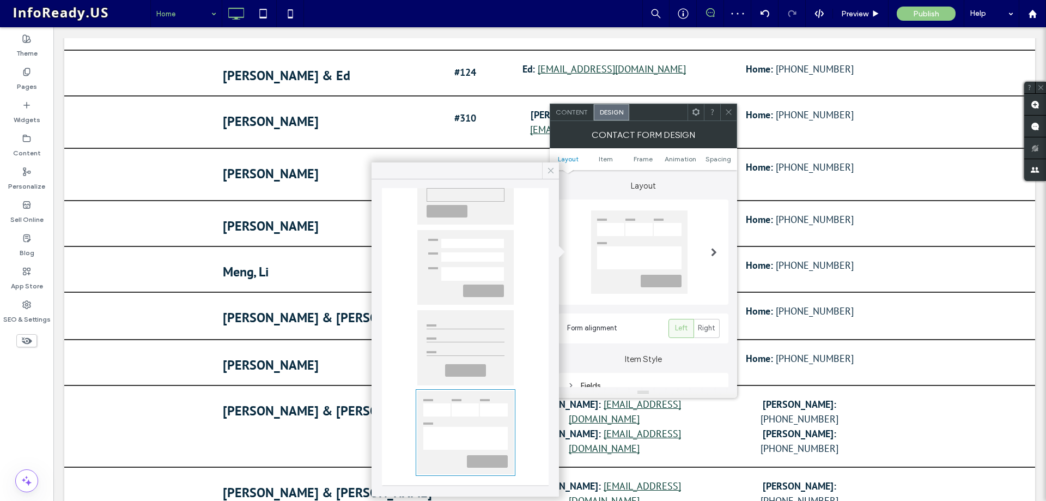
click at [548, 169] on icon at bounding box center [551, 171] width 10 height 10
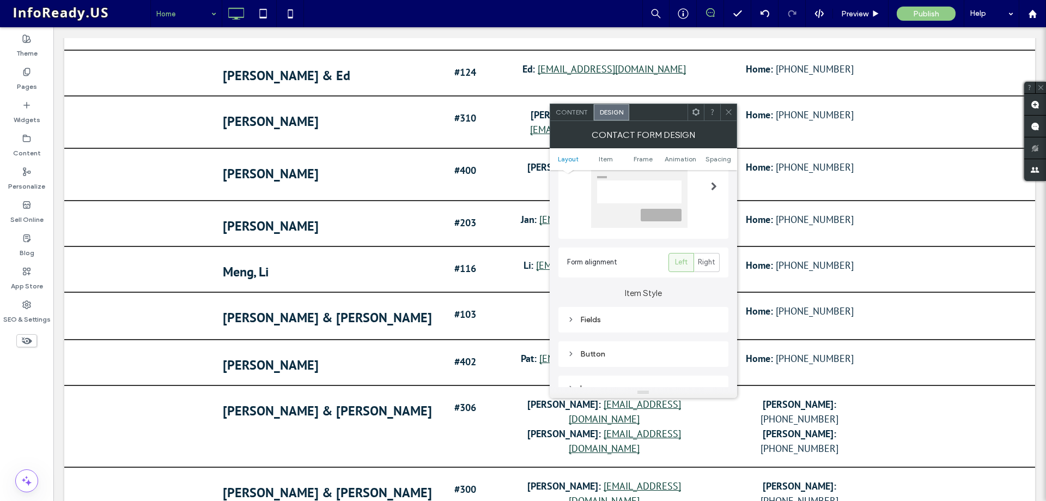
scroll to position [163, 0]
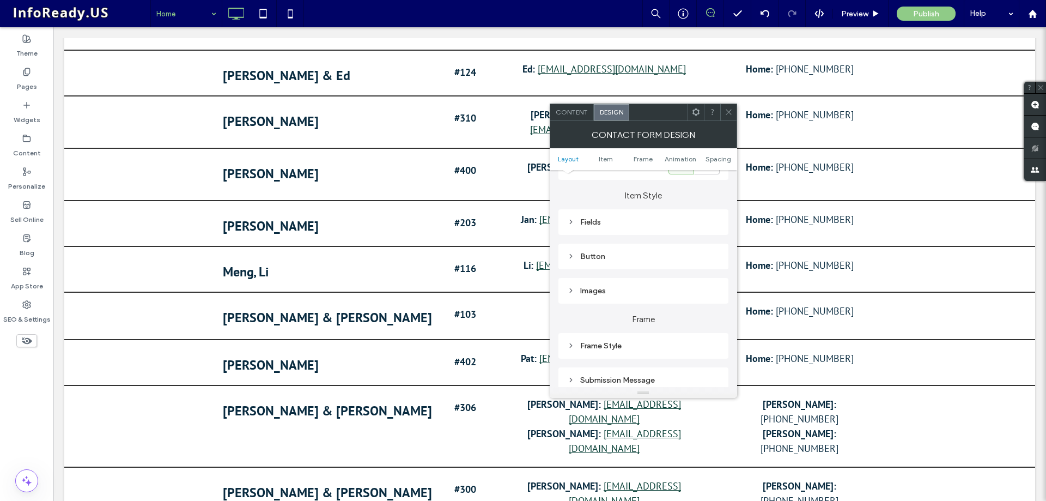
click at [570, 220] on icon at bounding box center [571, 222] width 8 height 8
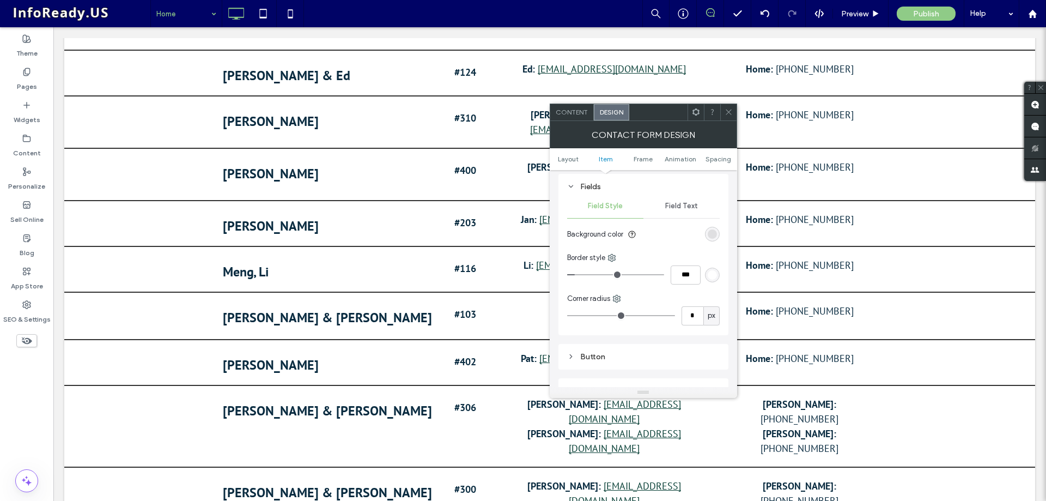
scroll to position [218, 0]
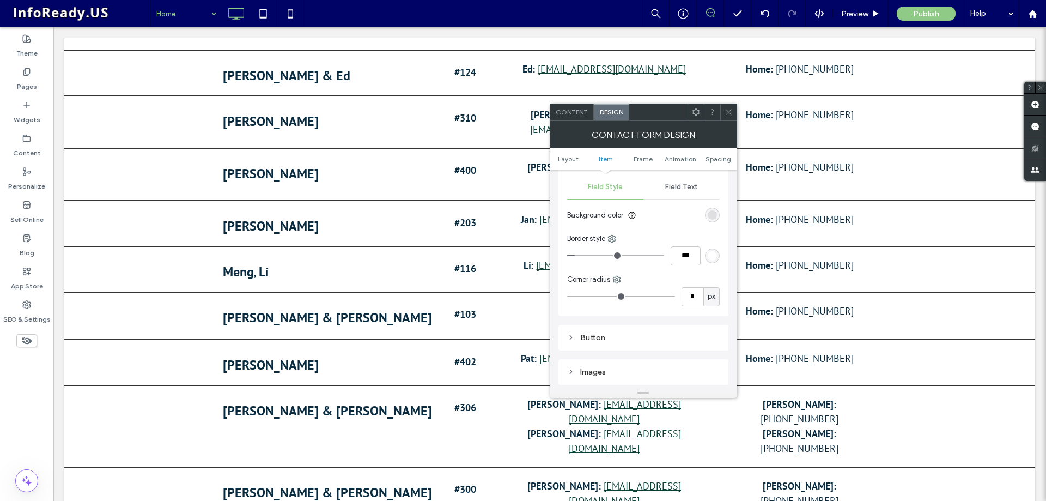
type input "*"
type input "***"
type input "*"
type input "***"
drag, startPoint x: 576, startPoint y: 255, endPoint x: 540, endPoint y: 256, distance: 36.0
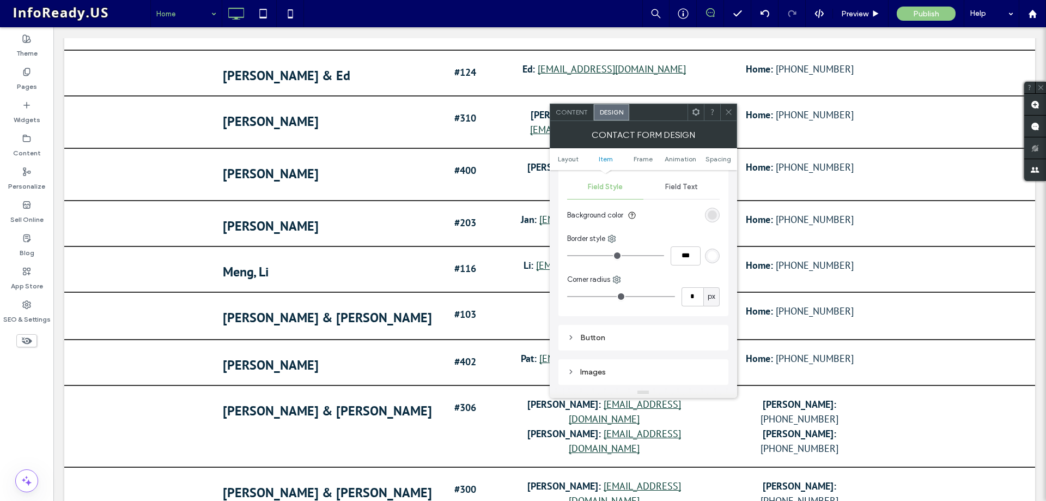
type input "*"
click at [567, 256] on input "range" at bounding box center [615, 255] width 97 height 1
click at [572, 337] on icon at bounding box center [571, 337] width 8 height 8
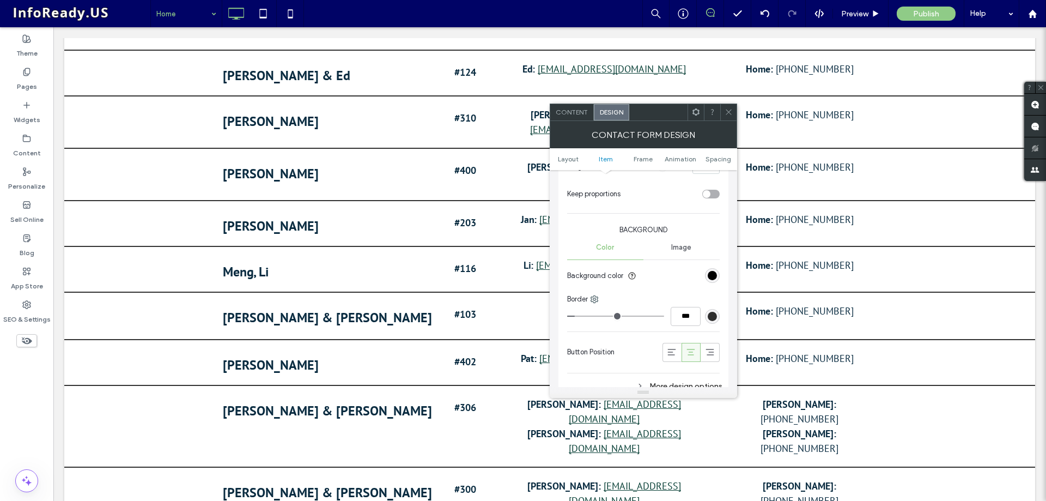
scroll to position [654, 0]
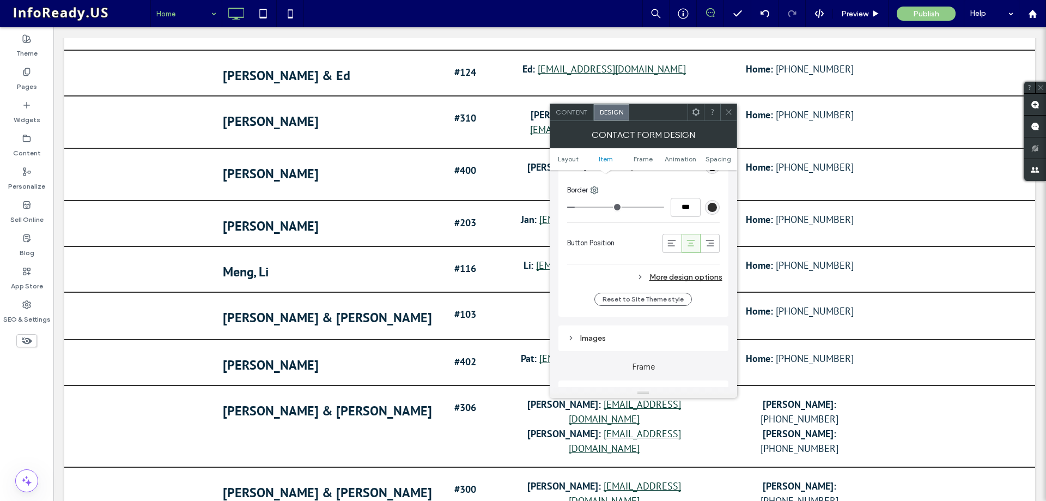
click at [639, 274] on icon at bounding box center [640, 277] width 8 height 8
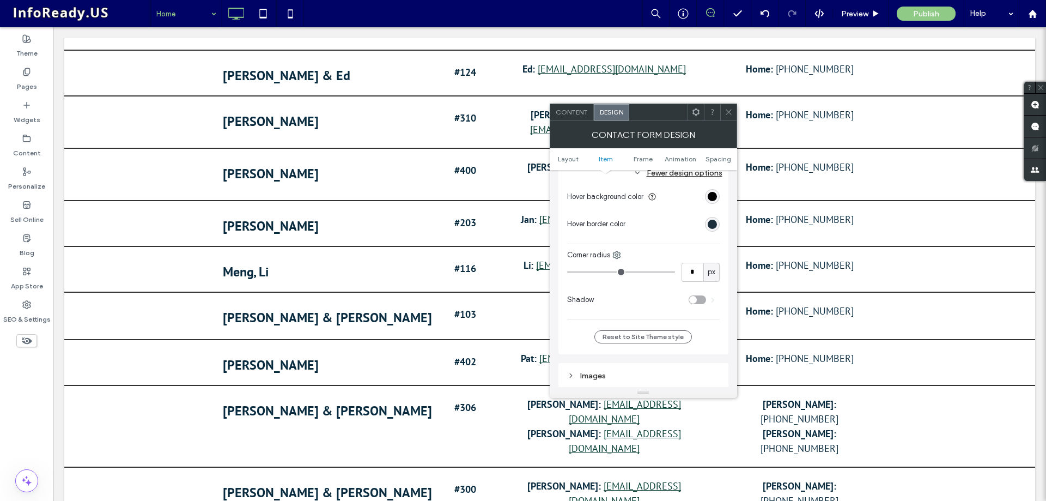
scroll to position [763, 0]
type input "*"
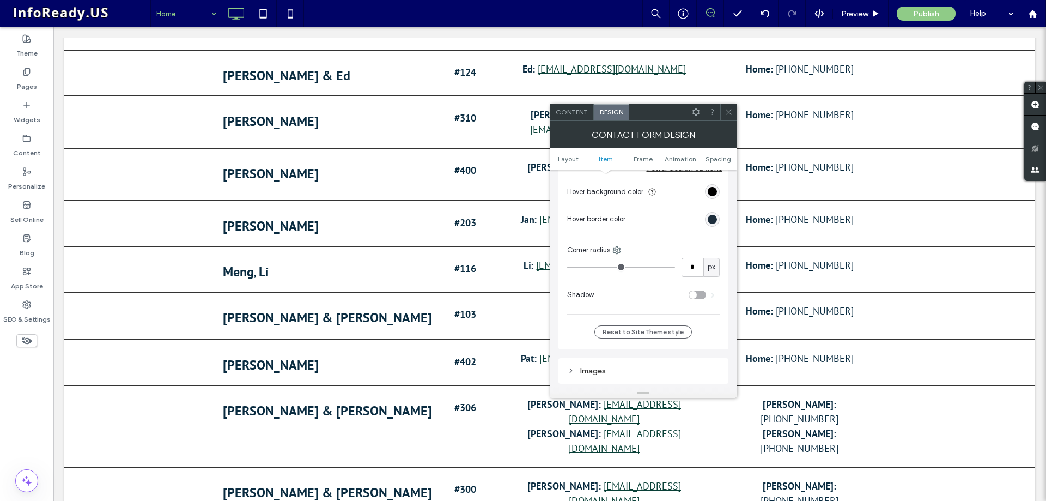
type input "*"
drag, startPoint x: 579, startPoint y: 269, endPoint x: 533, endPoint y: 269, distance: 45.8
type input "*"
click at [567, 268] on input "range" at bounding box center [621, 266] width 108 height 1
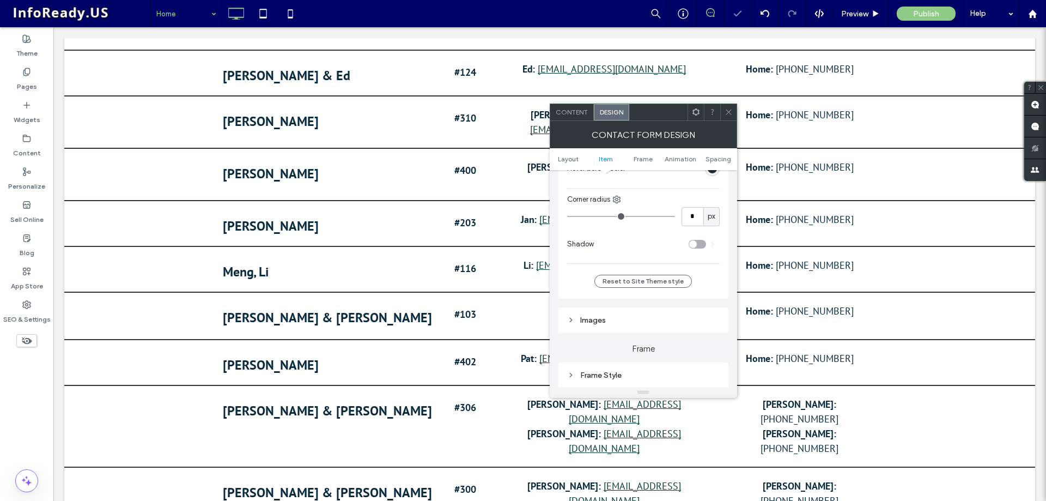
scroll to position [872, 0]
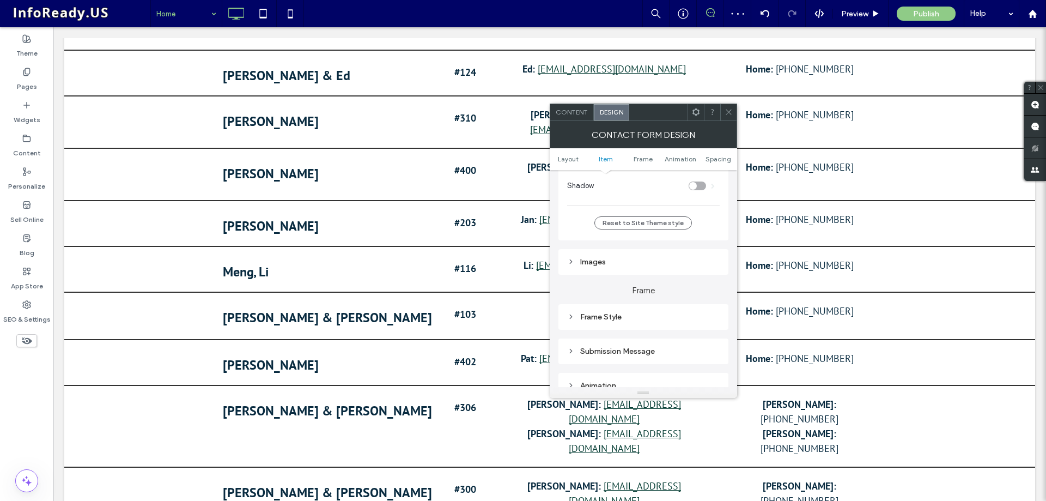
click at [700, 187] on div "toggle" at bounding box center [697, 185] width 17 height 9
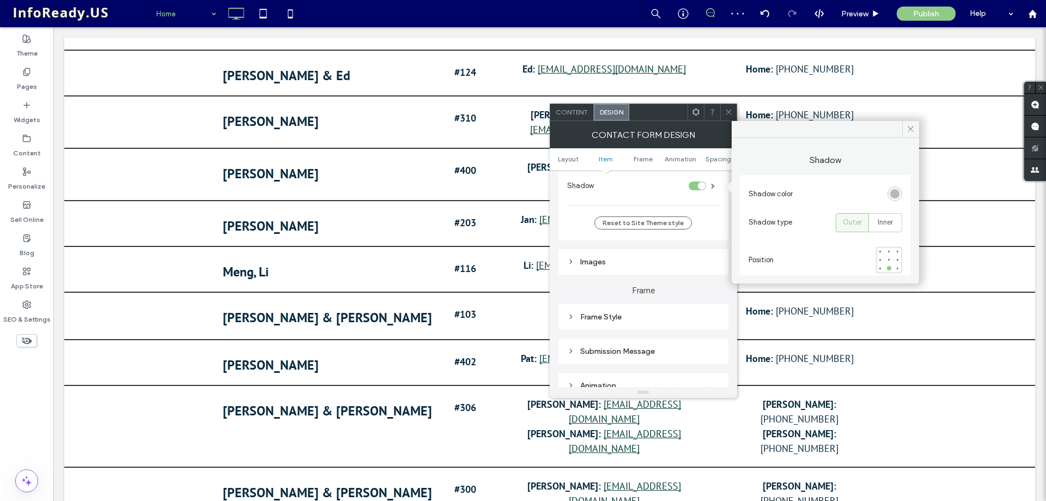
click at [700, 187] on div "toggle" at bounding box center [702, 186] width 8 height 8
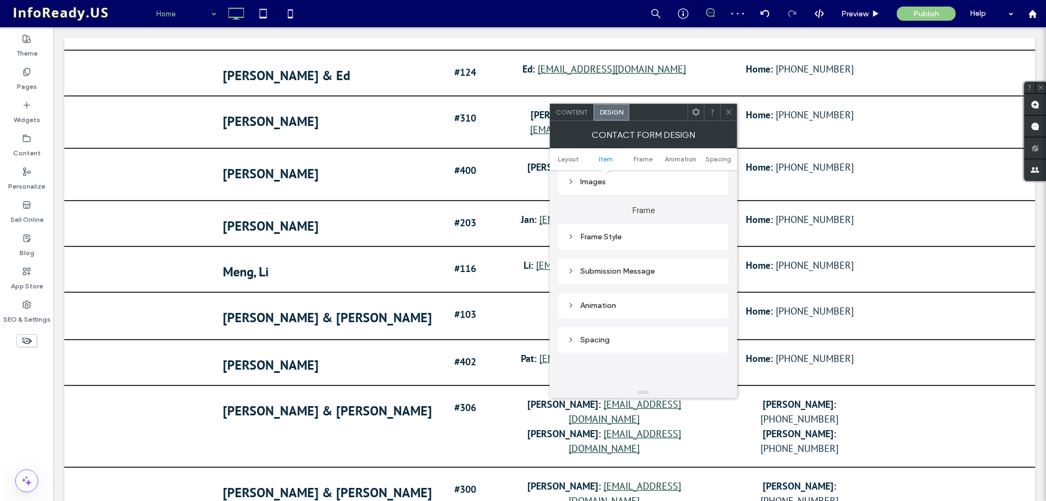
scroll to position [981, 0]
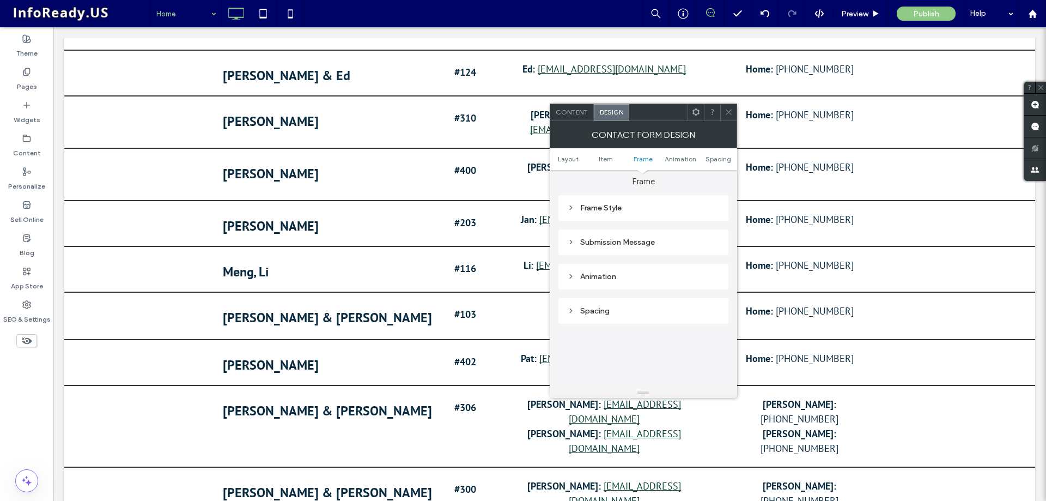
click at [573, 206] on icon at bounding box center [571, 208] width 8 height 8
click at [574, 333] on icon at bounding box center [571, 333] width 8 height 8
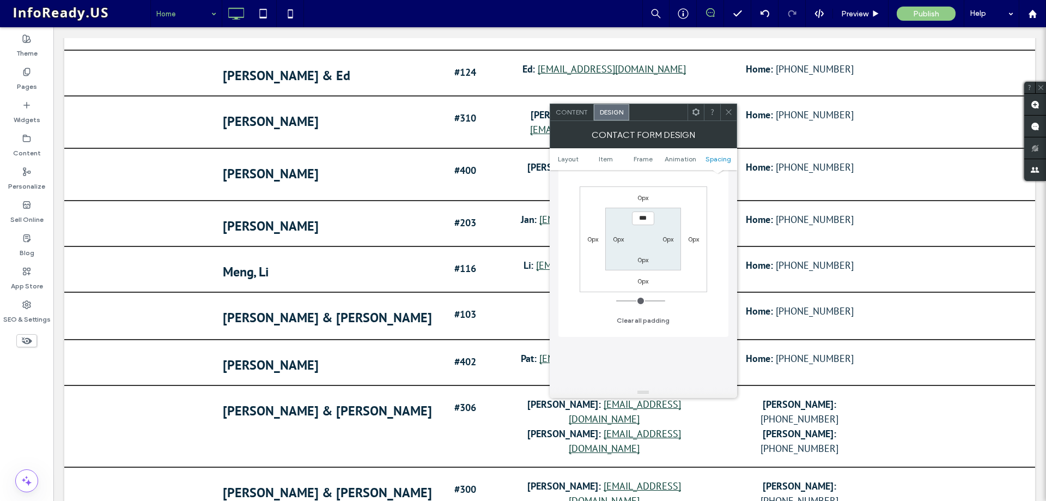
scroll to position [1308, 0]
click at [581, 114] on span "Content" at bounding box center [572, 112] width 32 height 8
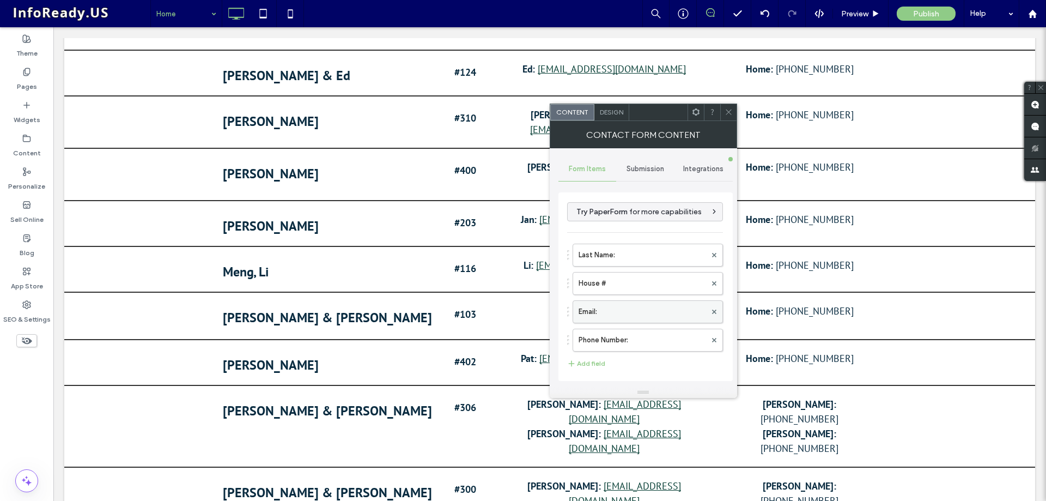
click at [627, 313] on label "Email:" at bounding box center [642, 312] width 127 height 22
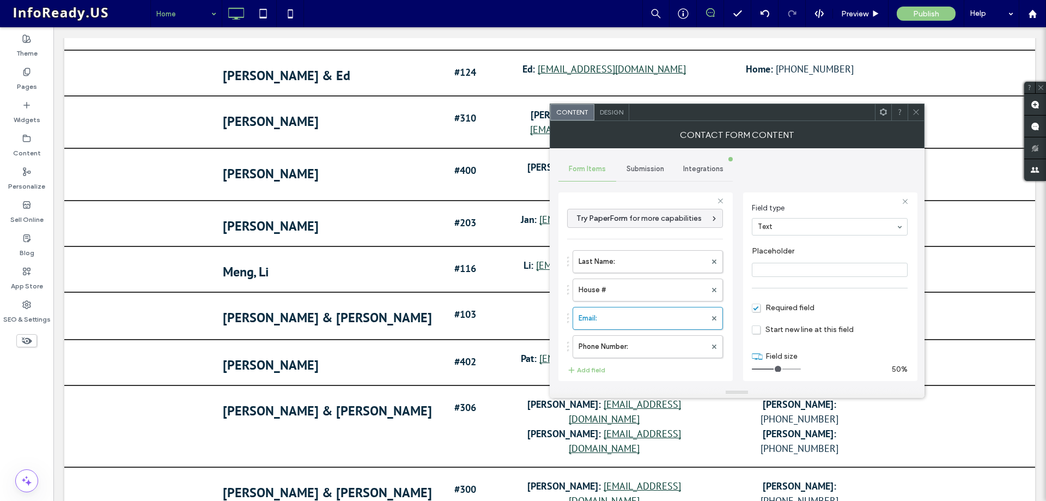
scroll to position [76, 0]
drag, startPoint x: 774, startPoint y: 363, endPoint x: 767, endPoint y: 363, distance: 7.1
click at [767, 362] on input "range" at bounding box center [776, 361] width 49 height 1
drag, startPoint x: 767, startPoint y: 363, endPoint x: 775, endPoint y: 361, distance: 9.0
type input "*"
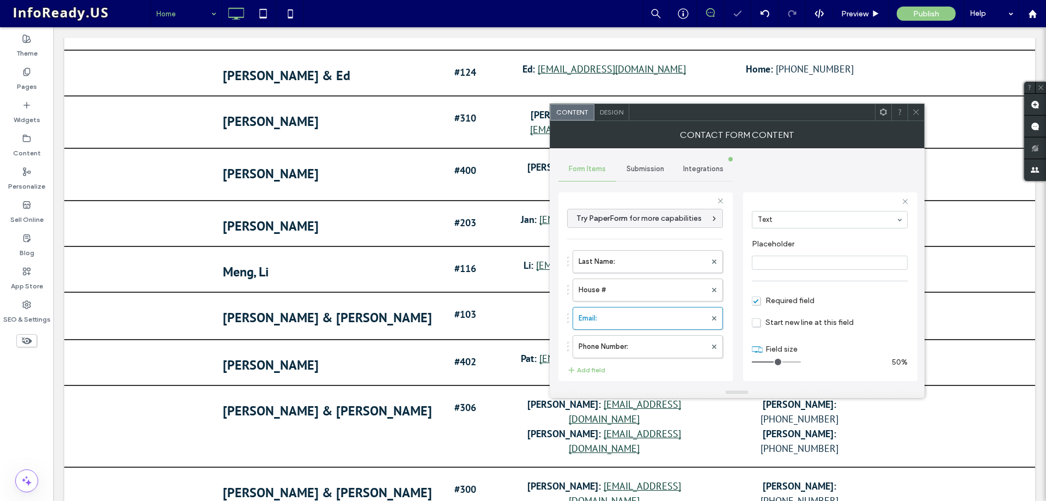
click at [775, 361] on input "range" at bounding box center [776, 361] width 49 height 1
click at [649, 256] on label "Last Name:" at bounding box center [642, 262] width 127 height 22
type input "*********"
click at [659, 291] on label "House #" at bounding box center [642, 290] width 127 height 22
click at [768, 361] on input "range" at bounding box center [776, 361] width 49 height 1
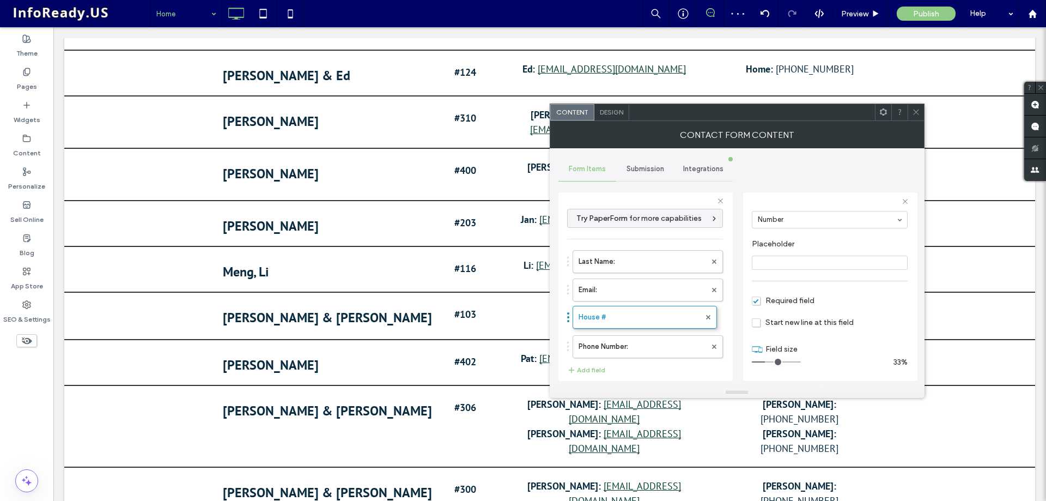
drag, startPoint x: 569, startPoint y: 290, endPoint x: 569, endPoint y: 312, distance: 21.8
drag, startPoint x: 569, startPoint y: 319, endPoint x: 569, endPoint y: 345, distance: 26.7
drag, startPoint x: 570, startPoint y: 341, endPoint x: 585, endPoint y: 258, distance: 84.2
click at [649, 295] on label "Last Name:" at bounding box center [642, 290] width 127 height 22
drag, startPoint x: 785, startPoint y: 362, endPoint x: 775, endPoint y: 362, distance: 10.4
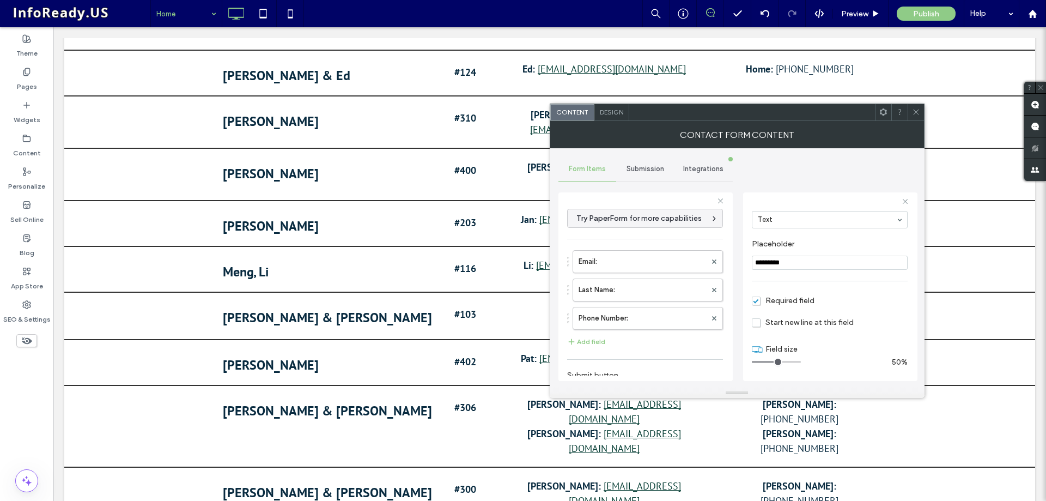
type input "*"
click at [775, 362] on input "range" at bounding box center [776, 361] width 49 height 1
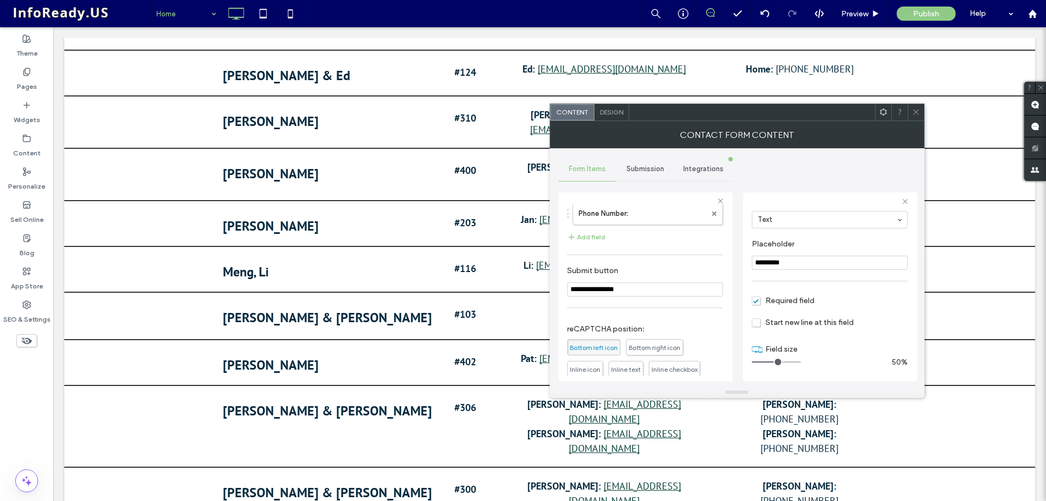
scroll to position [109, 0]
click at [914, 112] on icon at bounding box center [916, 112] width 8 height 8
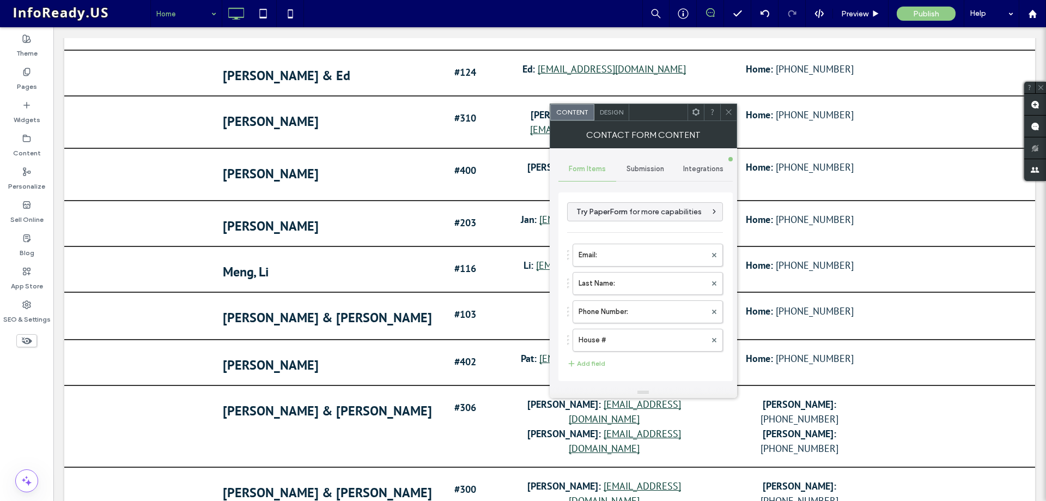
type input "**********"
drag, startPoint x: 568, startPoint y: 285, endPoint x: 569, endPoint y: 254, distance: 30.5
drag, startPoint x: 569, startPoint y: 292, endPoint x: 572, endPoint y: 252, distance: 39.9
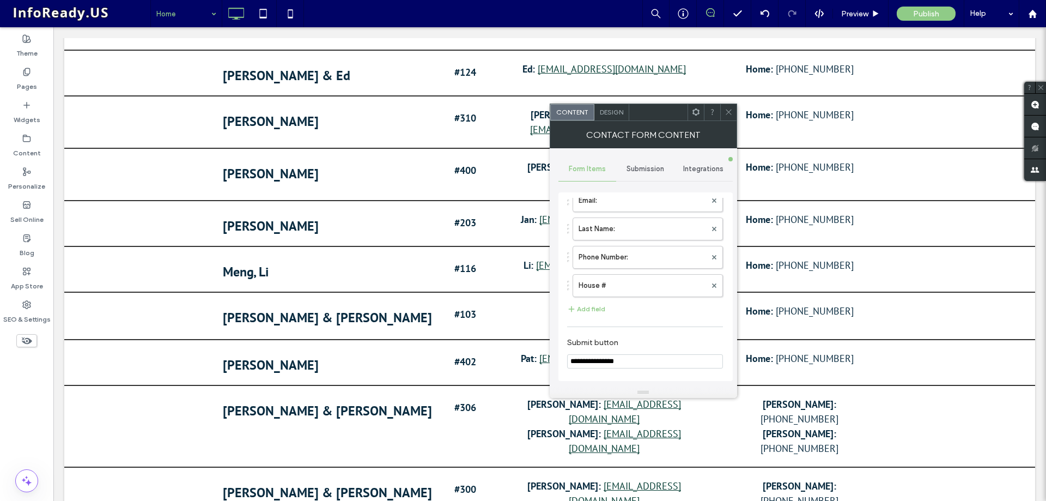
click at [729, 107] on span at bounding box center [729, 112] width 8 height 16
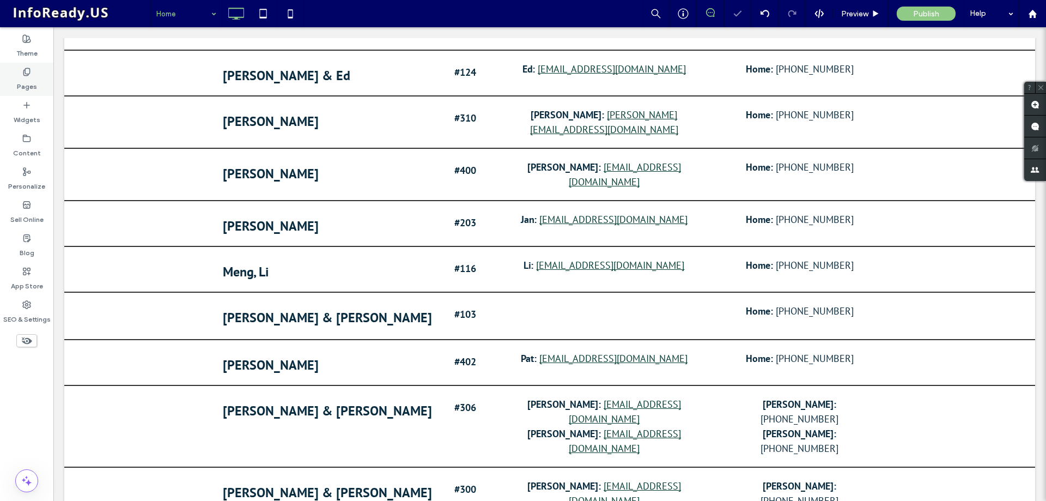
click at [30, 74] on icon at bounding box center [26, 72] width 9 height 9
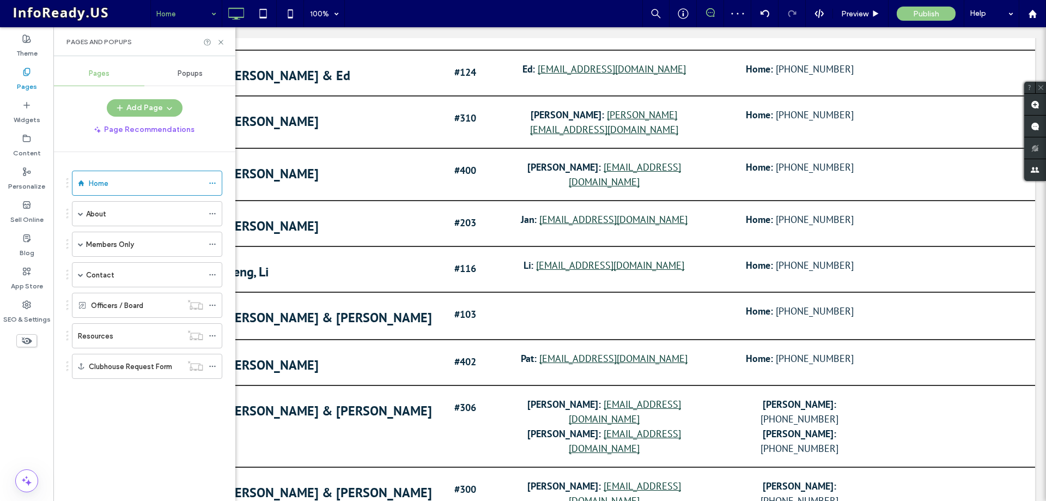
click at [183, 74] on span "Popups" at bounding box center [190, 73] width 25 height 9
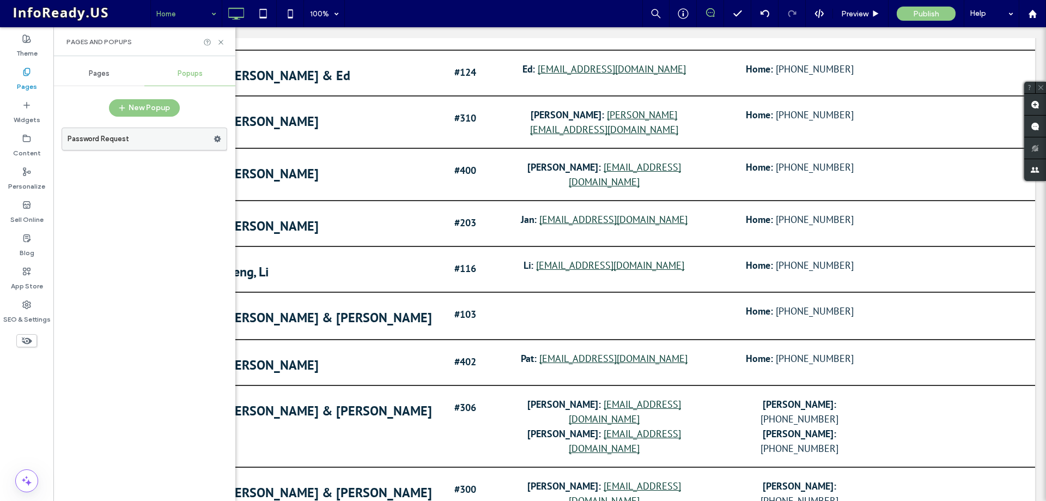
click at [146, 138] on label "Password Request" at bounding box center [141, 139] width 146 height 22
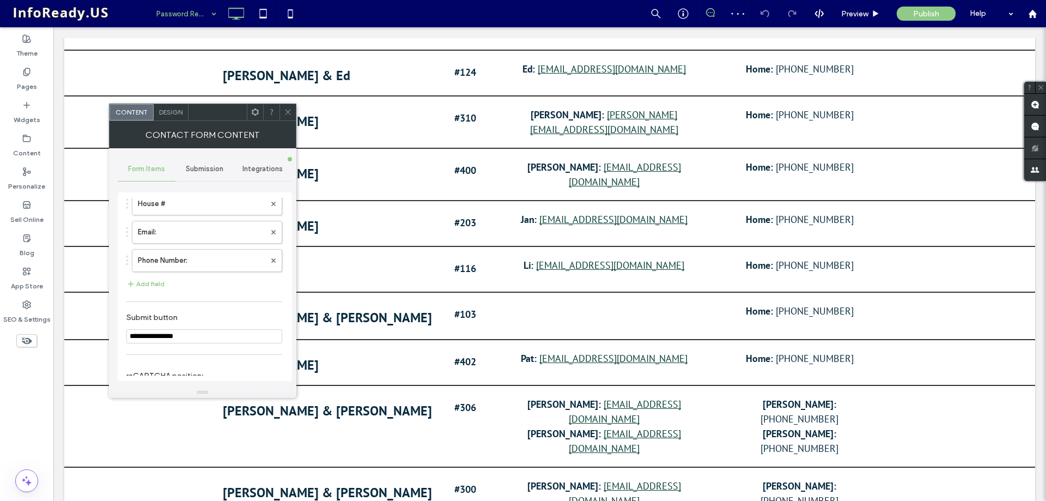
scroll to position [54, 0]
drag, startPoint x: 126, startPoint y: 289, endPoint x: 138, endPoint y: 248, distance: 42.1
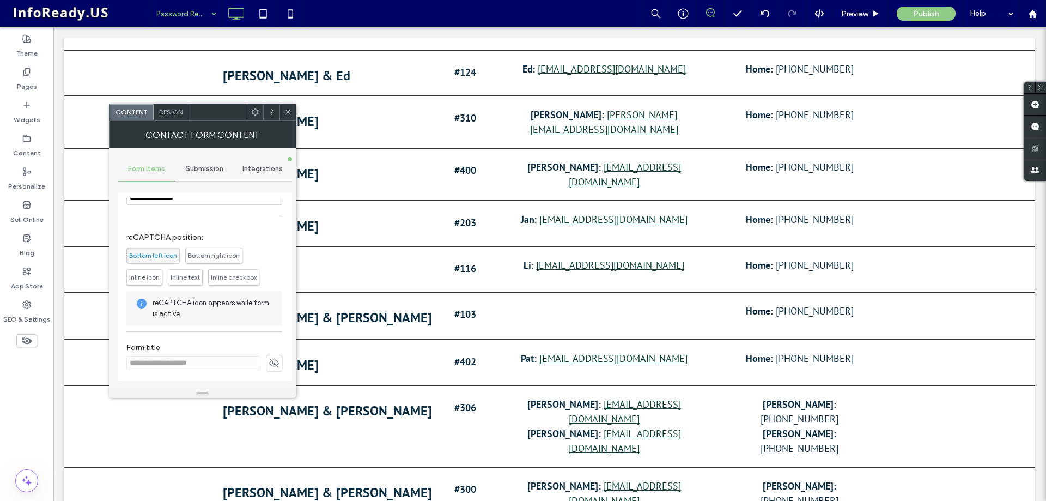
scroll to position [221, 0]
click at [286, 112] on icon at bounding box center [288, 112] width 8 height 8
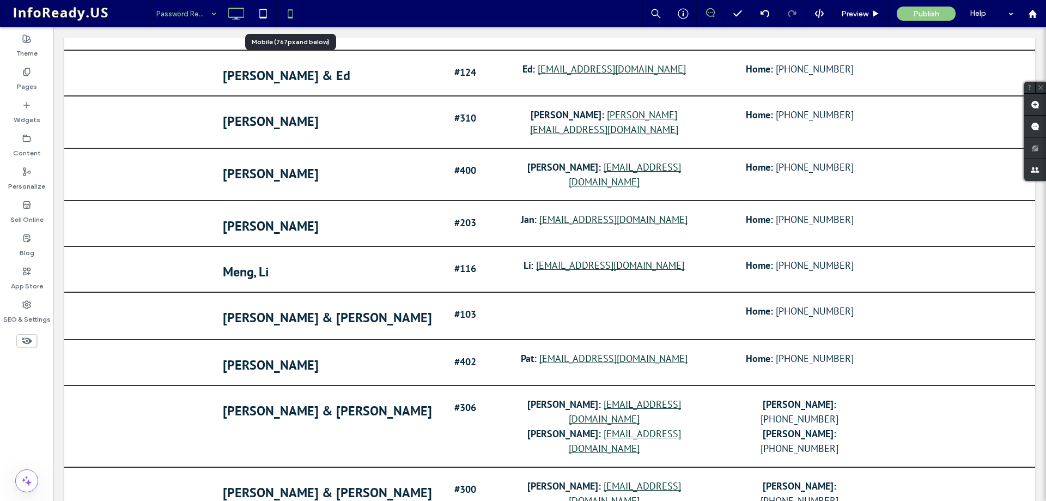
click at [294, 11] on icon at bounding box center [291, 14] width 22 height 22
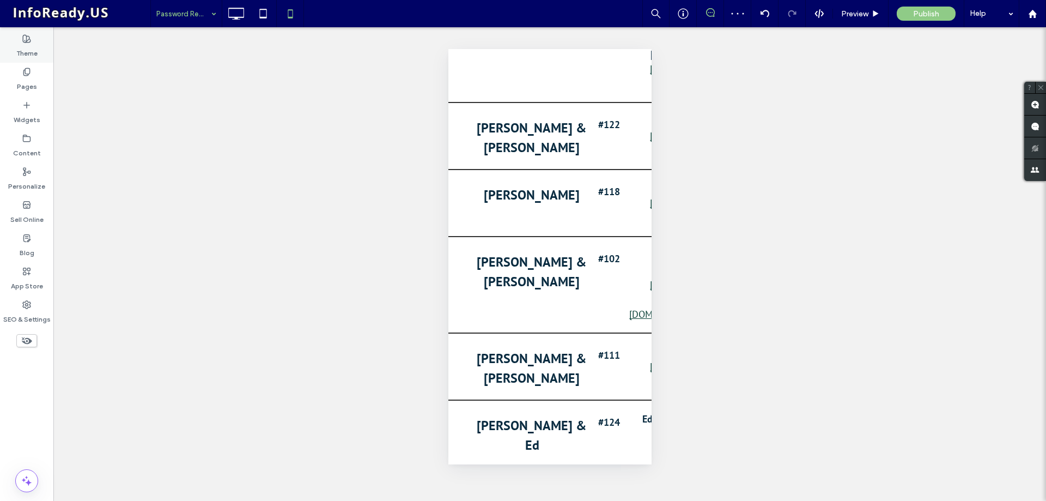
click at [28, 42] on use at bounding box center [27, 39] width 8 height 8
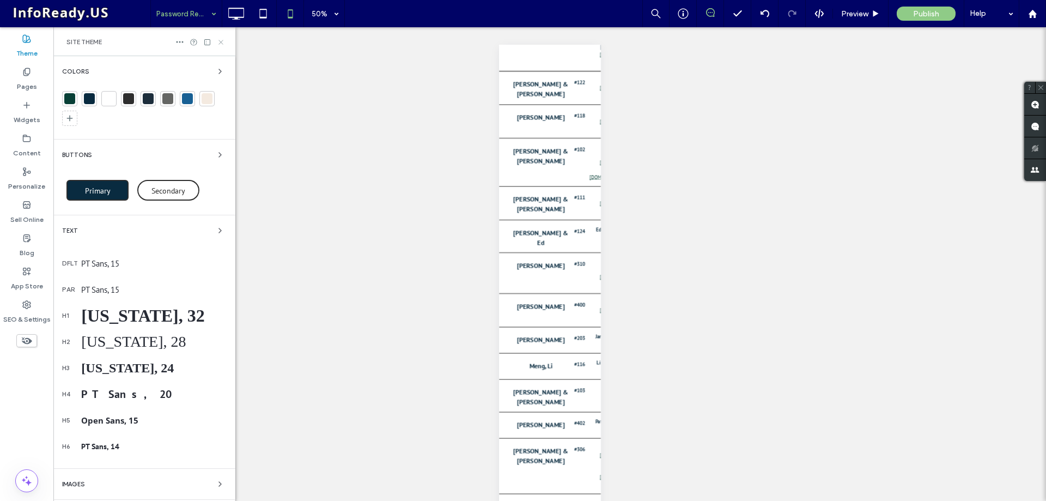
click at [223, 39] on icon at bounding box center [221, 42] width 8 height 8
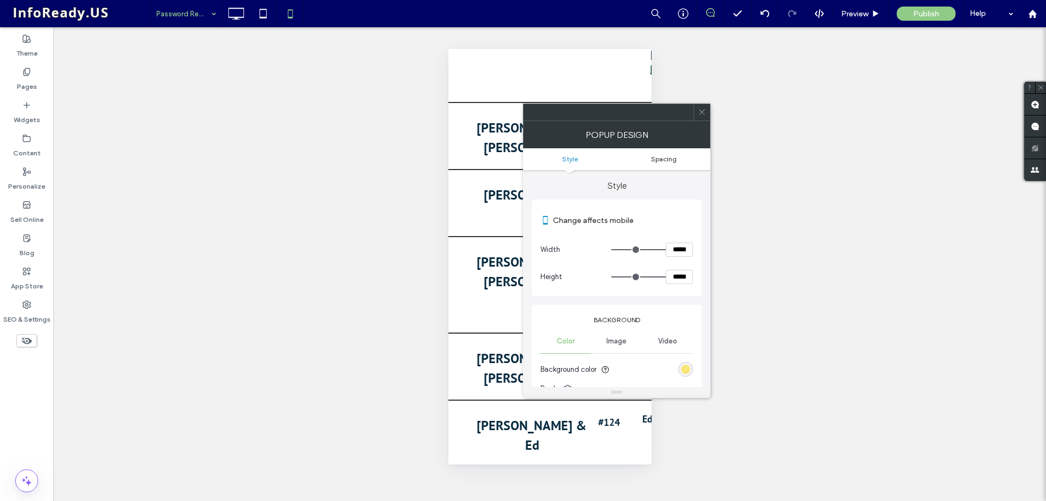
click at [665, 155] on span "Spacing" at bounding box center [664, 159] width 26 height 8
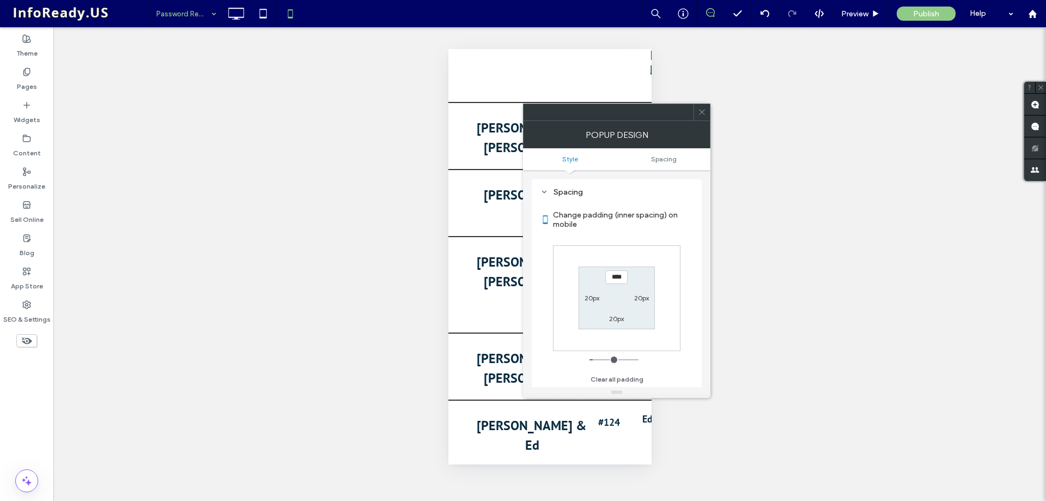
scroll to position [390, 0]
click at [587, 299] on label "20px" at bounding box center [592, 297] width 15 height 8
click at [582, 297] on input "****" at bounding box center [592, 297] width 22 height 14
type input "****"
click at [617, 278] on label "20px" at bounding box center [616, 277] width 15 height 8
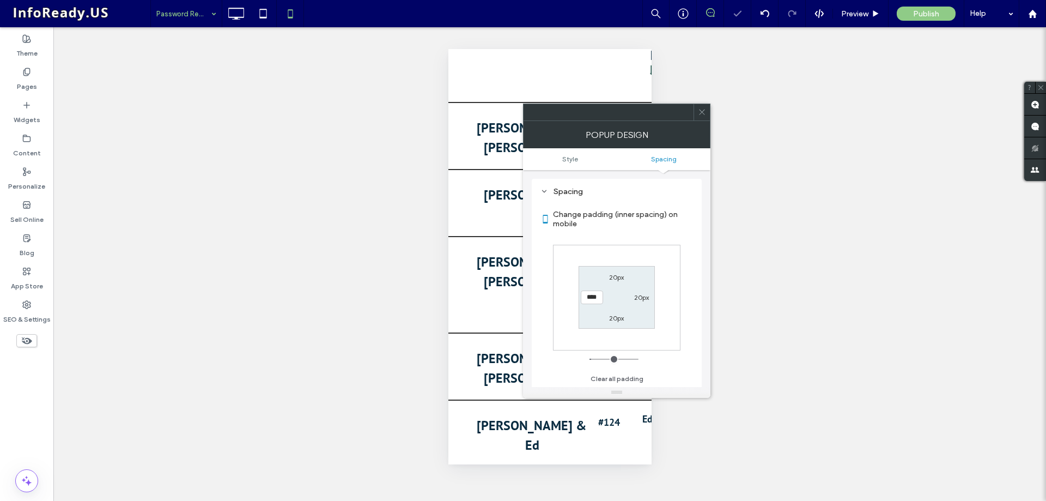
type input "**"
click at [611, 277] on input "****" at bounding box center [616, 277] width 22 height 14
type input "****"
click at [641, 293] on div "20px" at bounding box center [641, 296] width 15 height 11
click at [637, 297] on label "20px" at bounding box center [641, 297] width 15 height 8
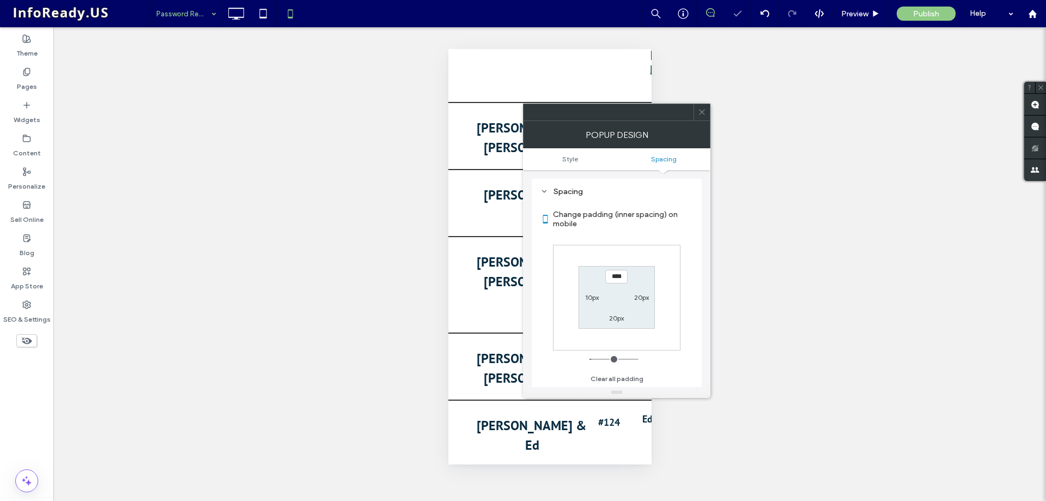
type input "**"
click at [633, 297] on input "****" at bounding box center [641, 297] width 22 height 14
type input "****"
click at [617, 317] on label "20px" at bounding box center [616, 318] width 15 height 8
type input "**"
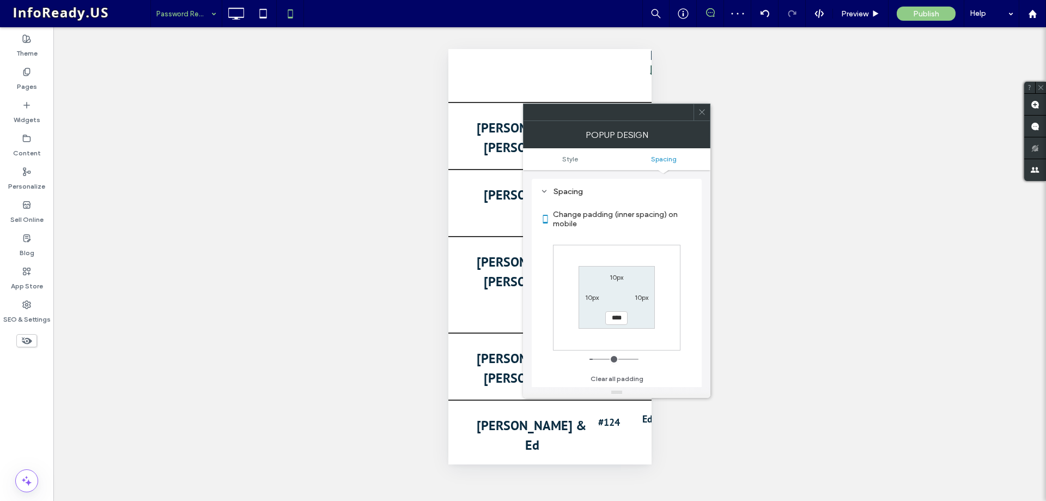
click at [611, 318] on input "****" at bounding box center [616, 318] width 22 height 14
type input "****"
type input "**"
click at [668, 319] on div "10px 10px **** 10px" at bounding box center [616, 298] width 127 height 106
click at [702, 108] on icon at bounding box center [702, 112] width 8 height 8
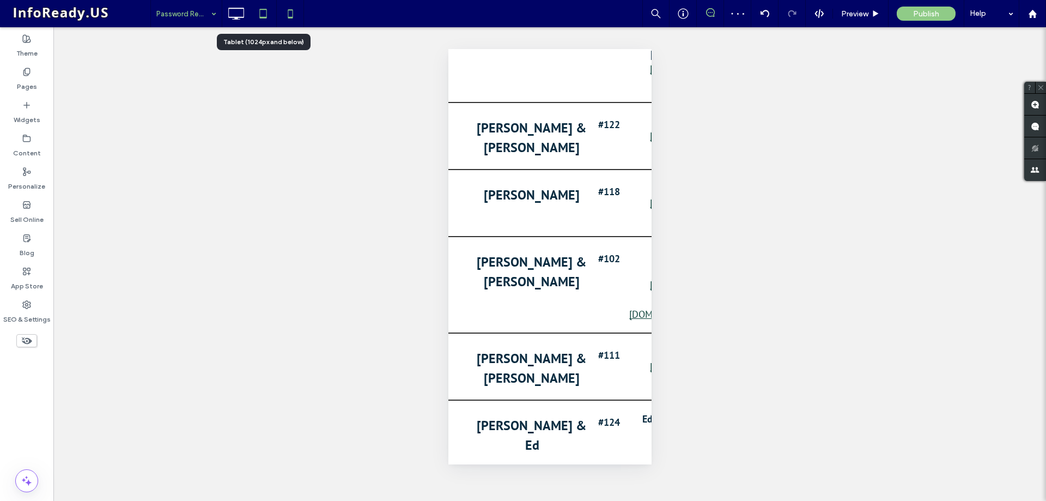
click at [260, 13] on use at bounding box center [262, 13] width 7 height 9
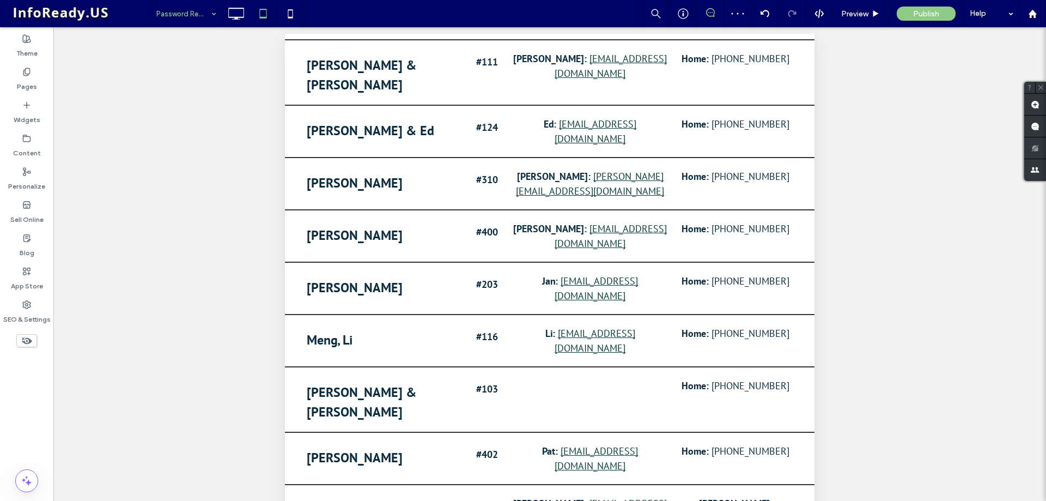
scroll to position [0, 0]
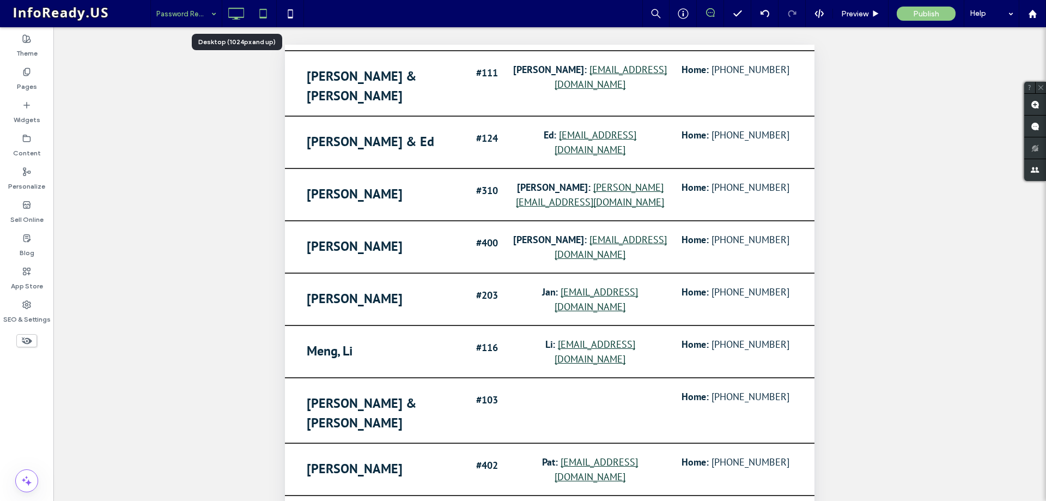
click at [237, 14] on icon at bounding box center [236, 14] width 22 height 22
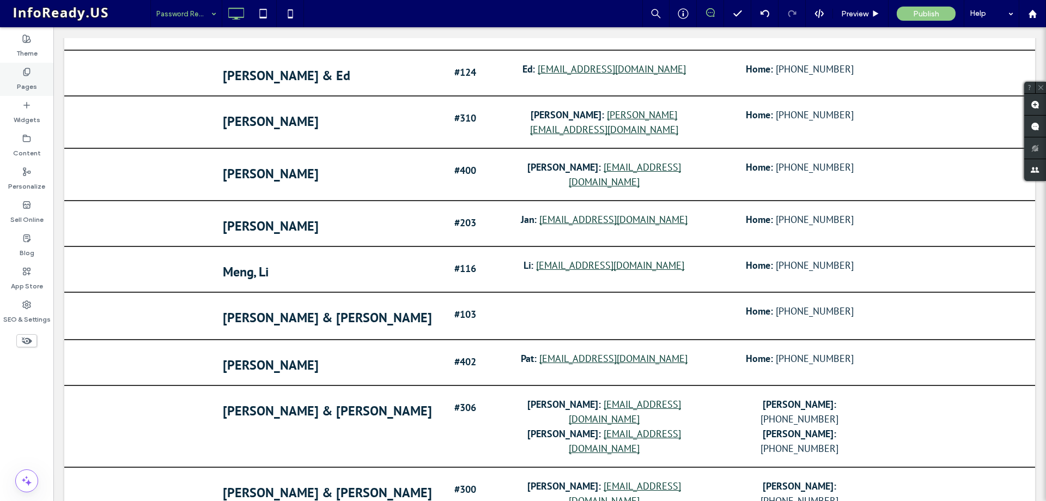
click at [28, 77] on label "Pages" at bounding box center [27, 83] width 20 height 15
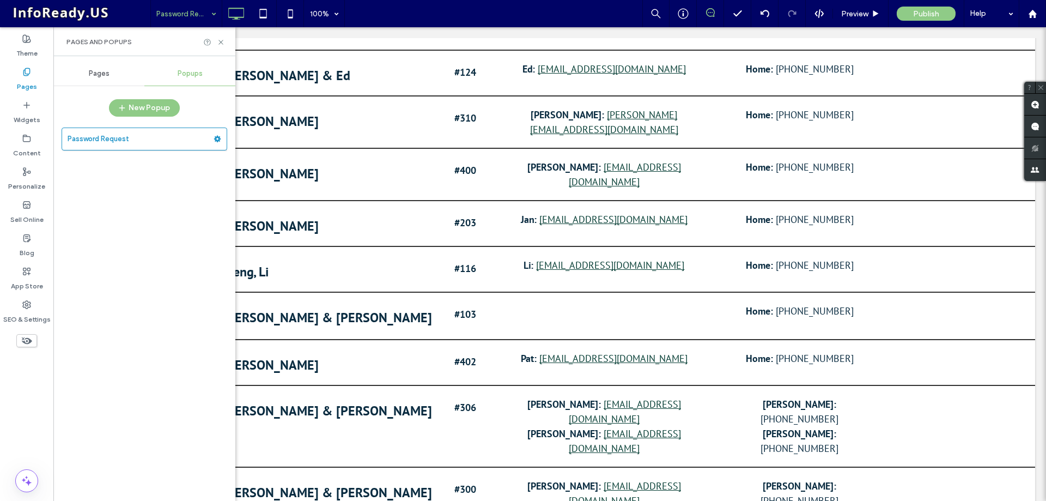
click at [104, 69] on span "Pages" at bounding box center [99, 73] width 21 height 9
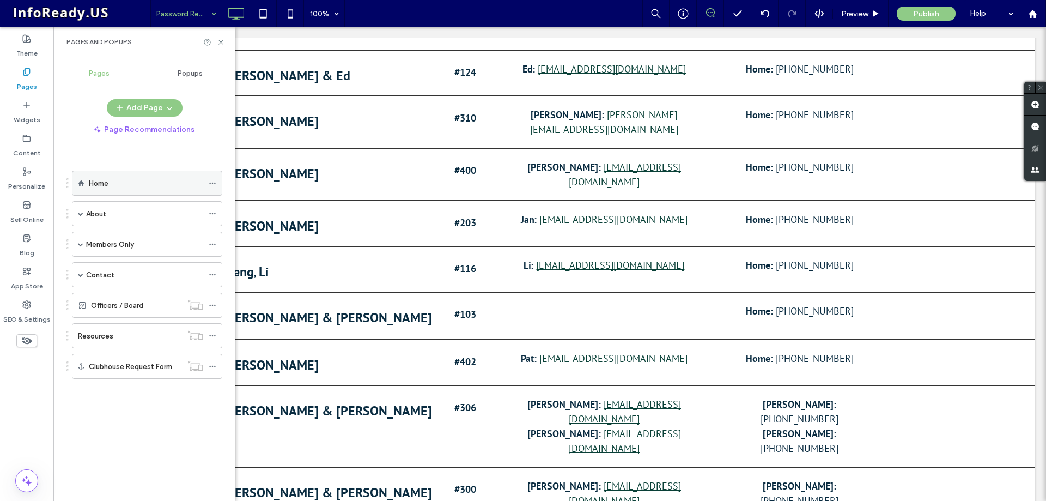
click at [95, 180] on label "Home" at bounding box center [99, 183] width 20 height 19
click at [288, 12] on use at bounding box center [290, 13] width 5 height 9
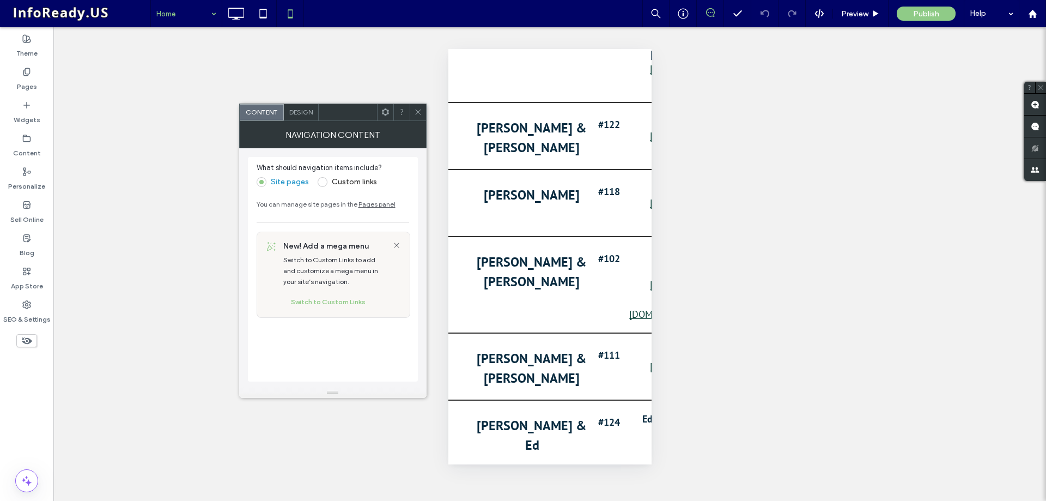
click at [301, 107] on div "Design" at bounding box center [301, 112] width 35 height 16
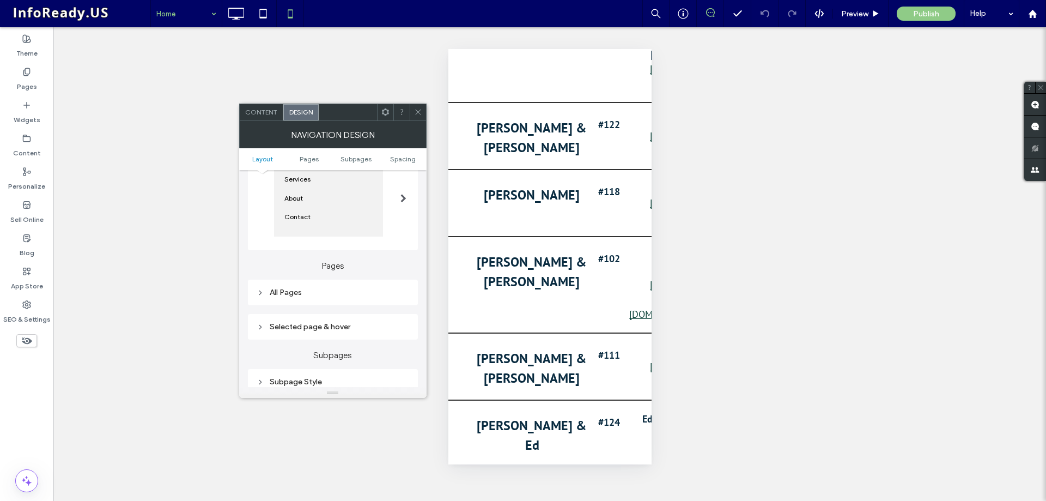
scroll to position [163, 0]
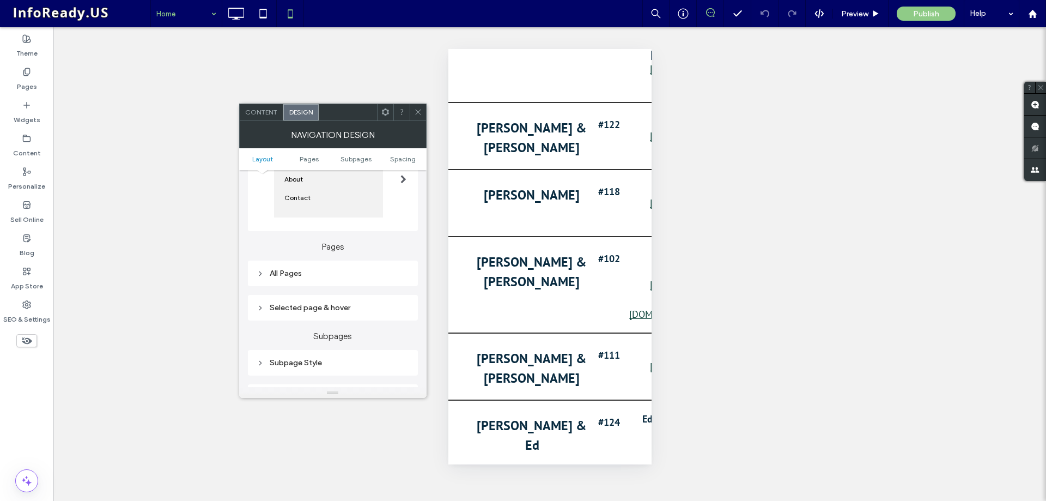
click at [323, 310] on div "Selected page & hover" at bounding box center [333, 307] width 153 height 9
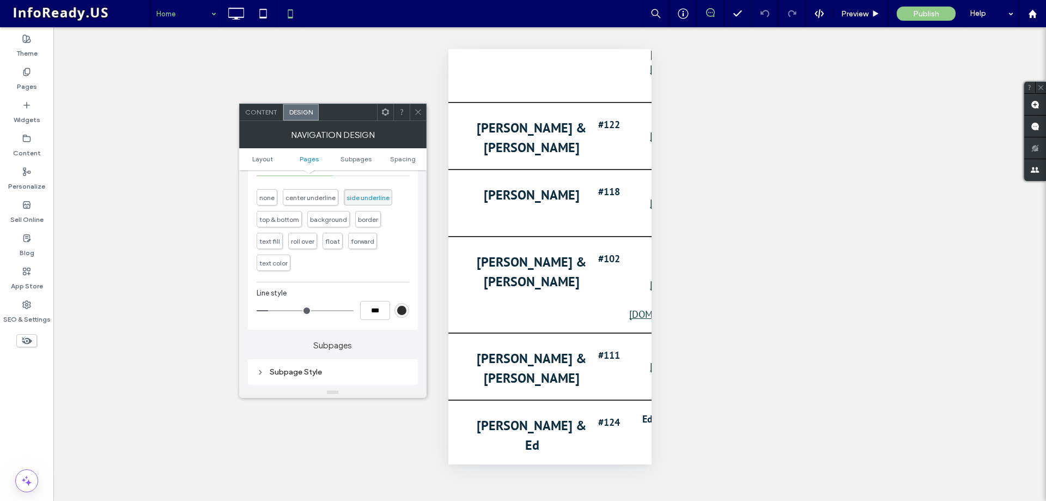
scroll to position [381, 0]
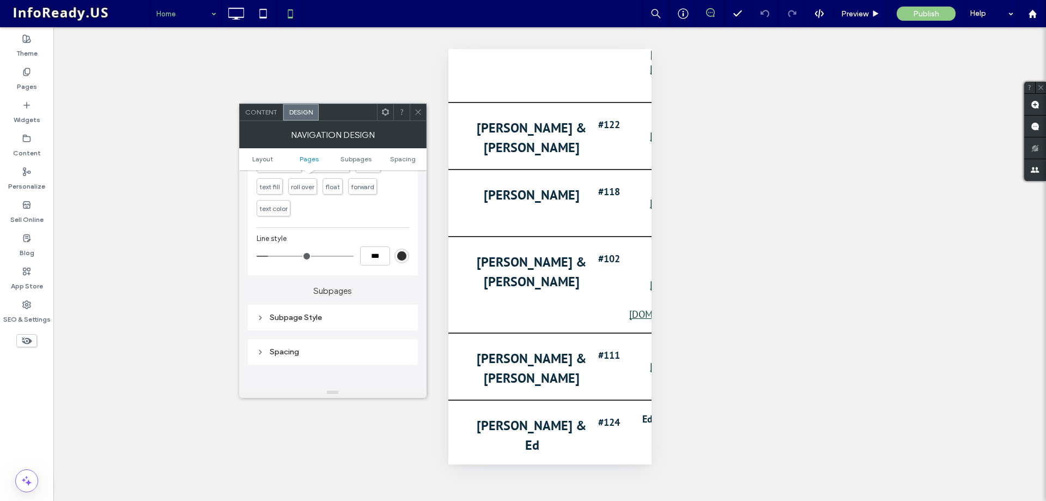
click at [329, 318] on div "Subpage Style" at bounding box center [333, 317] width 153 height 9
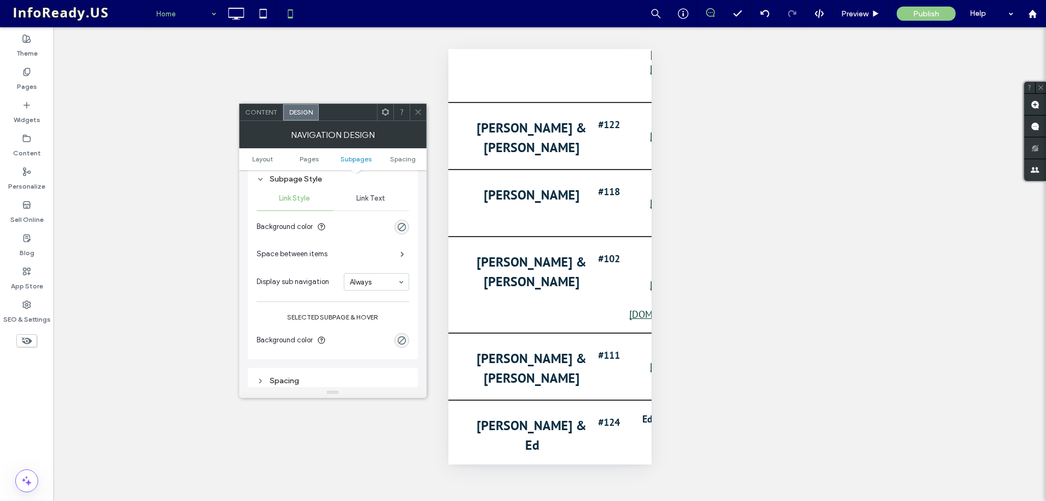
scroll to position [545, 0]
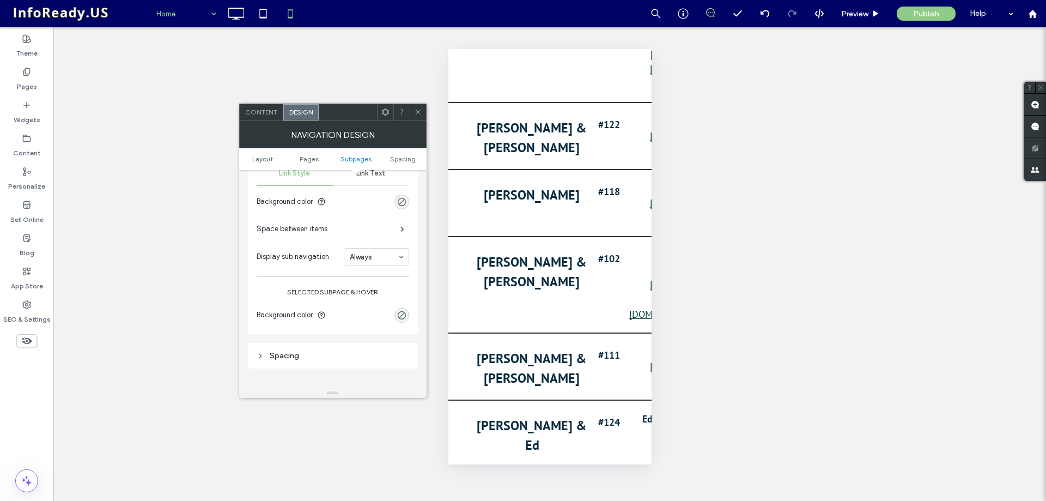
click at [382, 173] on span "Link Text" at bounding box center [370, 173] width 29 height 9
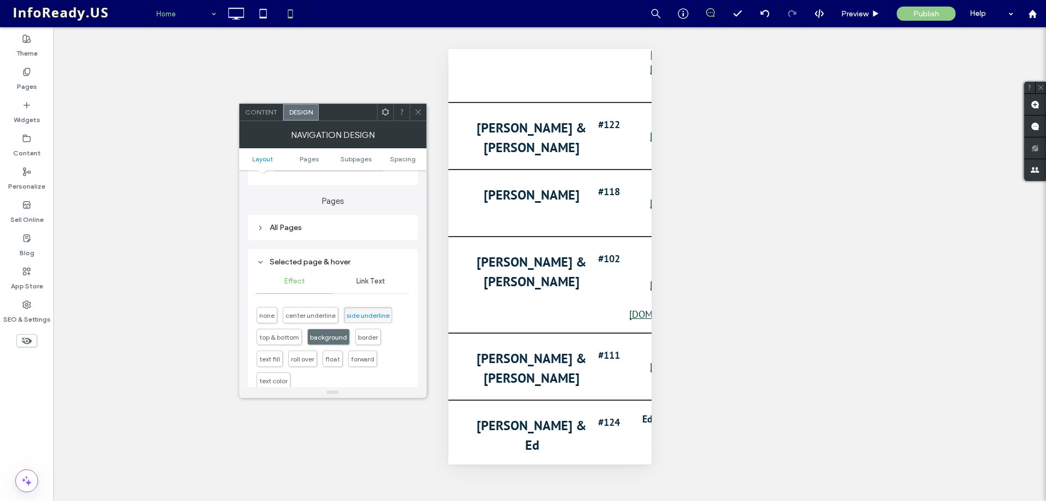
scroll to position [218, 0]
click at [340, 221] on div "All Pages" at bounding box center [333, 218] width 153 height 9
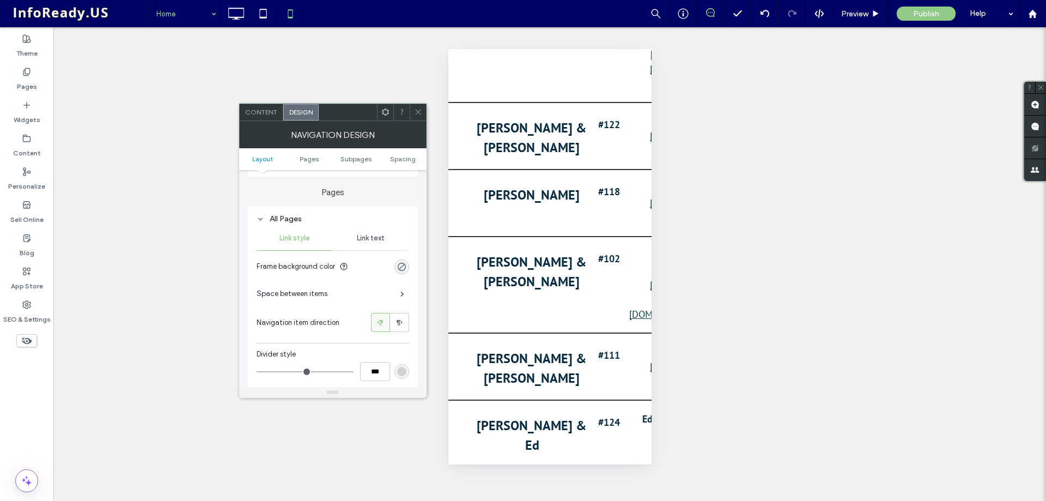
click at [380, 240] on span "Link text" at bounding box center [371, 238] width 28 height 9
click at [390, 322] on input at bounding box center [379, 322] width 37 height 8
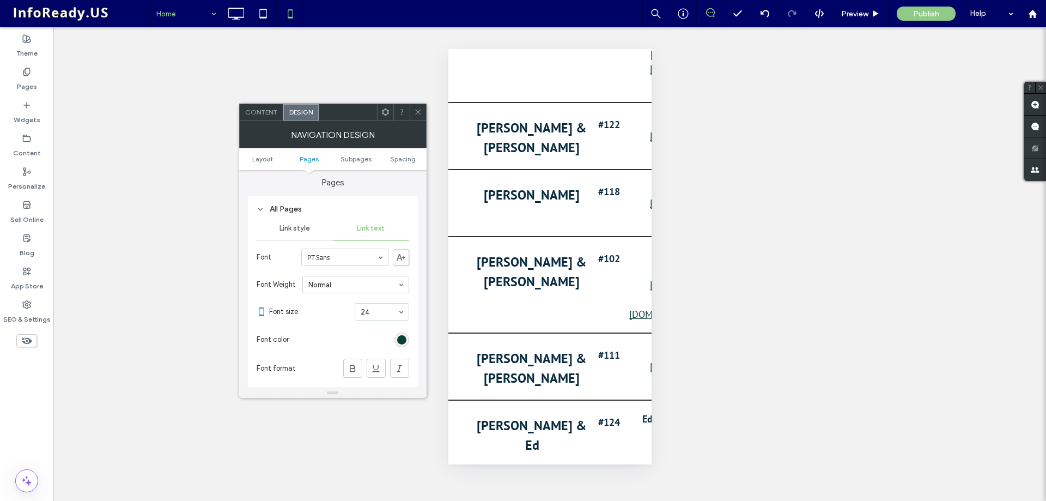
scroll to position [218, 0]
click at [301, 238] on span "Link style" at bounding box center [295, 238] width 31 height 9
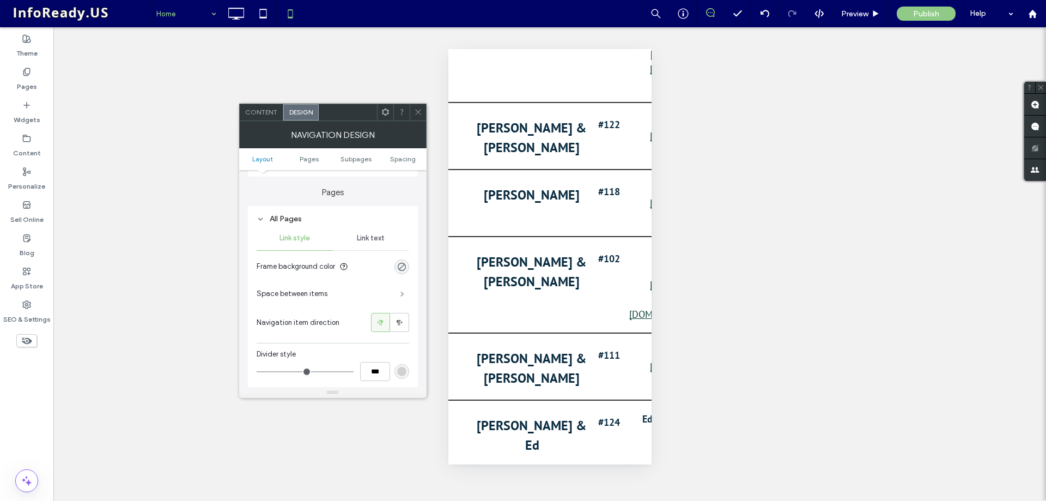
click at [402, 296] on span at bounding box center [402, 293] width 4 height 5
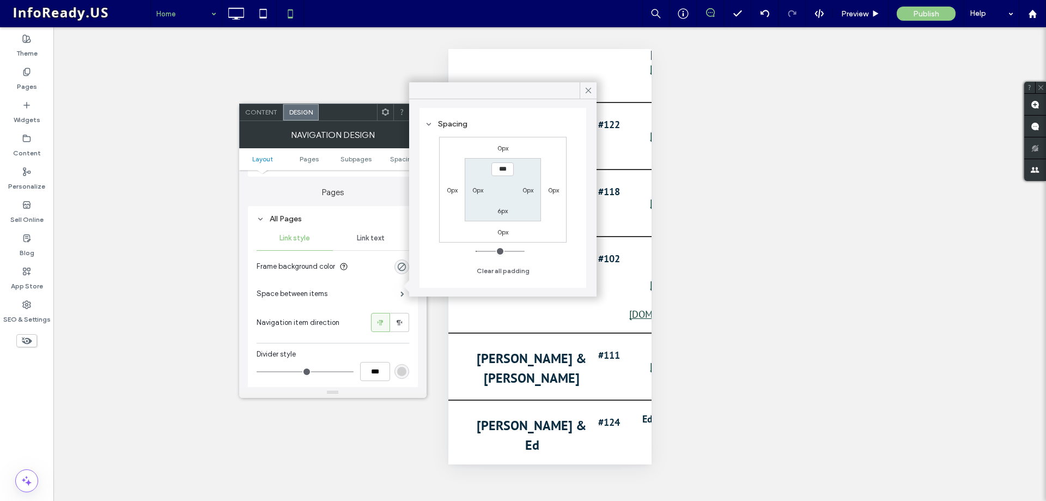
click at [343, 296] on div "Space between items" at bounding box center [333, 293] width 153 height 27
click at [329, 319] on span "Navigation item direction" at bounding box center [298, 322] width 83 height 11
click at [587, 88] on icon at bounding box center [589, 91] width 10 height 10
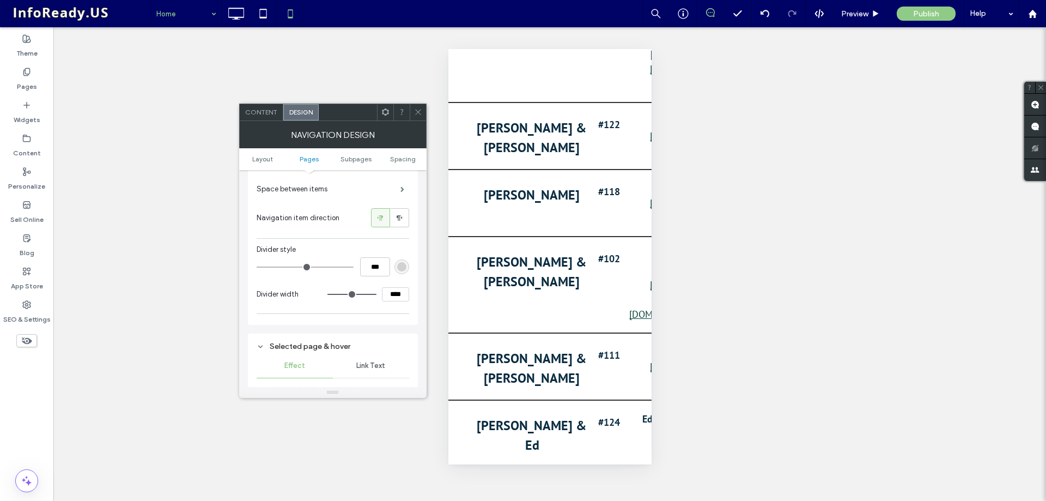
scroll to position [327, 0]
type input "*"
type input "***"
type input "*"
type input "***"
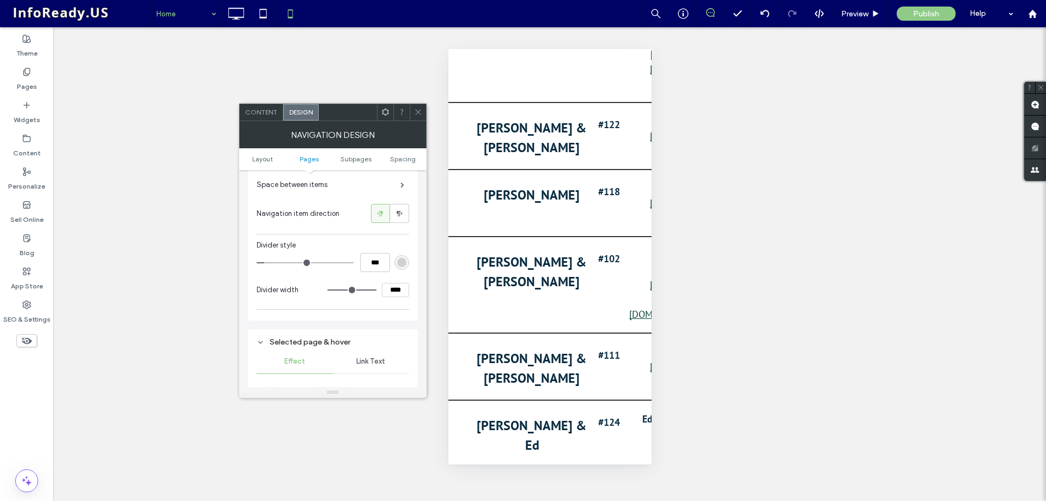
type input "*"
click at [267, 263] on input "range" at bounding box center [305, 262] width 97 height 1
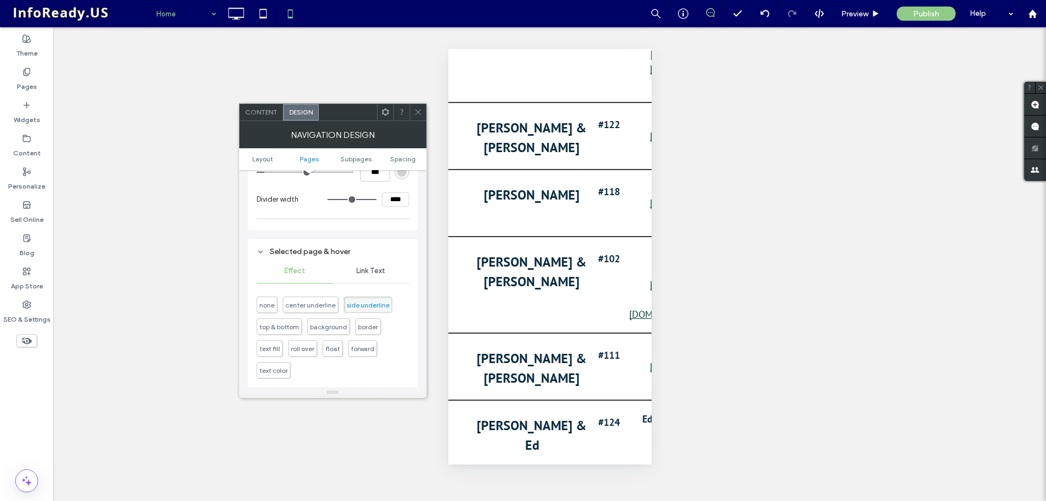
scroll to position [436, 0]
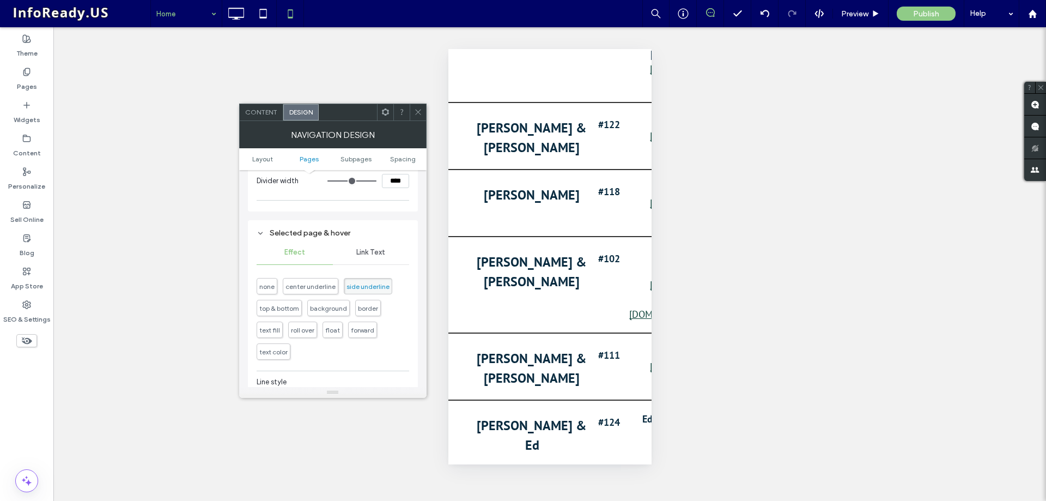
click at [270, 285] on span "none" at bounding box center [266, 286] width 15 height 8
click at [418, 115] on icon at bounding box center [418, 112] width 8 height 8
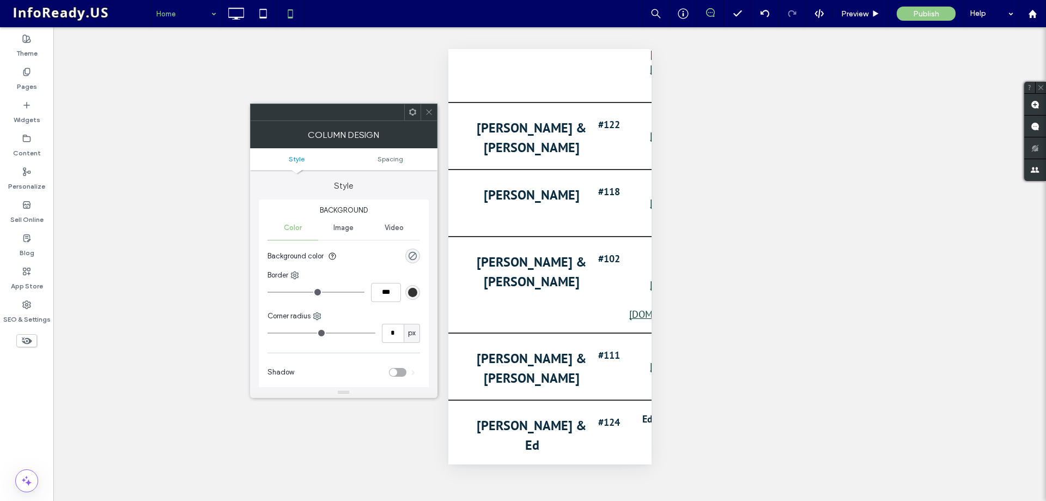
click at [432, 113] on icon at bounding box center [429, 112] width 8 height 8
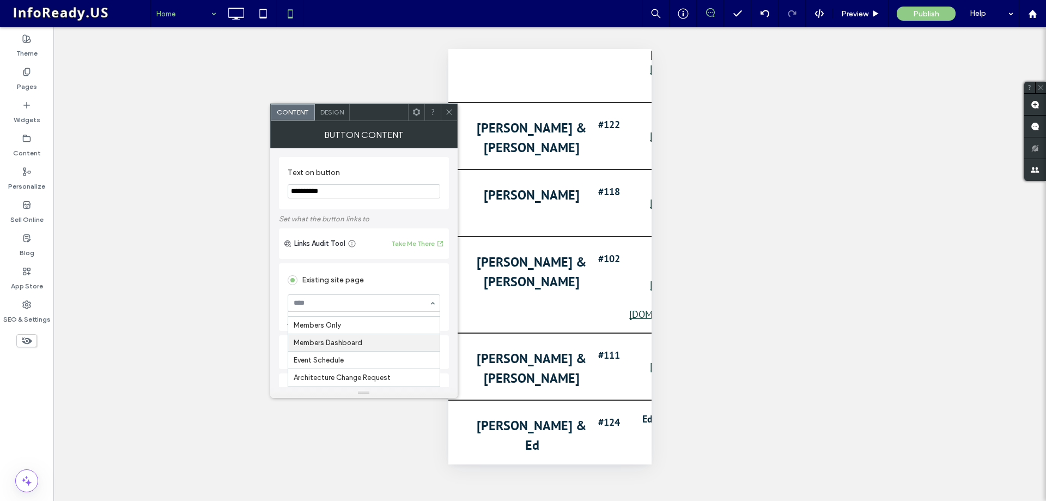
scroll to position [54, 0]
click at [451, 110] on icon at bounding box center [449, 112] width 8 height 8
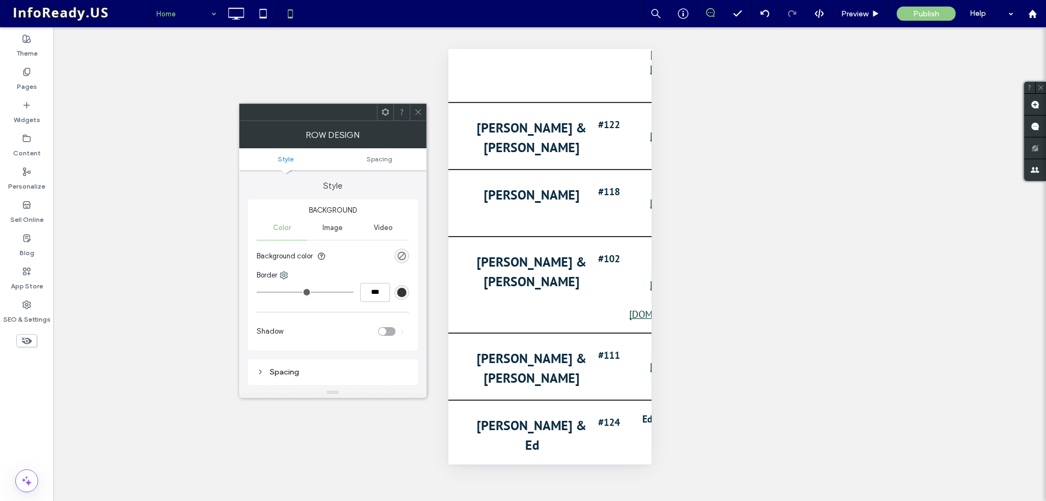
click at [418, 111] on icon at bounding box center [418, 112] width 8 height 8
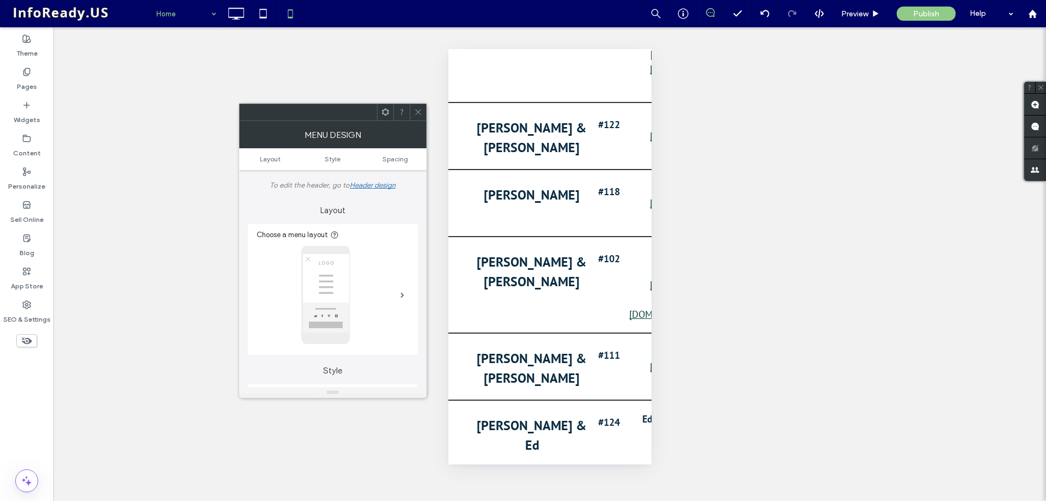
click at [340, 268] on img at bounding box center [325, 295] width 49 height 98
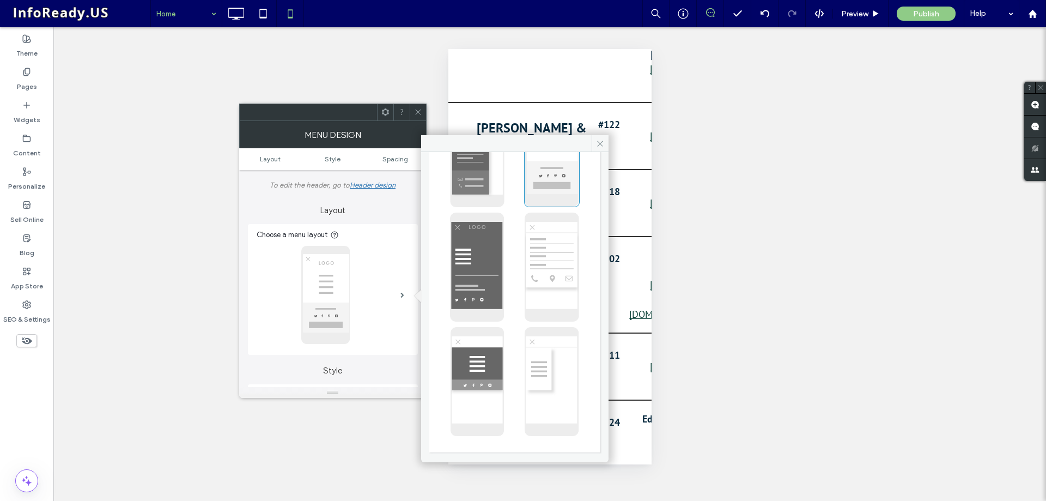
scroll to position [221, 0]
click at [485, 358] on img at bounding box center [478, 380] width 54 height 109
click at [598, 141] on icon at bounding box center [600, 143] width 8 height 8
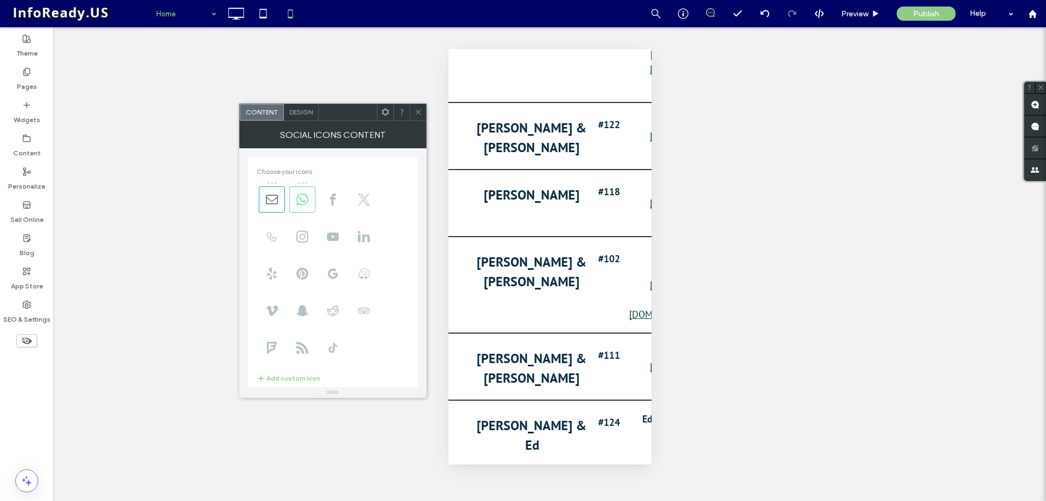
click at [304, 199] on icon at bounding box center [302, 199] width 12 height 12
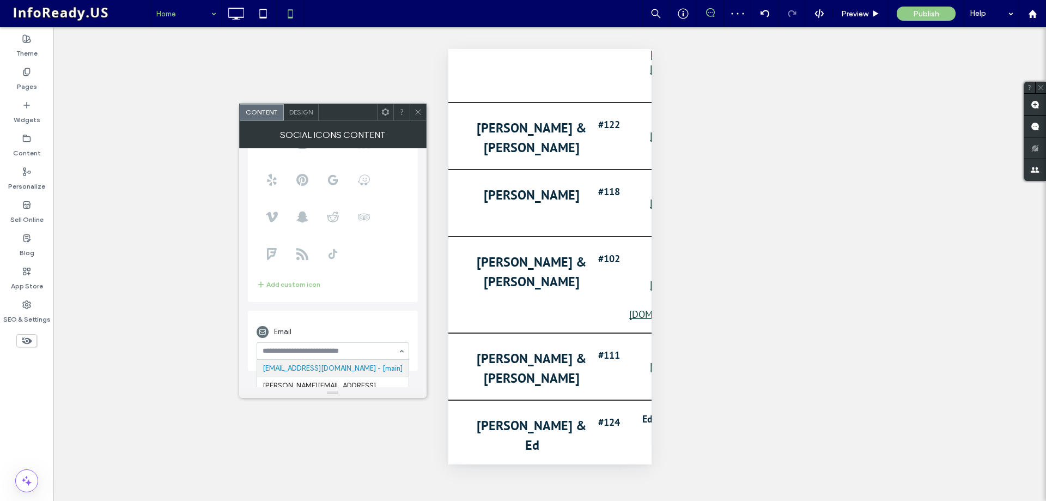
scroll to position [101, 0]
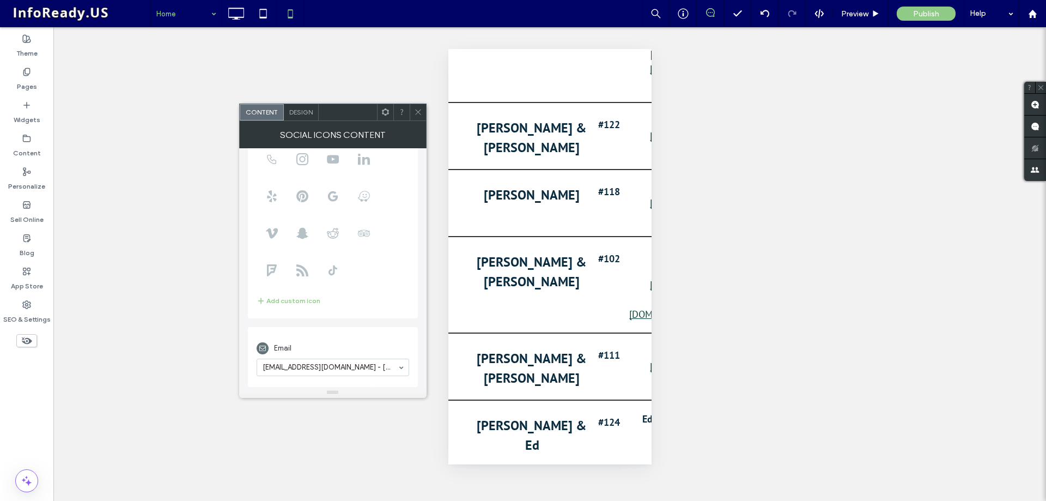
click at [400, 326] on span "Choose your icons Add custom icon Email name@domainname.com - [main]" at bounding box center [333, 229] width 170 height 316
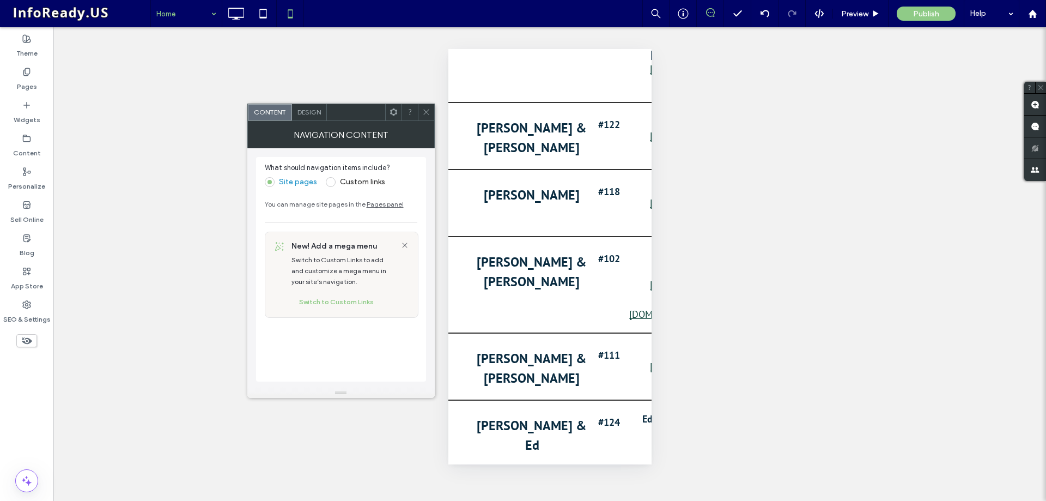
click at [330, 184] on span at bounding box center [331, 182] width 10 height 10
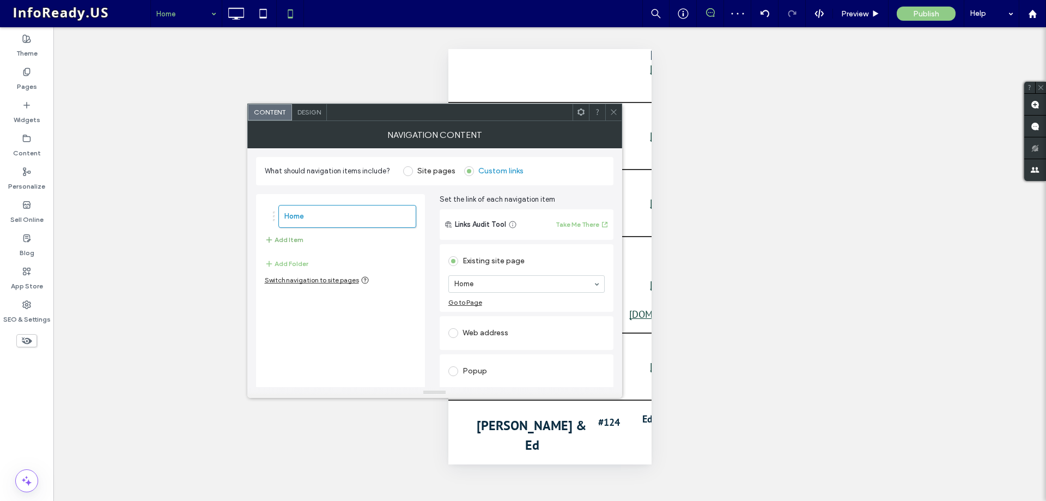
click at [294, 236] on button "Add Item" at bounding box center [284, 239] width 39 height 13
click at [305, 239] on label "Home" at bounding box center [329, 245] width 91 height 22
click at [301, 266] on button "Add Item" at bounding box center [284, 268] width 39 height 13
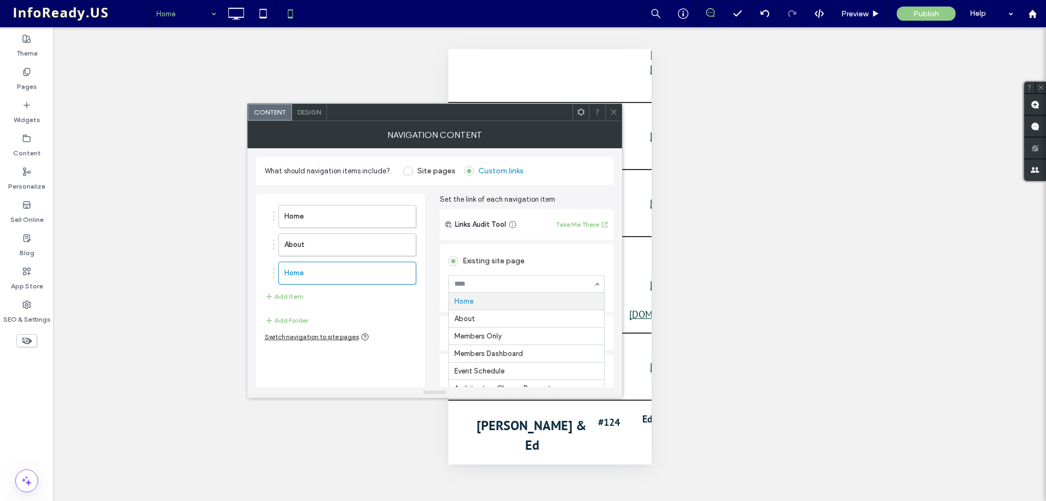
click at [559, 266] on div "Existing site page" at bounding box center [526, 260] width 156 height 17
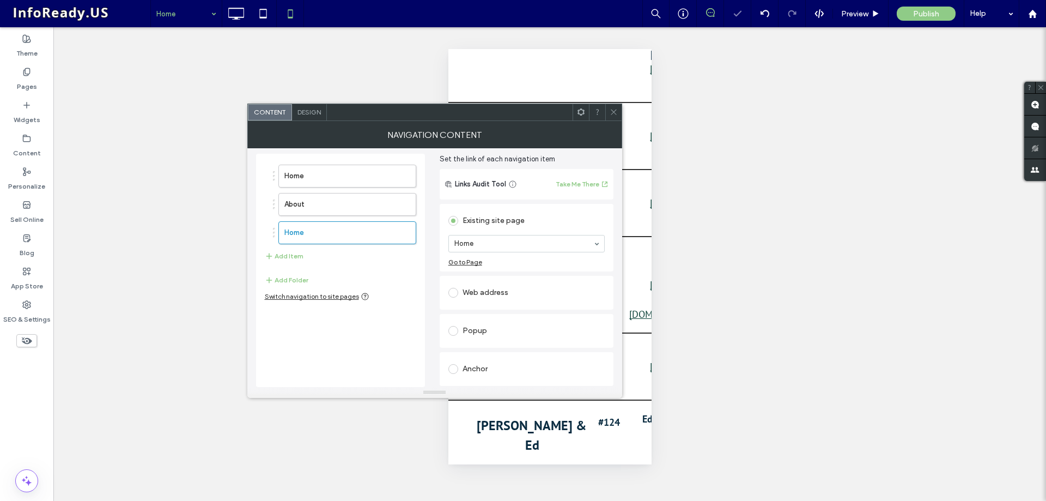
click at [496, 368] on div "Anchor" at bounding box center [526, 368] width 156 height 17
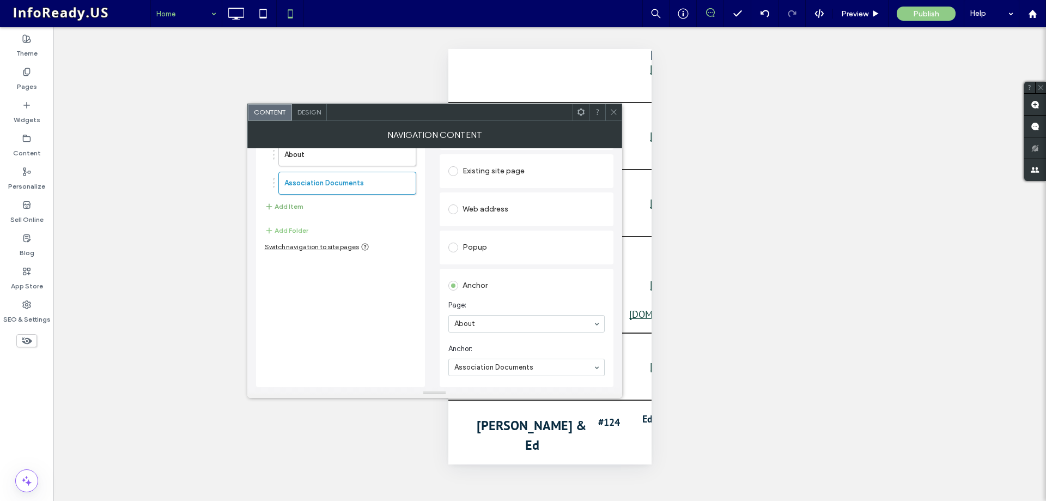
click at [294, 209] on button "Add Item" at bounding box center [284, 206] width 39 height 13
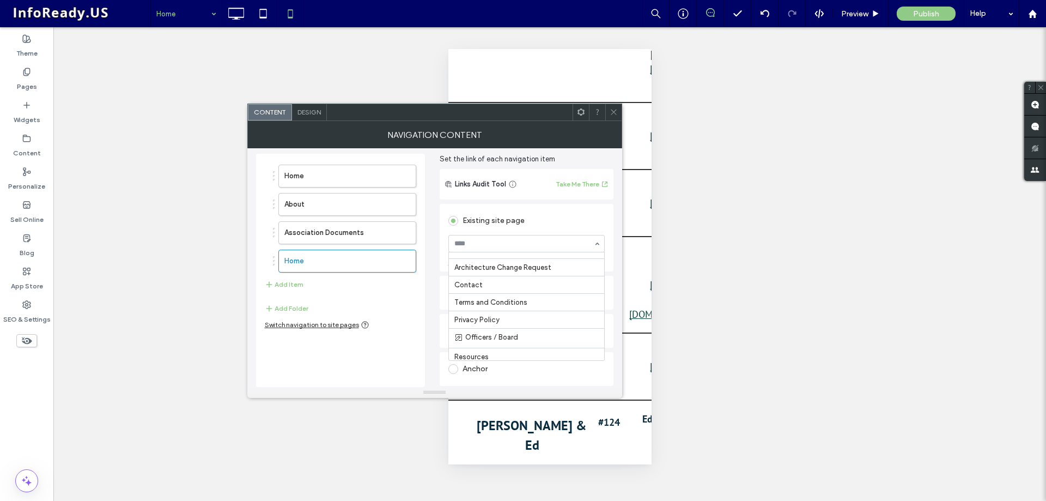
scroll to position [86, 0]
click at [291, 288] on button "Add Item" at bounding box center [284, 284] width 39 height 13
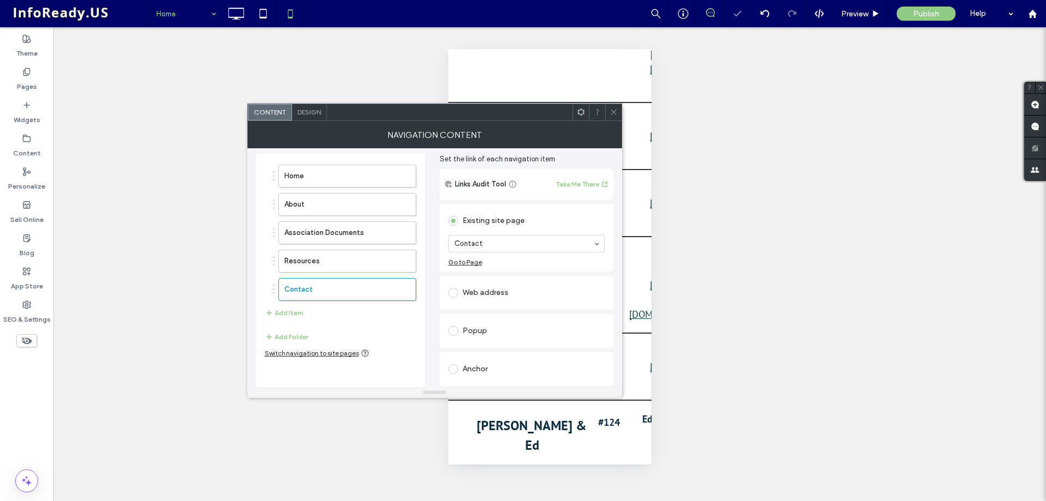
click at [614, 110] on icon at bounding box center [614, 112] width 8 height 8
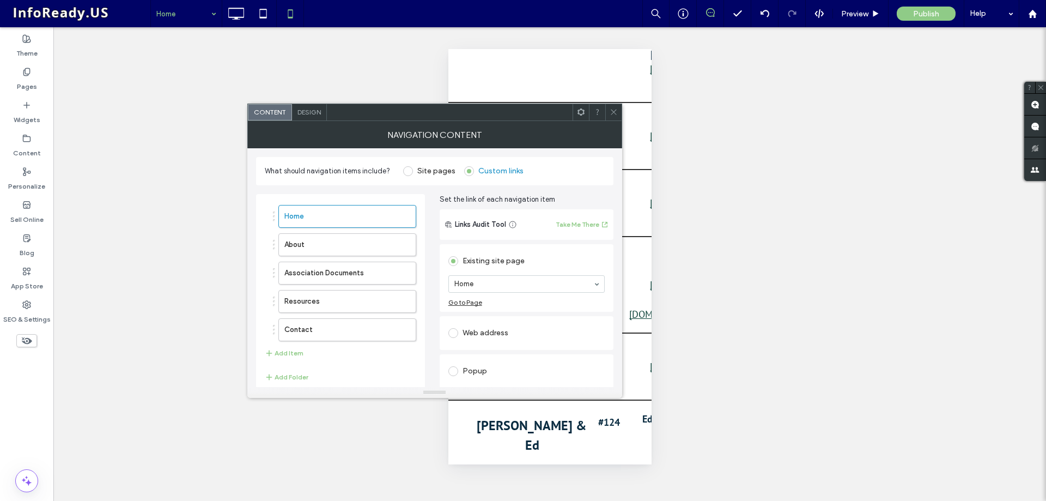
click at [305, 116] on span "Design" at bounding box center [308, 112] width 23 height 8
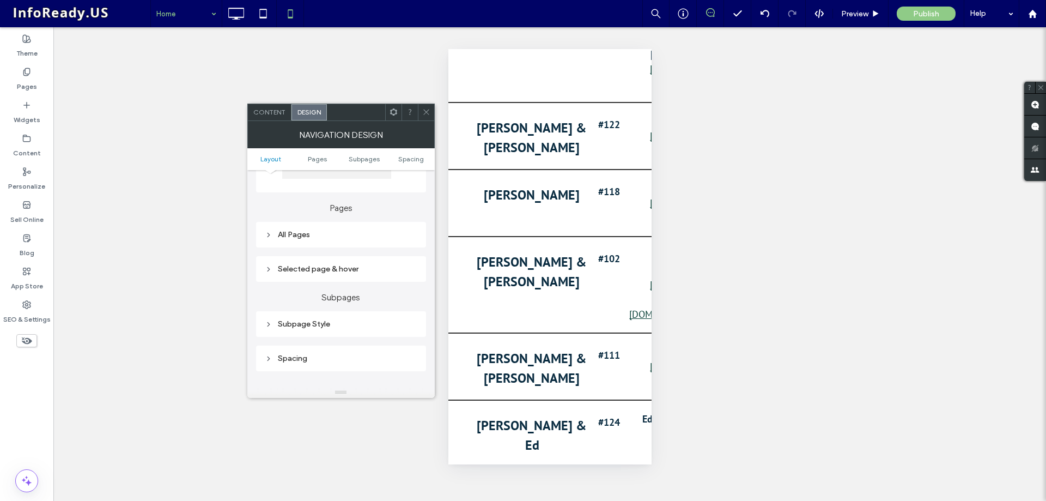
scroll to position [218, 0]
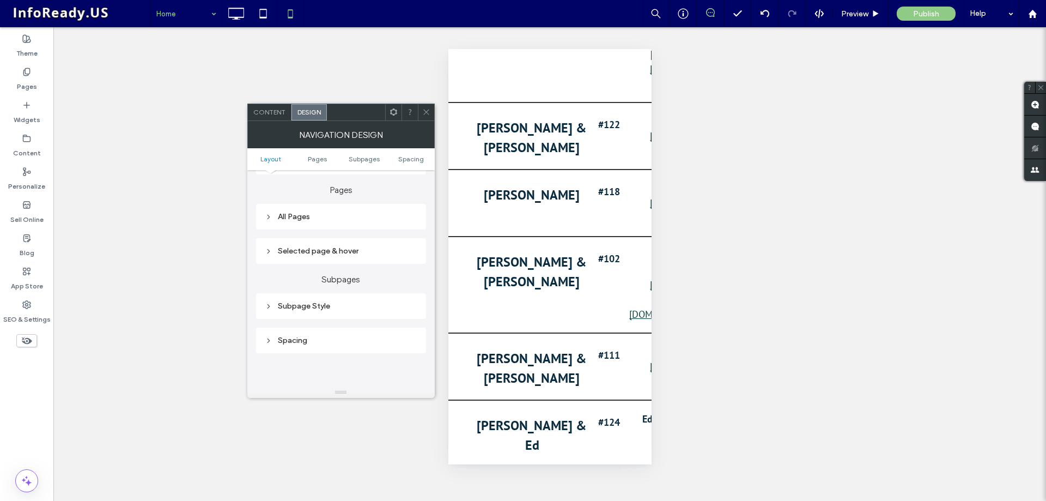
click at [270, 215] on icon at bounding box center [269, 217] width 8 height 8
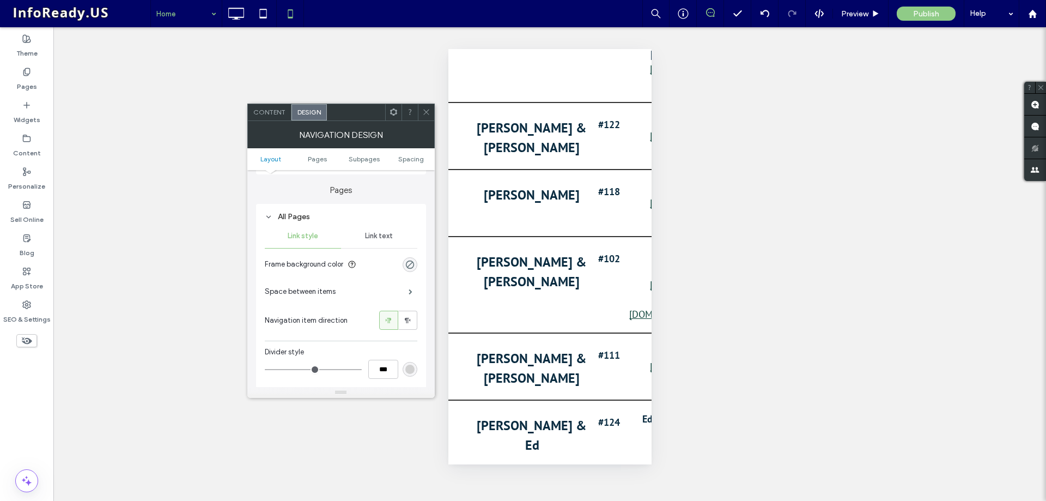
click at [386, 232] on span "Link text" at bounding box center [379, 236] width 28 height 9
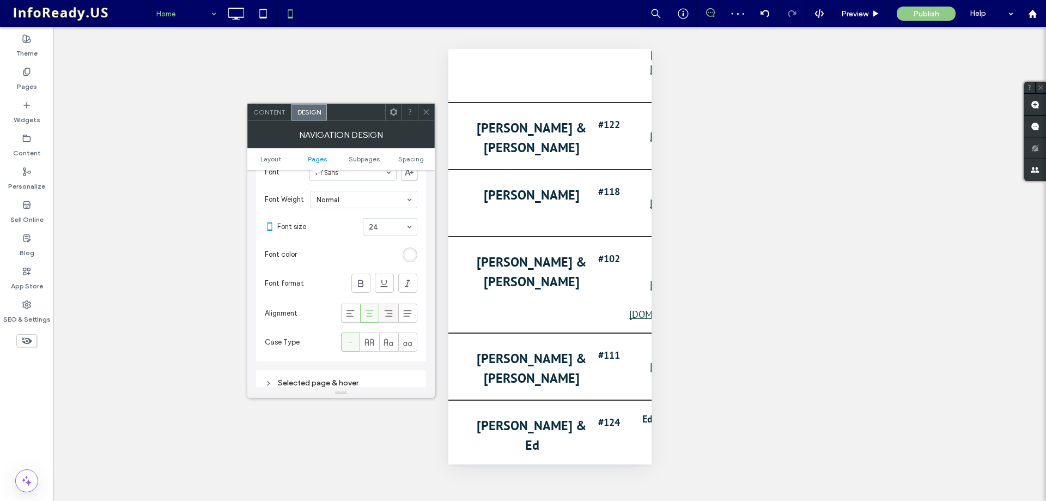
scroll to position [327, 0]
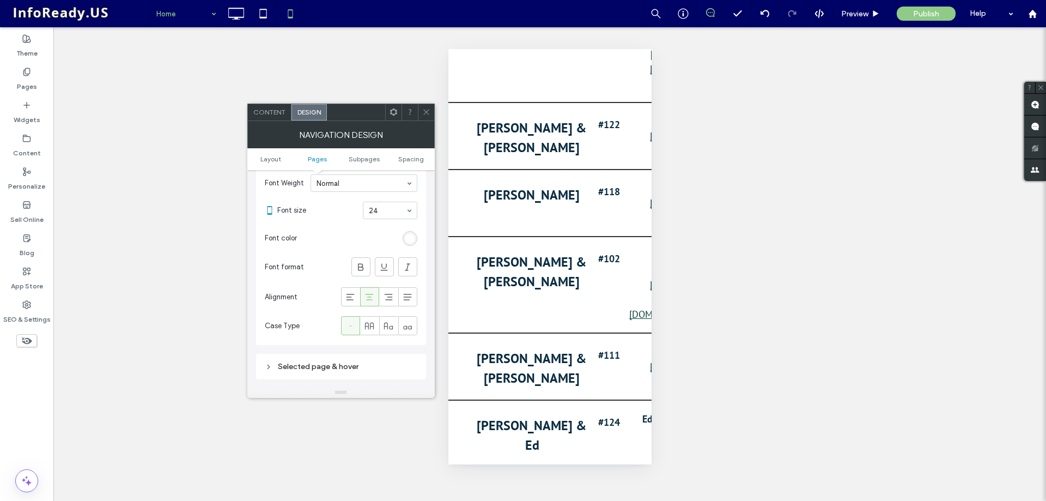
click at [370, 367] on div "Selected page & hover" at bounding box center [341, 366] width 153 height 9
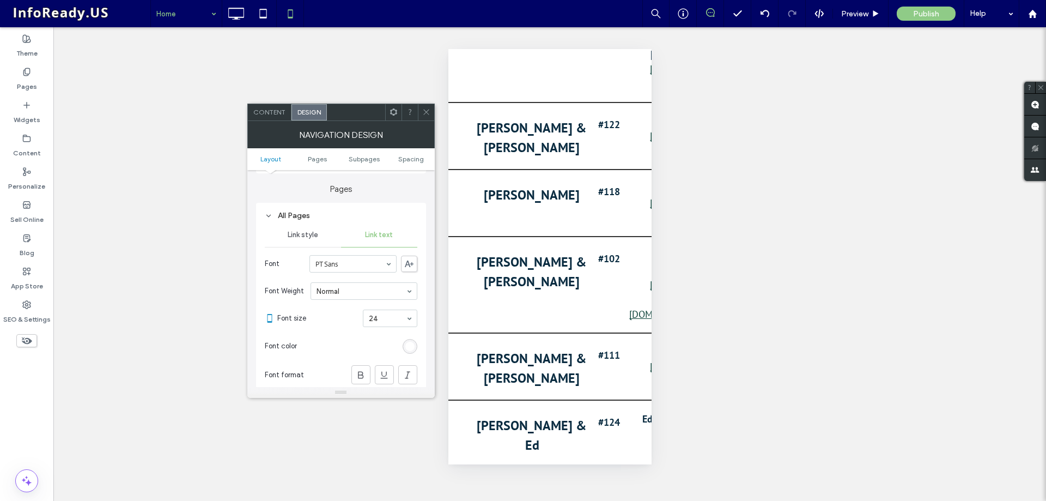
scroll to position [218, 0]
click at [376, 234] on span "Link text" at bounding box center [379, 236] width 28 height 9
click at [314, 234] on span "Link style" at bounding box center [303, 236] width 31 height 9
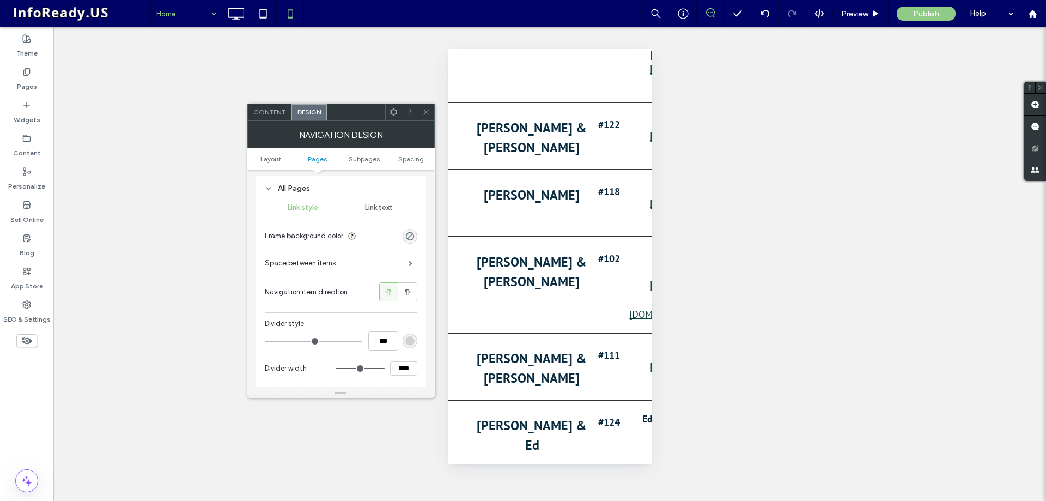
scroll to position [327, 0]
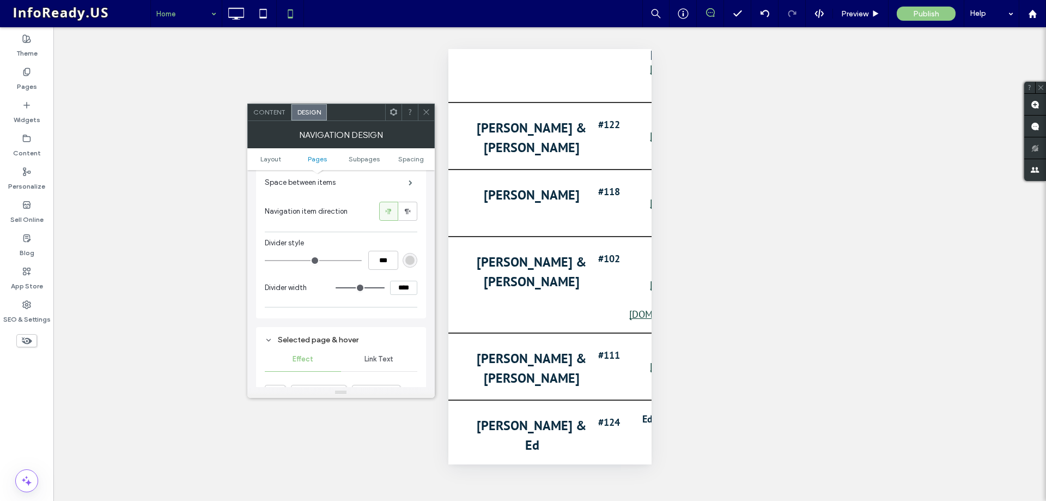
type input "*"
type input "***"
type input "*"
type input "***"
drag, startPoint x: 270, startPoint y: 260, endPoint x: 277, endPoint y: 261, distance: 7.2
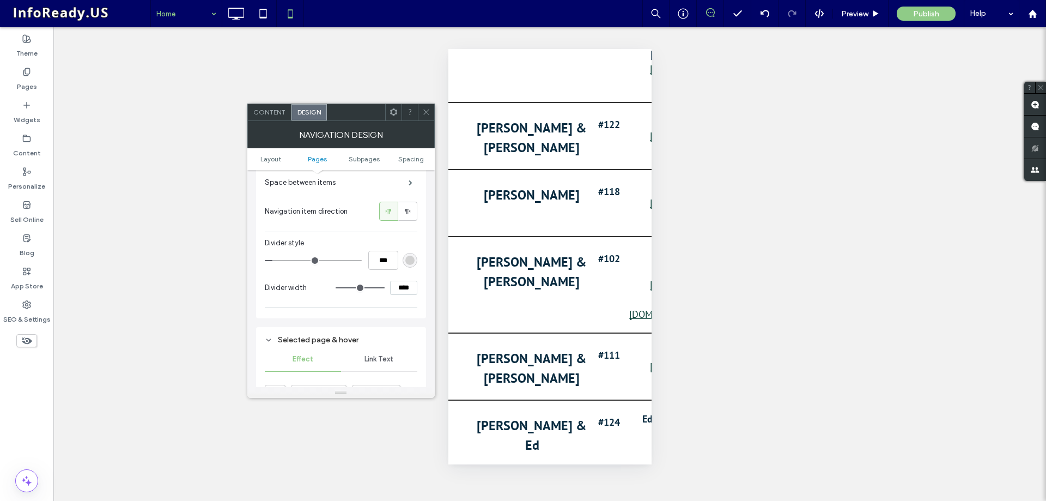
type input "*"
click at [277, 261] on input "range" at bounding box center [313, 260] width 97 height 1
click at [430, 114] on icon at bounding box center [426, 112] width 8 height 8
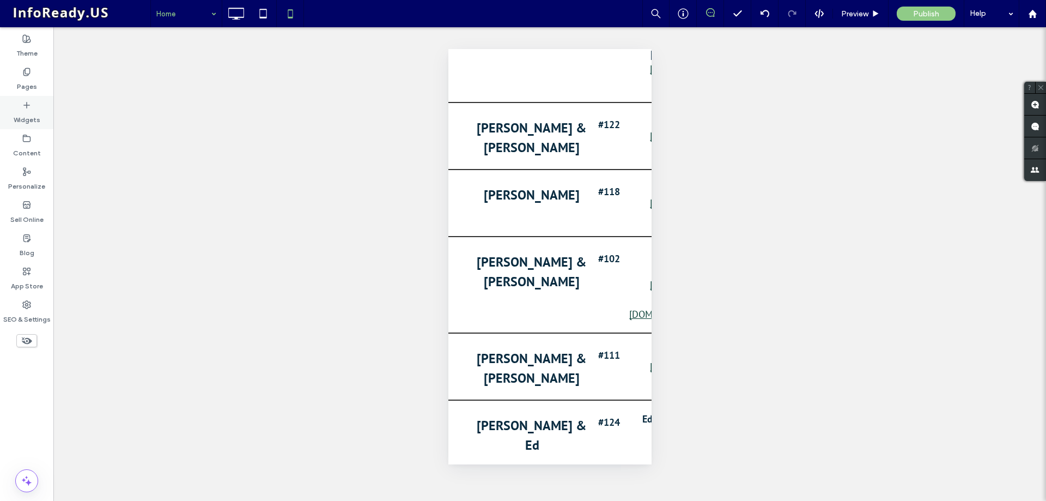
click at [20, 100] on div "Widgets" at bounding box center [26, 112] width 53 height 33
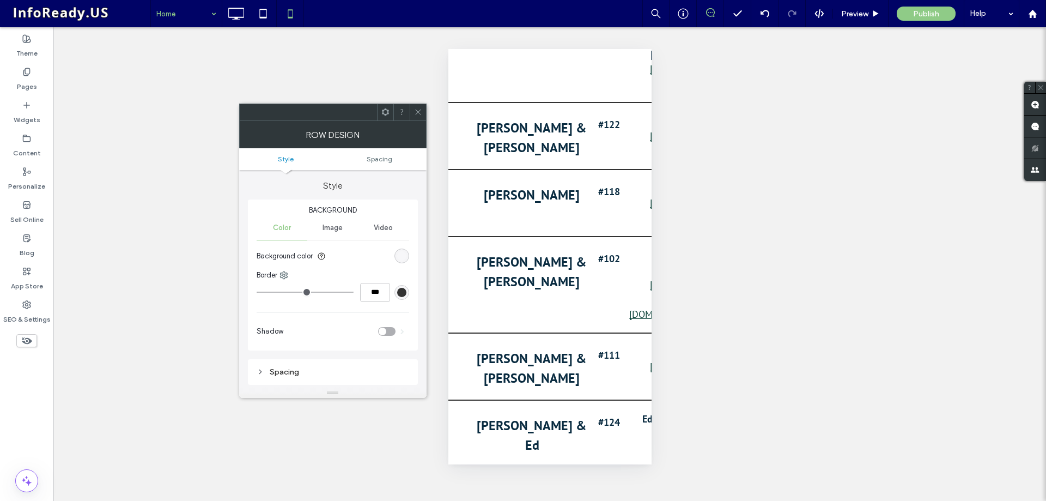
click at [420, 112] on icon at bounding box center [418, 112] width 8 height 8
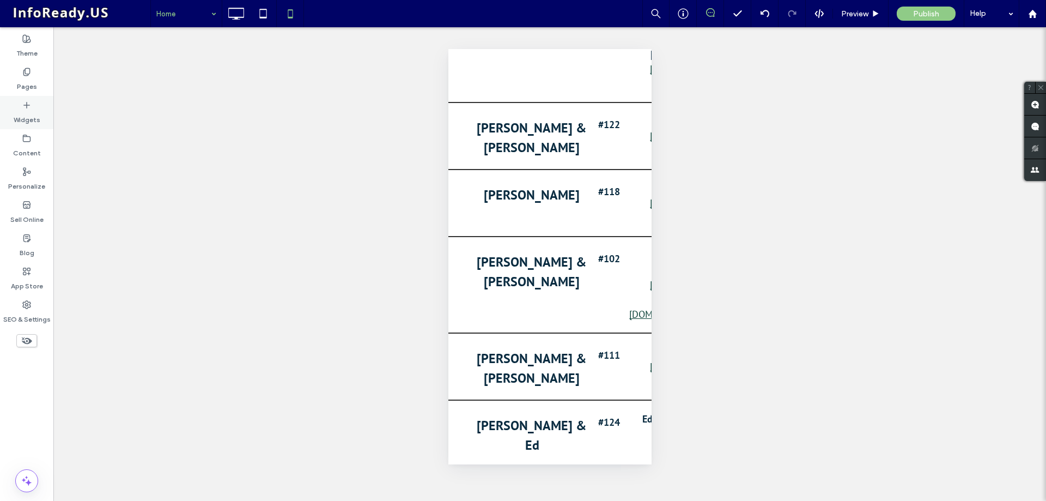
click at [29, 106] on icon at bounding box center [26, 105] width 9 height 9
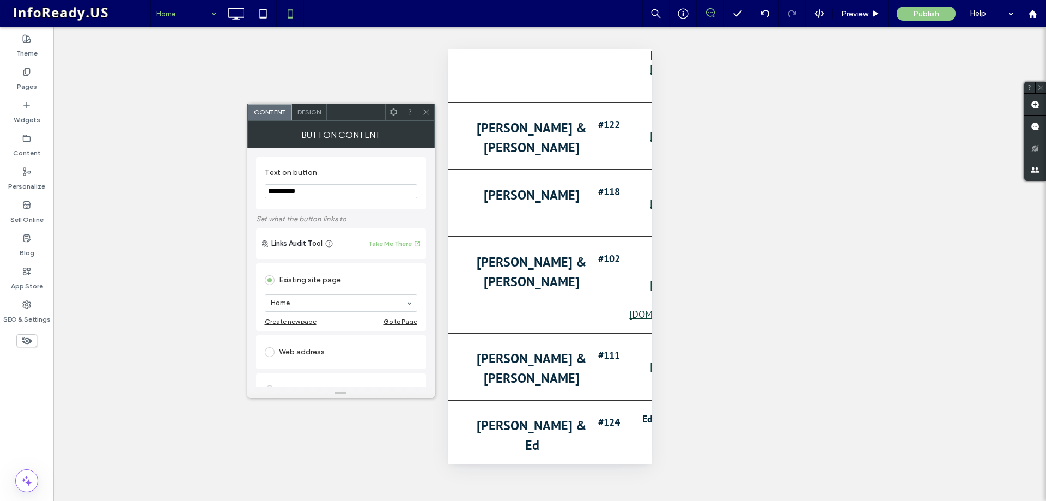
click at [428, 117] on span at bounding box center [426, 112] width 8 height 16
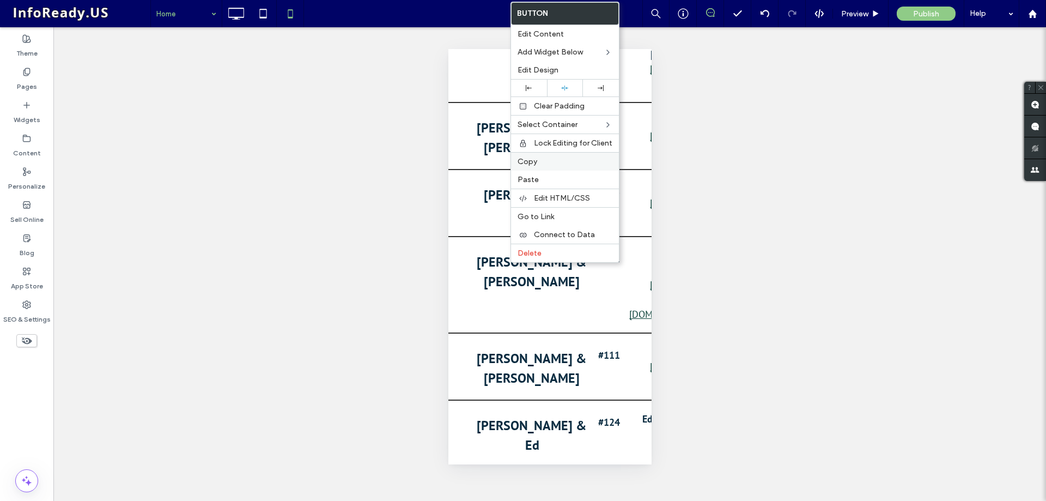
click at [544, 167] on div "Copy" at bounding box center [565, 161] width 108 height 19
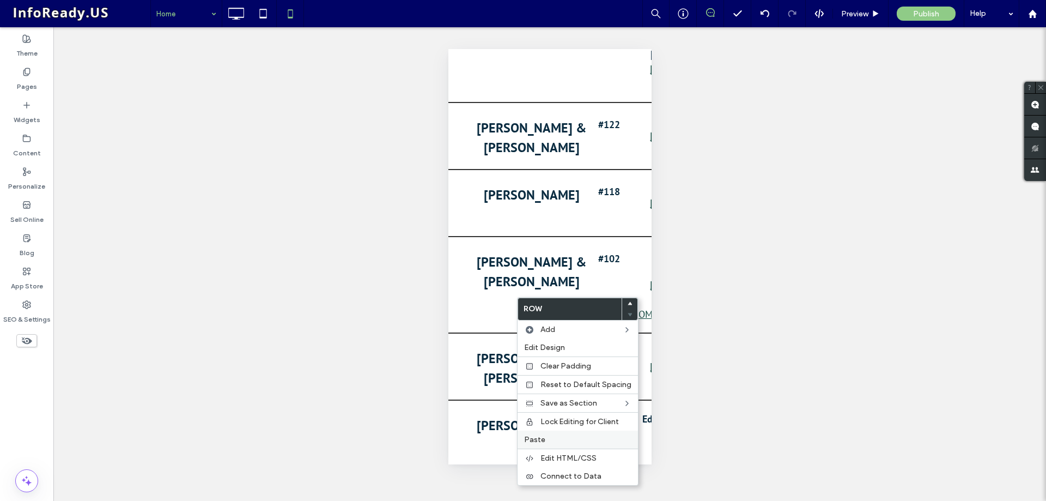
click at [543, 442] on span "Paste" at bounding box center [534, 439] width 21 height 9
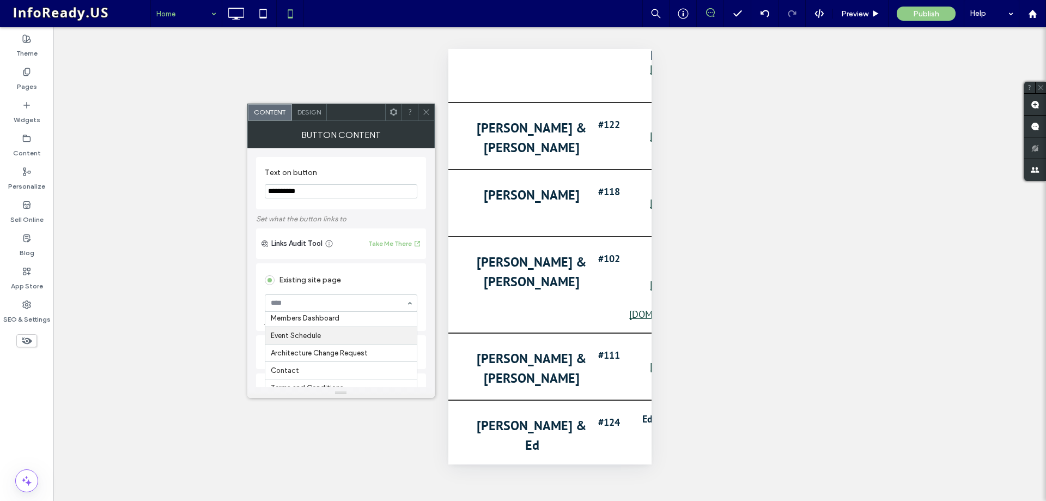
scroll to position [0, 0]
drag, startPoint x: 337, startPoint y: 192, endPoint x: 195, endPoint y: 195, distance: 142.2
click at [195, 195] on body ".wqwq-1{fill:#231f20;} .cls-1q, .cls-2q { fill-rule: evenodd; } .cls-2q { fill:…" at bounding box center [523, 250] width 1046 height 501
type input "**********"
click at [309, 113] on span "Design" at bounding box center [308, 112] width 23 height 8
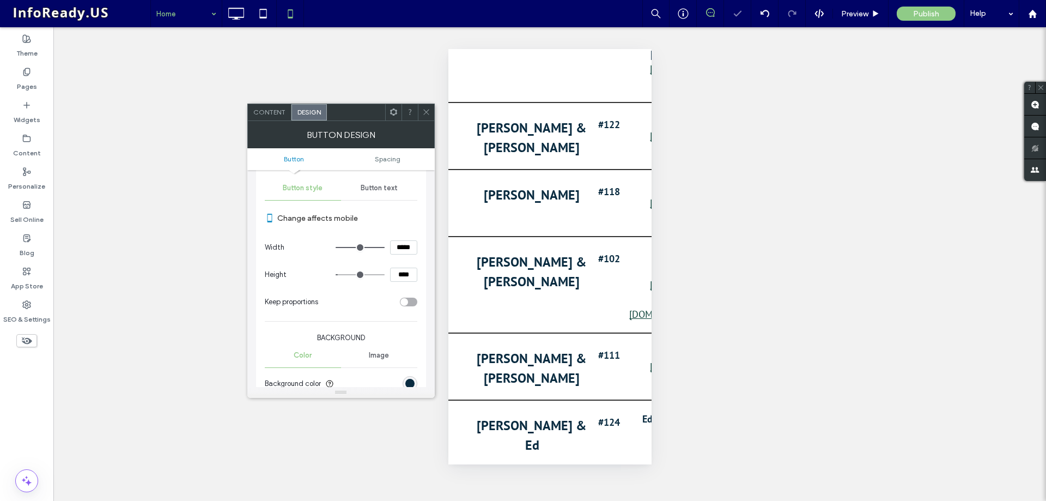
scroll to position [109, 0]
click at [386, 187] on span "Button text" at bounding box center [379, 187] width 37 height 9
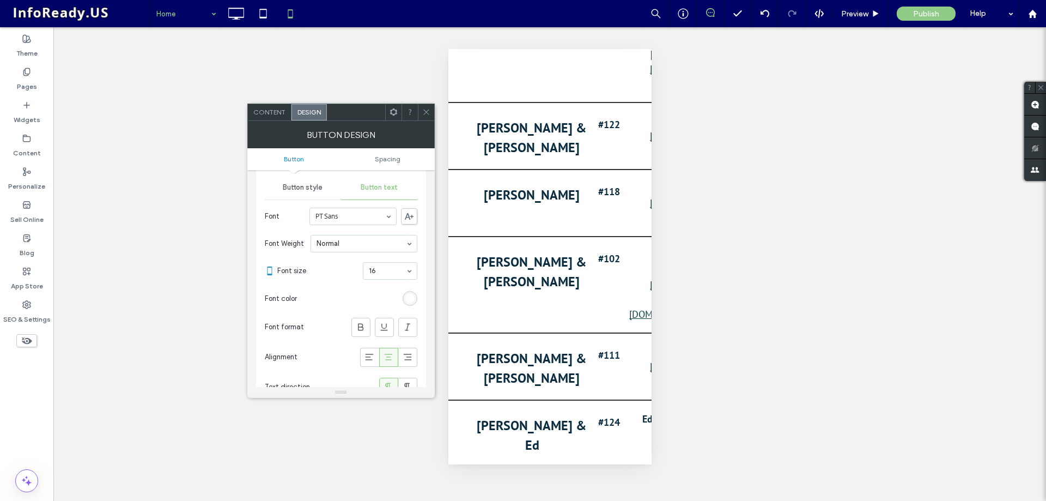
click at [315, 185] on span "Button style" at bounding box center [303, 187] width 40 height 9
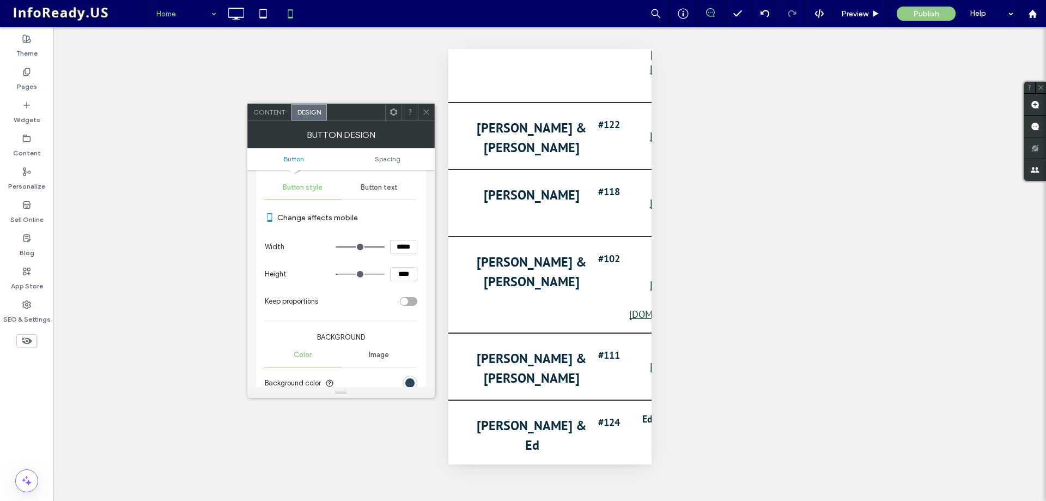
click at [409, 382] on div "rgb(9, 43, 64)" at bounding box center [409, 382] width 9 height 9
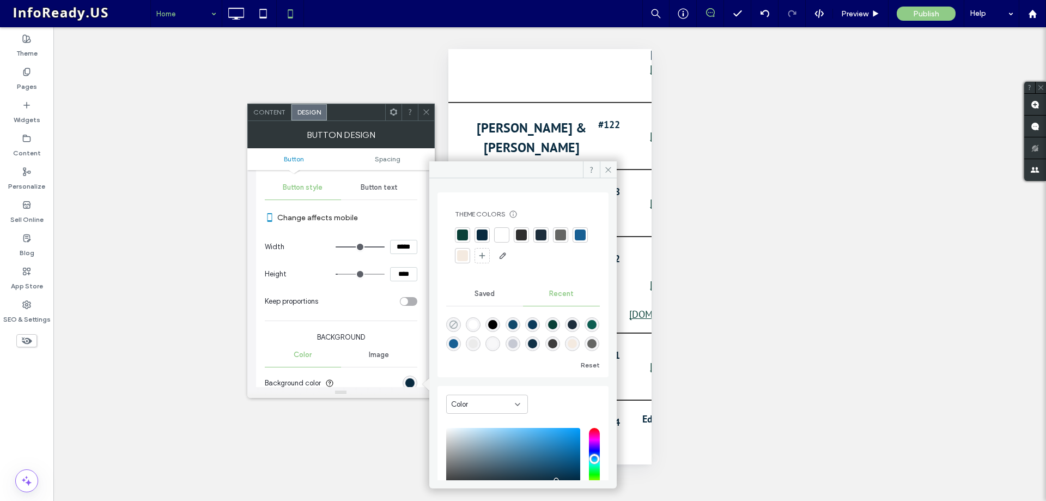
click at [454, 325] on icon "rgba(0, 0, 0, 0)" at bounding box center [453, 324] width 9 height 9
type input "*******"
type input "*"
type input "**"
click at [612, 166] on span at bounding box center [608, 169] width 17 height 16
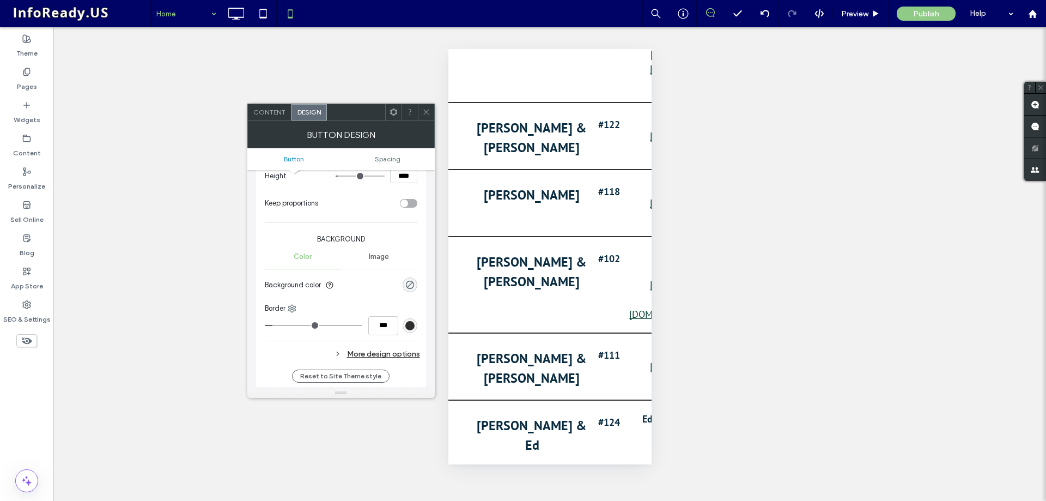
scroll to position [218, 0]
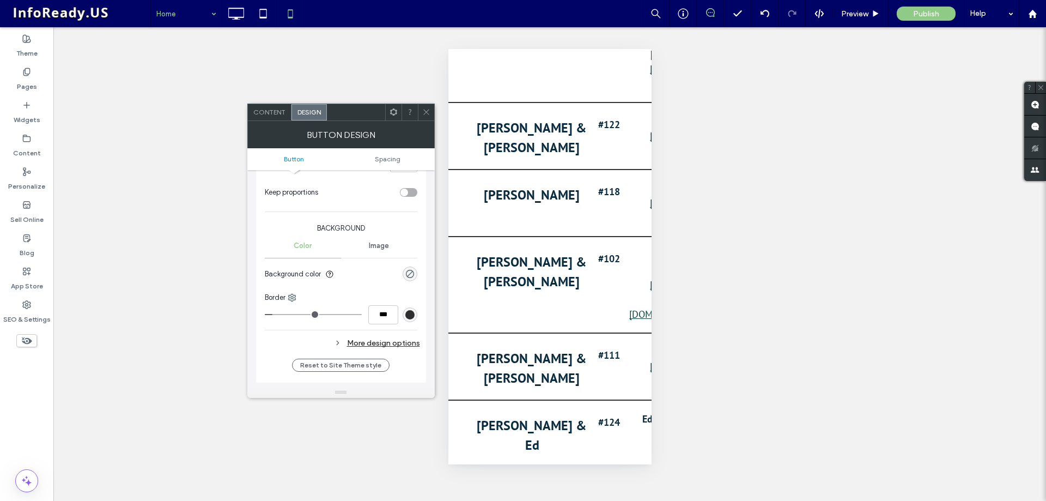
click at [425, 111] on icon at bounding box center [426, 112] width 8 height 8
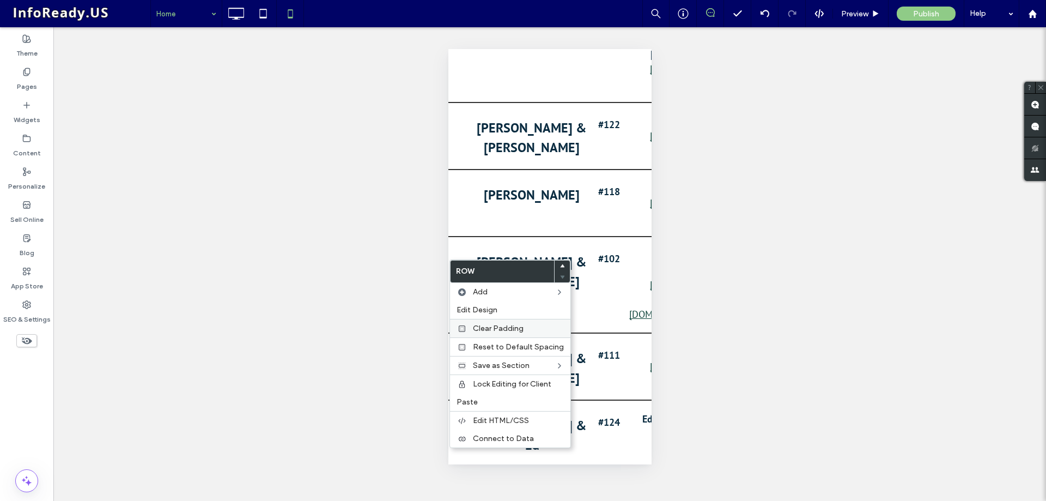
click at [488, 324] on span "Clear Padding" at bounding box center [498, 328] width 51 height 9
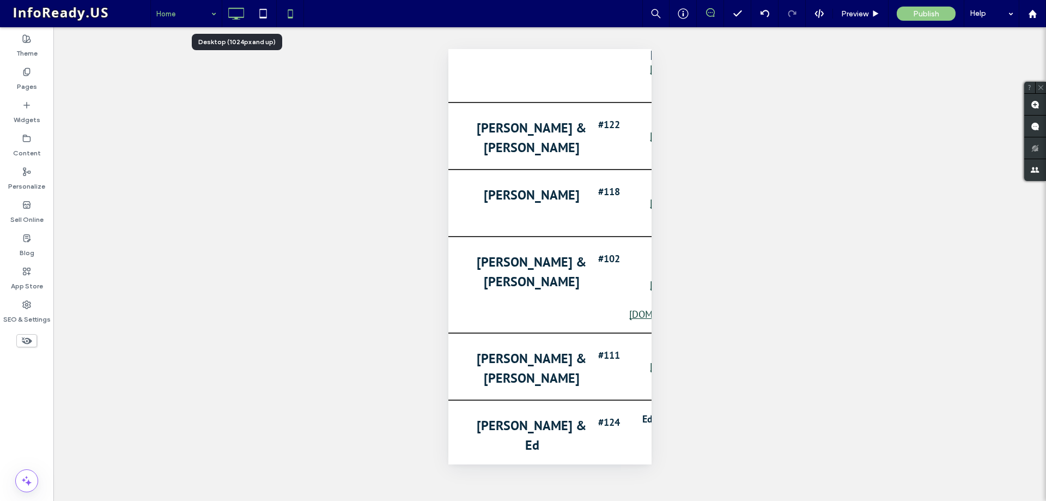
click at [234, 16] on icon at bounding box center [236, 14] width 22 height 22
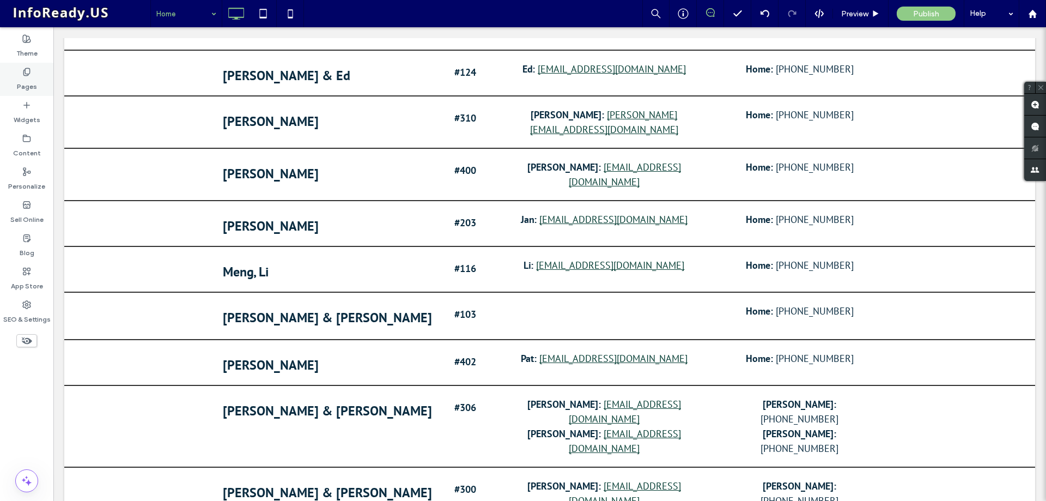
drag, startPoint x: 31, startPoint y: 72, endPoint x: 37, endPoint y: 70, distance: 6.1
click at [31, 72] on div "Pages" at bounding box center [26, 79] width 53 height 33
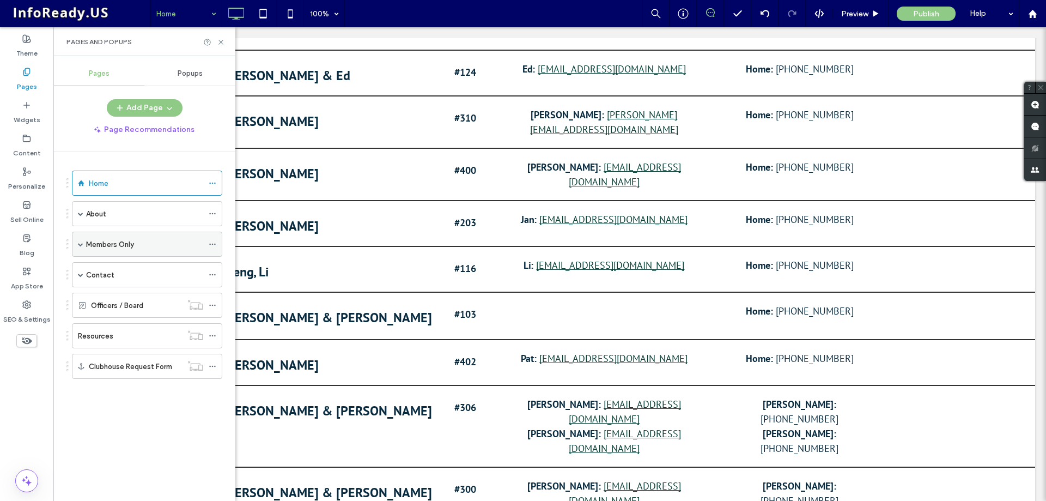
click at [81, 247] on span at bounding box center [80, 244] width 5 height 24
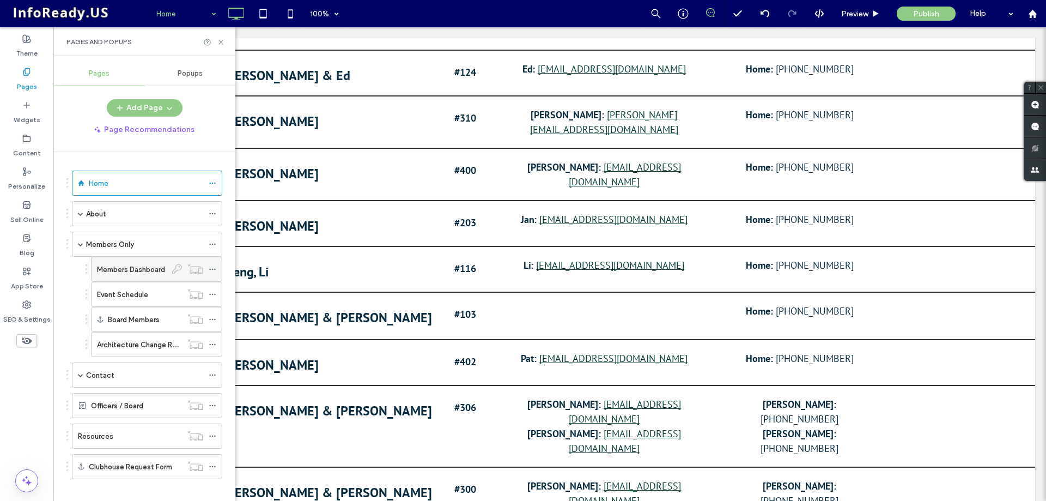
click at [151, 272] on label "Members Dashboard" at bounding box center [131, 269] width 68 height 19
click at [216, 270] on icon at bounding box center [213, 269] width 8 height 8
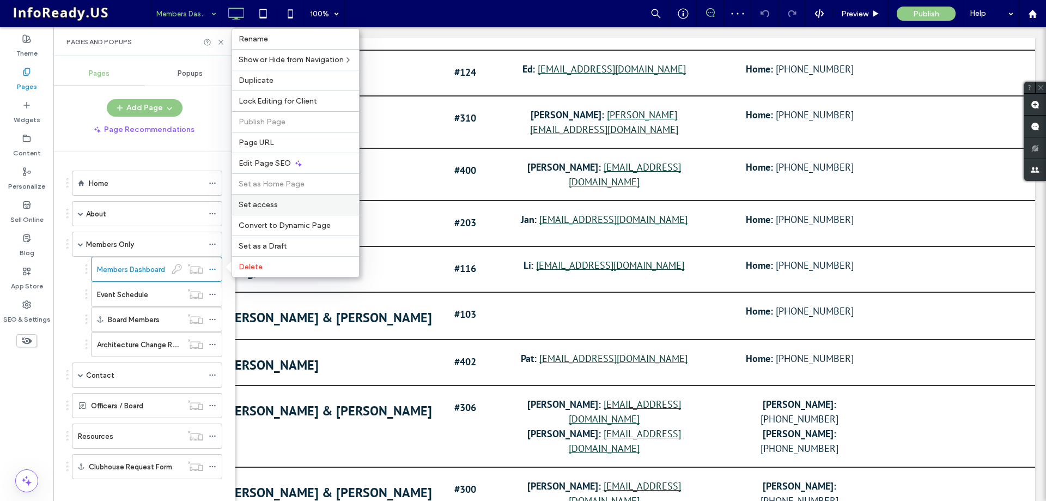
click at [290, 196] on div "Set access" at bounding box center [295, 204] width 127 height 21
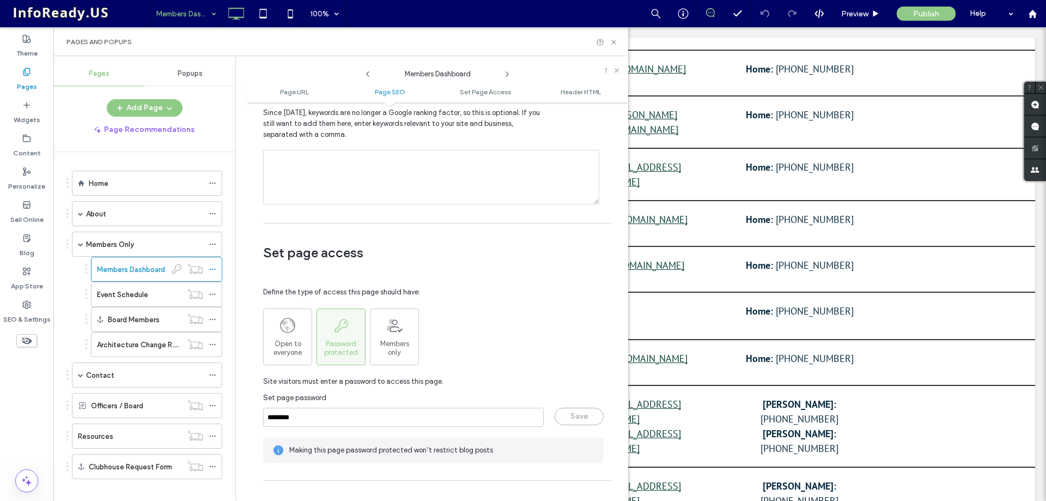
scroll to position [708, 0]
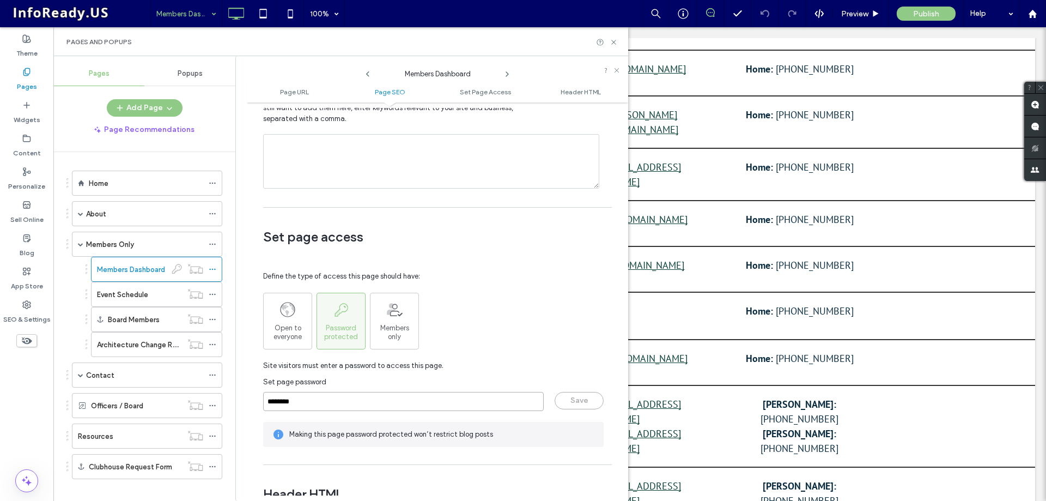
drag, startPoint x: 308, startPoint y: 402, endPoint x: 226, endPoint y: 404, distance: 82.3
click at [227, 404] on div "Pages Popups Add Page Page Recommendations Home About About Points West Associa…" at bounding box center [340, 278] width 575 height 445
click at [613, 39] on icon at bounding box center [614, 42] width 8 height 8
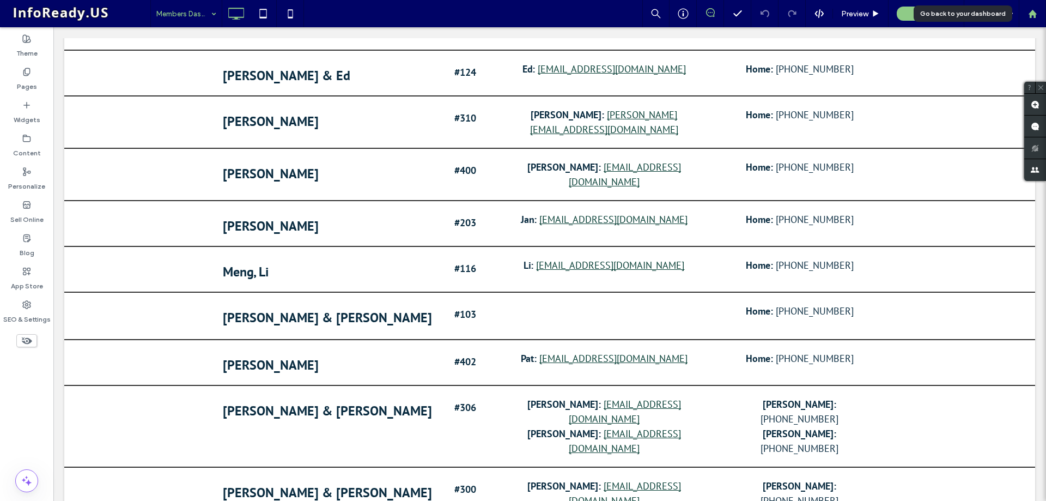
click at [1026, 14] on div at bounding box center [1032, 13] width 26 height 9
